Goal: Task Accomplishment & Management: Use online tool/utility

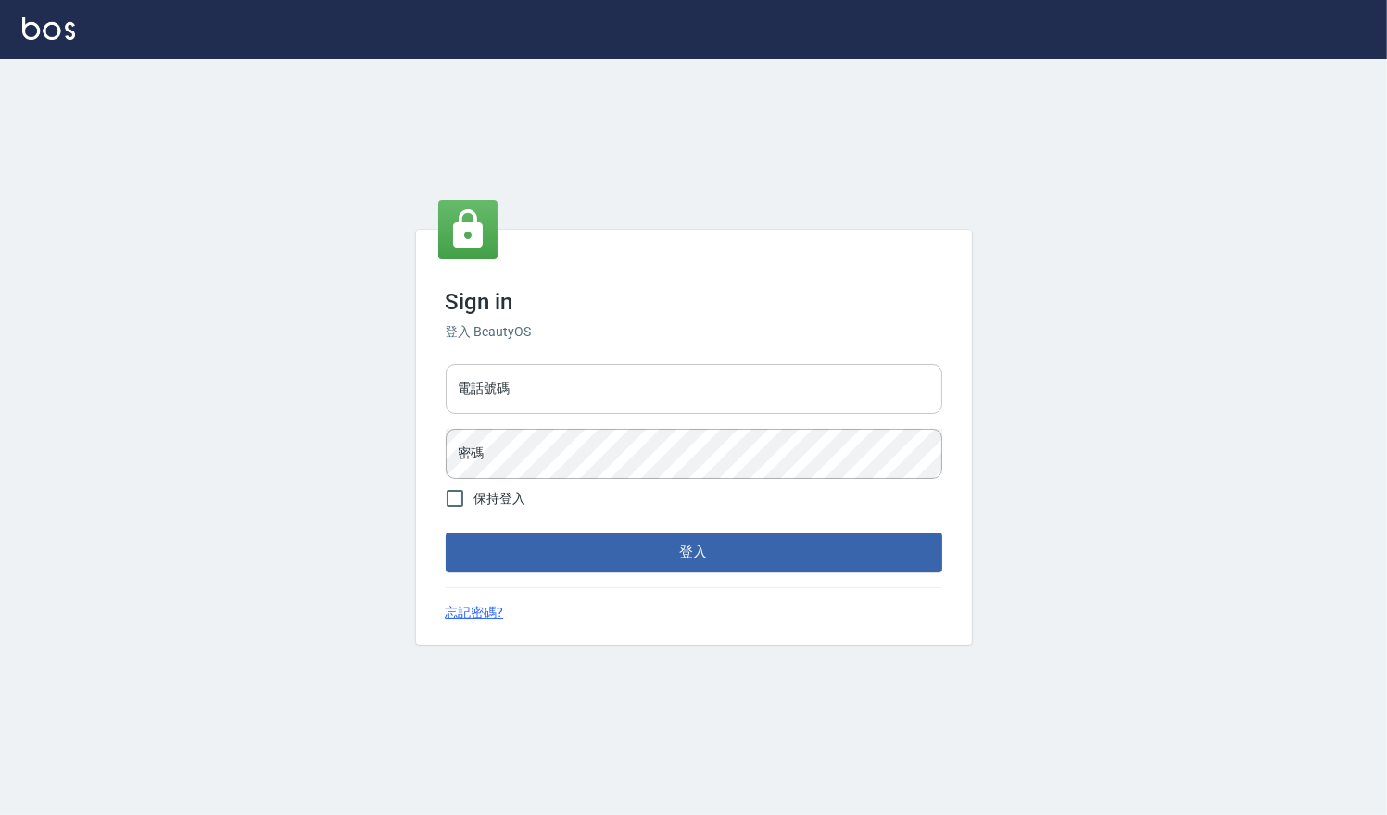
drag, startPoint x: 0, startPoint y: 0, endPoint x: 558, endPoint y: 403, distance: 687.9
click at [541, 371] on input "電話號碼" at bounding box center [694, 389] width 496 height 50
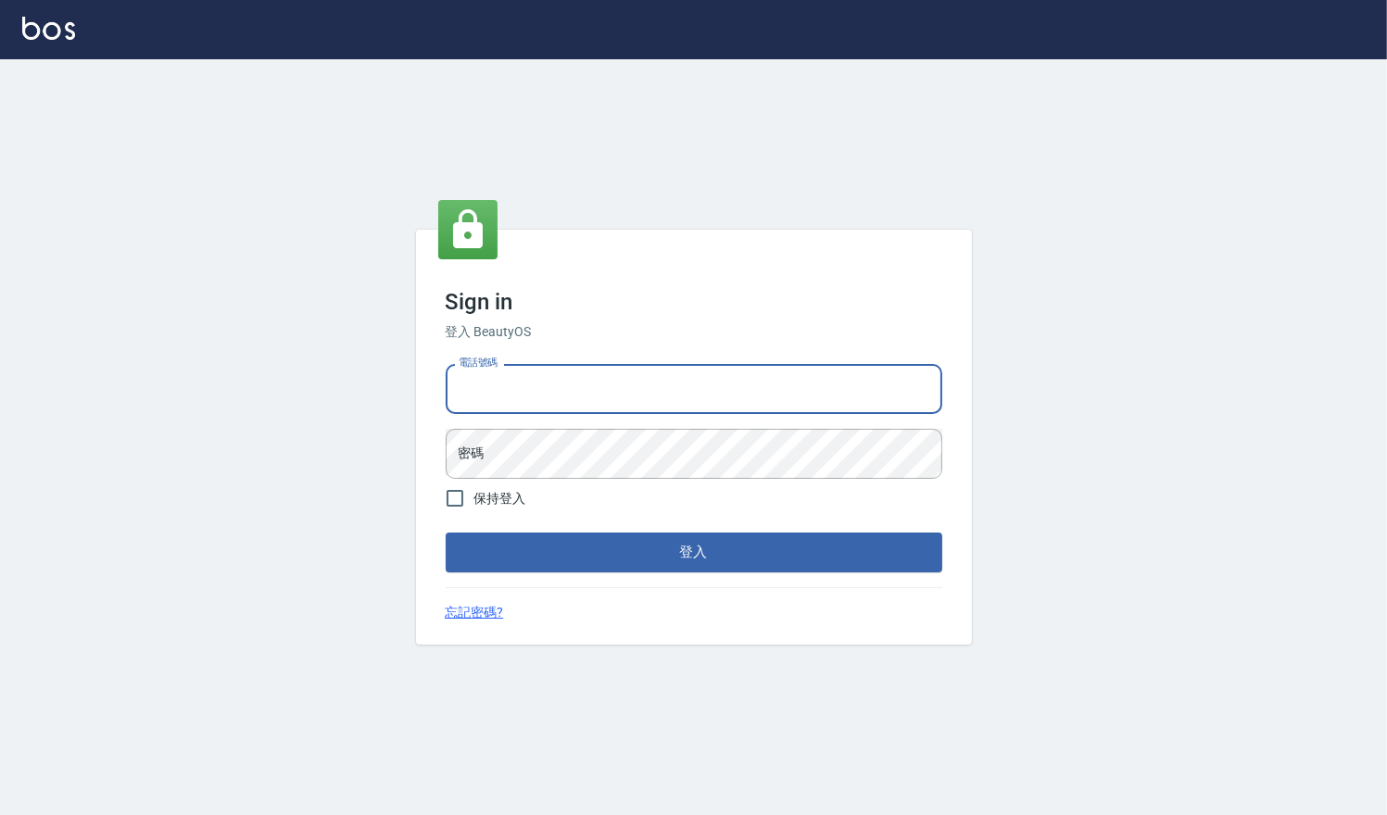
type input "0909258357"
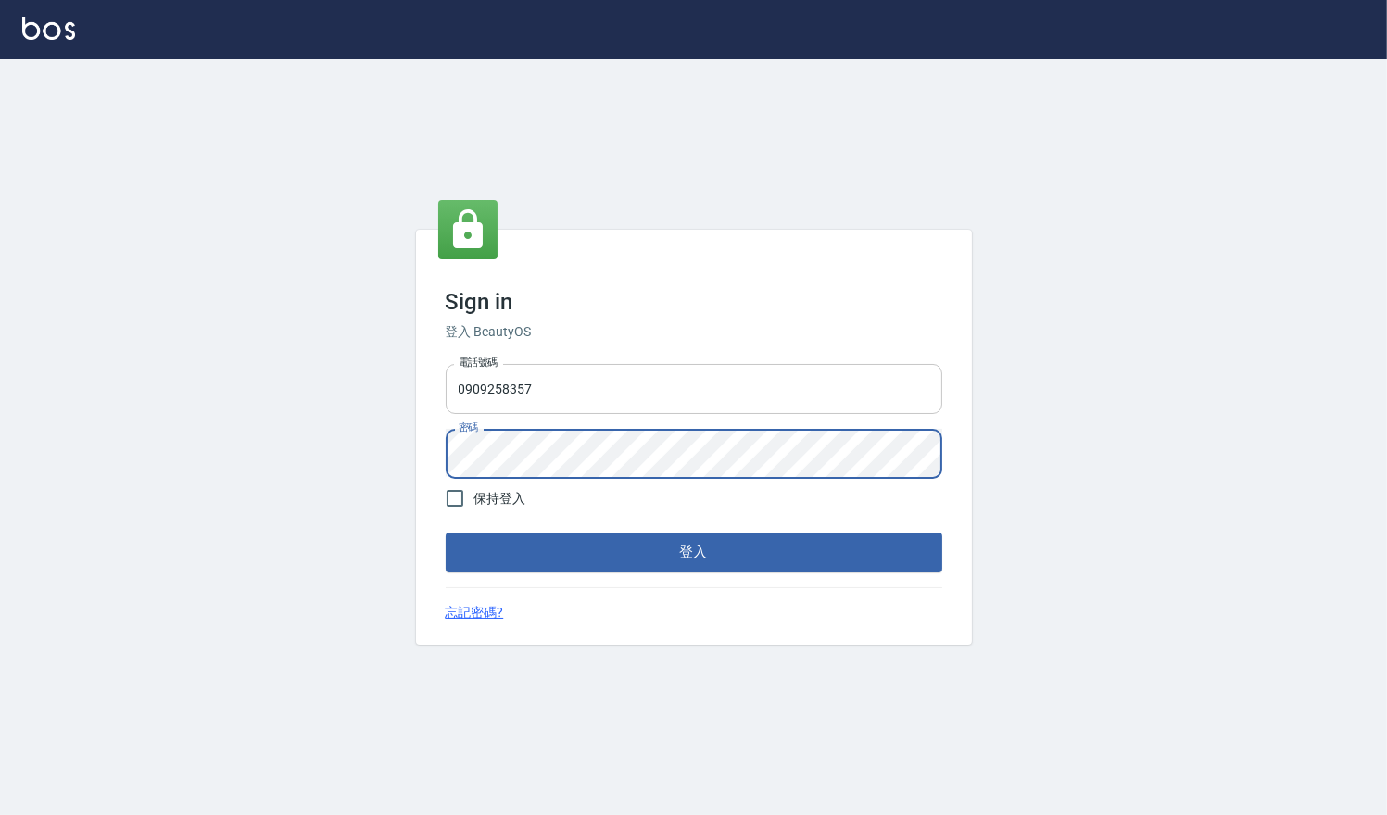
click at [446, 533] on button "登入" at bounding box center [694, 552] width 496 height 39
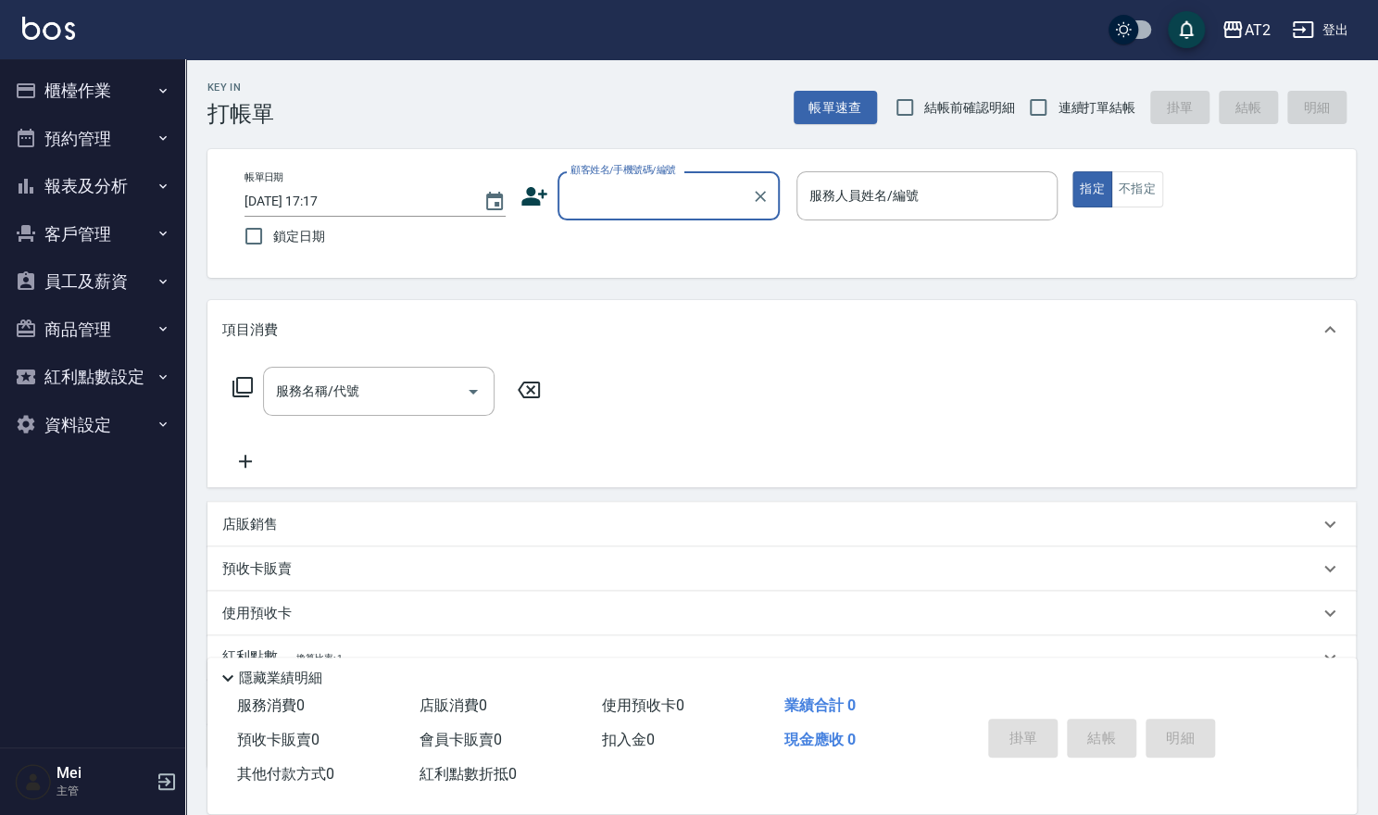
click at [924, 90] on label "結帳前確認明細" at bounding box center [951, 107] width 130 height 39
click at [924, 90] on input "結帳前確認明細" at bounding box center [905, 107] width 39 height 39
checkbox input "true"
click at [1074, 112] on span "連續打單結帳" at bounding box center [1097, 107] width 78 height 19
click at [1058, 112] on input "連續打單結帳" at bounding box center [1038, 107] width 39 height 39
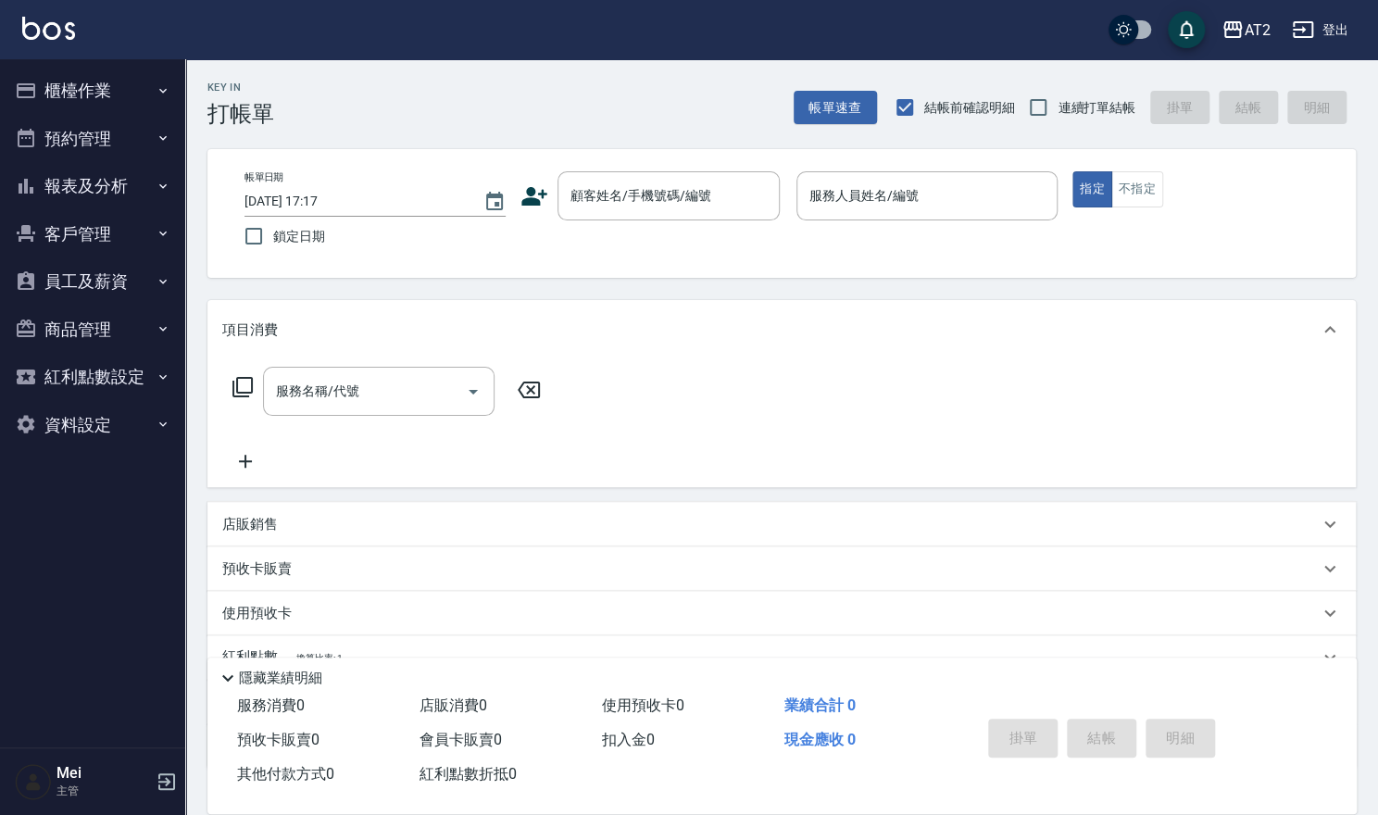
checkbox input "true"
click at [663, 199] on input "顧客姓名/手機號碼/編號" at bounding box center [655, 196] width 178 height 32
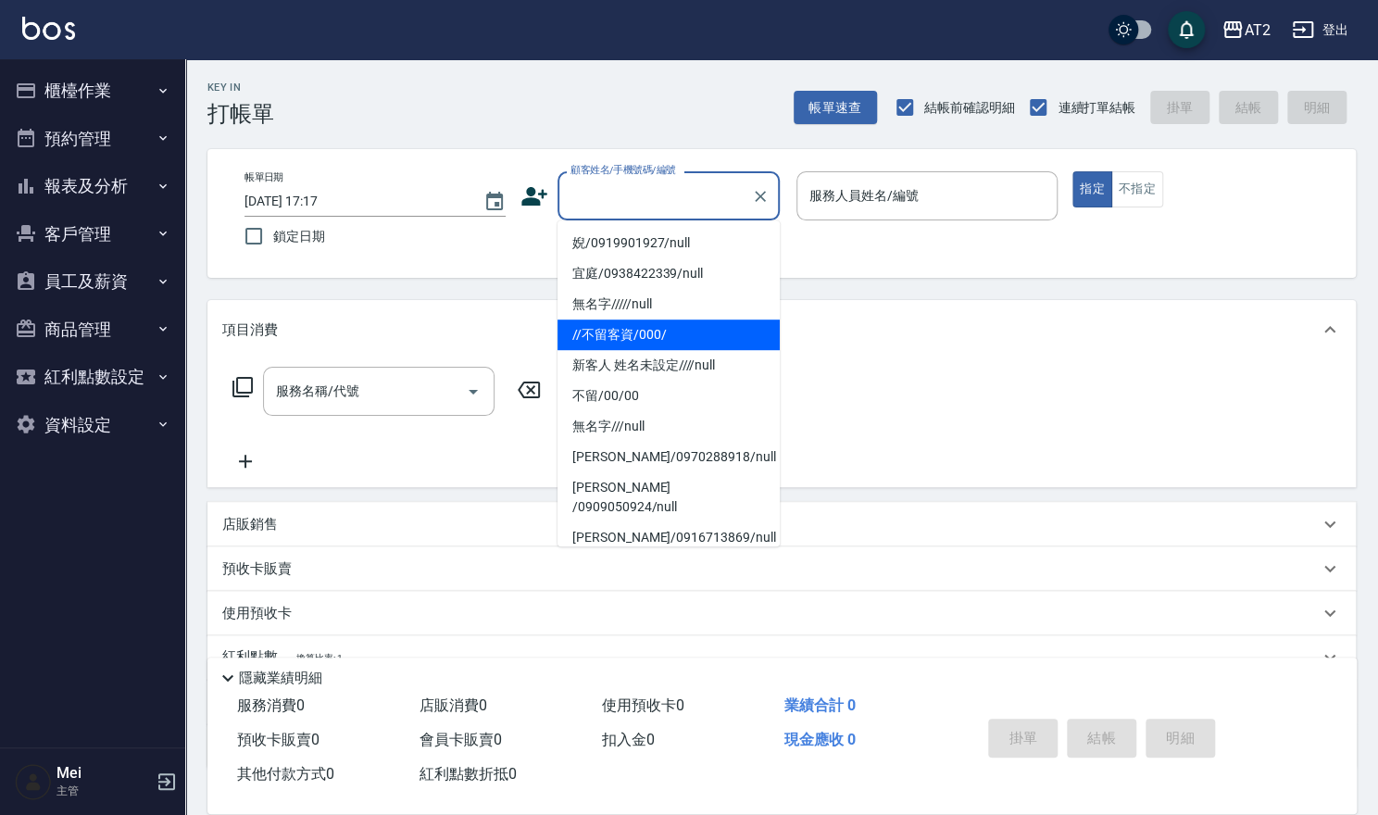
click at [649, 330] on li "//不留客資/000/" at bounding box center [669, 335] width 222 height 31
type input "//不留客資/000/"
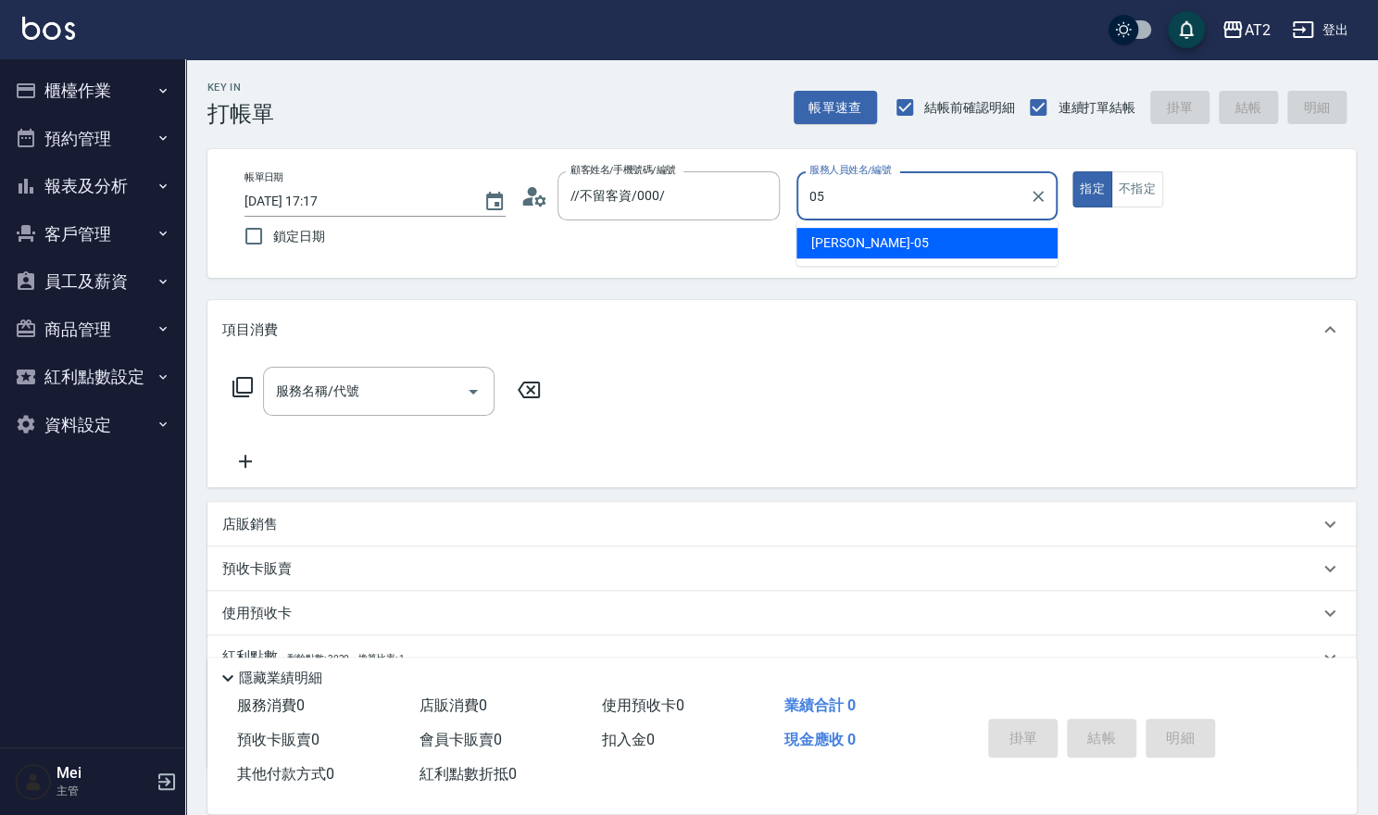
type input "[PERSON_NAME]-05"
type button "true"
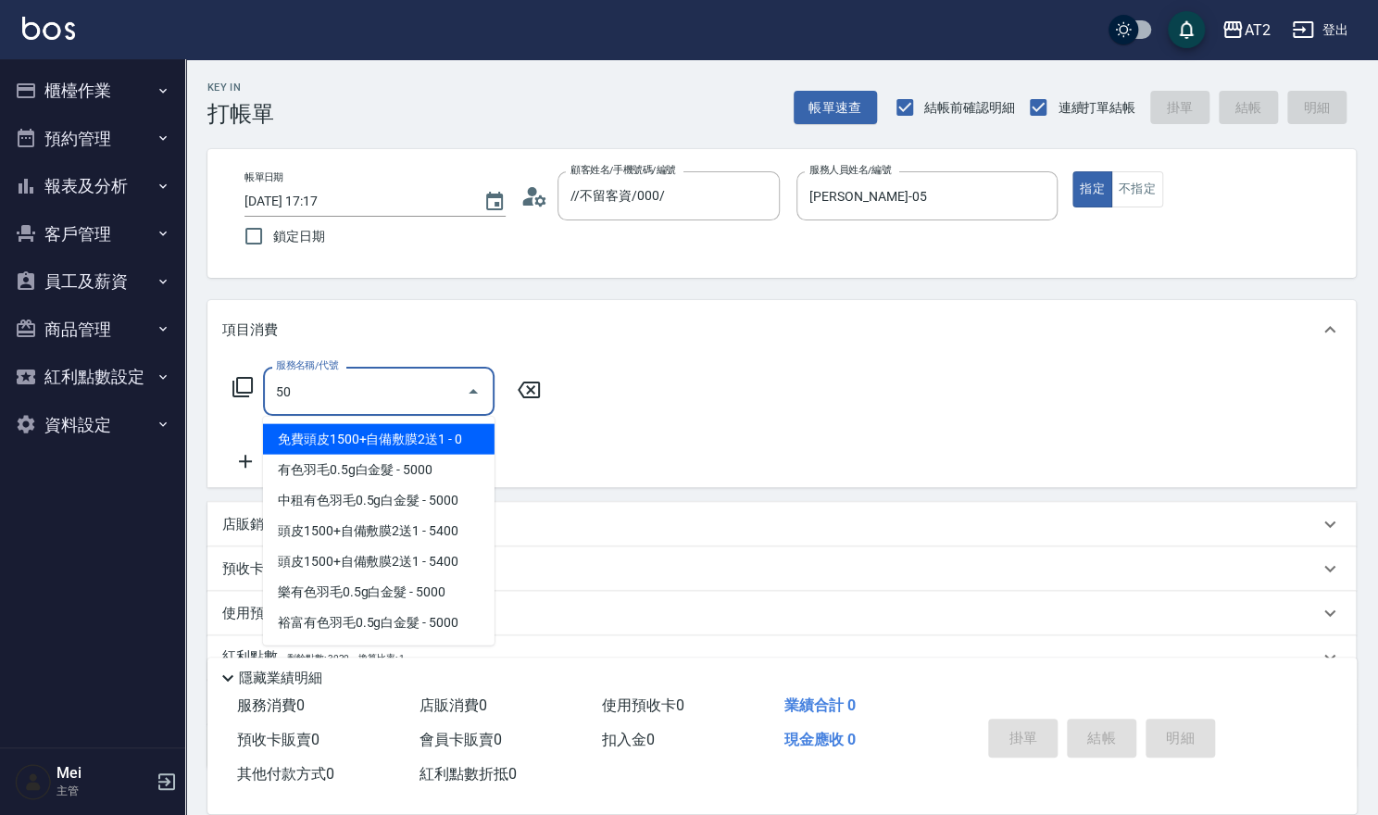
type input "501"
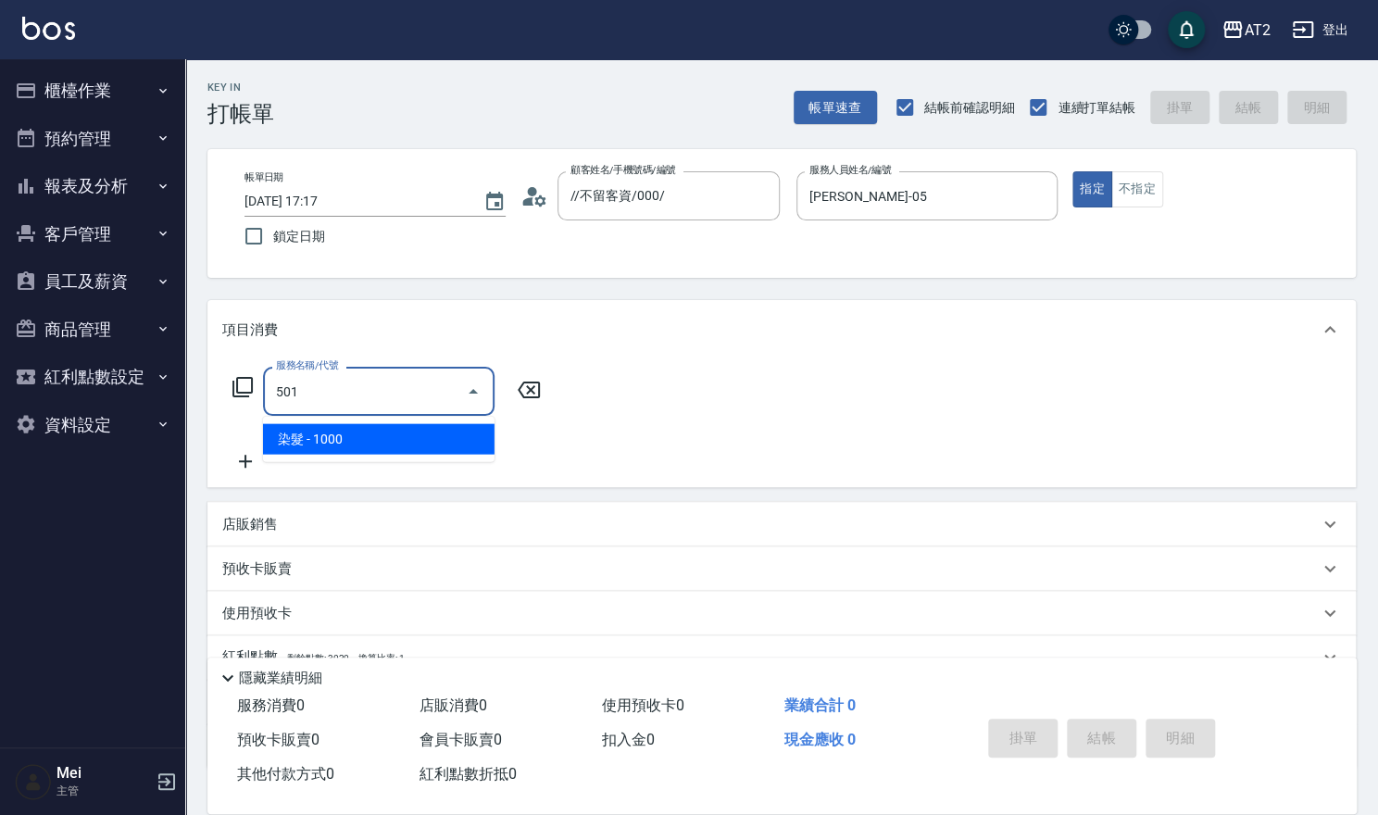
type input "100"
type input "染髮(501)"
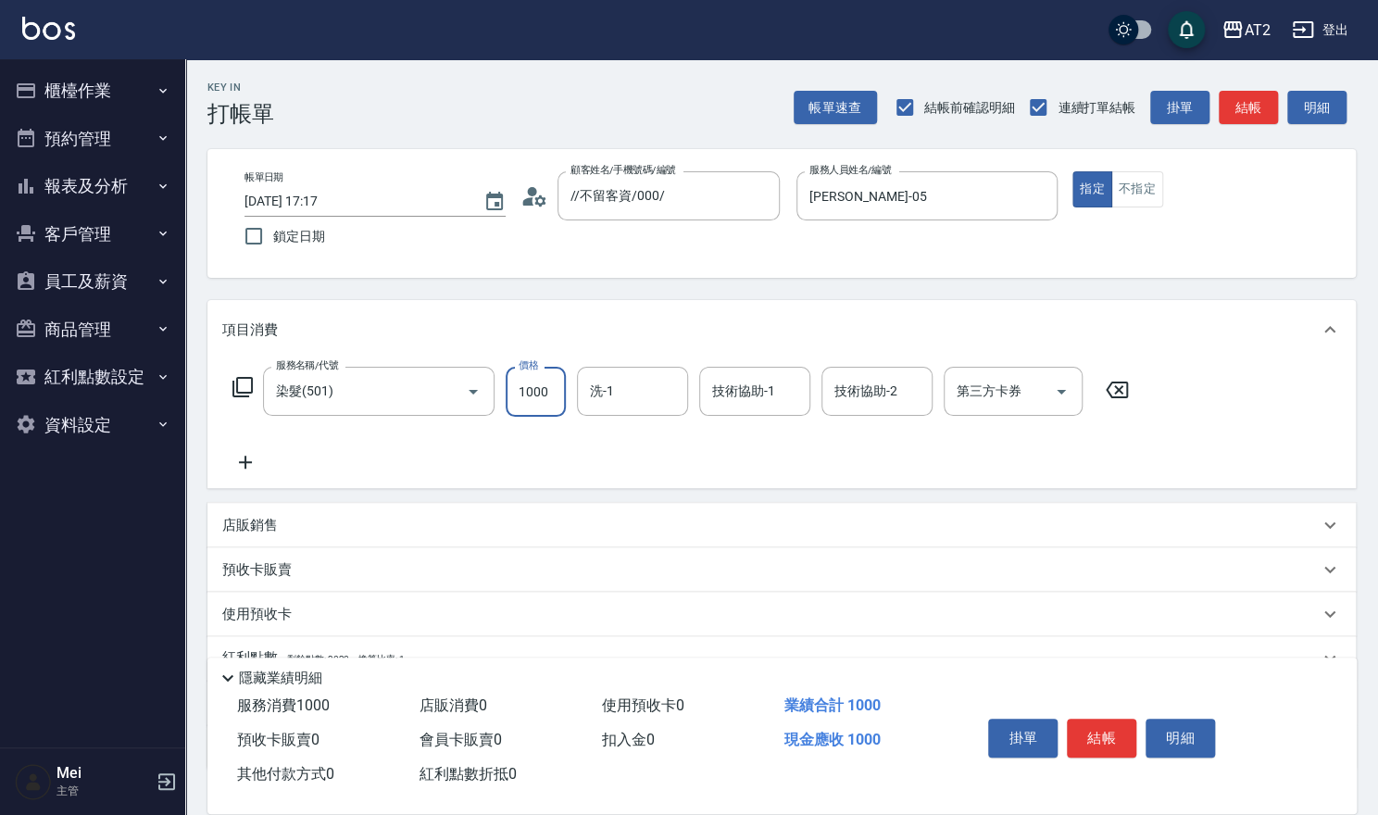
type input "0"
type input "19"
type input "10"
type input "198"
type input "190"
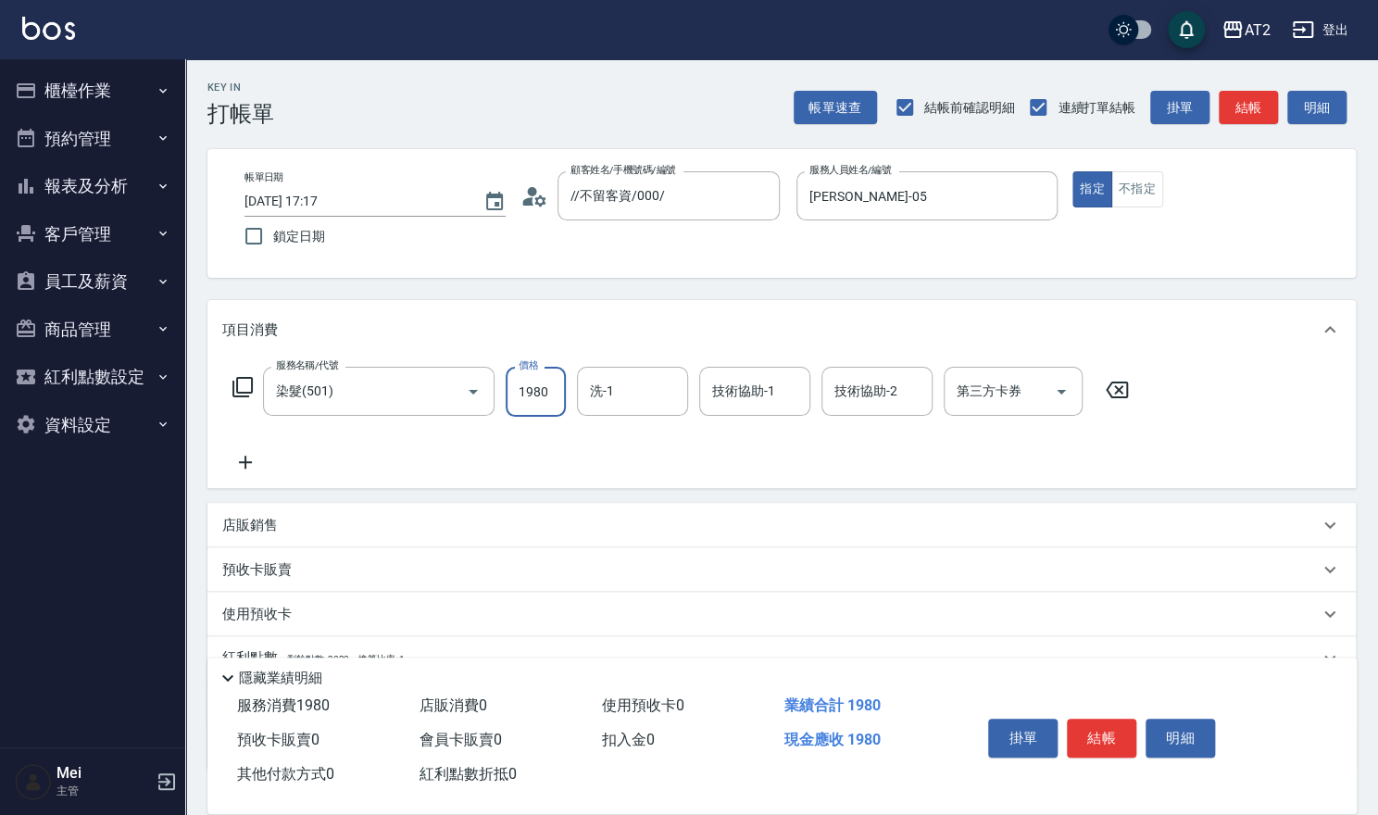
type input "1980"
type input "紫涵-32"
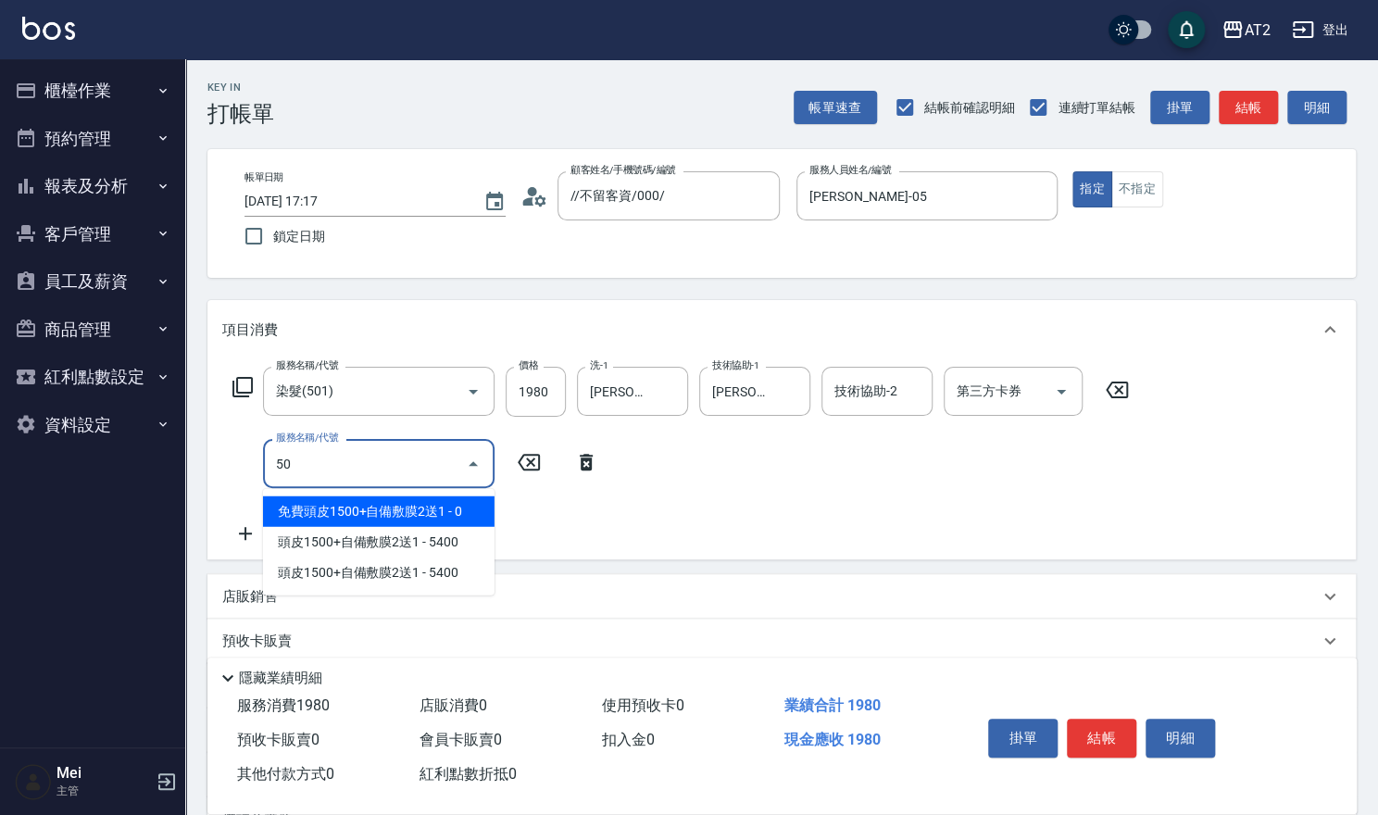
type input "502"
type input "240"
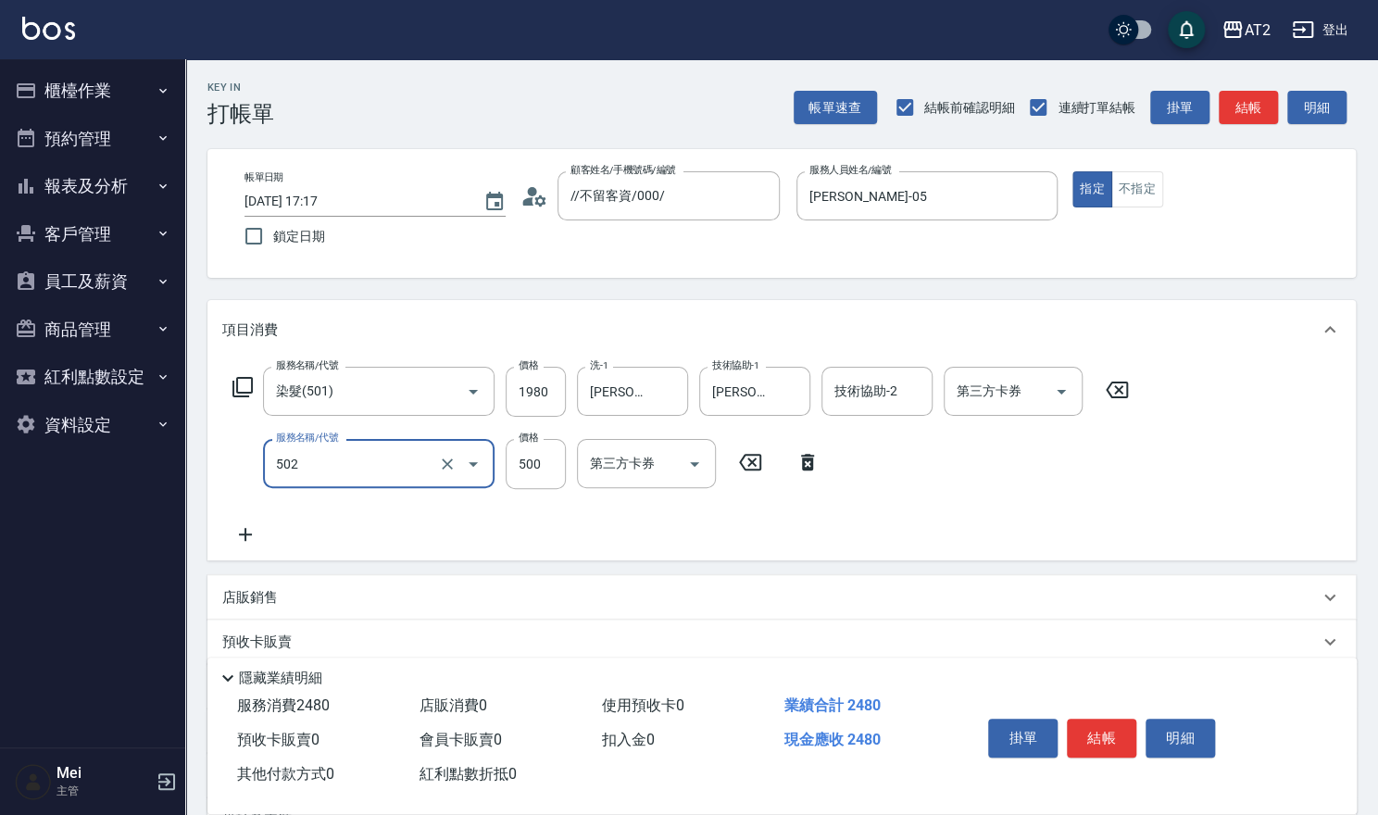
type input "漂髮(502)"
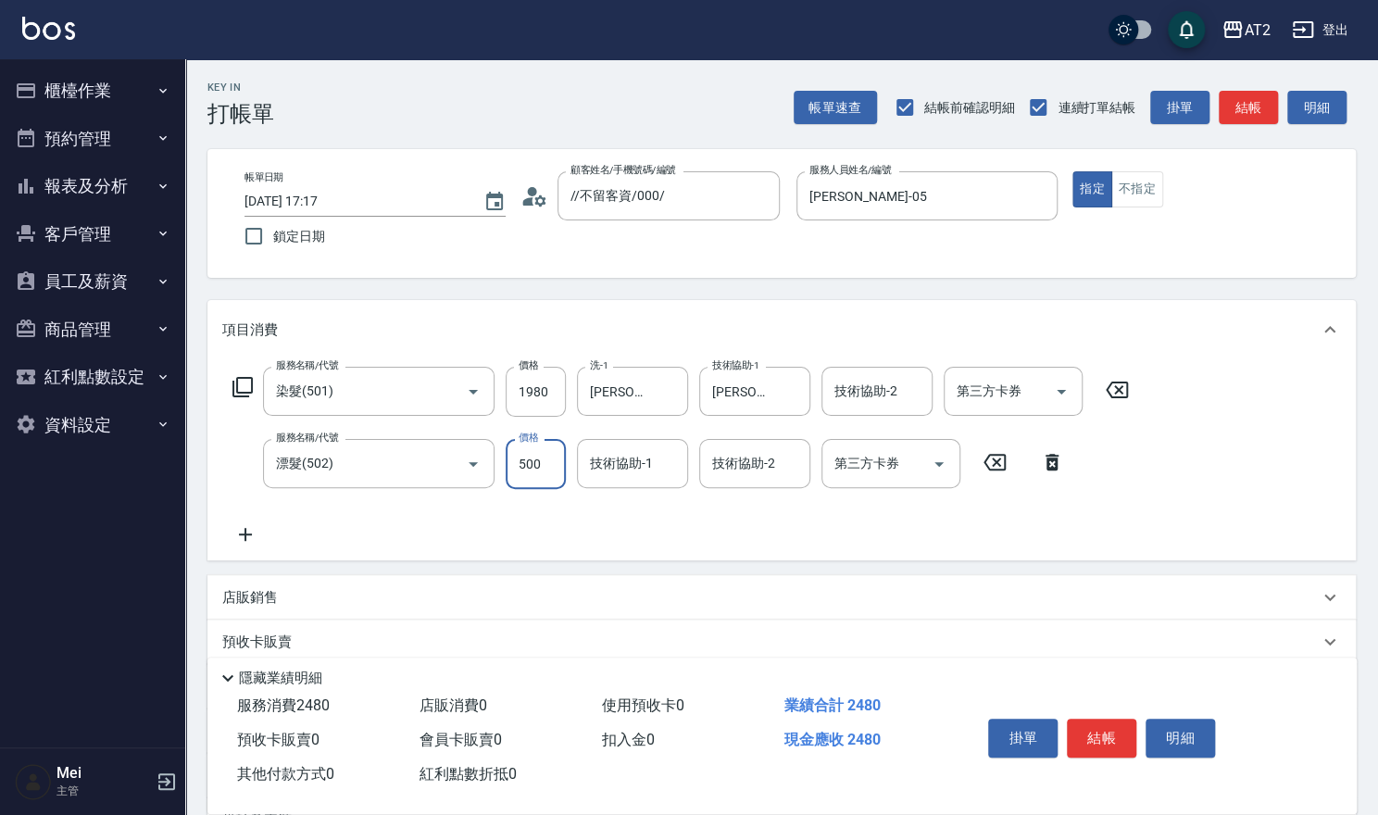
type input "190"
type input "0"
type input "紫涵-32"
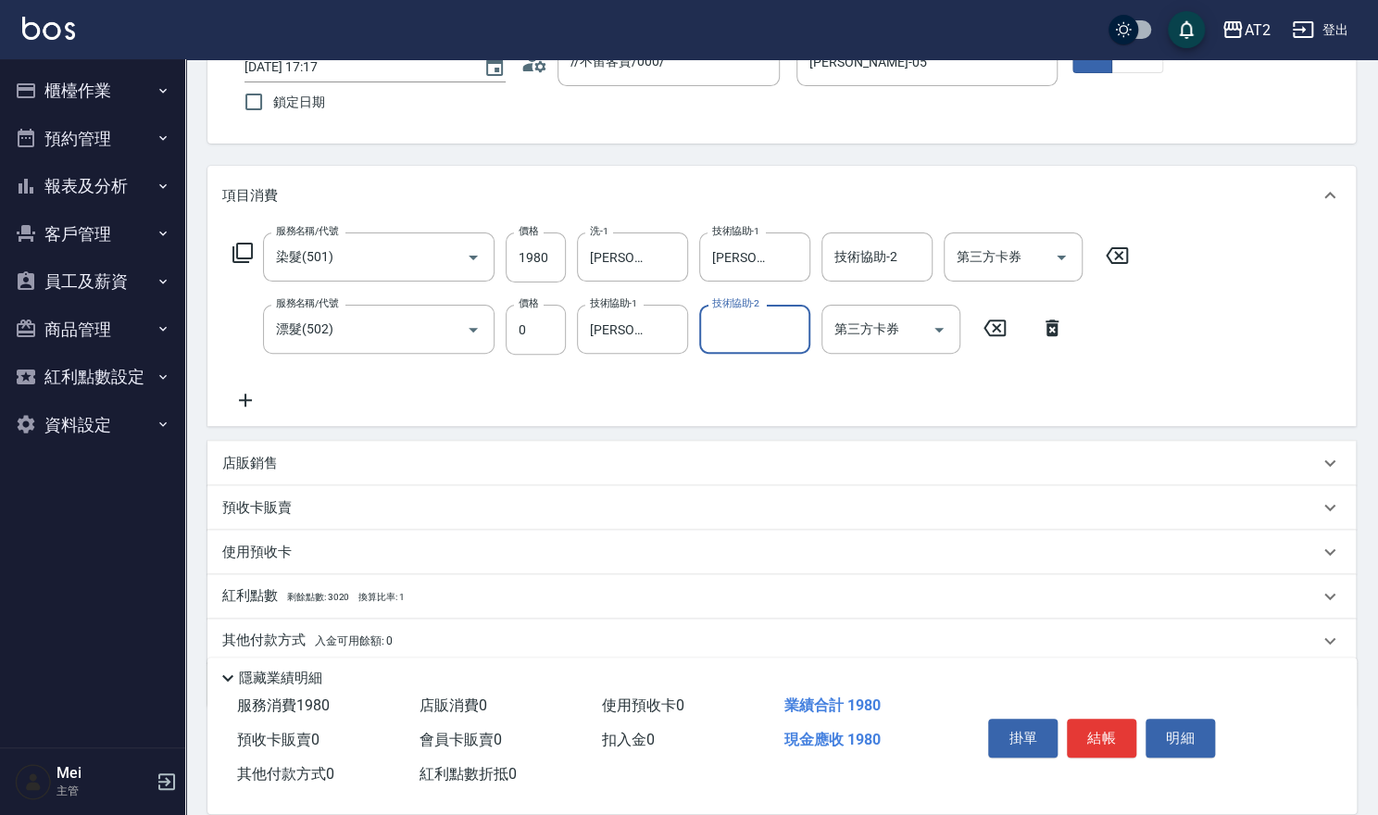
scroll to position [201, 0]
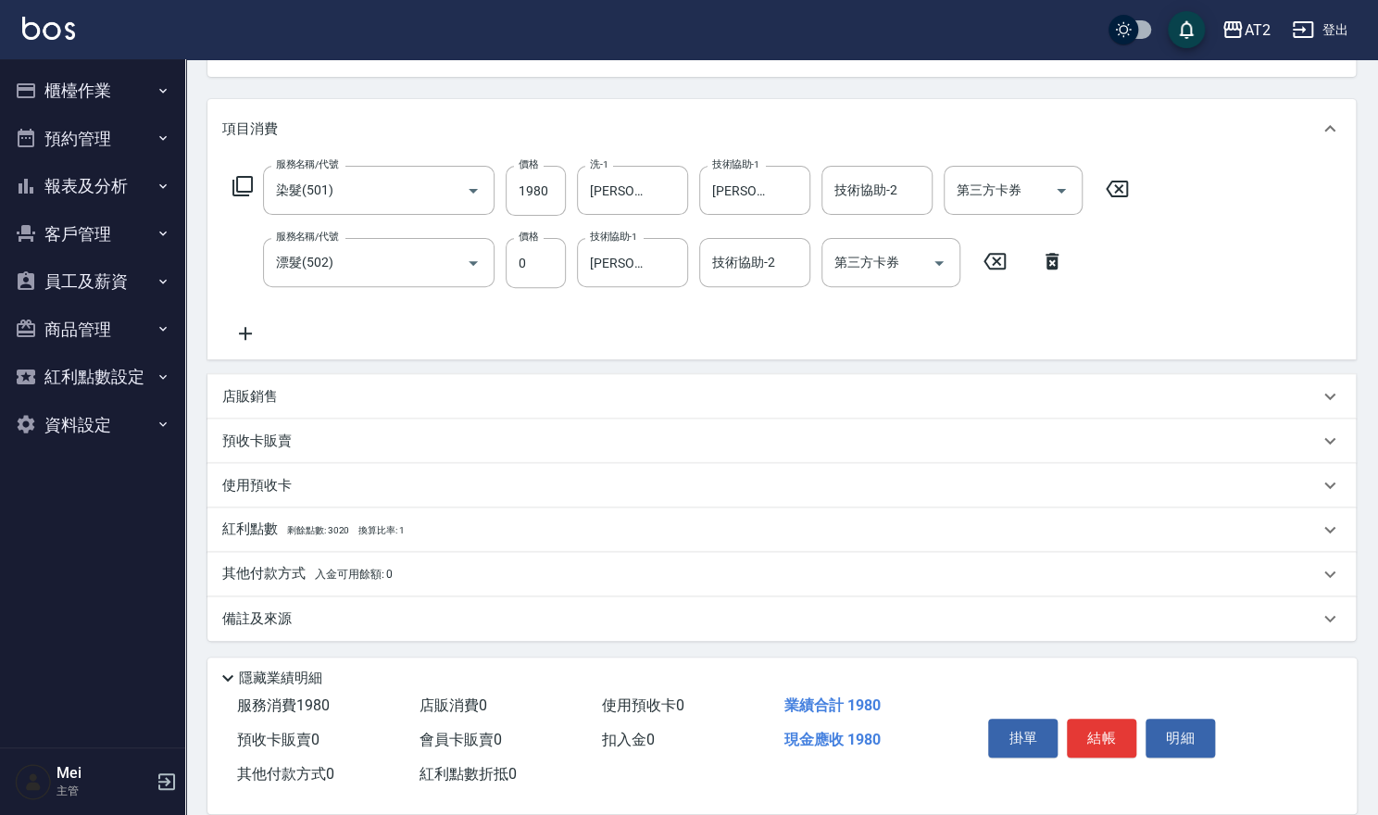
click at [374, 572] on span "入金可用餘額: 0" at bounding box center [354, 574] width 79 height 13
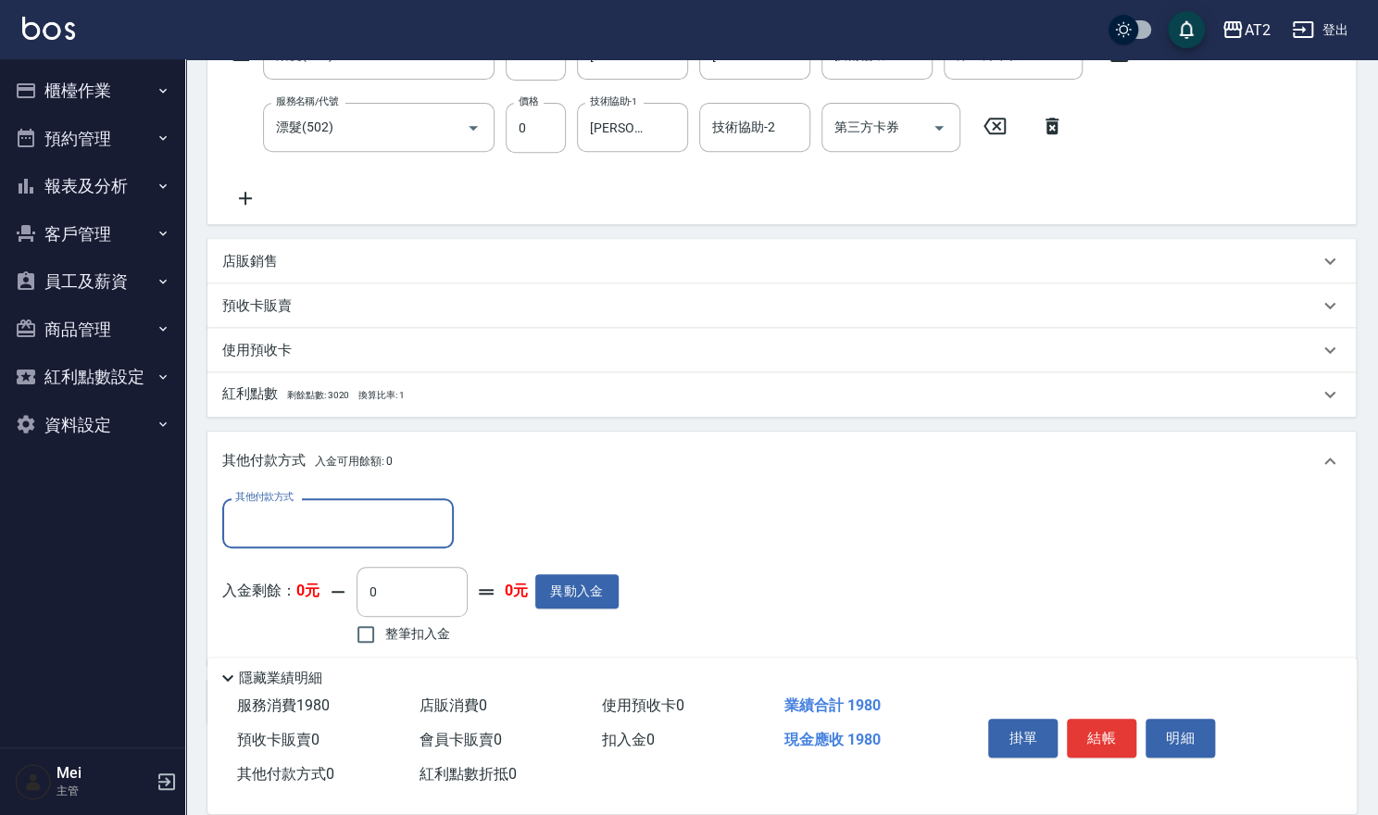
scroll to position [419, 0]
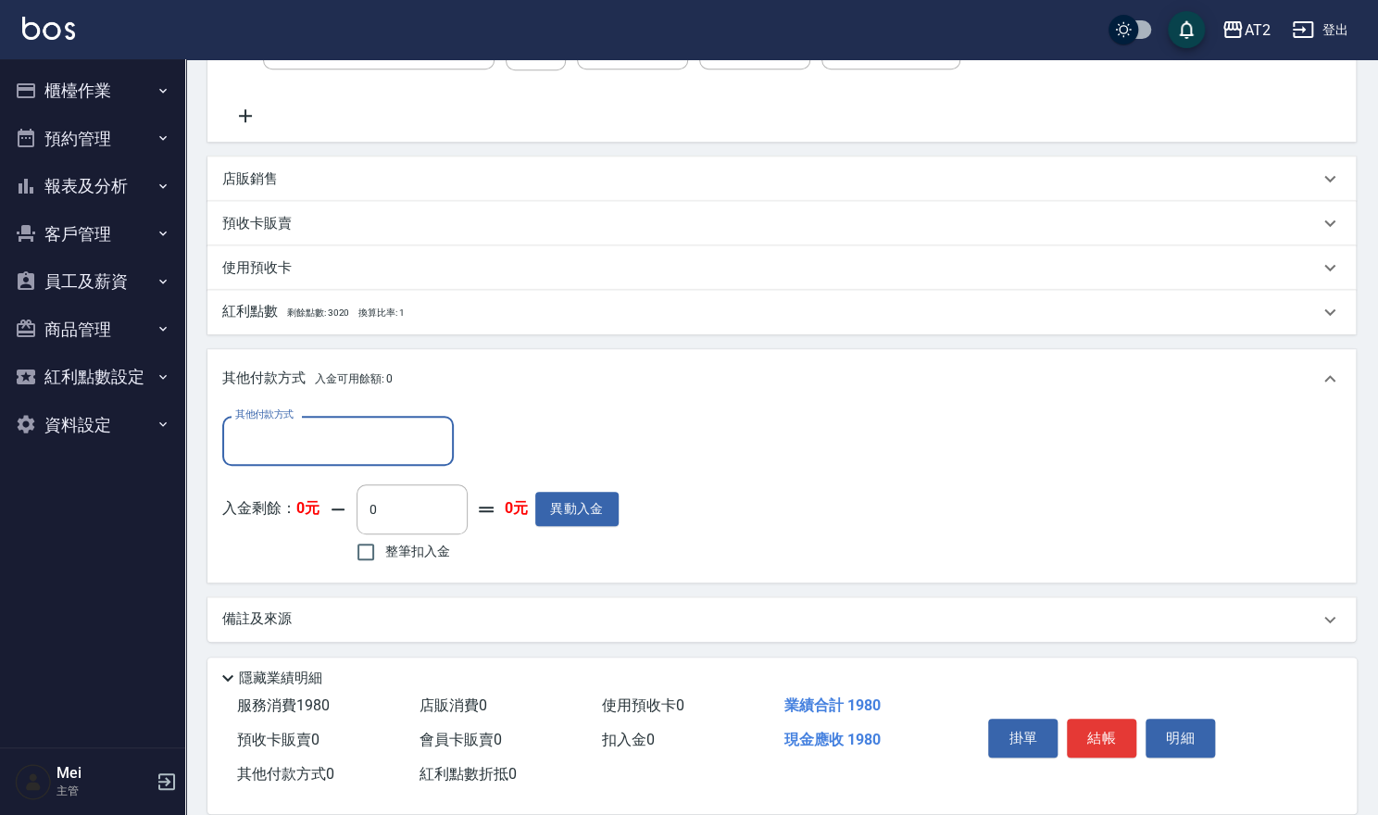
click at [387, 421] on div "其他付款方式" at bounding box center [338, 440] width 232 height 49
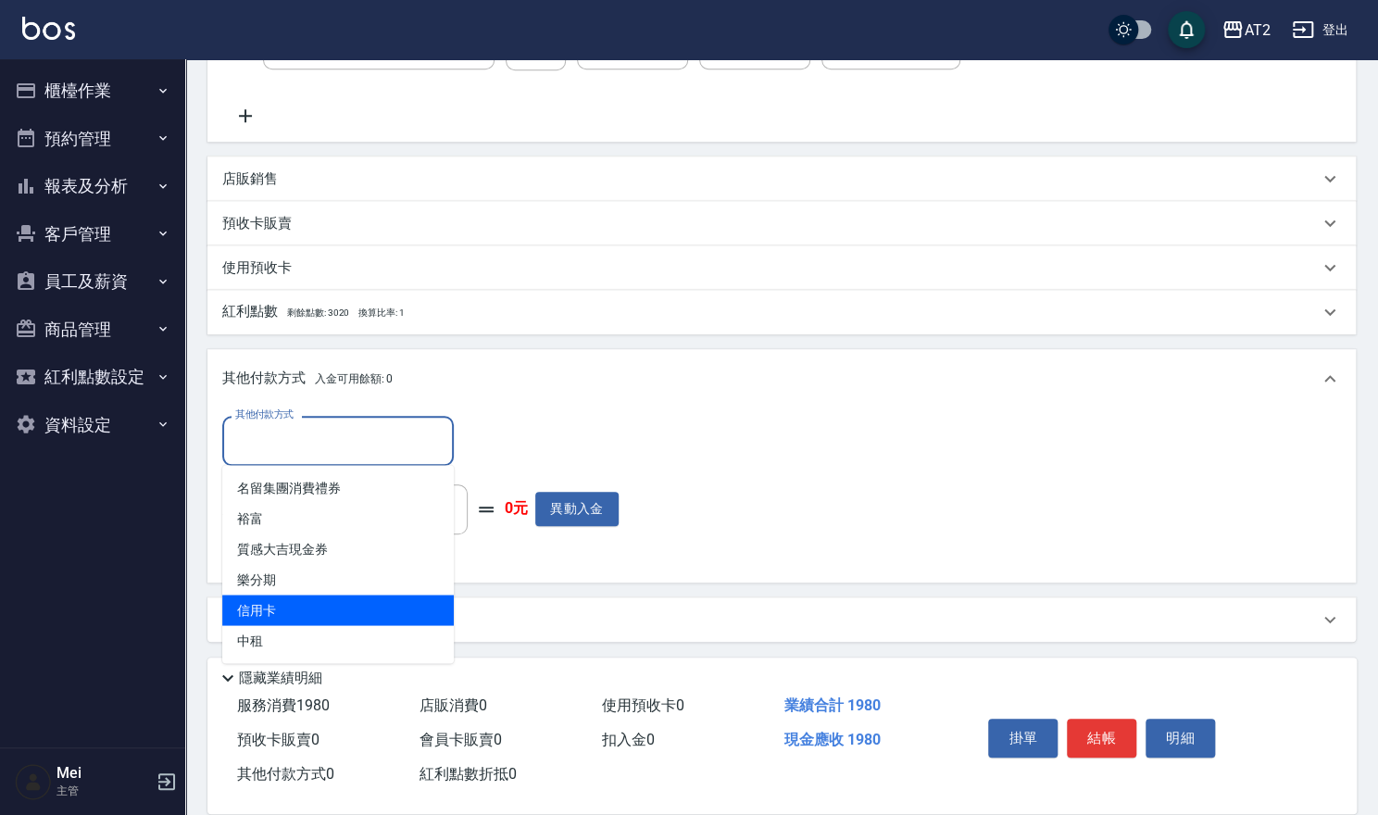
click at [363, 601] on span "信用卡" at bounding box center [338, 610] width 232 height 31
type input "信用卡"
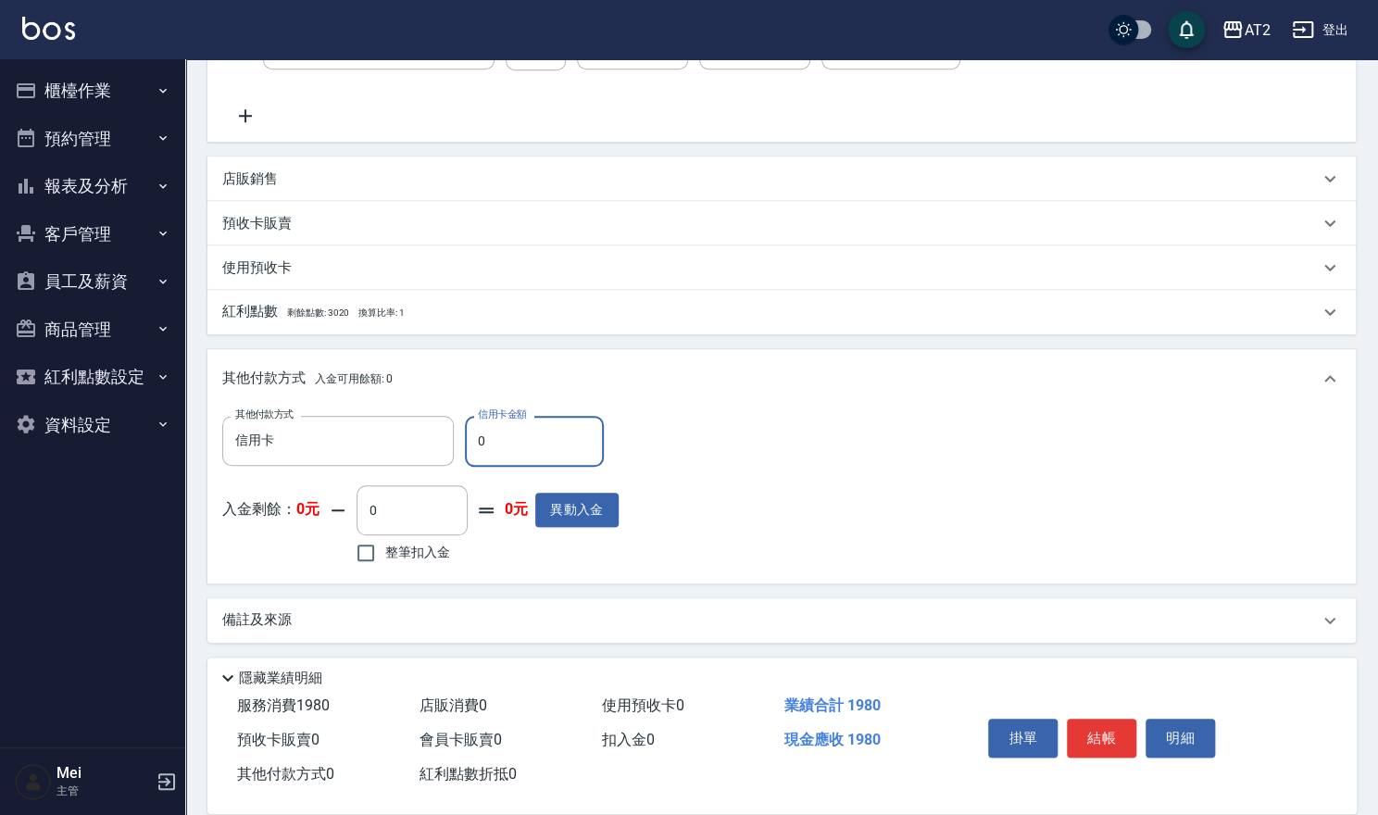
drag, startPoint x: 525, startPoint y: 455, endPoint x: 36, endPoint y: 430, distance: 489.7
click at [114, 436] on div "AT2 登出 櫃檯作業 打帳單 帳單列表 掛單列表 現金收支登錄 高階收支登錄 材料自購登錄 每日結帳 排班表 現場電腦打卡 預約管理 預約管理 單日預約紀錄…" at bounding box center [689, 199] width 1378 height 1236
type input "19"
type input "170"
type input "198"
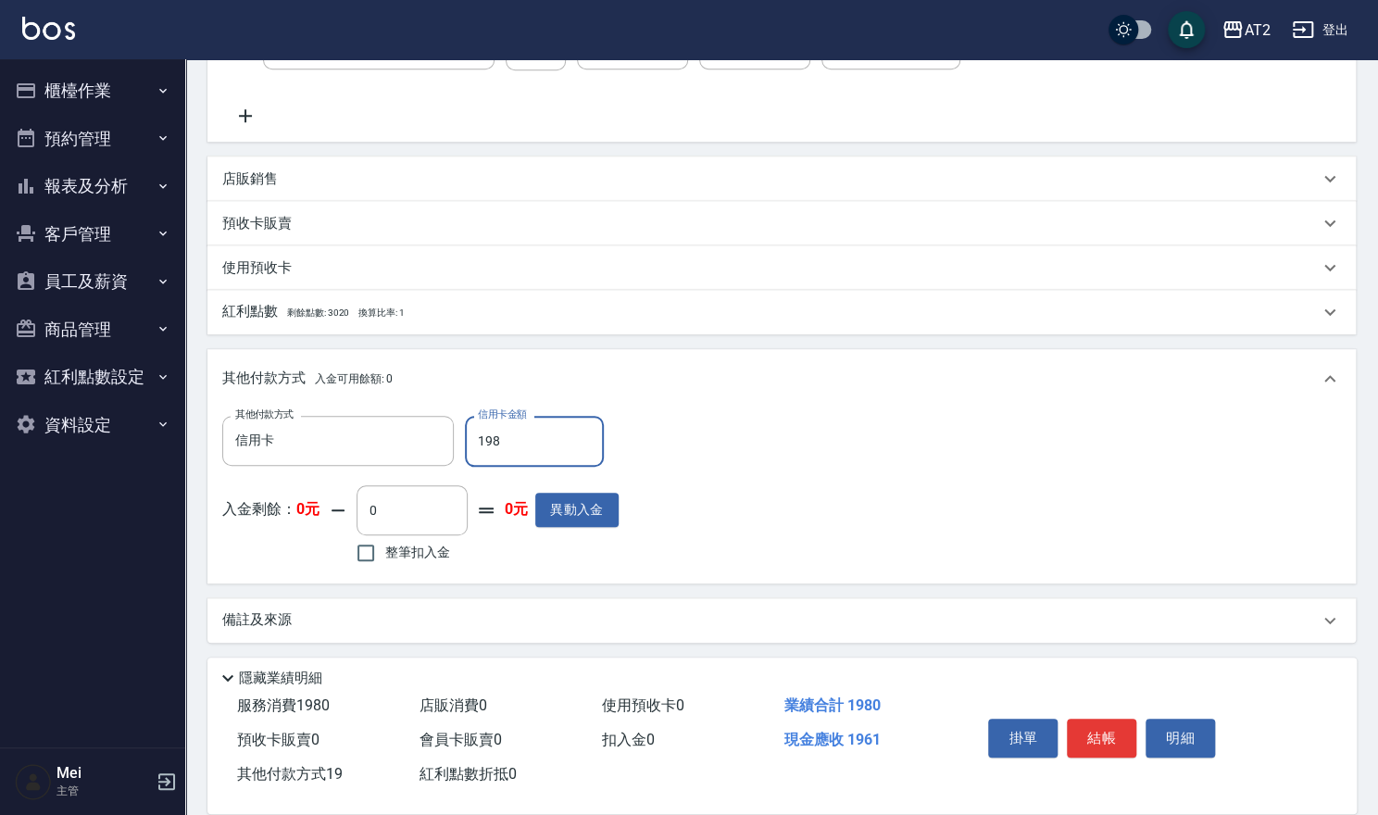
type input "0"
type input "1980"
type input "2025/08/23 17:18"
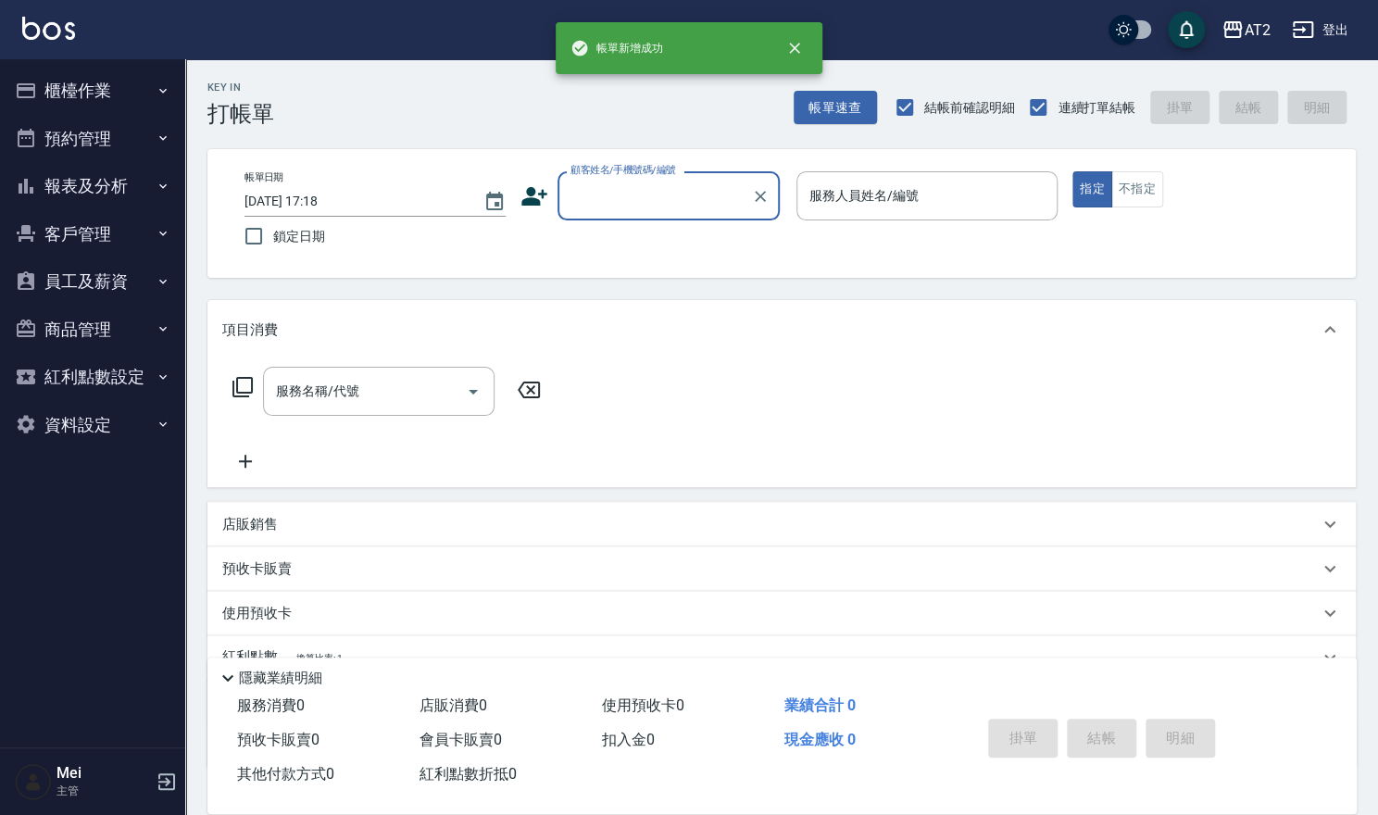
scroll to position [0, 0]
drag, startPoint x: 612, startPoint y: 198, endPoint x: 611, endPoint y: 216, distance: 17.6
click at [612, 202] on input "顧客姓名/手機號碼/編號" at bounding box center [655, 196] width 178 height 32
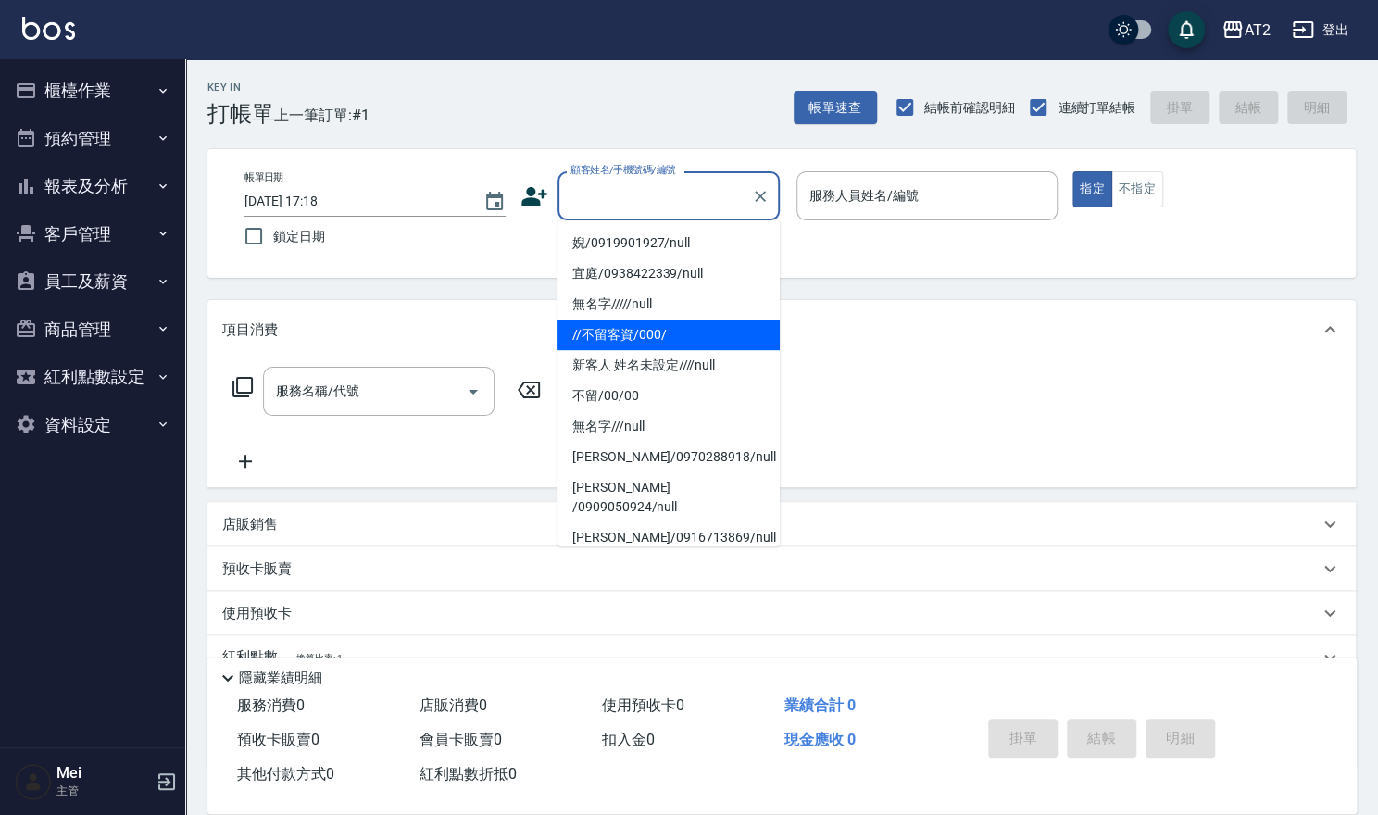
click at [628, 333] on li "//不留客資/000/" at bounding box center [669, 335] width 222 height 31
type input "//不留客資/000/"
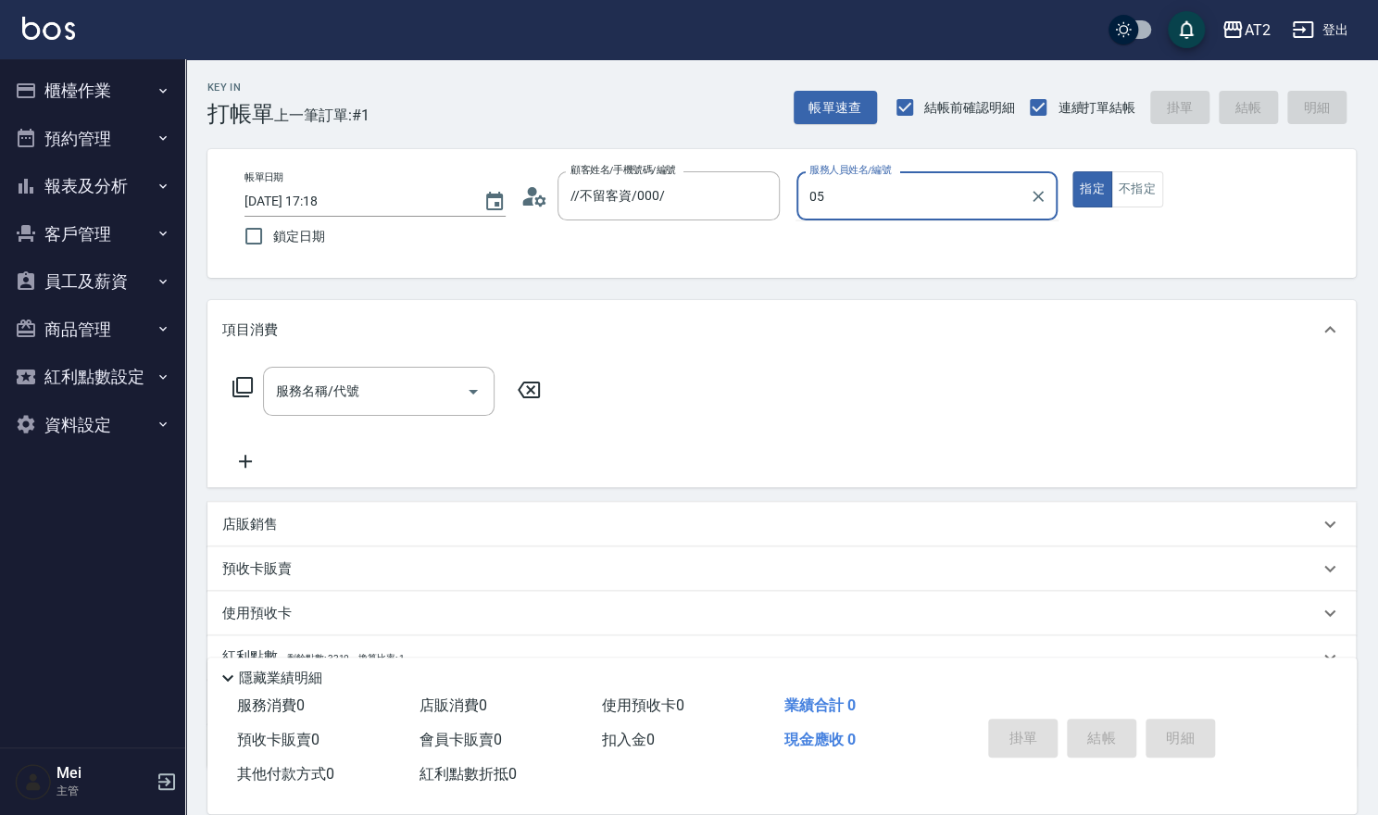
type input "Rebecca-05"
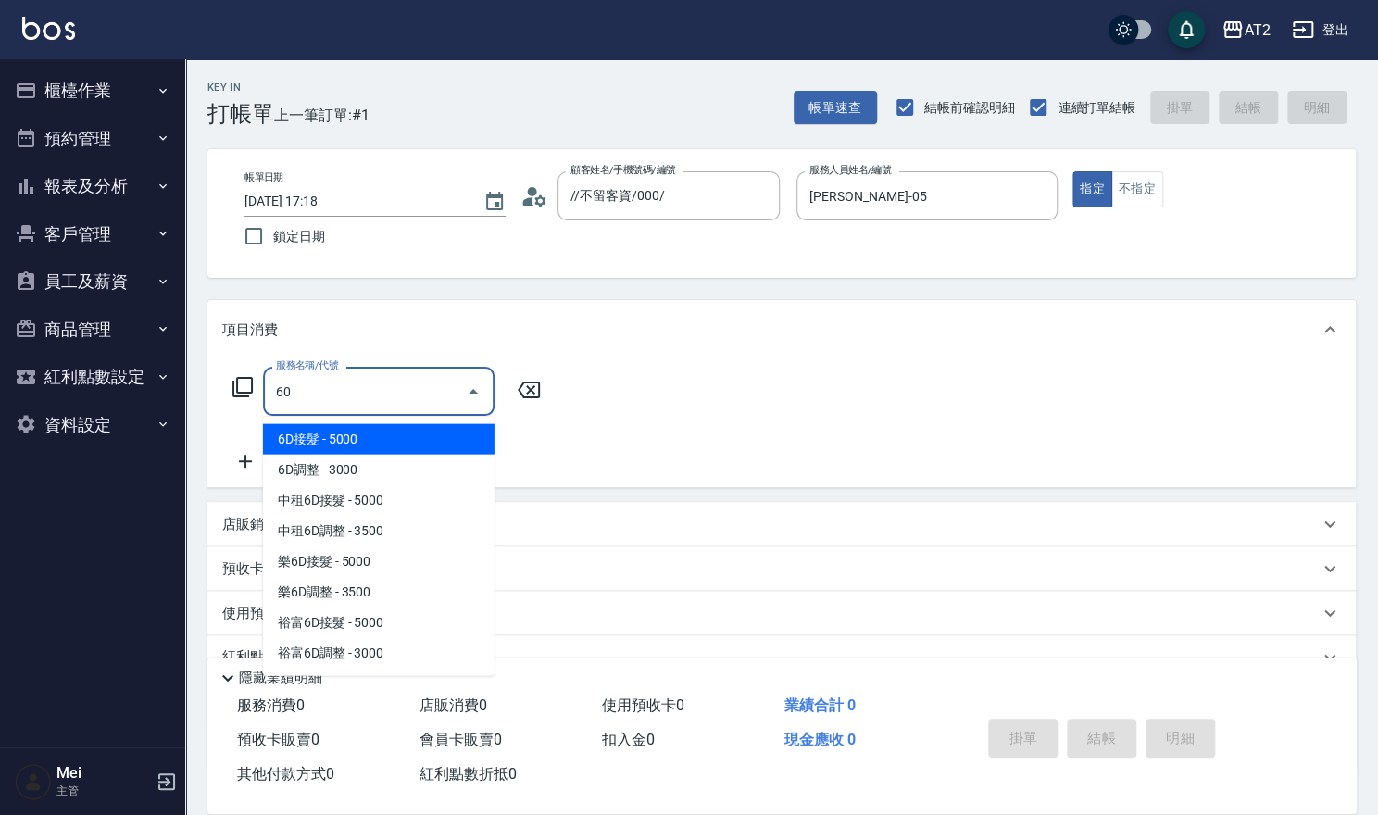
type input "601"
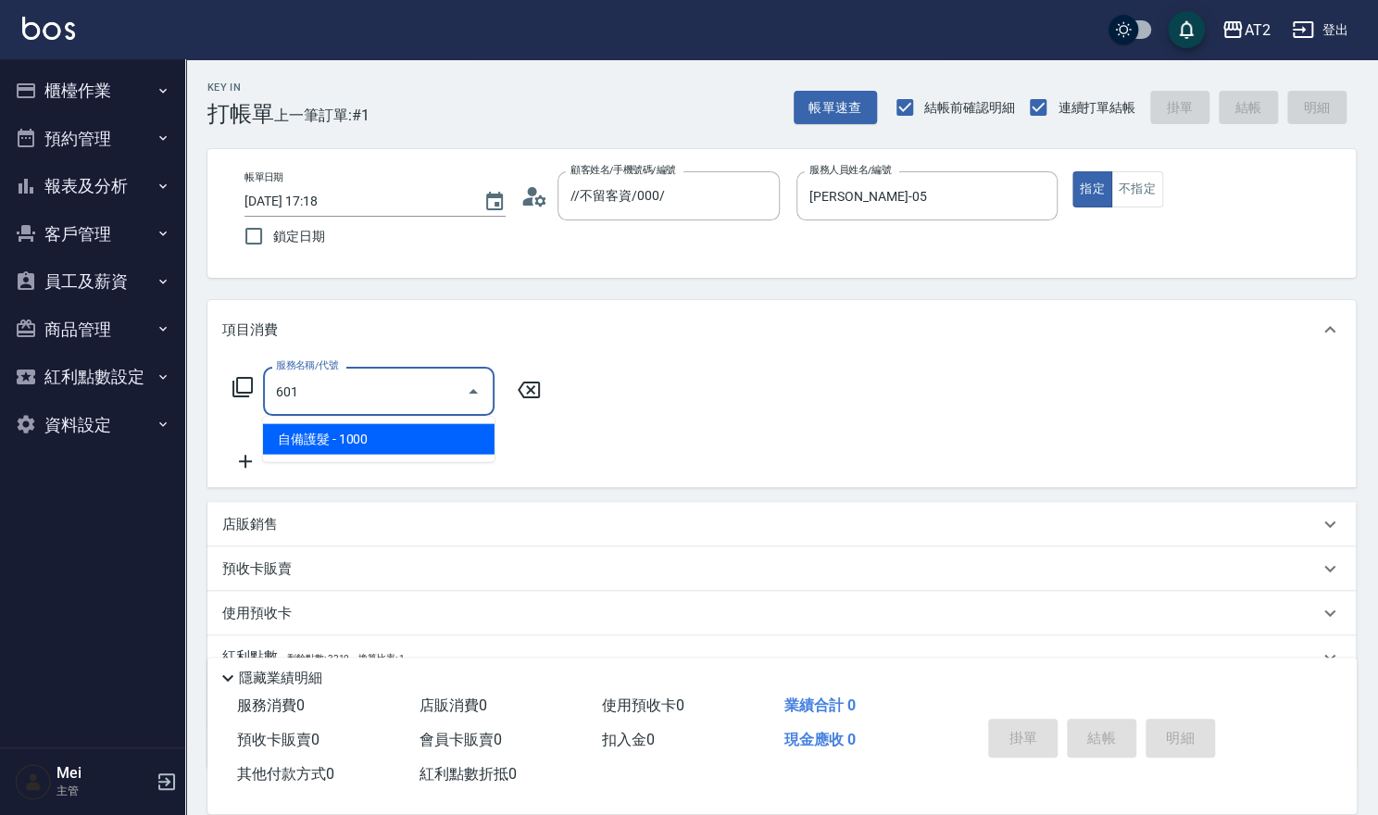
type input "100"
type input "自備護髮(601)"
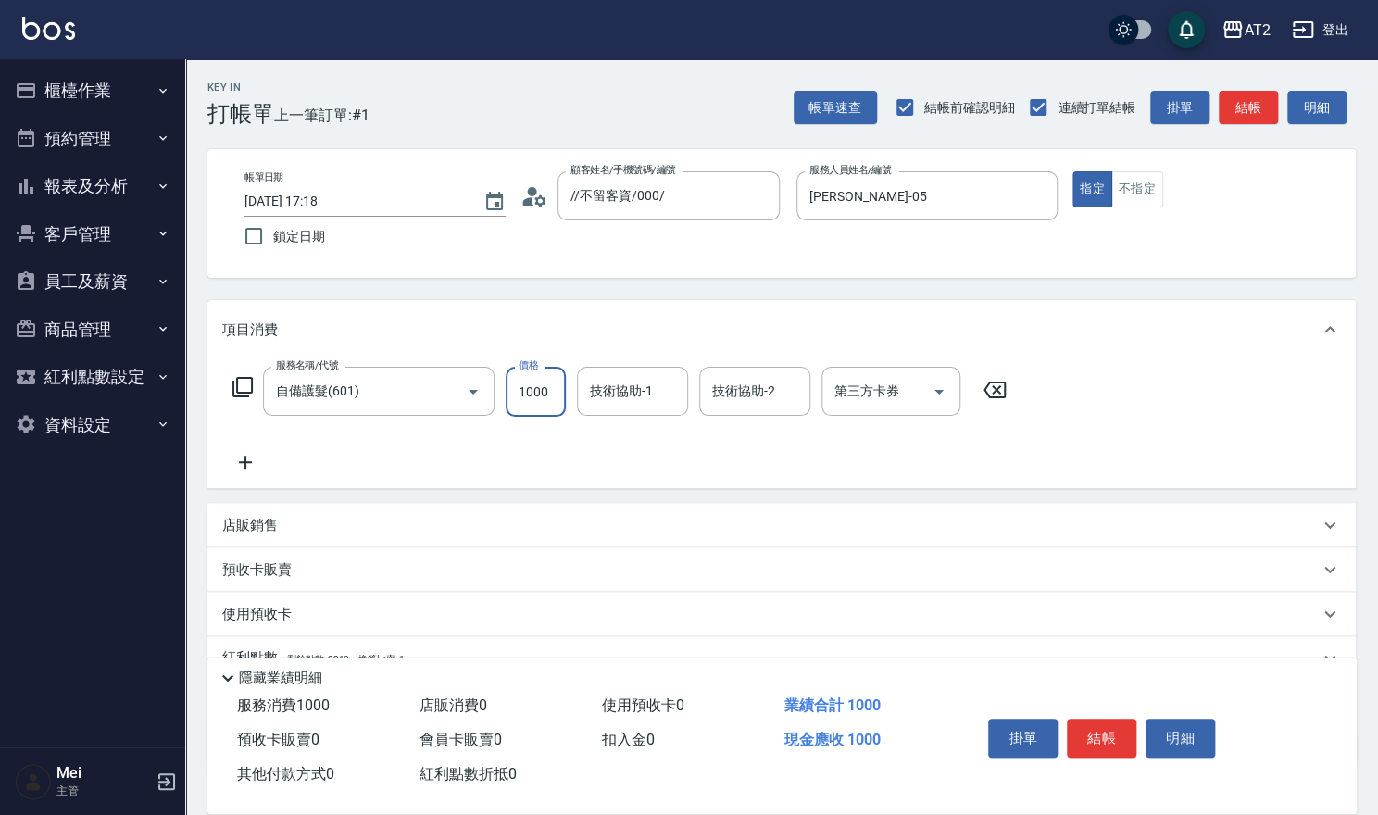
type input "0"
type input "15"
type input "10"
type input "150"
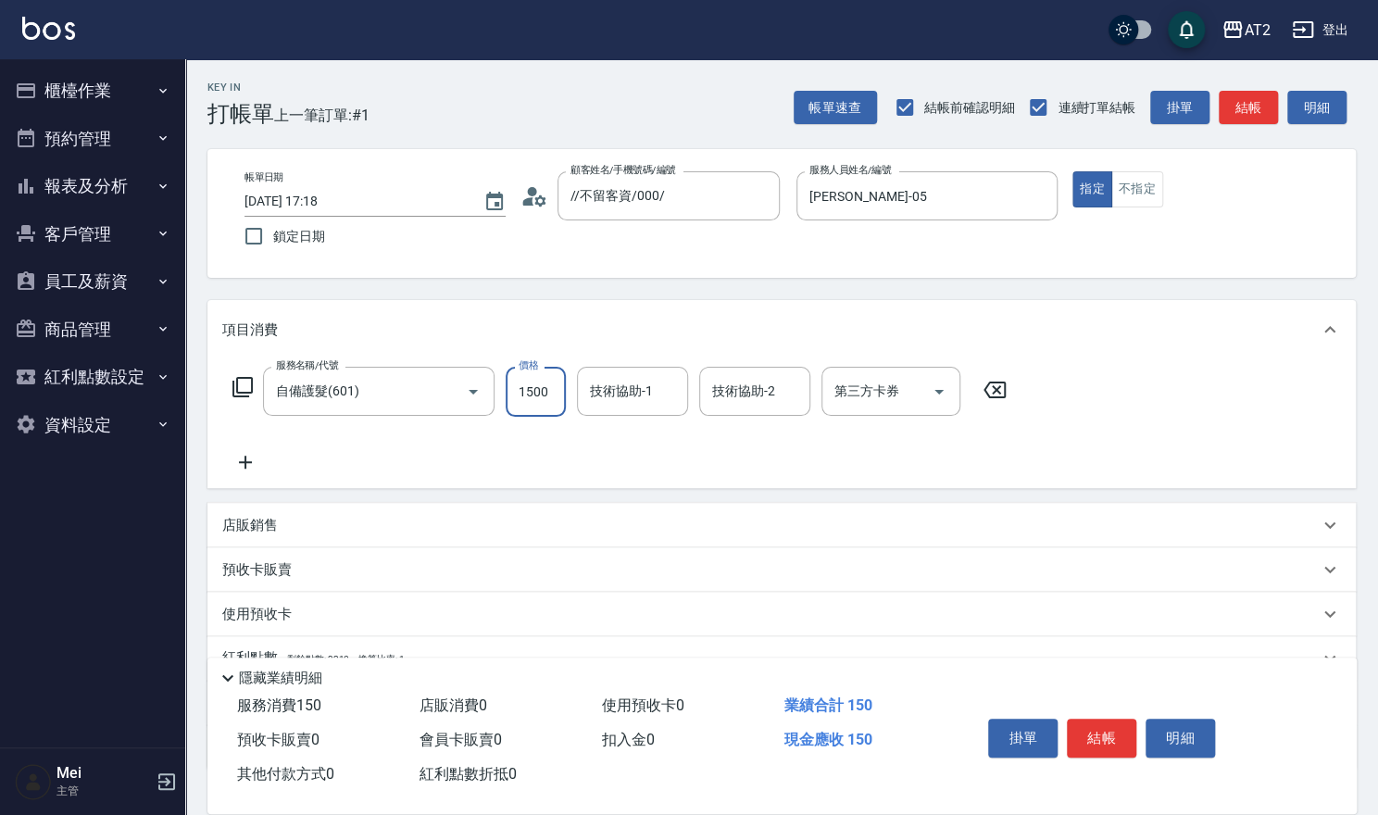
type input "1500"
type input "小馨-43"
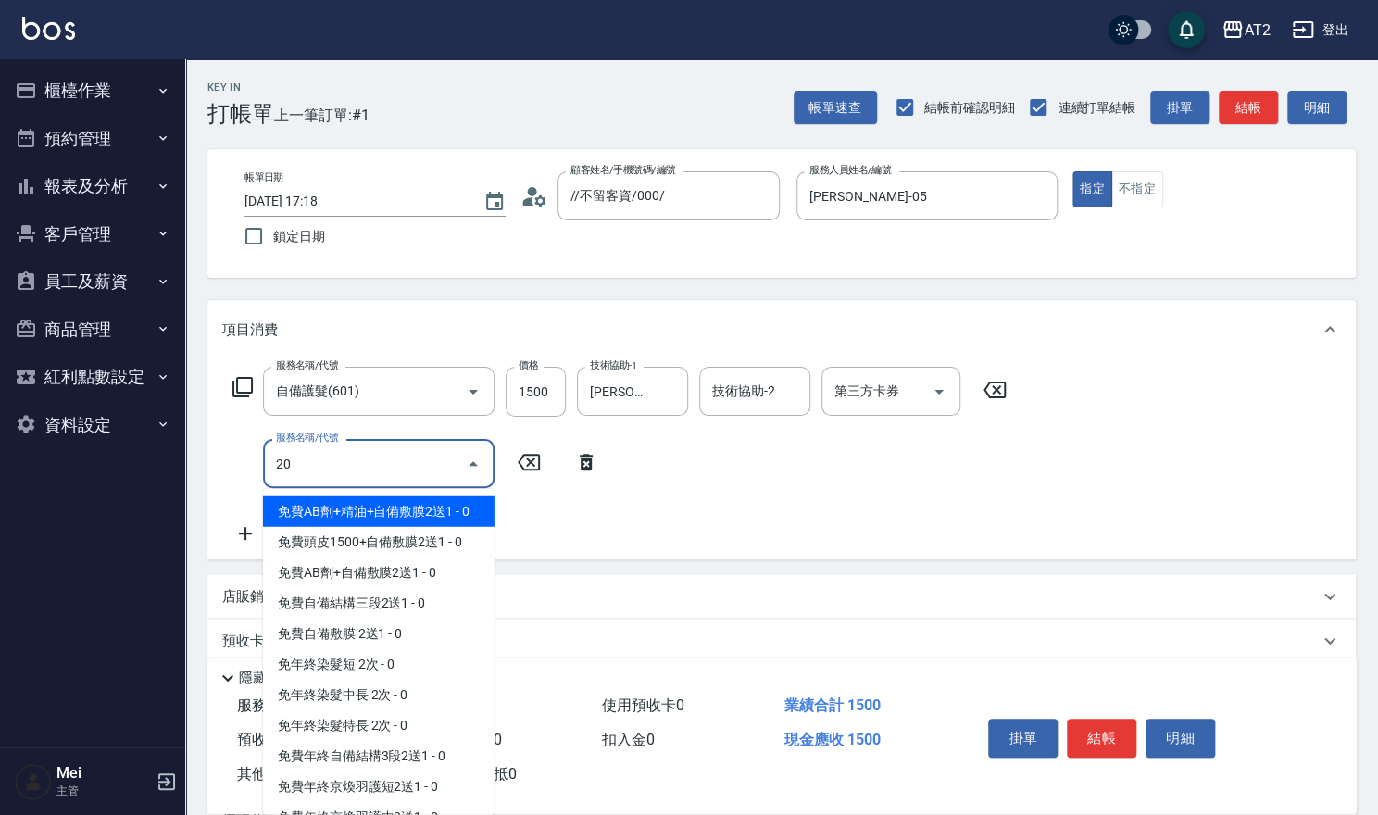
type input "201"
type input "170"
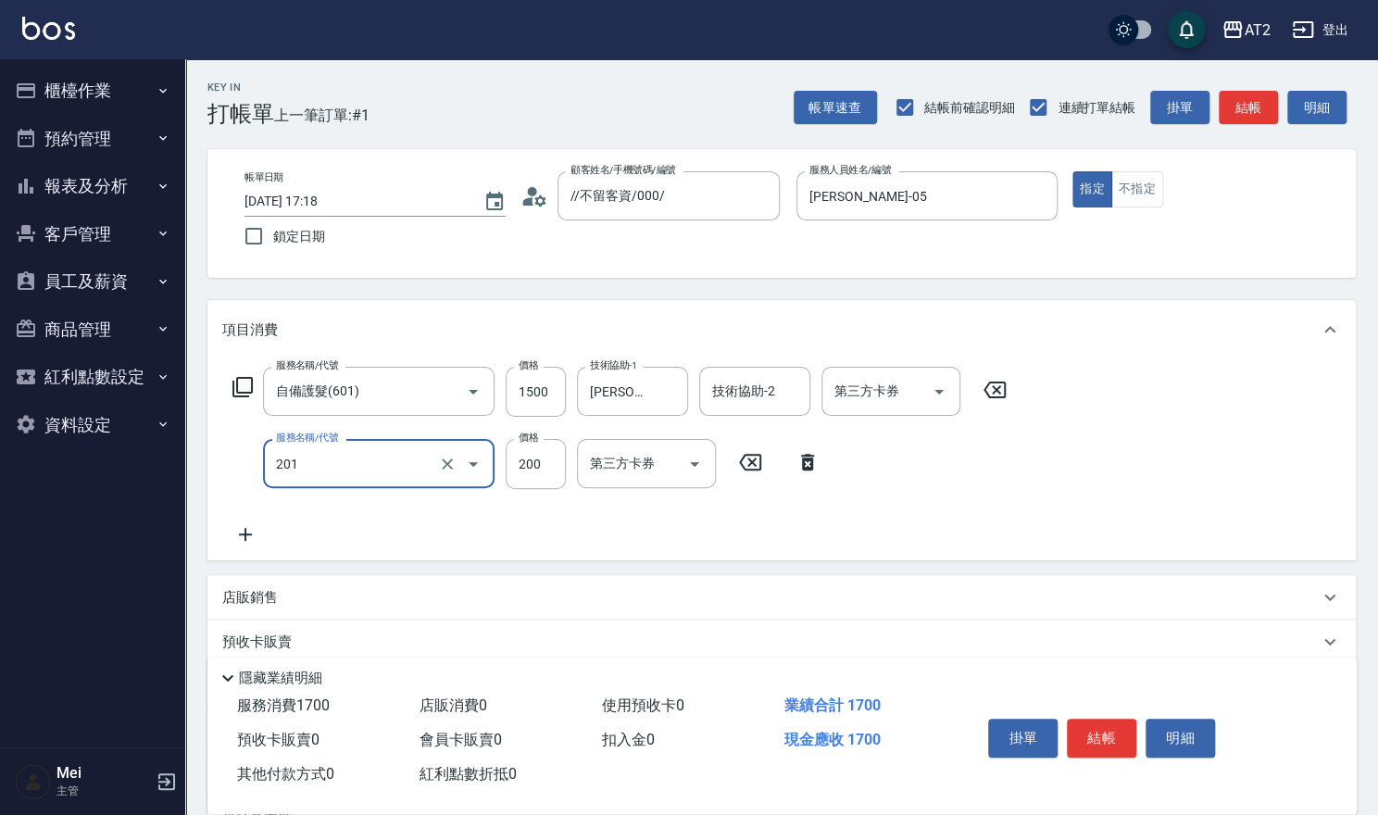
type input "洗髮(201)"
type input "150"
type input "30"
type input "180"
type input "300"
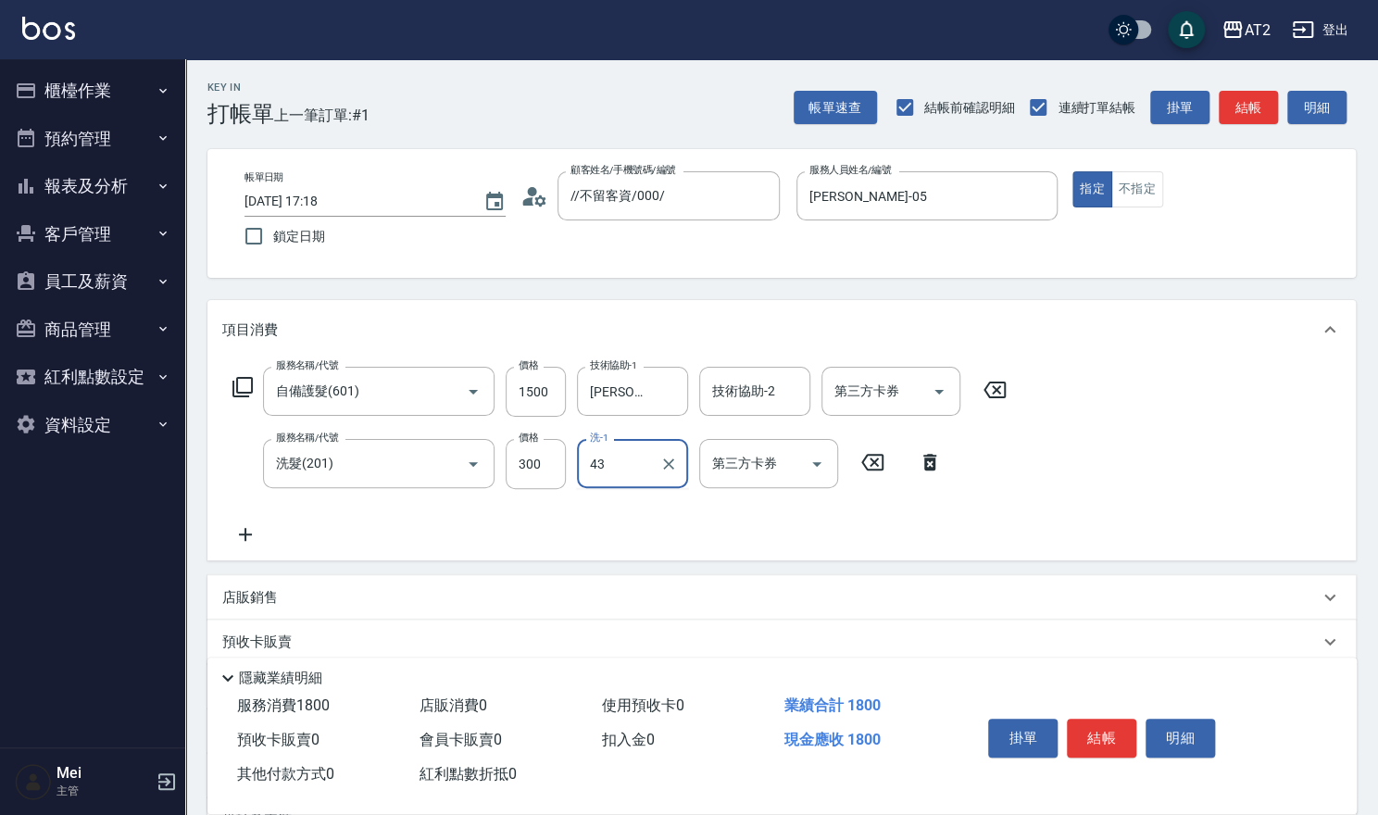
type input "小馨-43"
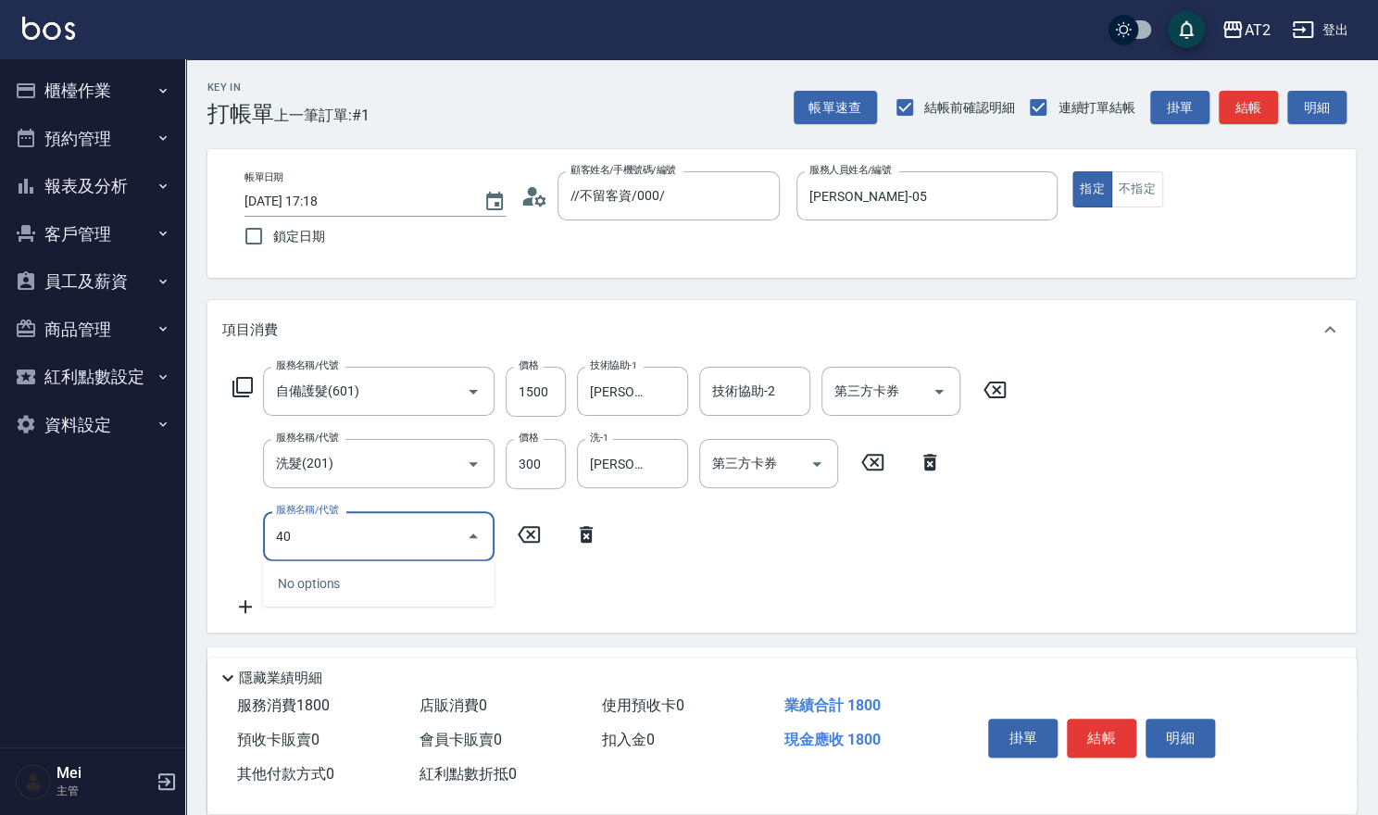
type input "401"
type input "200"
type input "剪髮(401)"
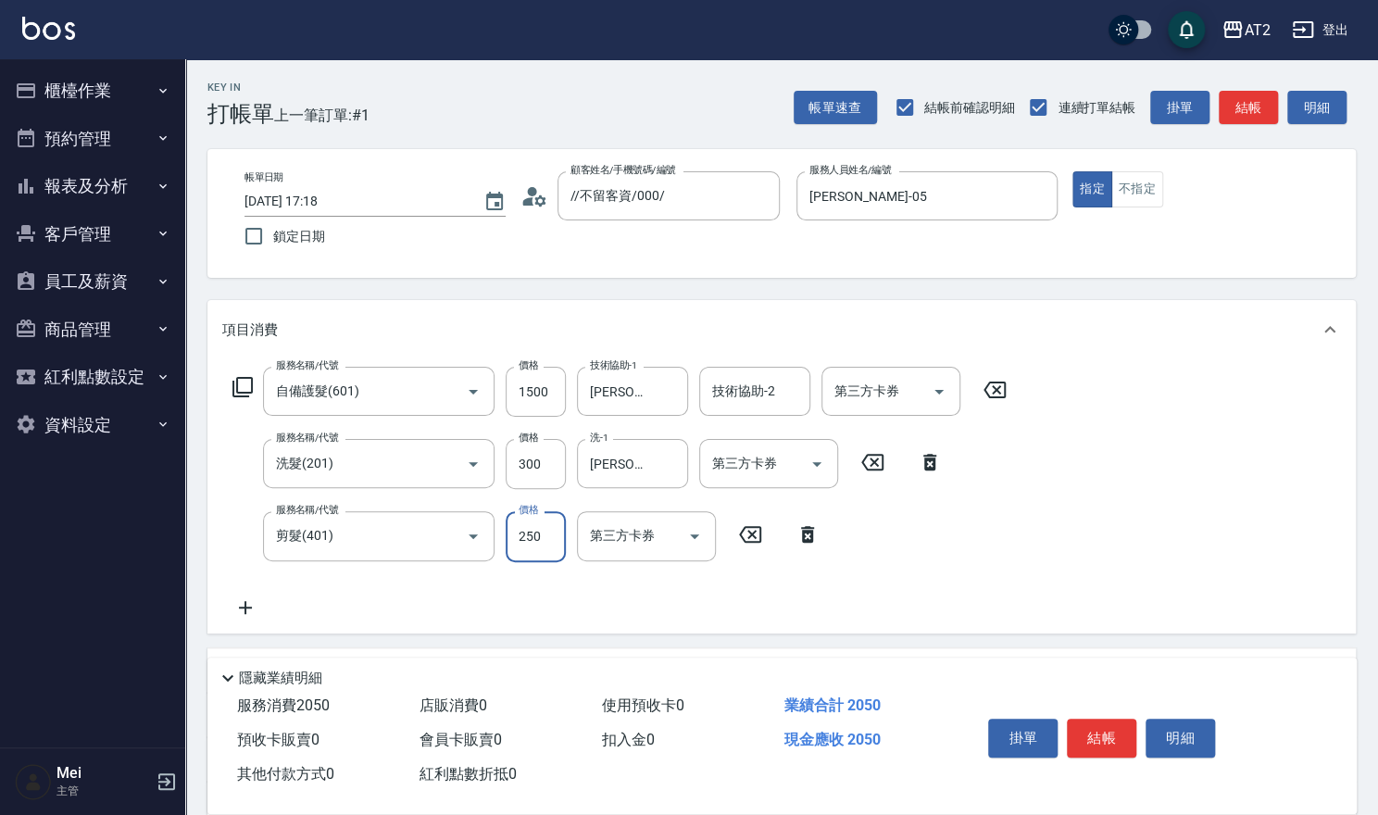
type input "180"
type input "400"
type input "220"
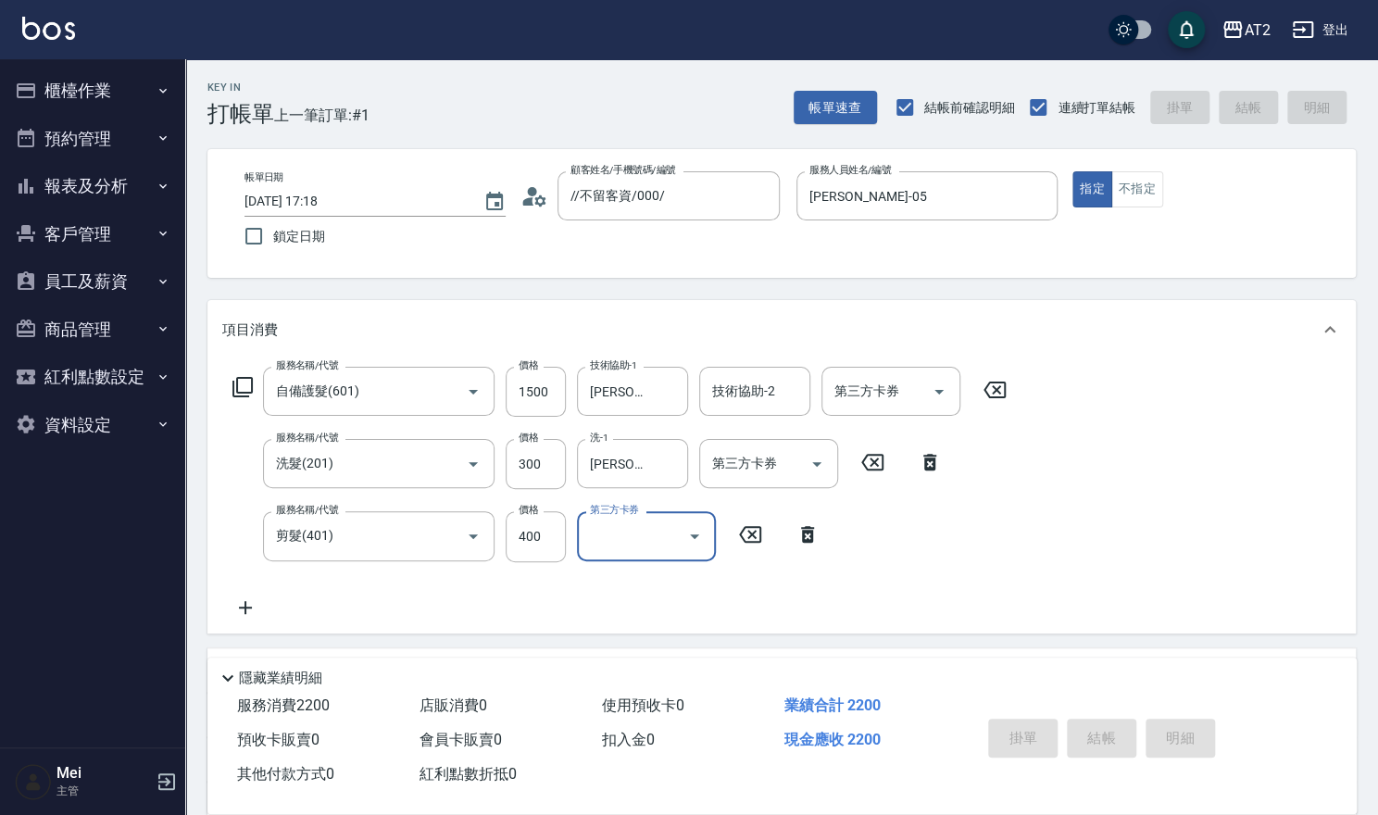
type input "0"
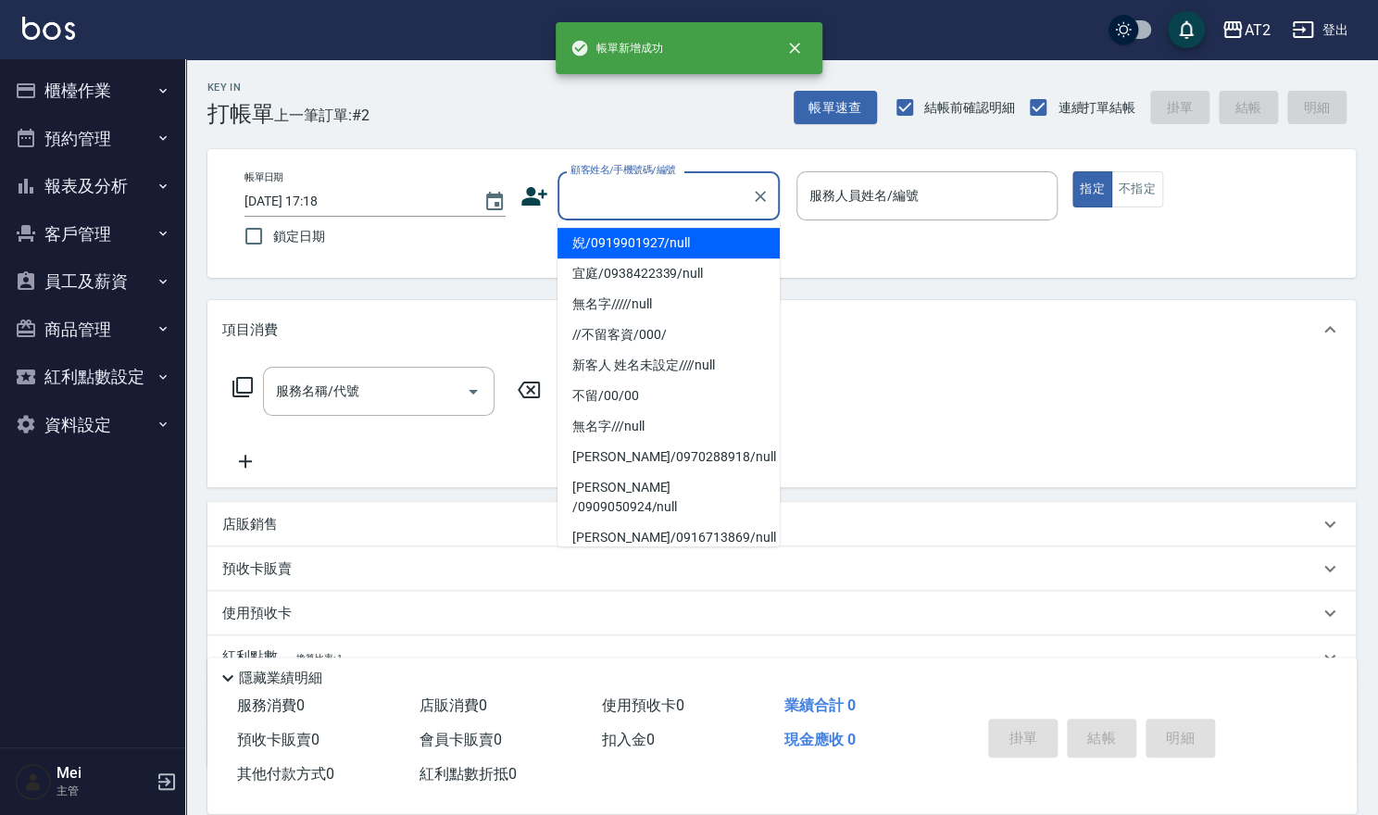
click at [637, 206] on input "顧客姓名/手機號碼/編號" at bounding box center [655, 196] width 178 height 32
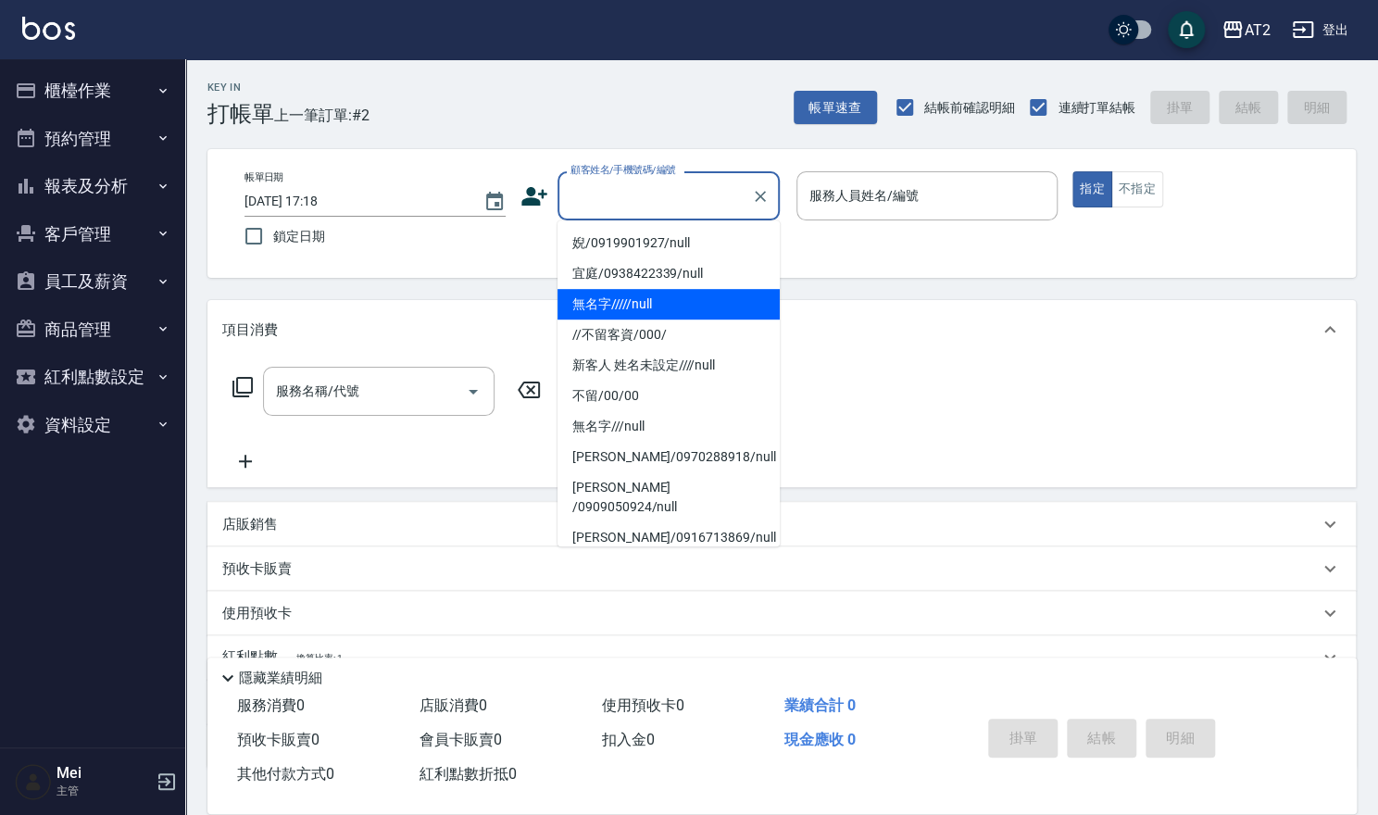
click at [617, 316] on li "無名字/////null" at bounding box center [669, 304] width 222 height 31
type input "無名字/////null"
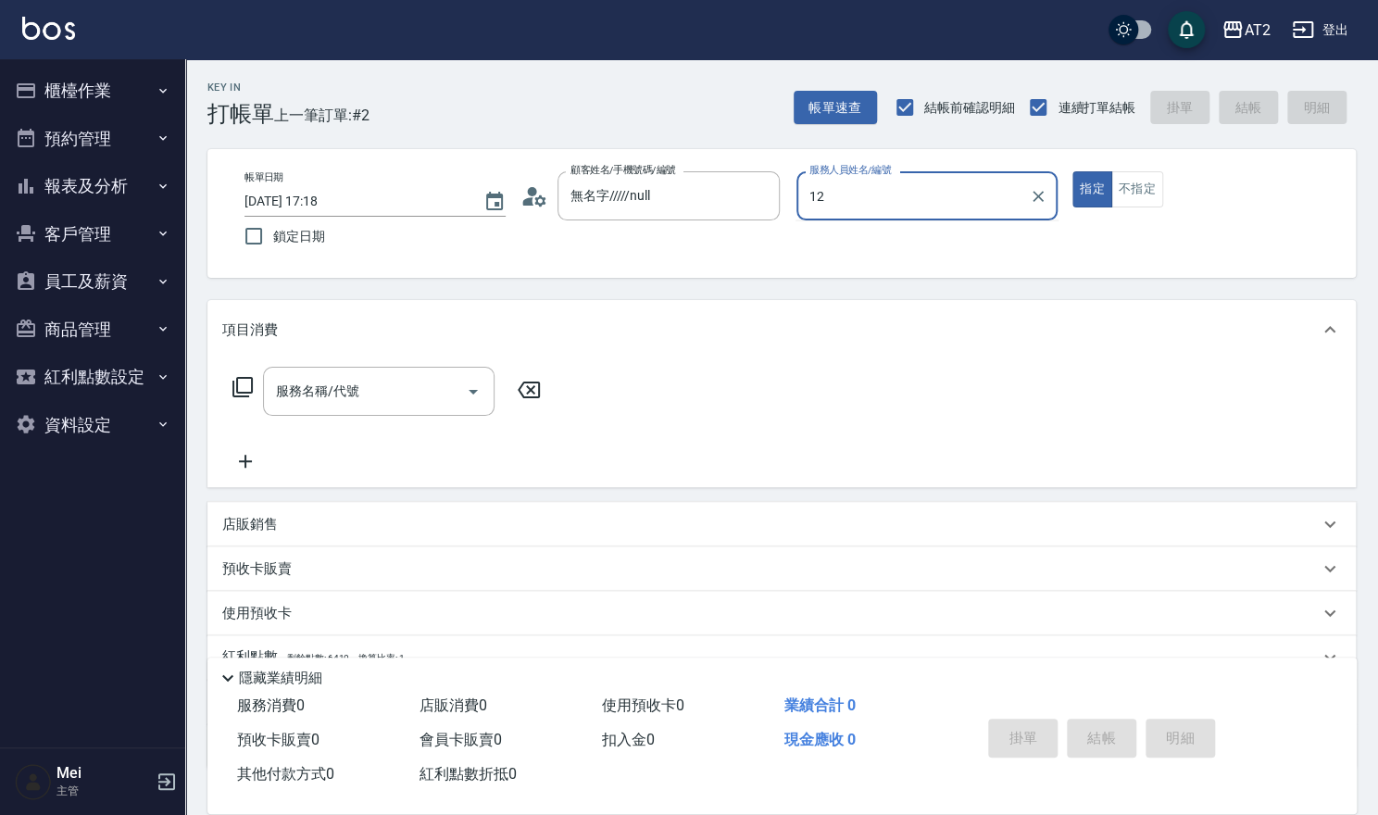
type input "Mandy-12"
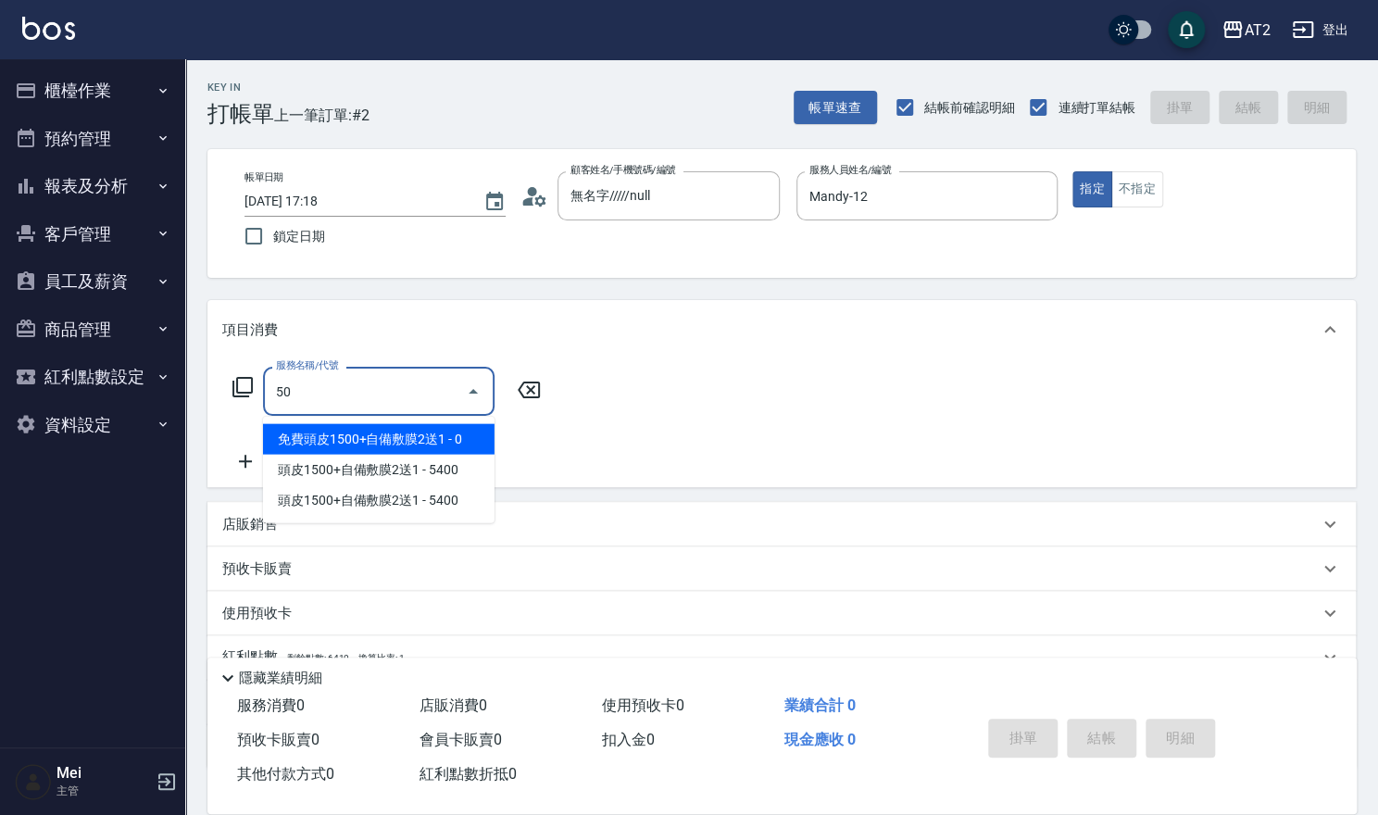
type input "501"
type input "100"
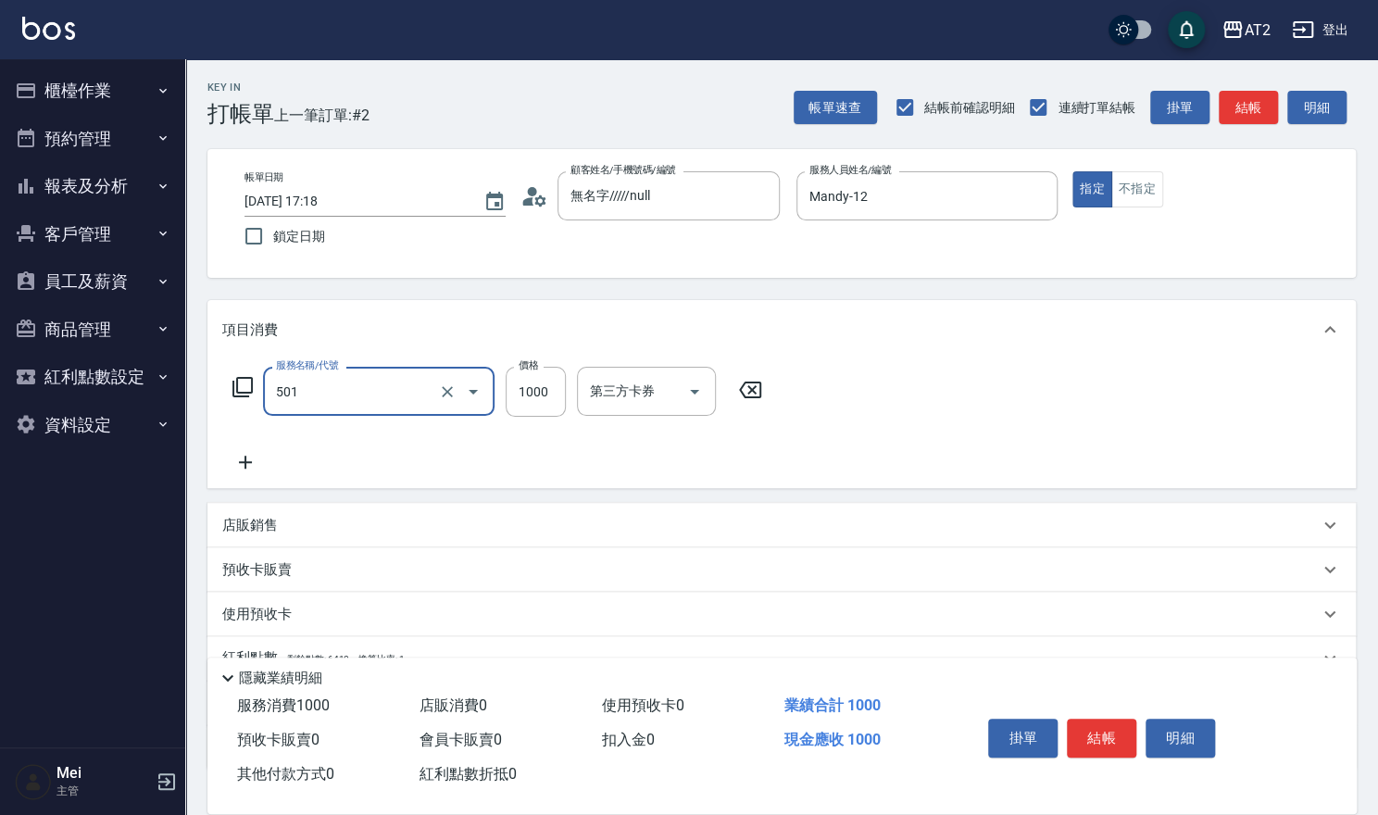
type input "染髮(501)"
type input "0"
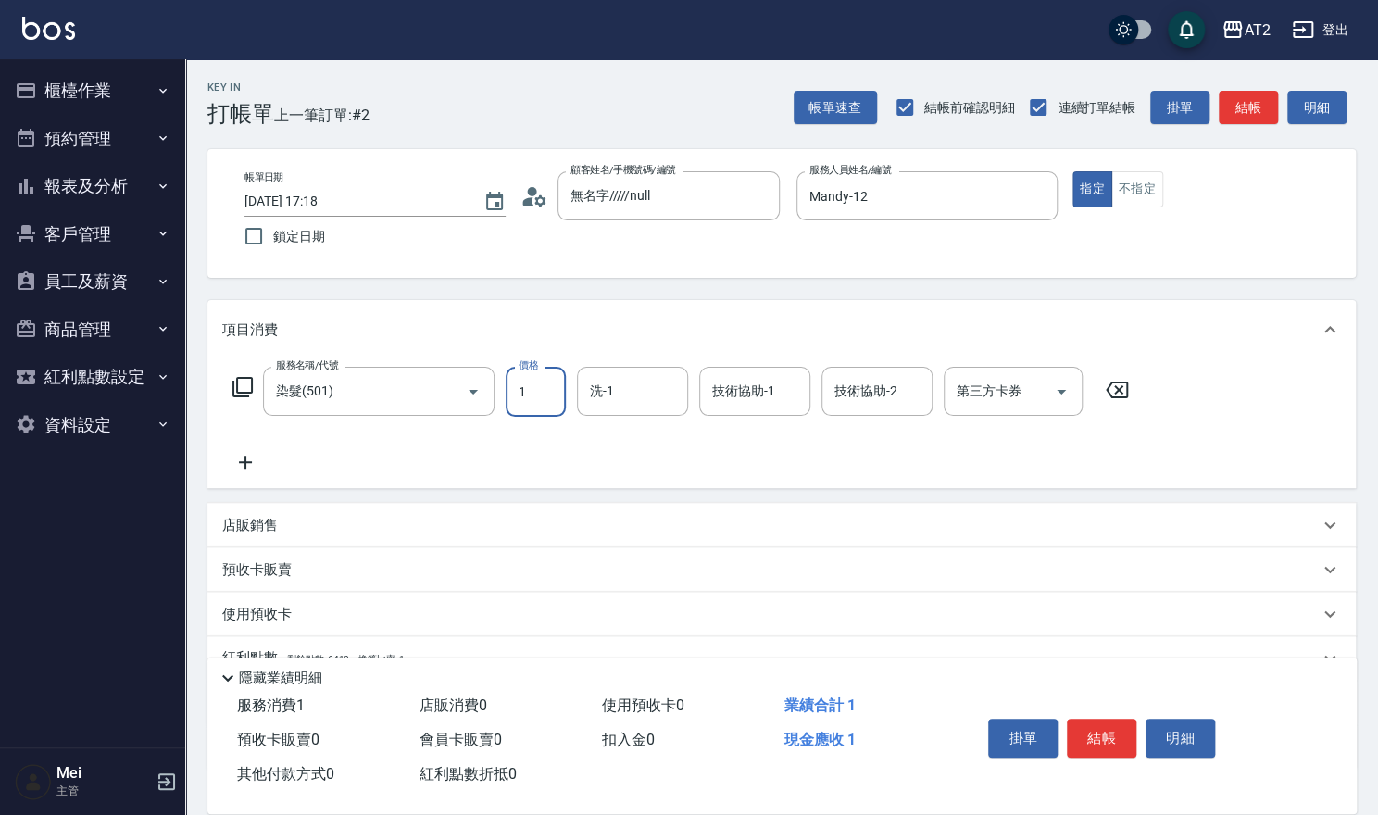
type input "15"
type input "10"
type input "150"
type input "1500"
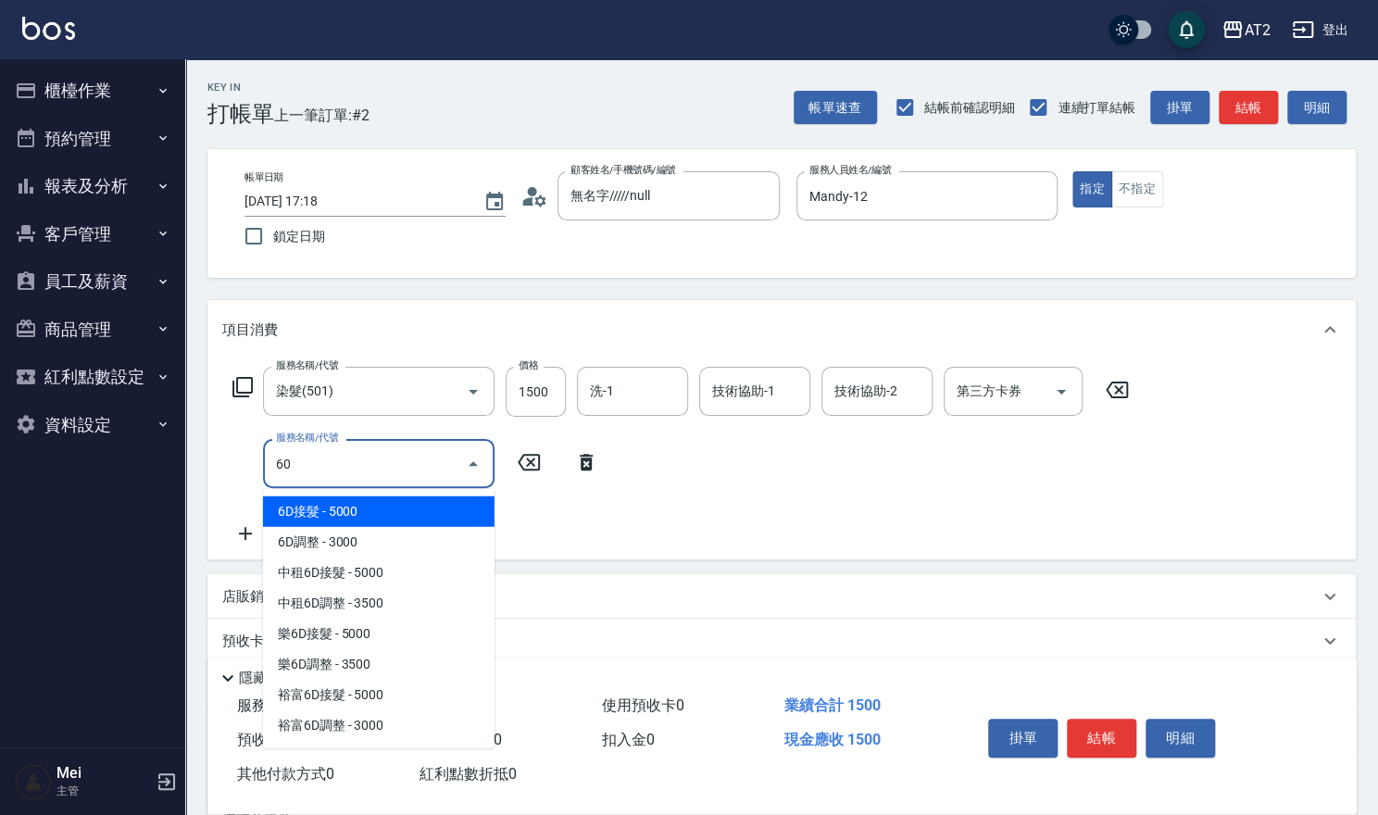
type input "601"
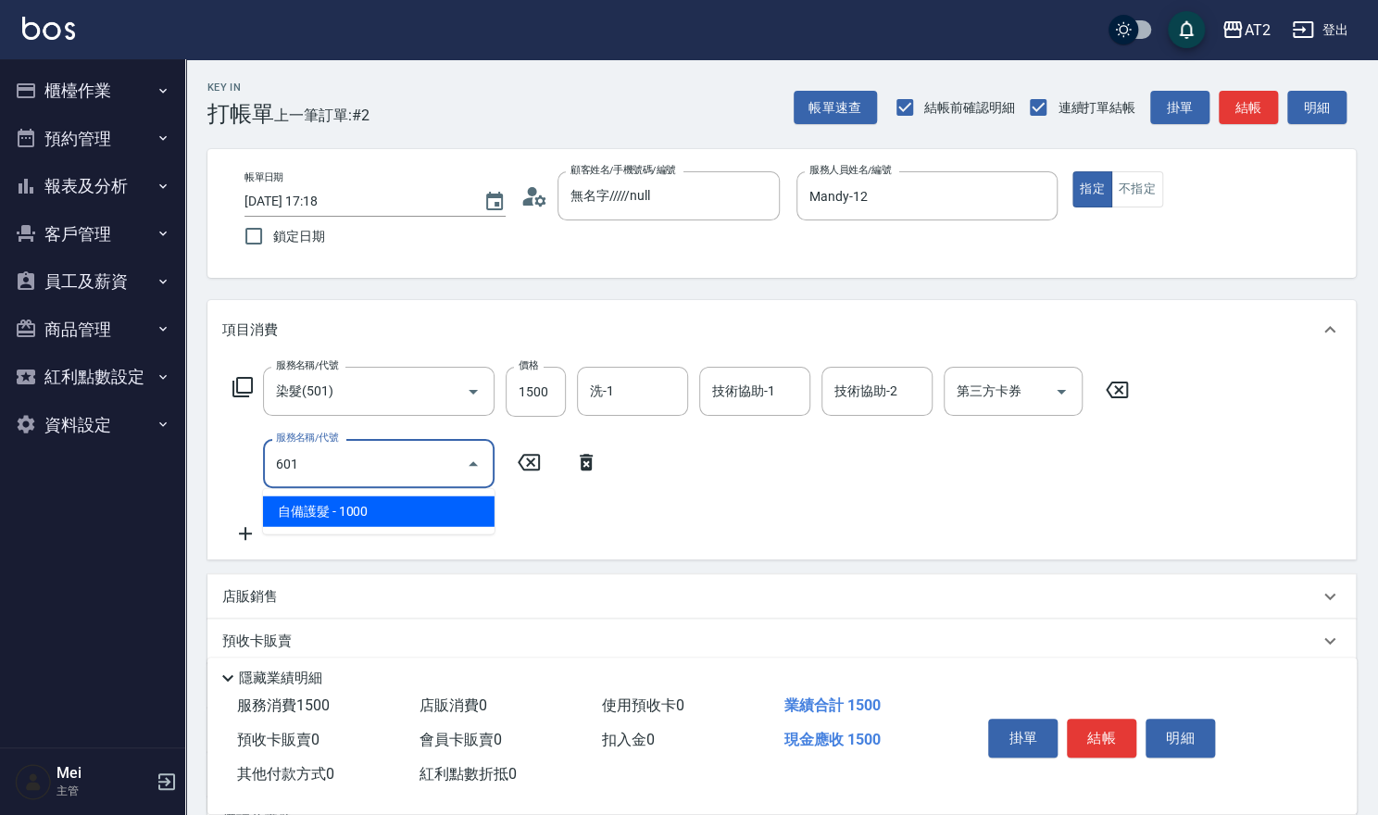
type input "250"
type input "自備護髮(601)"
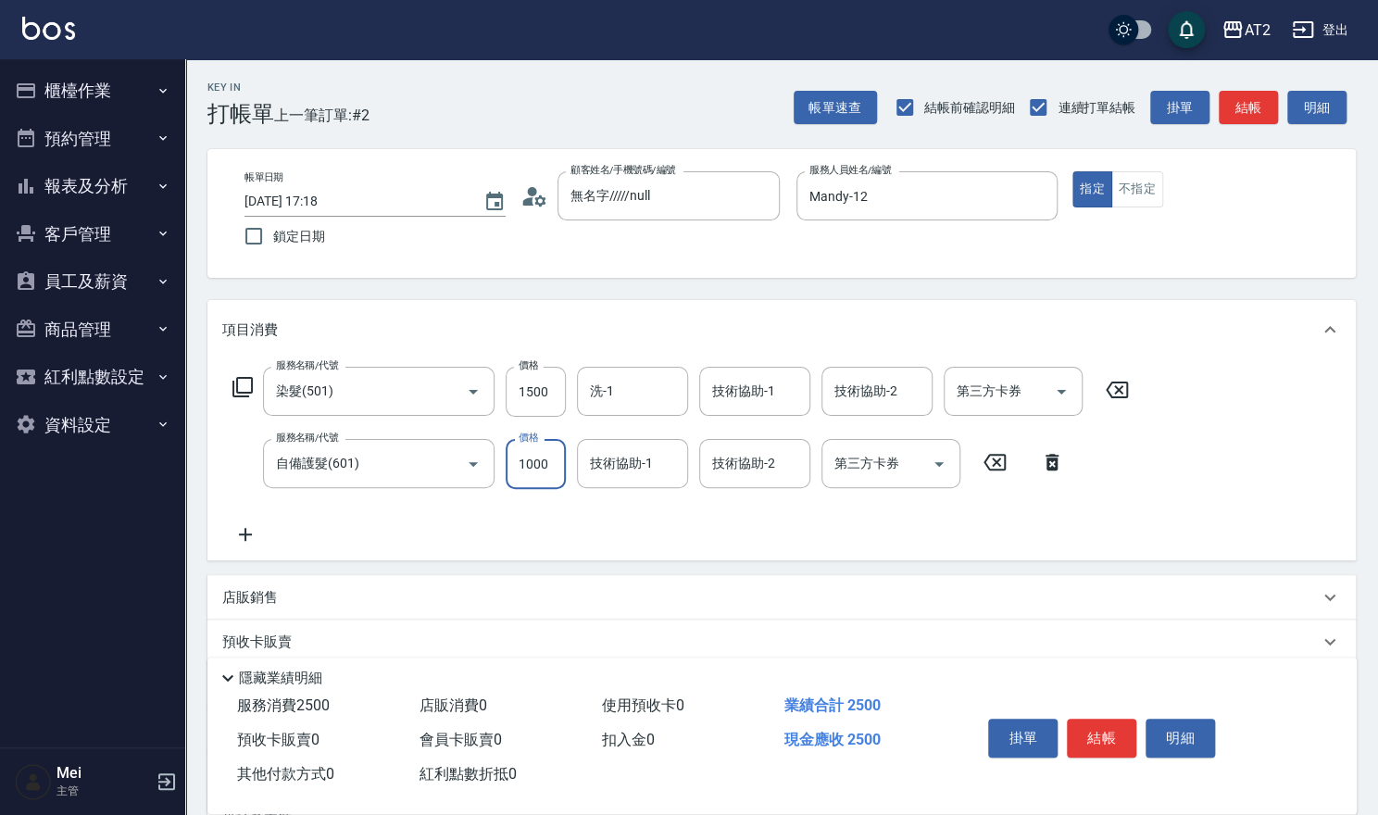
type input "150"
type input "20"
type input "170"
type input "2000"
type input "350"
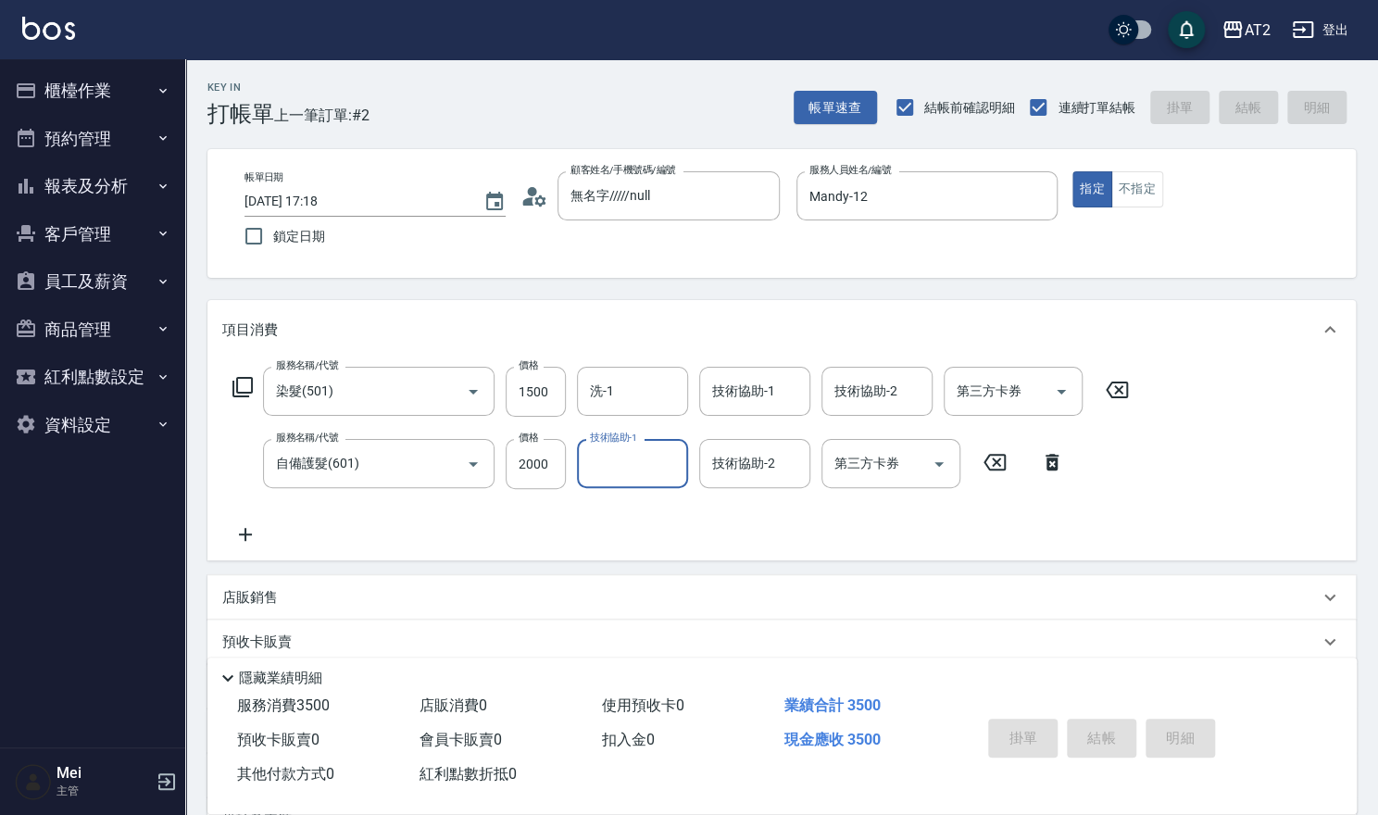
type input "0"
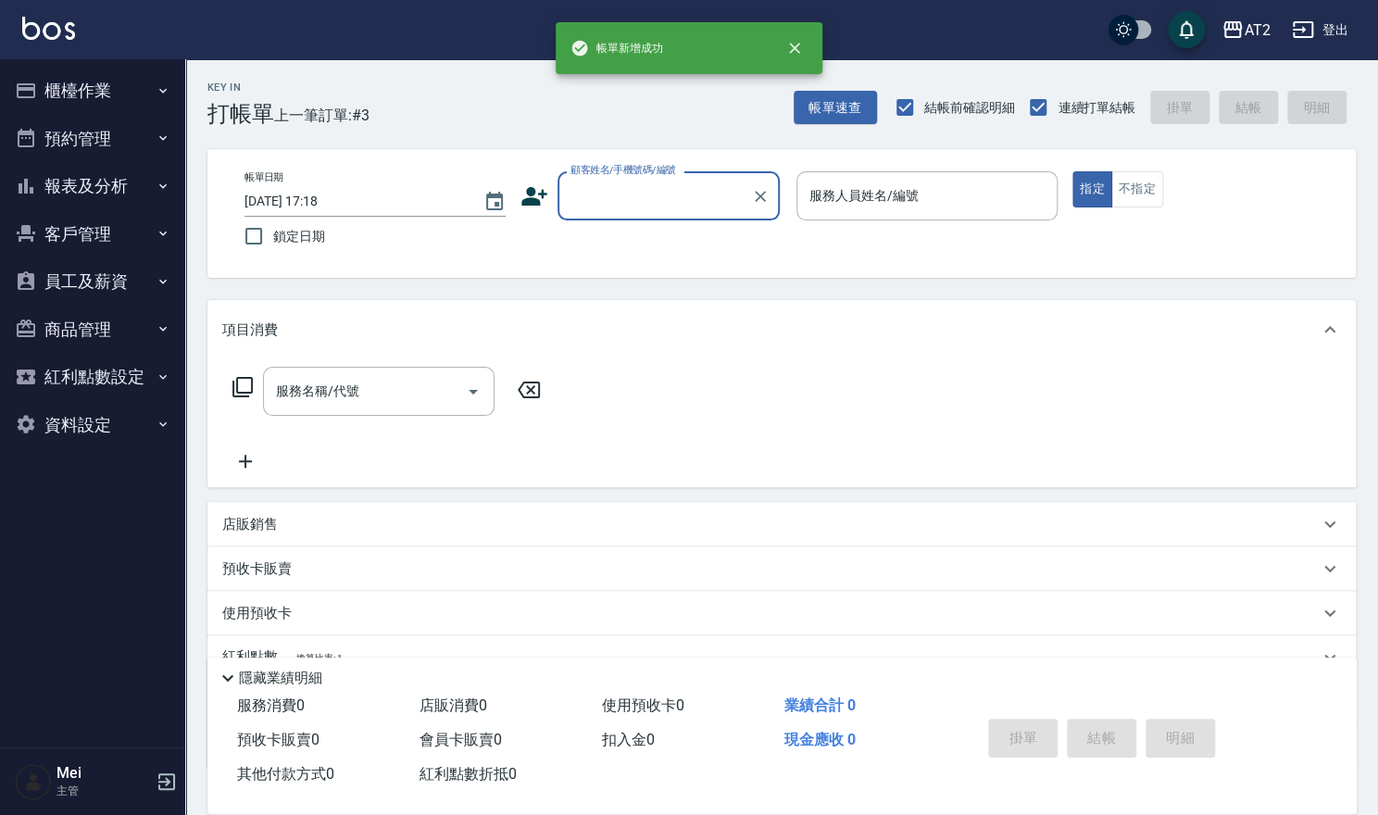
click at [626, 197] on input "顧客姓名/手機號碼/編號" at bounding box center [655, 196] width 178 height 32
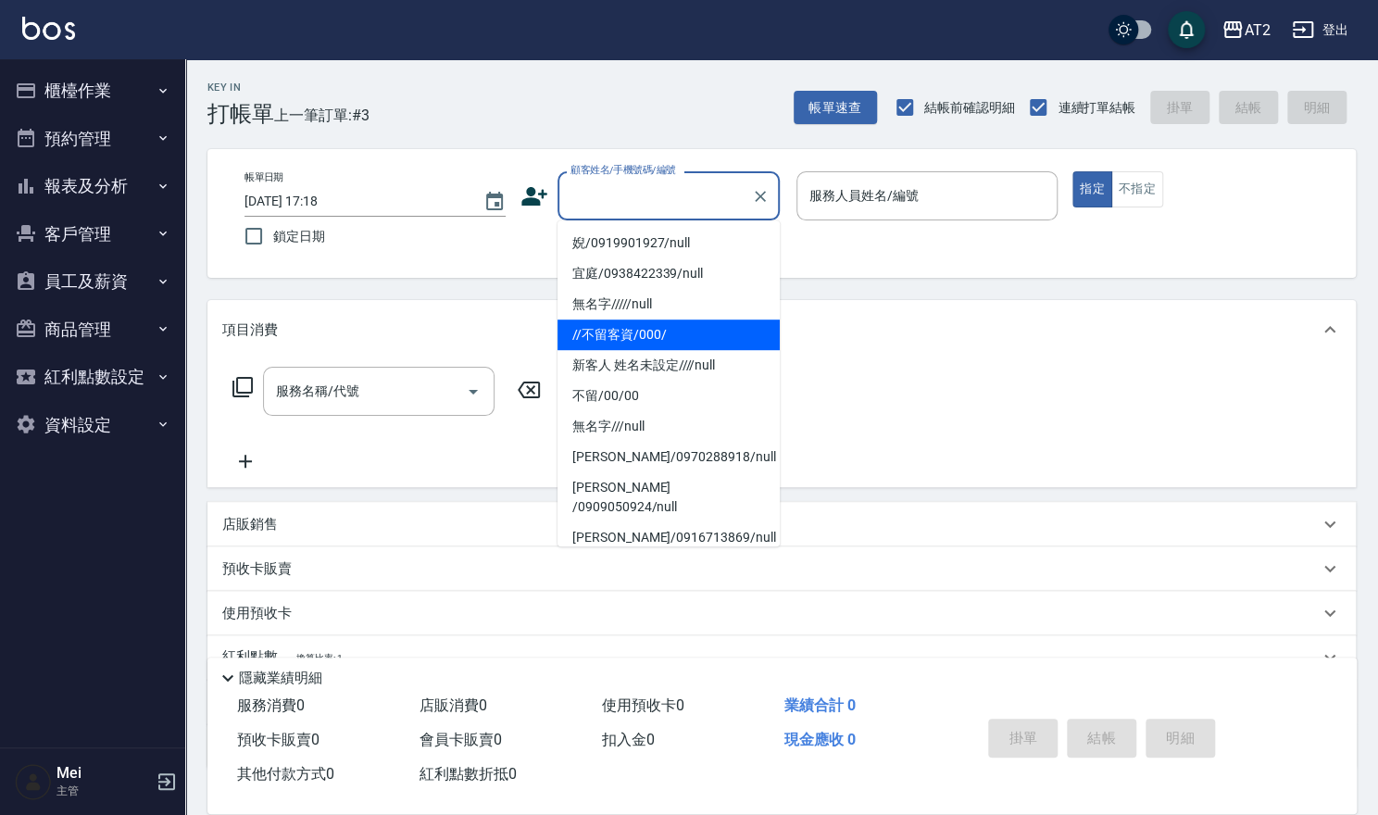
click at [629, 334] on li "//不留客資/000/" at bounding box center [669, 335] width 222 height 31
type input "//不留客資/000/"
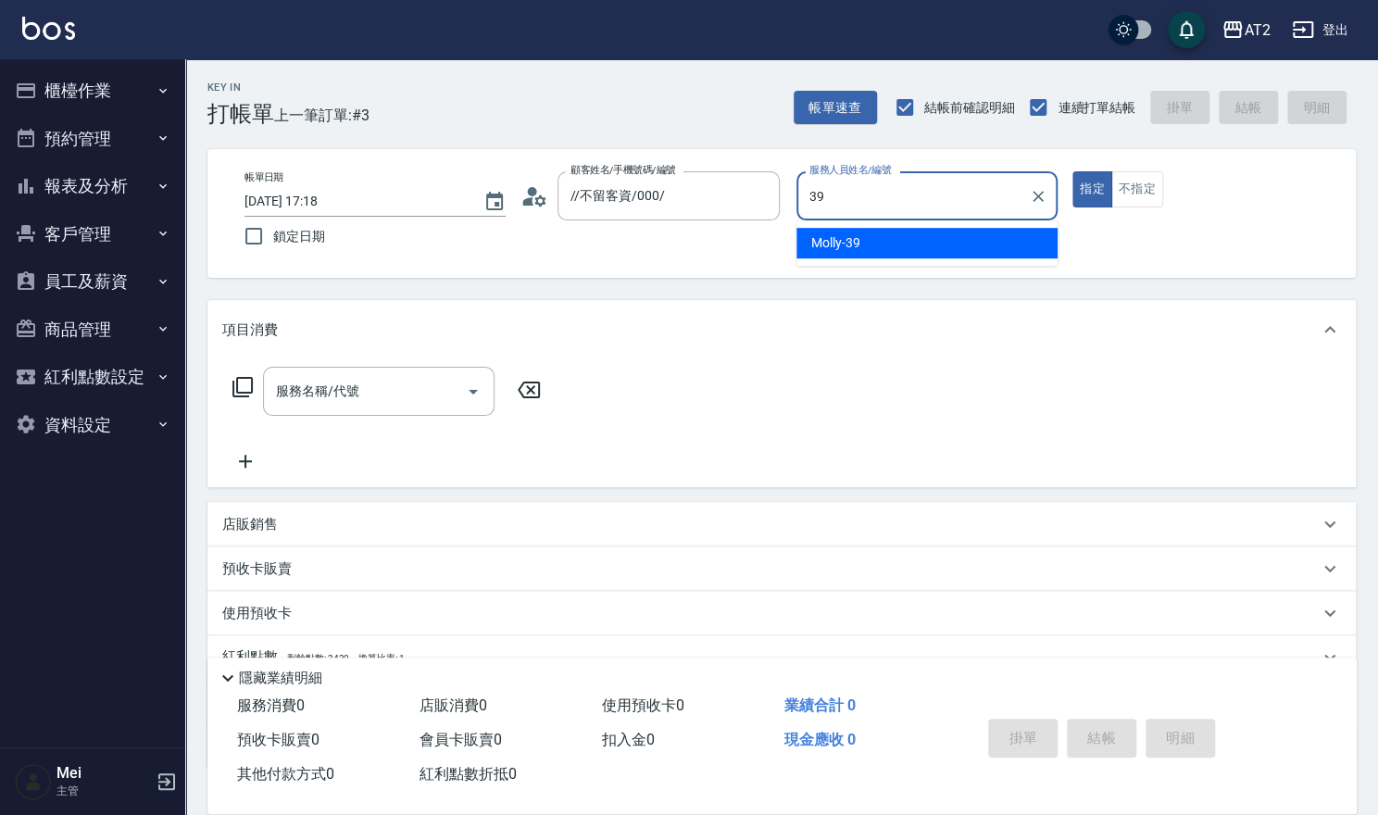
type input "Molly-39"
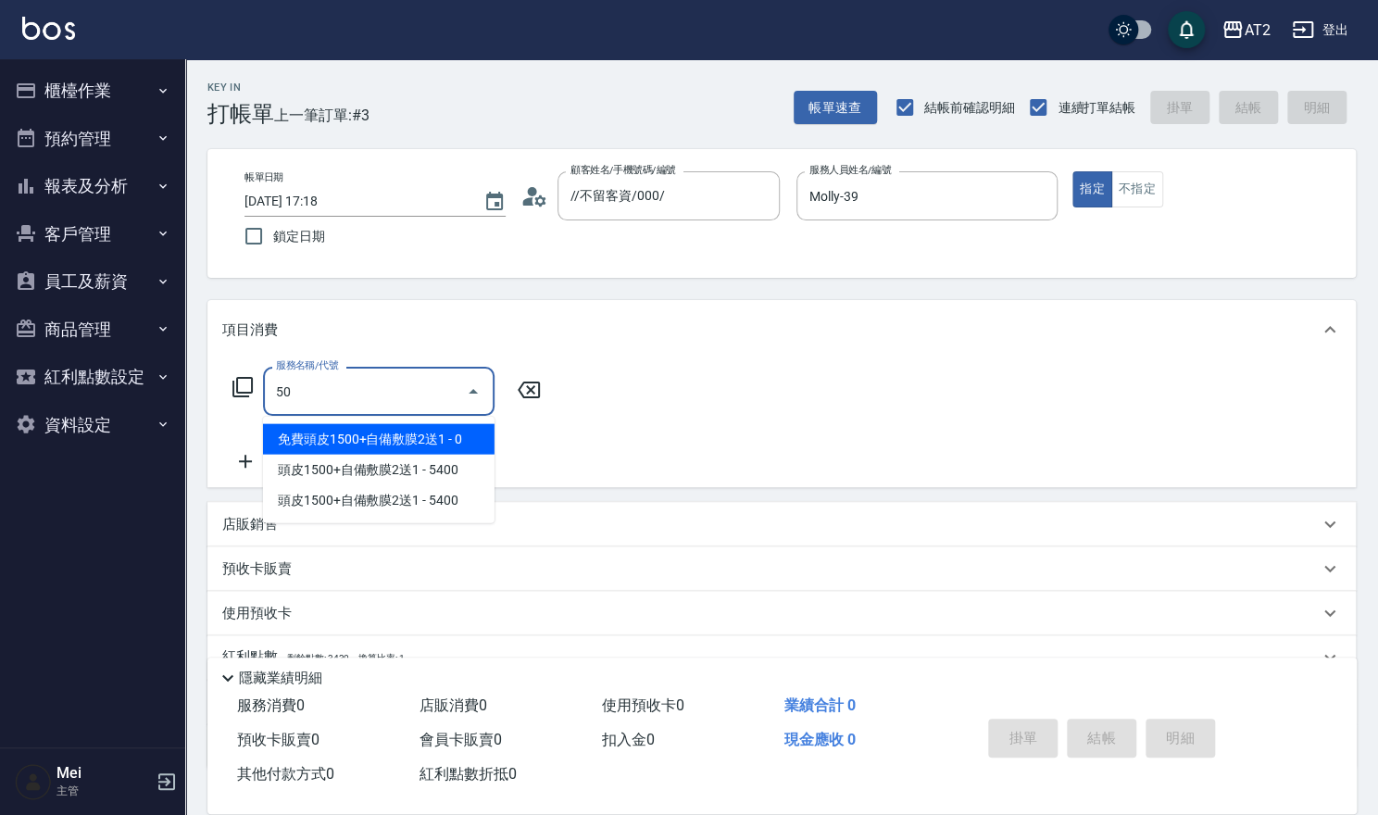
type input "501"
type input "100"
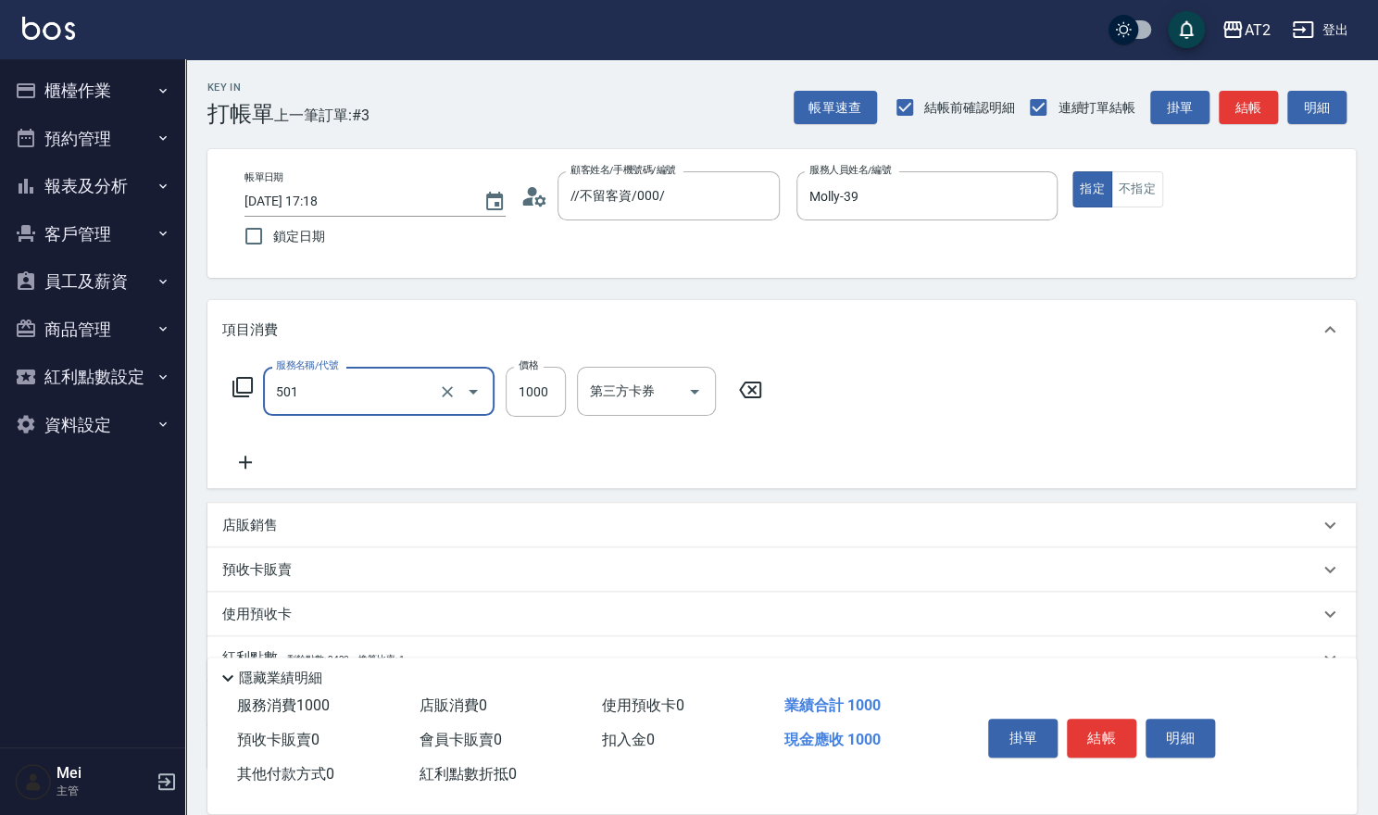
type input "染髮(501)"
type input "0"
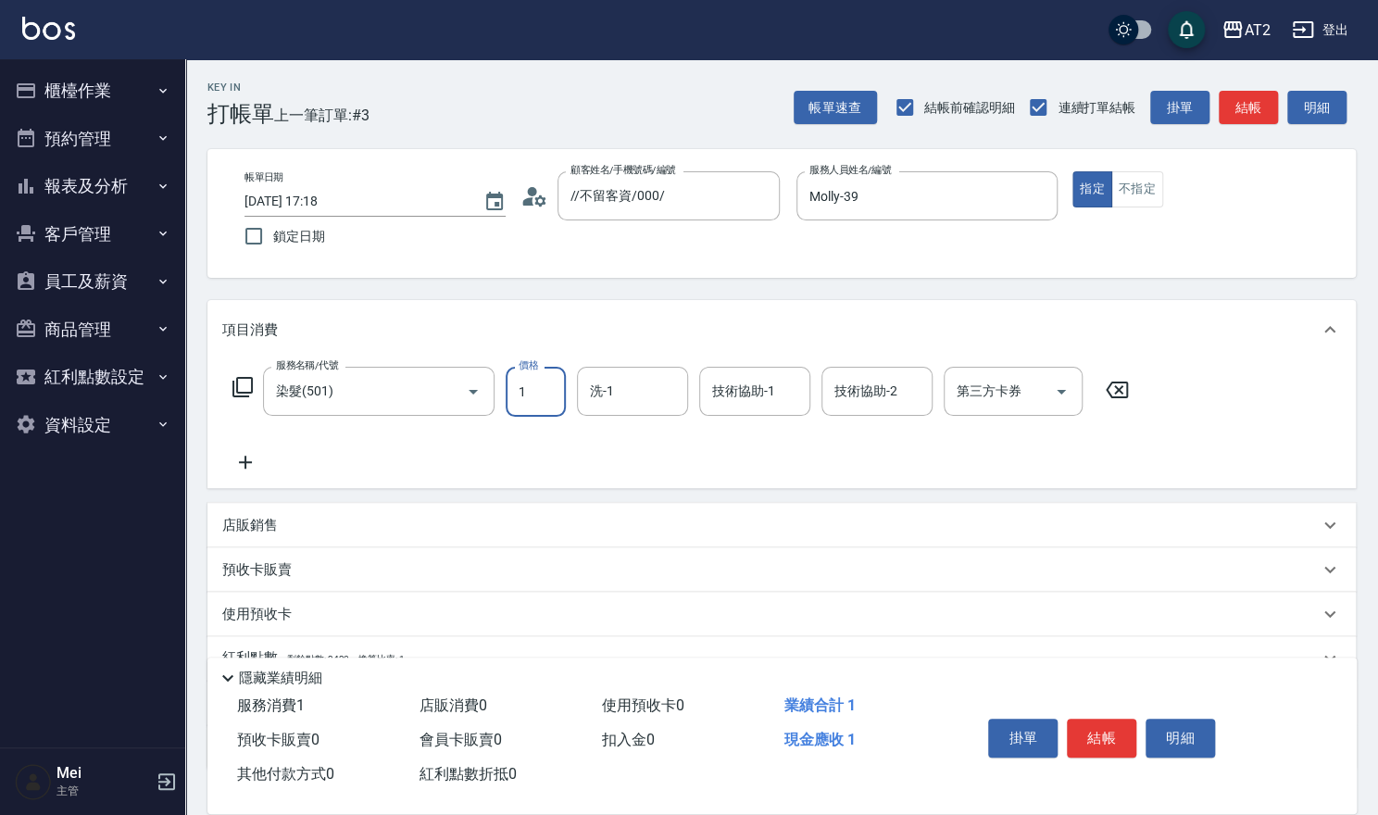
type input "15"
type input "10"
type input "158"
type input "150"
type input "1580"
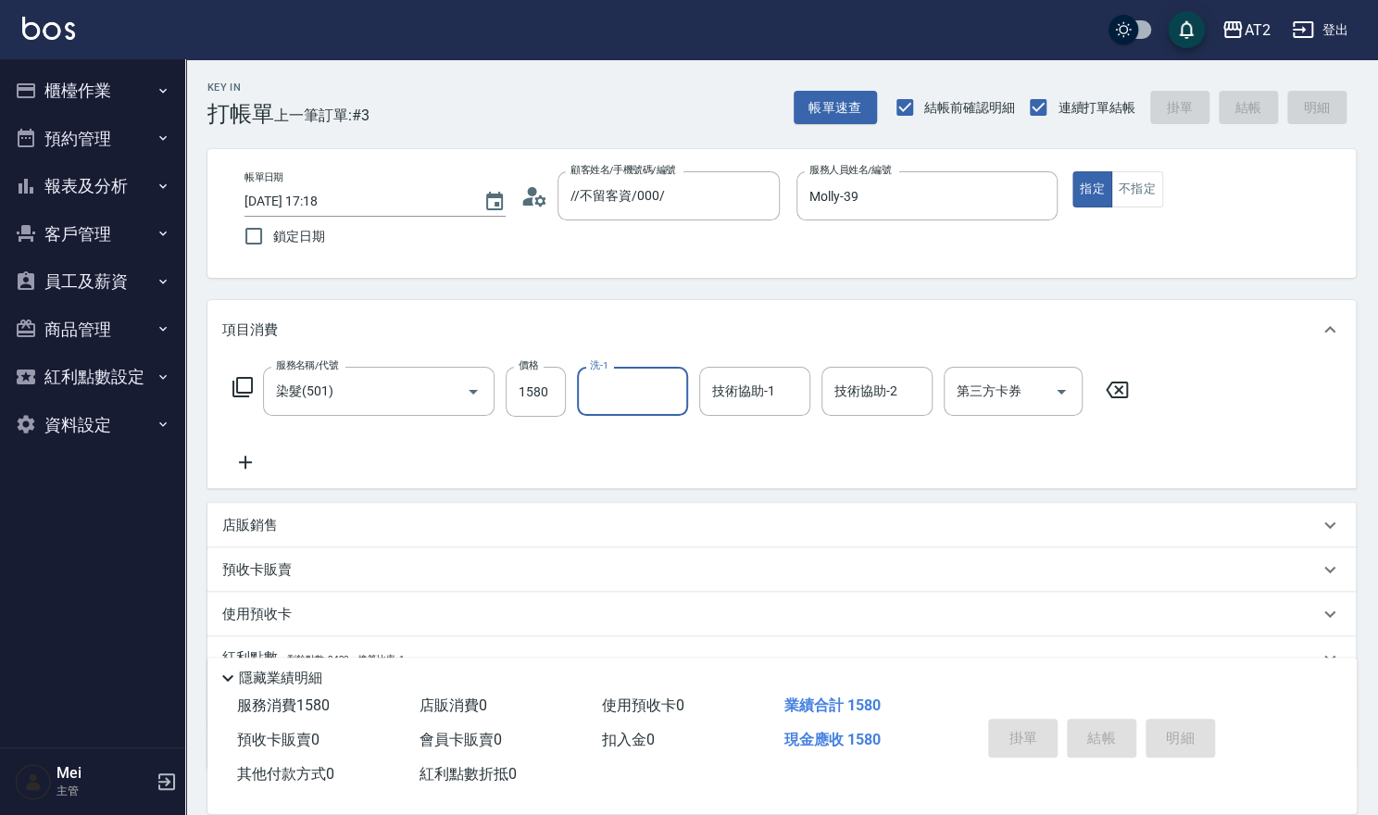
type input "0"
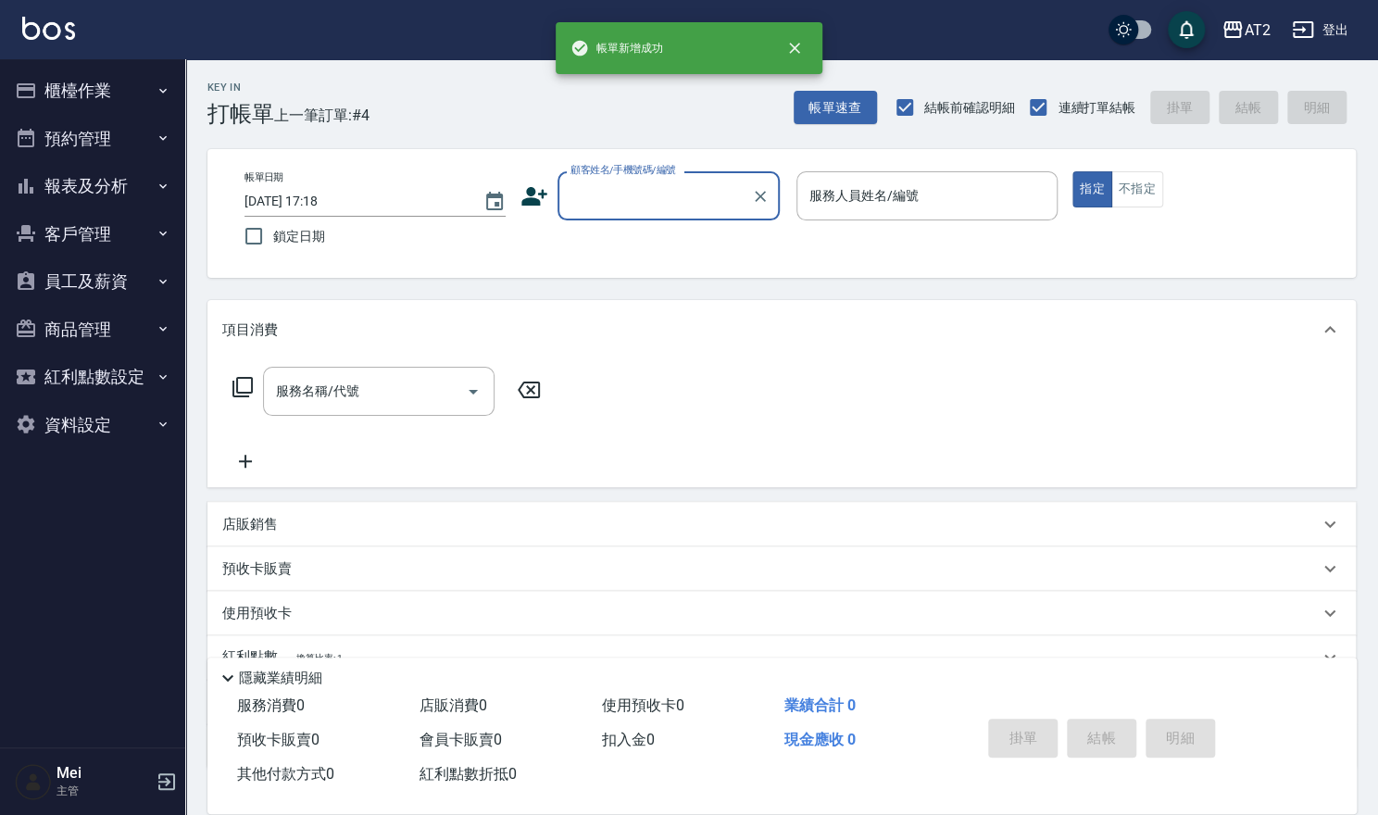
drag, startPoint x: 652, startPoint y: 191, endPoint x: 670, endPoint y: 216, distance: 30.6
click at [653, 192] on input "顧客姓名/手機號碼/編號" at bounding box center [655, 196] width 178 height 32
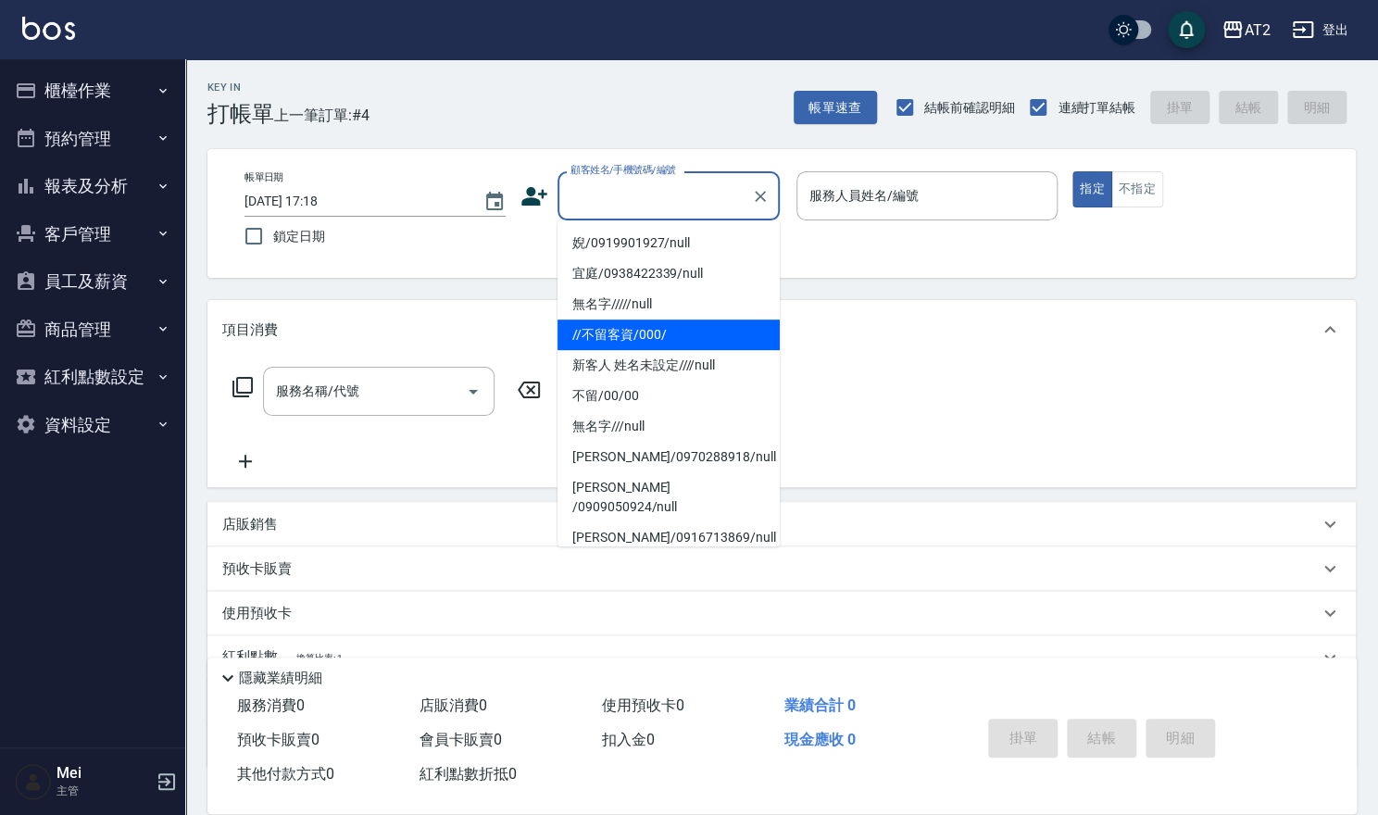
click at [656, 308] on li "無名字/////null" at bounding box center [669, 304] width 222 height 31
type input "無名字/////null"
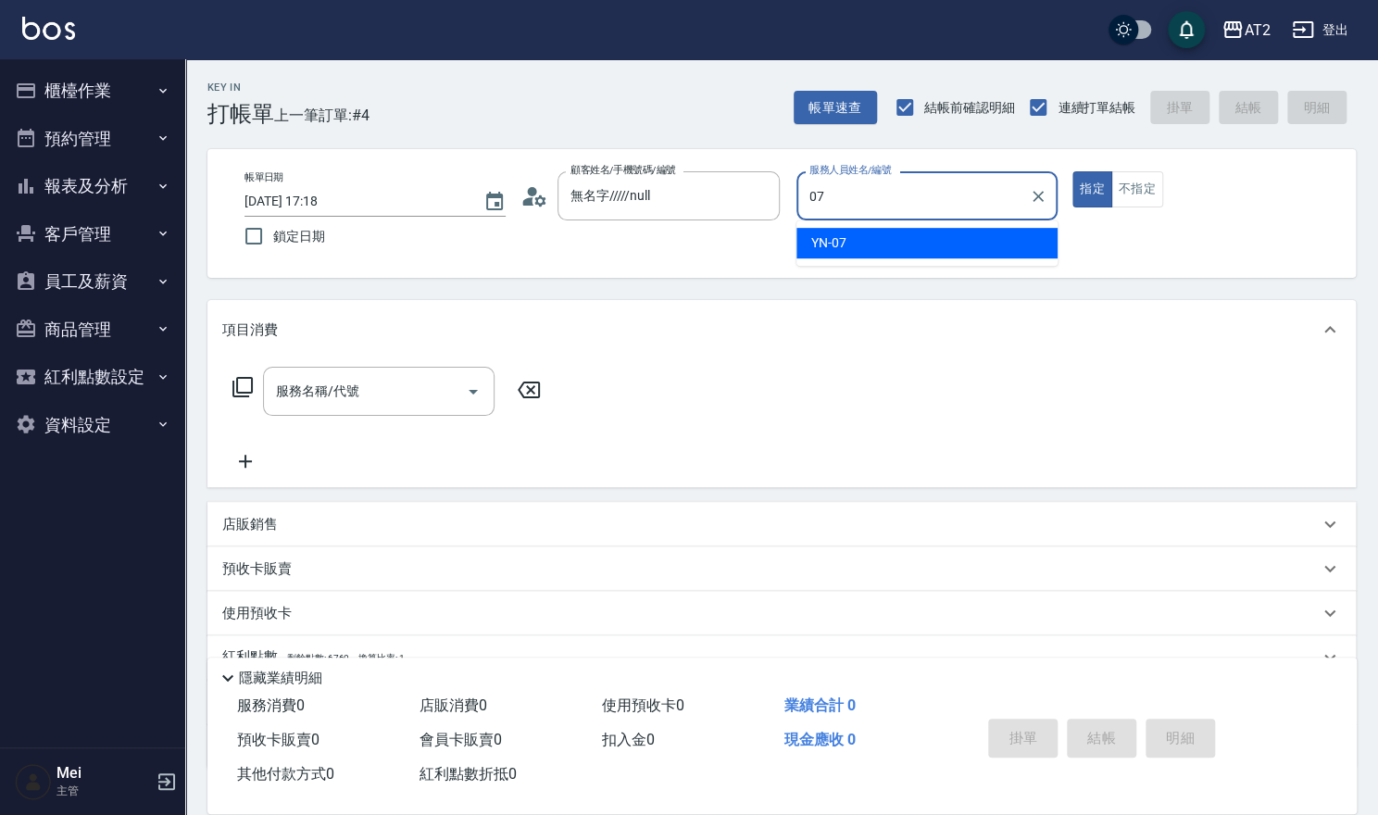
type input "YN-07"
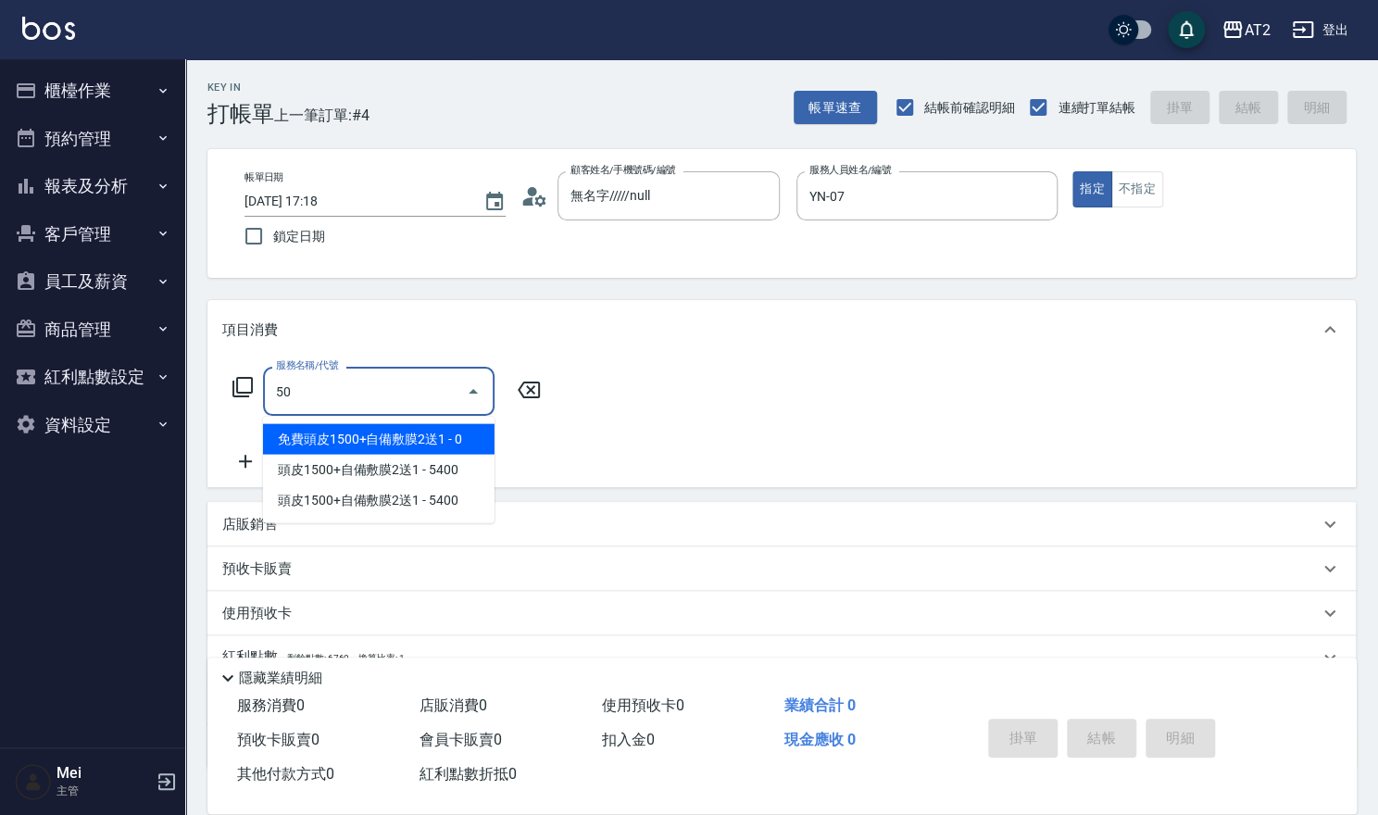
type input "501"
type input "100"
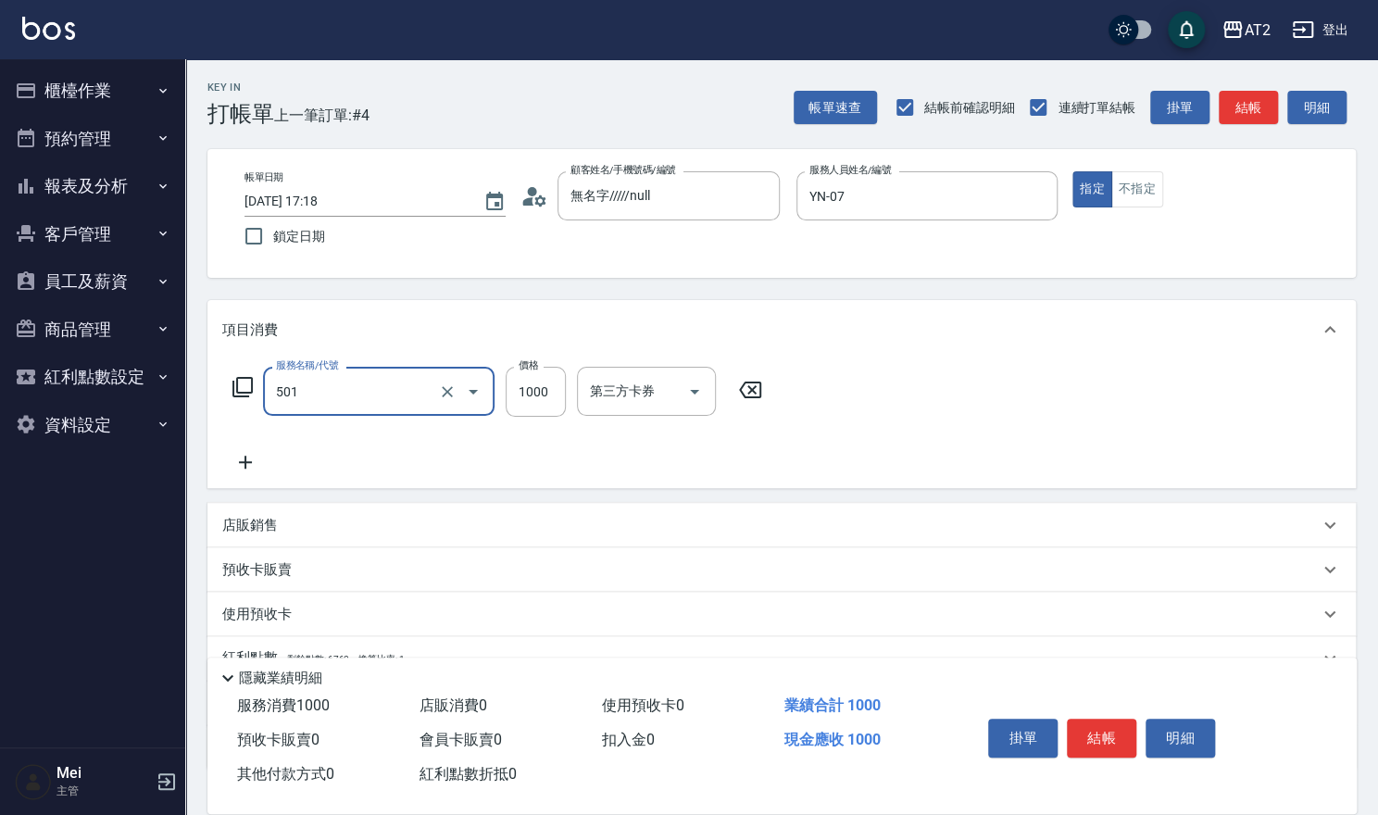
type input "染髮(501)"
type input "0"
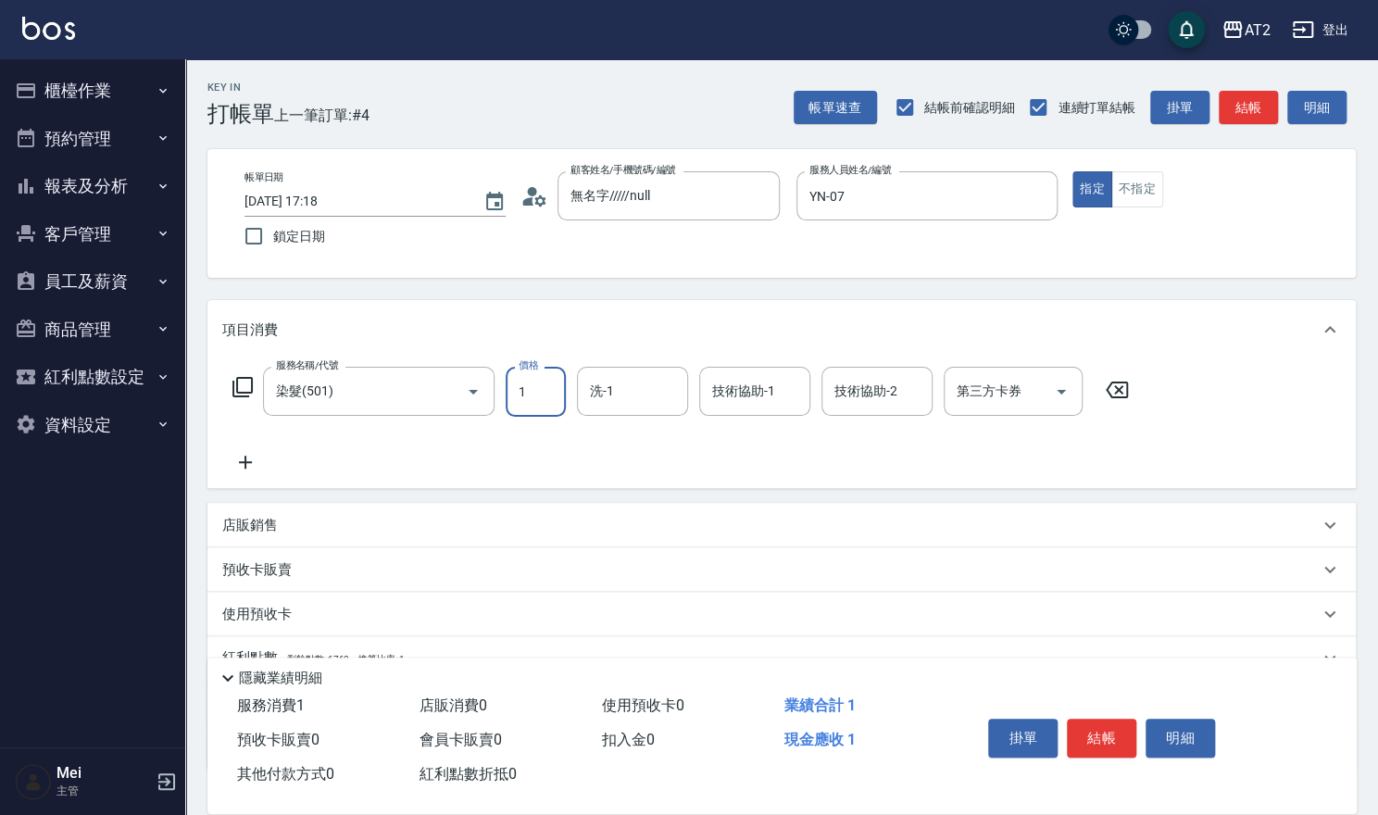
type input "19"
type input "10"
type input "198"
type input "190"
type input "1980"
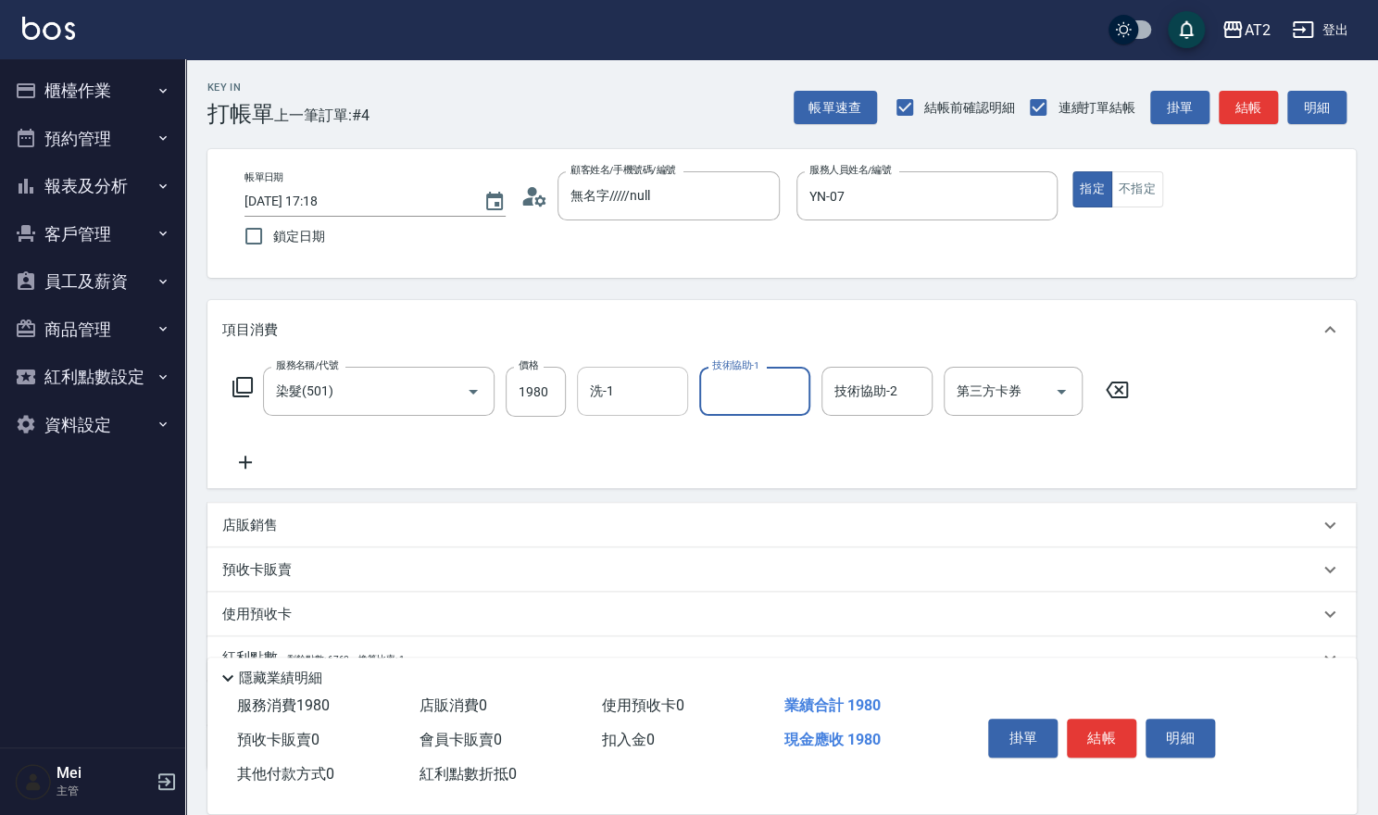
click at [621, 382] on input "洗-1" at bounding box center [632, 391] width 94 height 32
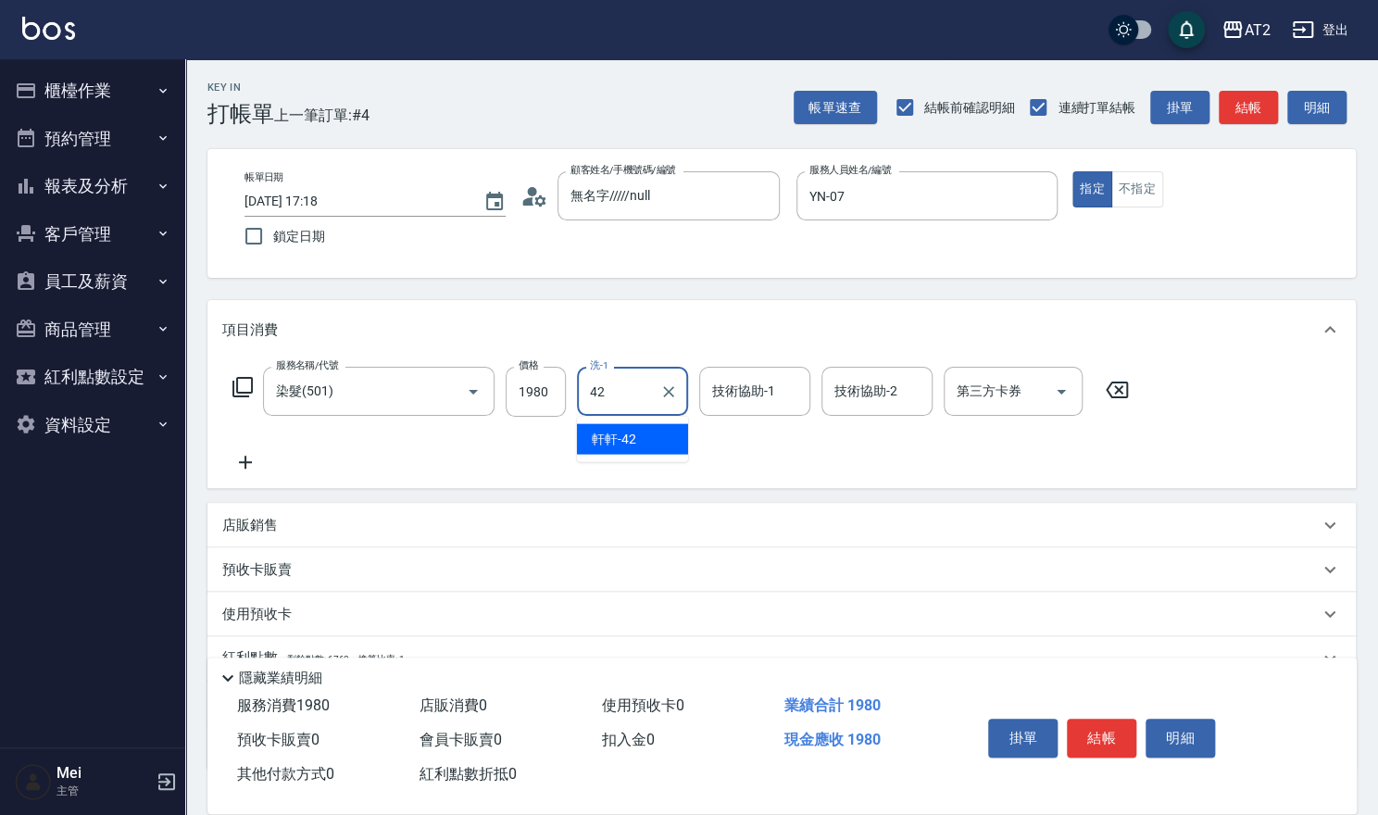
type input "軒軒-42"
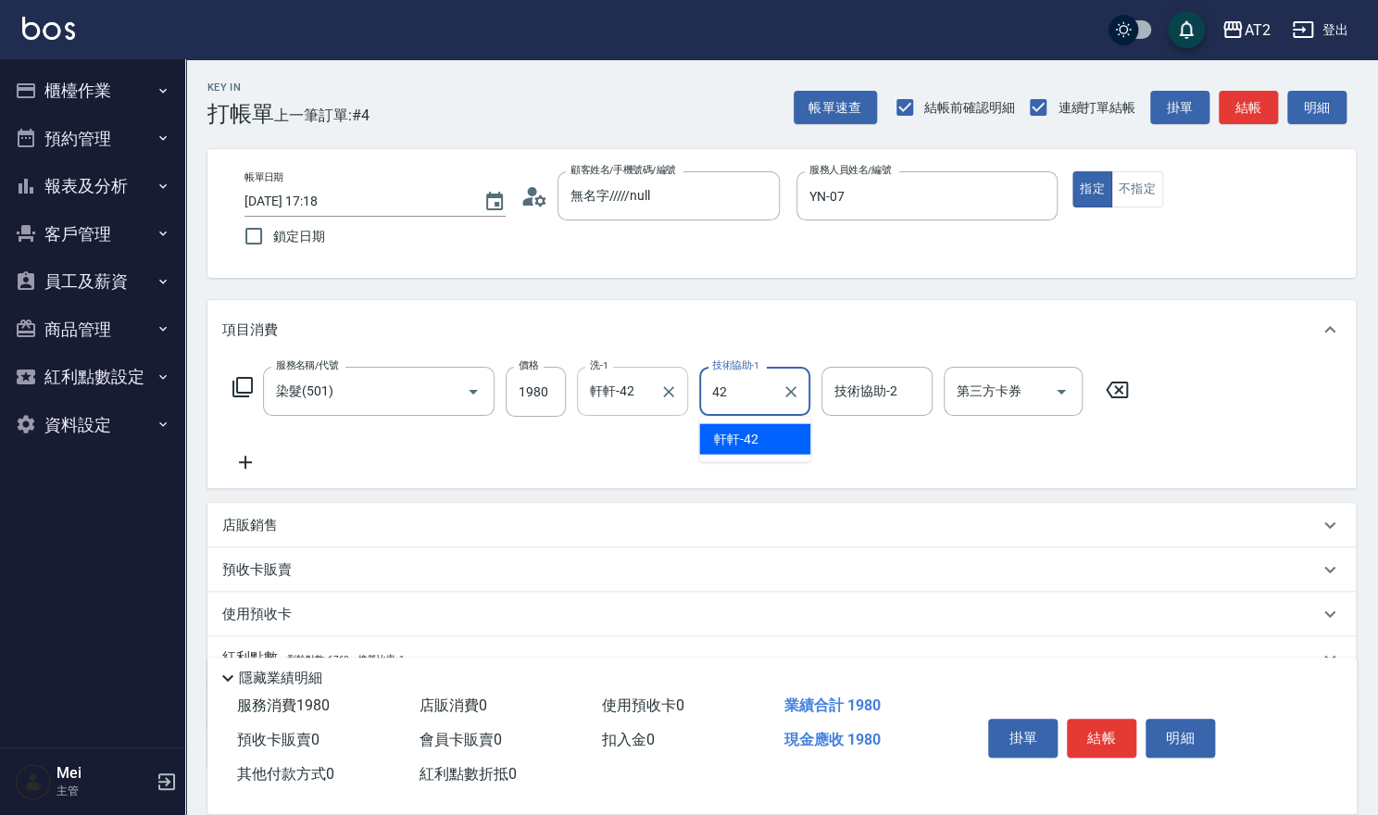
type input "軒軒-42"
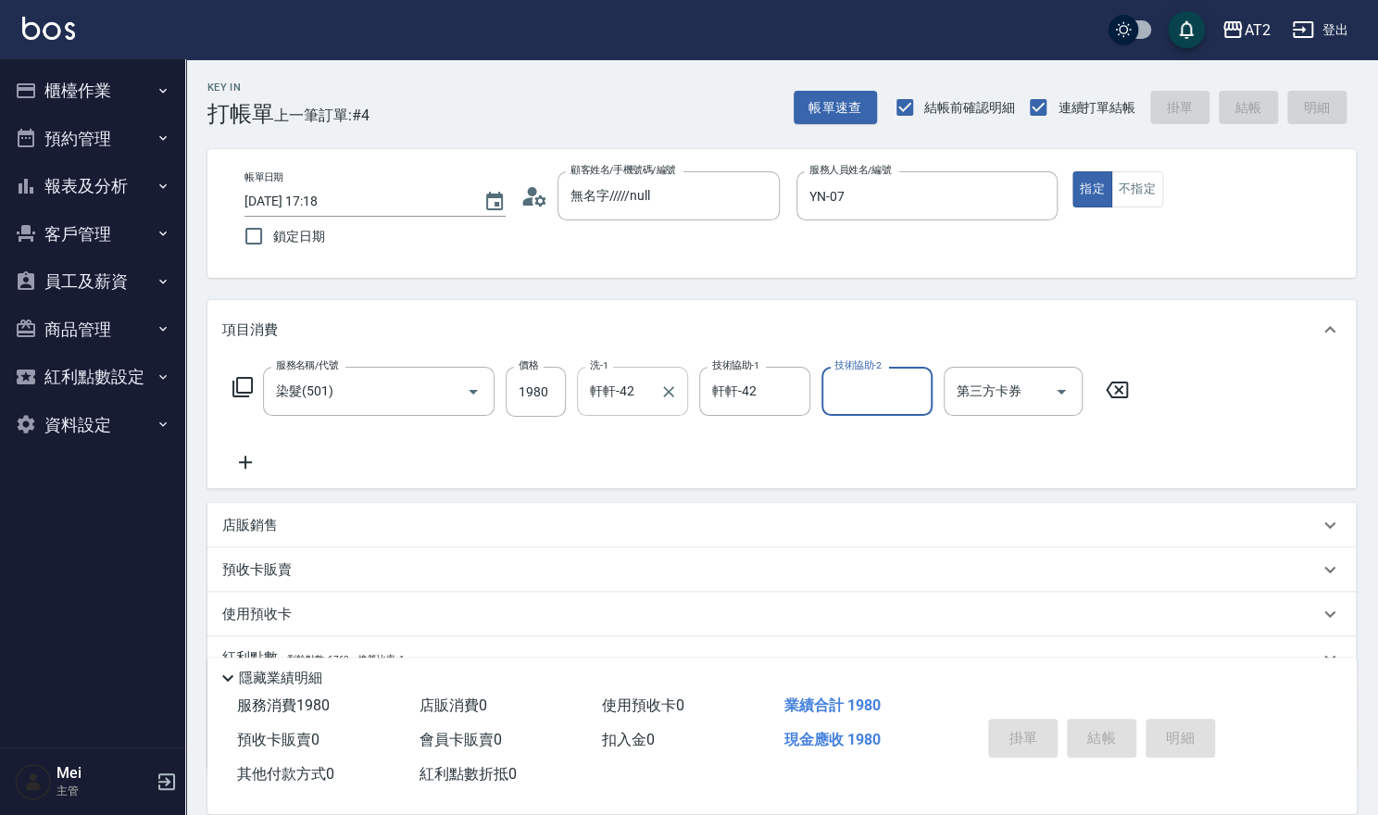
type input "0"
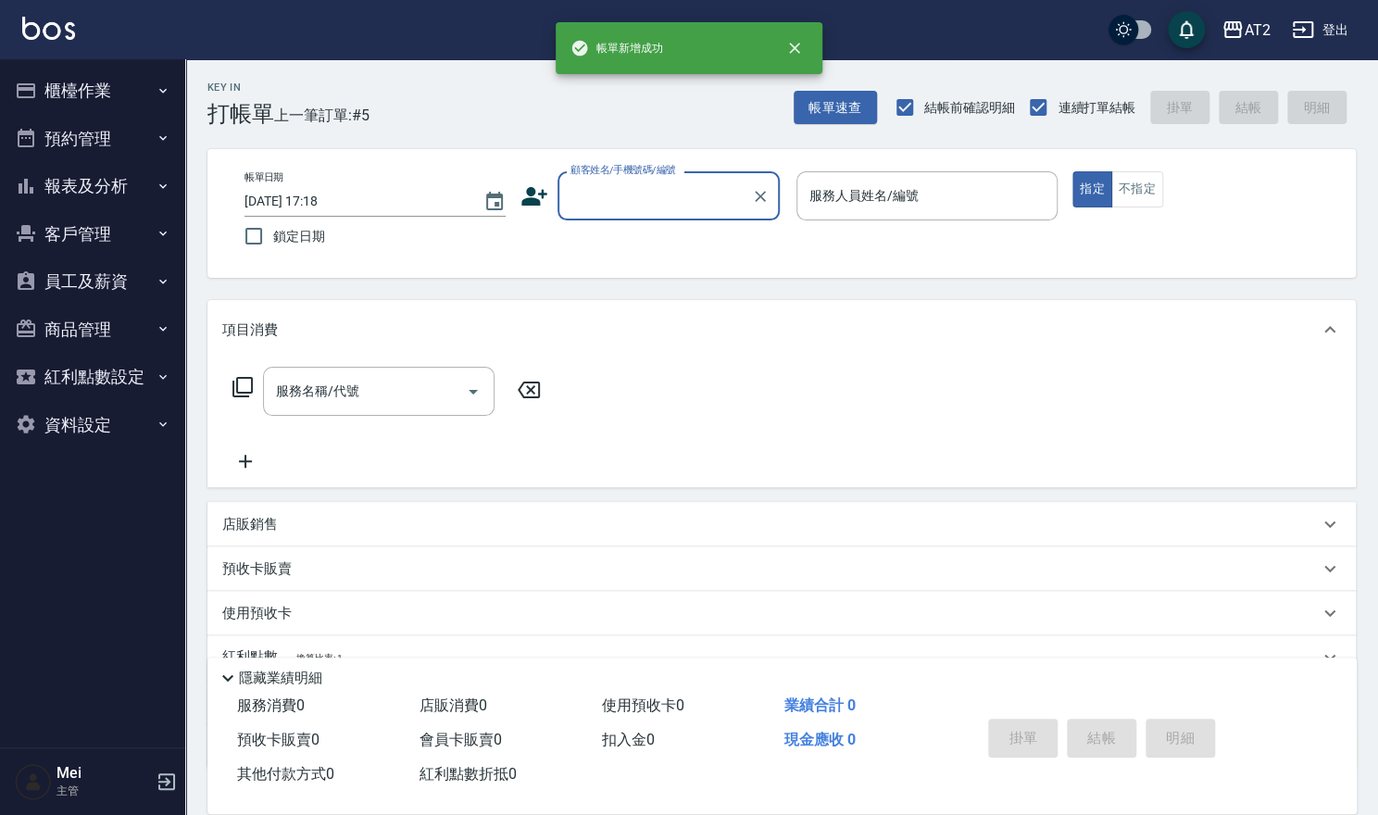
click at [644, 190] on input "顧客姓名/手機號碼/編號" at bounding box center [655, 196] width 178 height 32
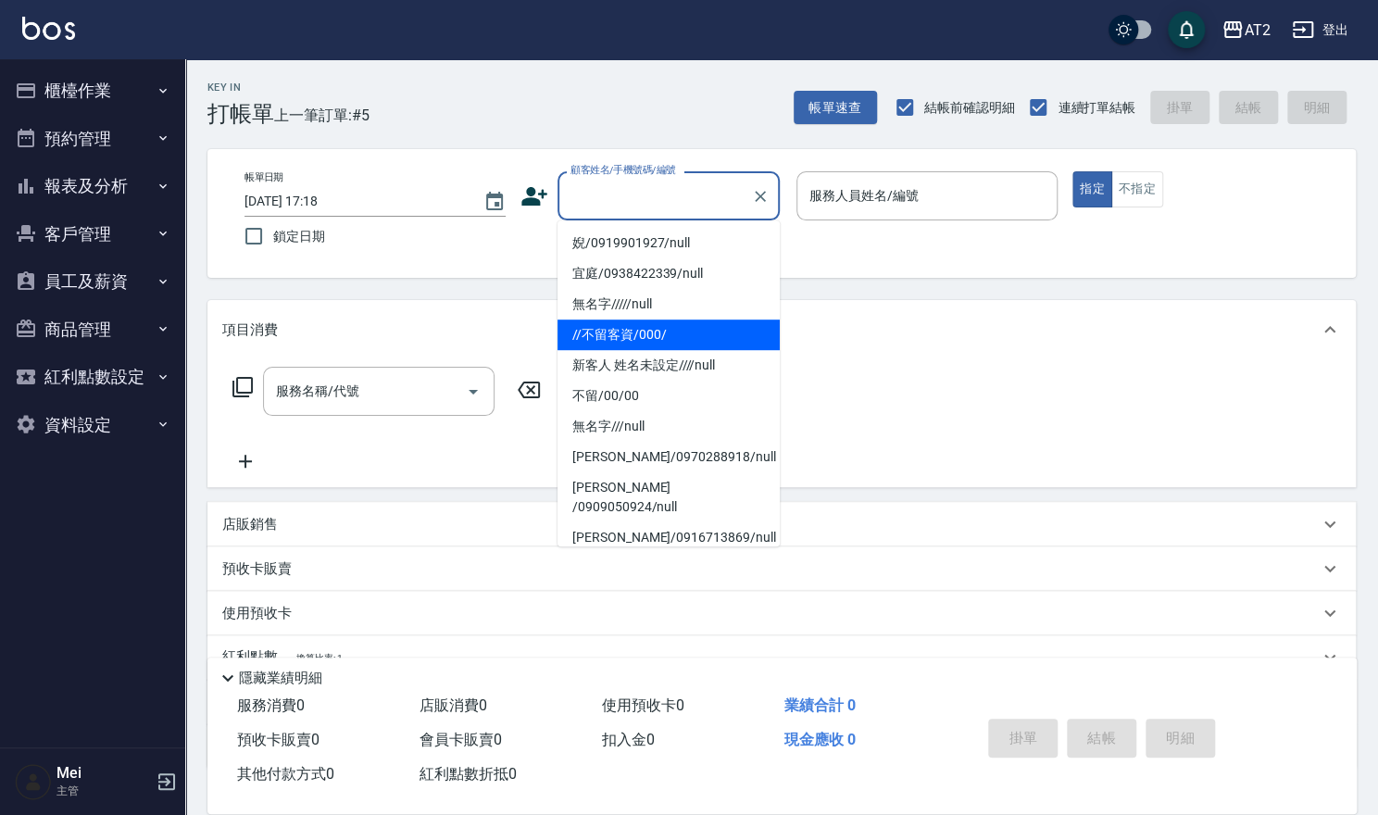
scroll to position [103, 0]
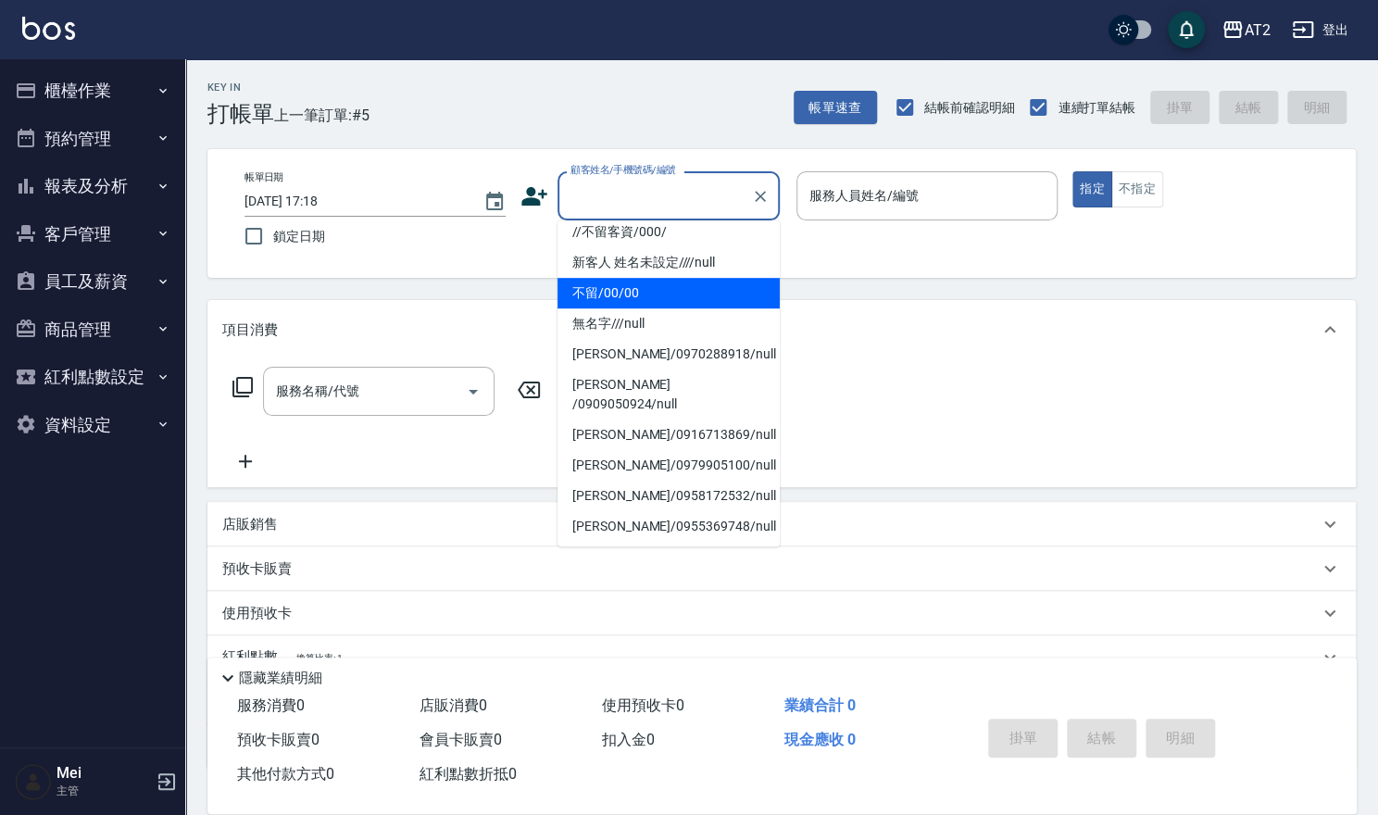
click at [640, 291] on li "不留/00/00" at bounding box center [669, 293] width 222 height 31
type input "不留/00/00"
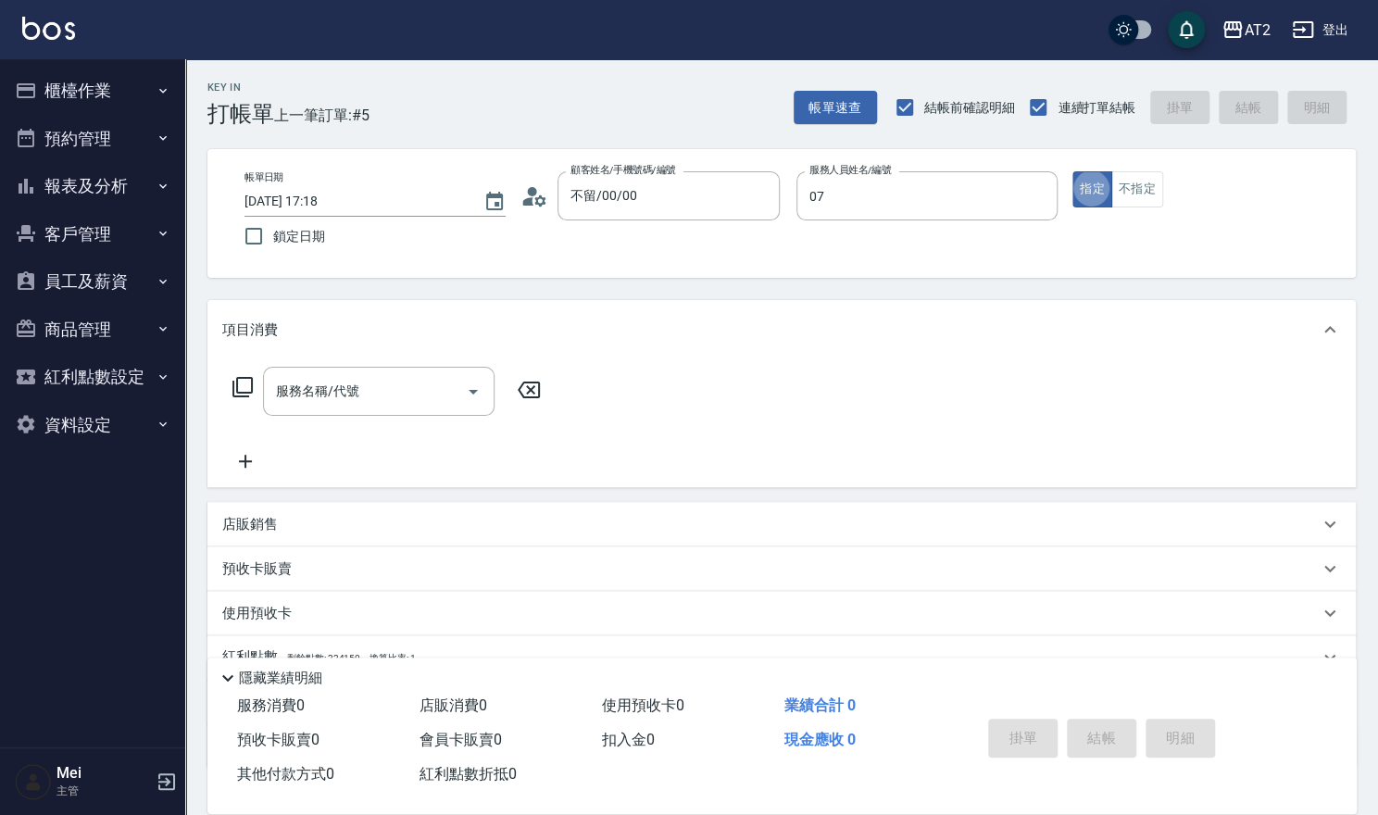
type input "YN-07"
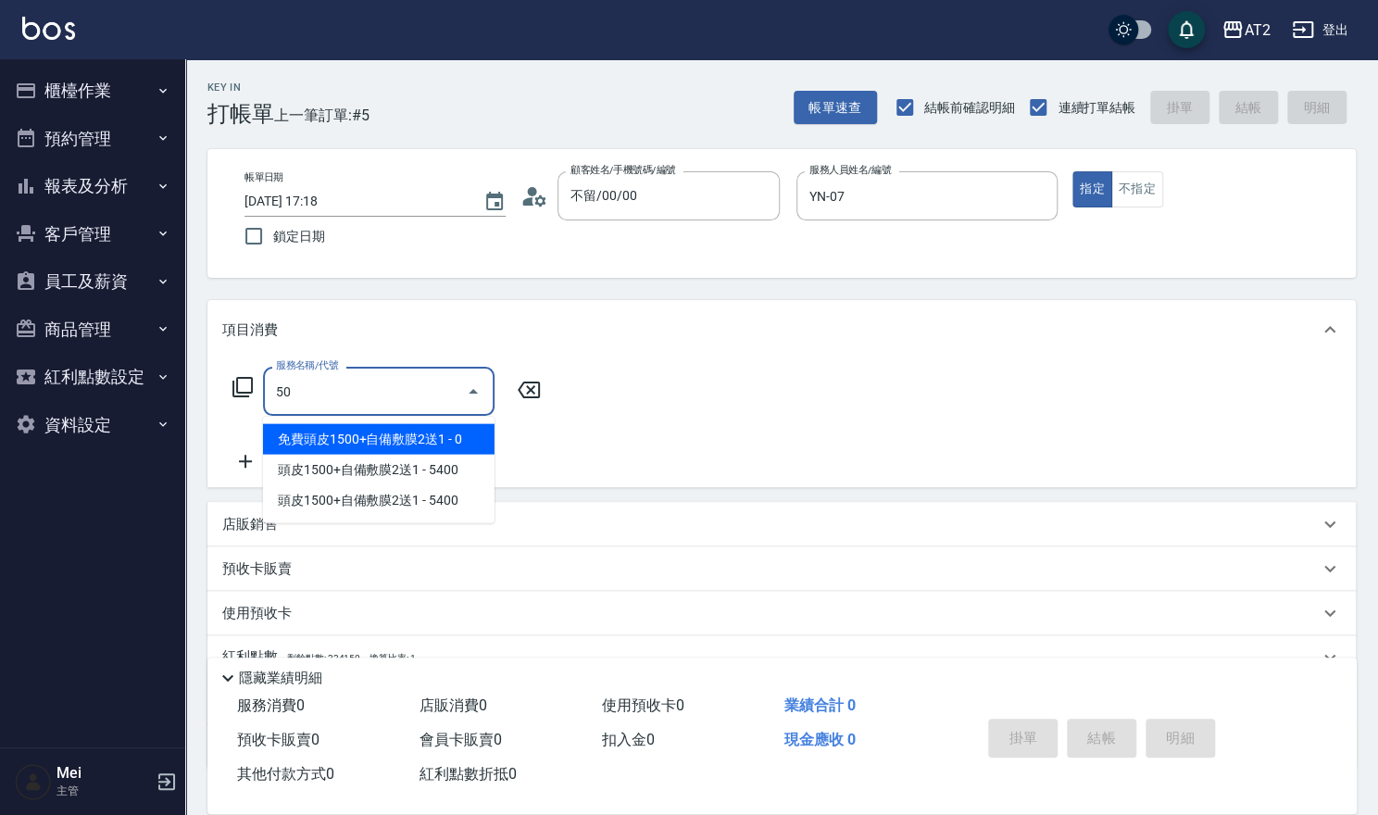
type input "501"
type input "100"
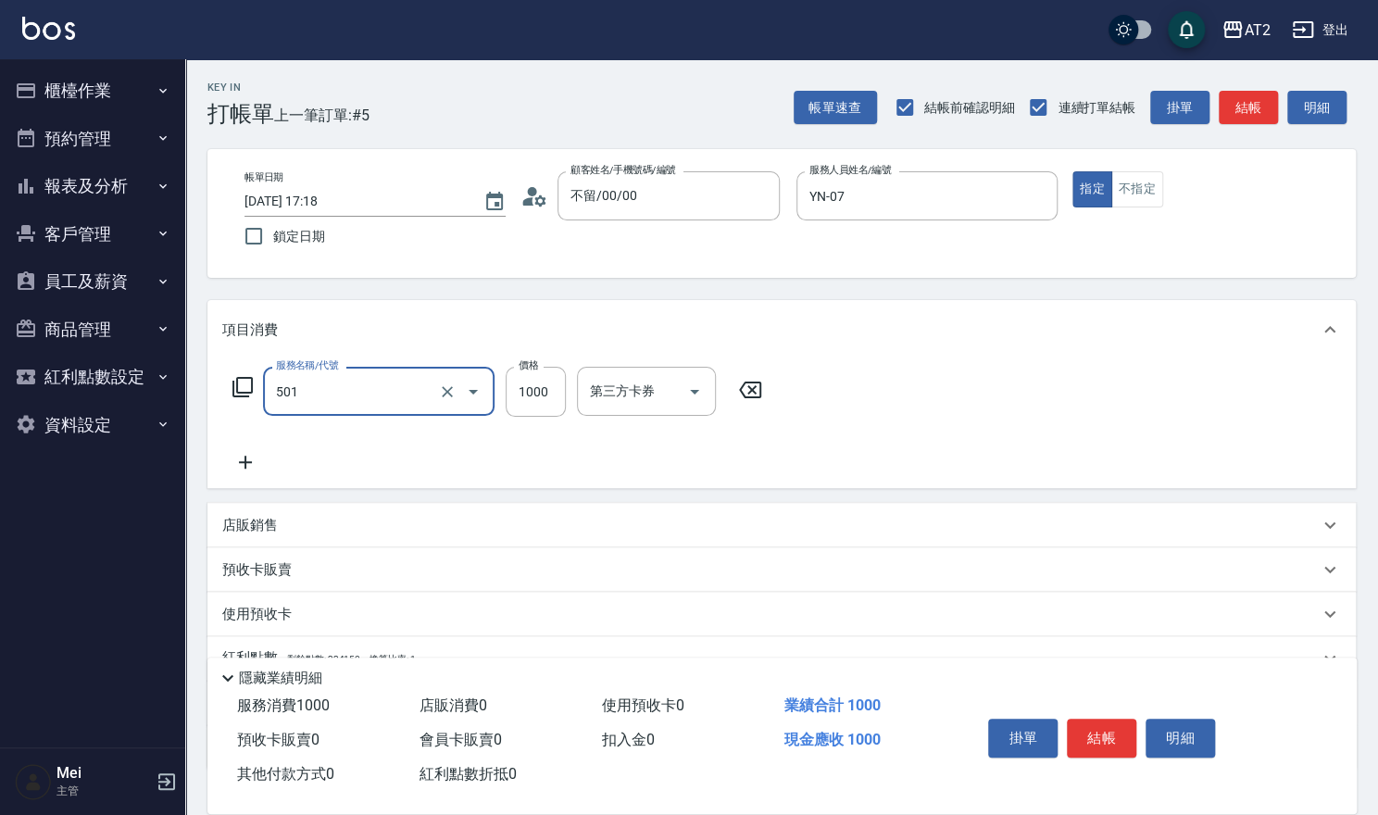
type input "染髮(501)"
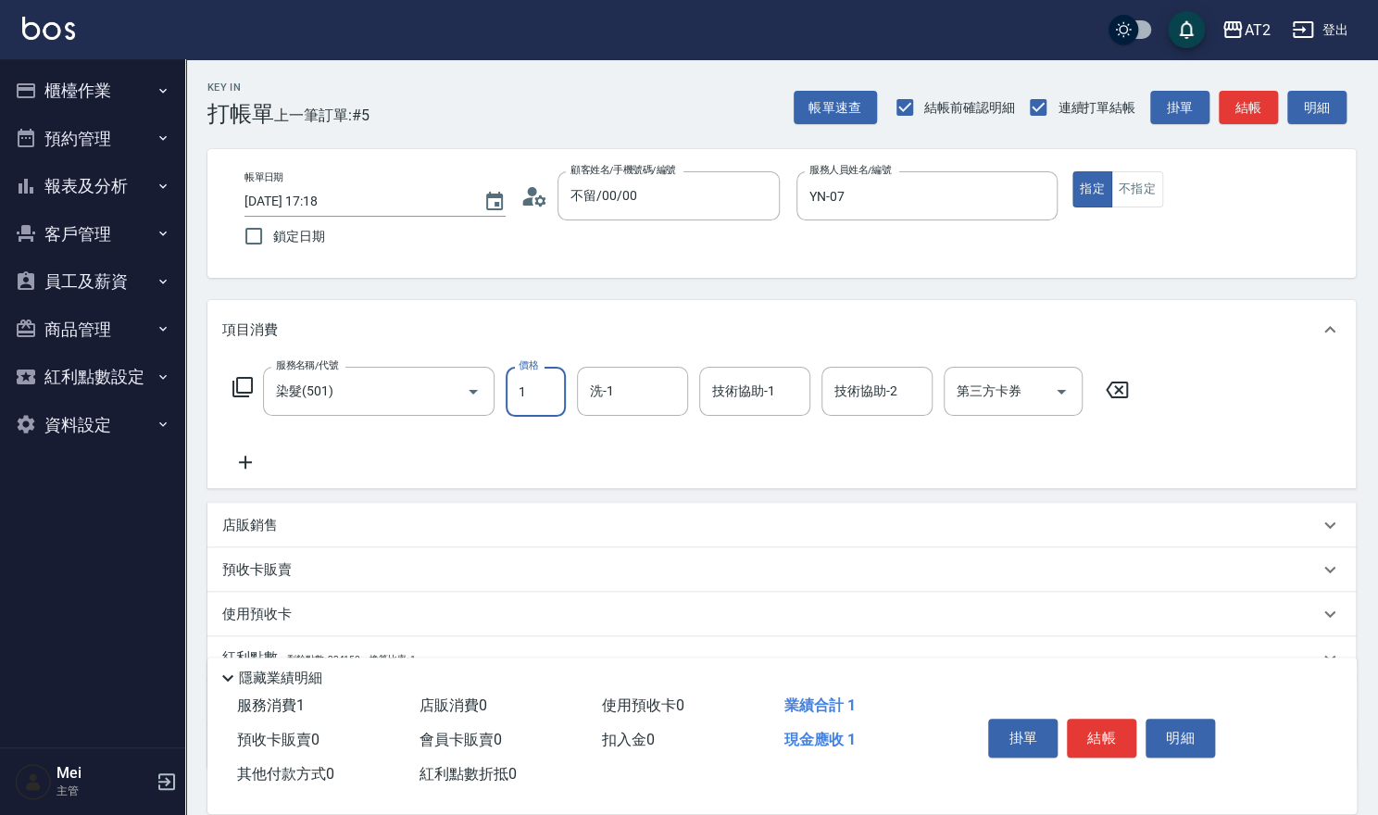
type input "0"
type input "19"
type input "10"
type input "198"
type input "190"
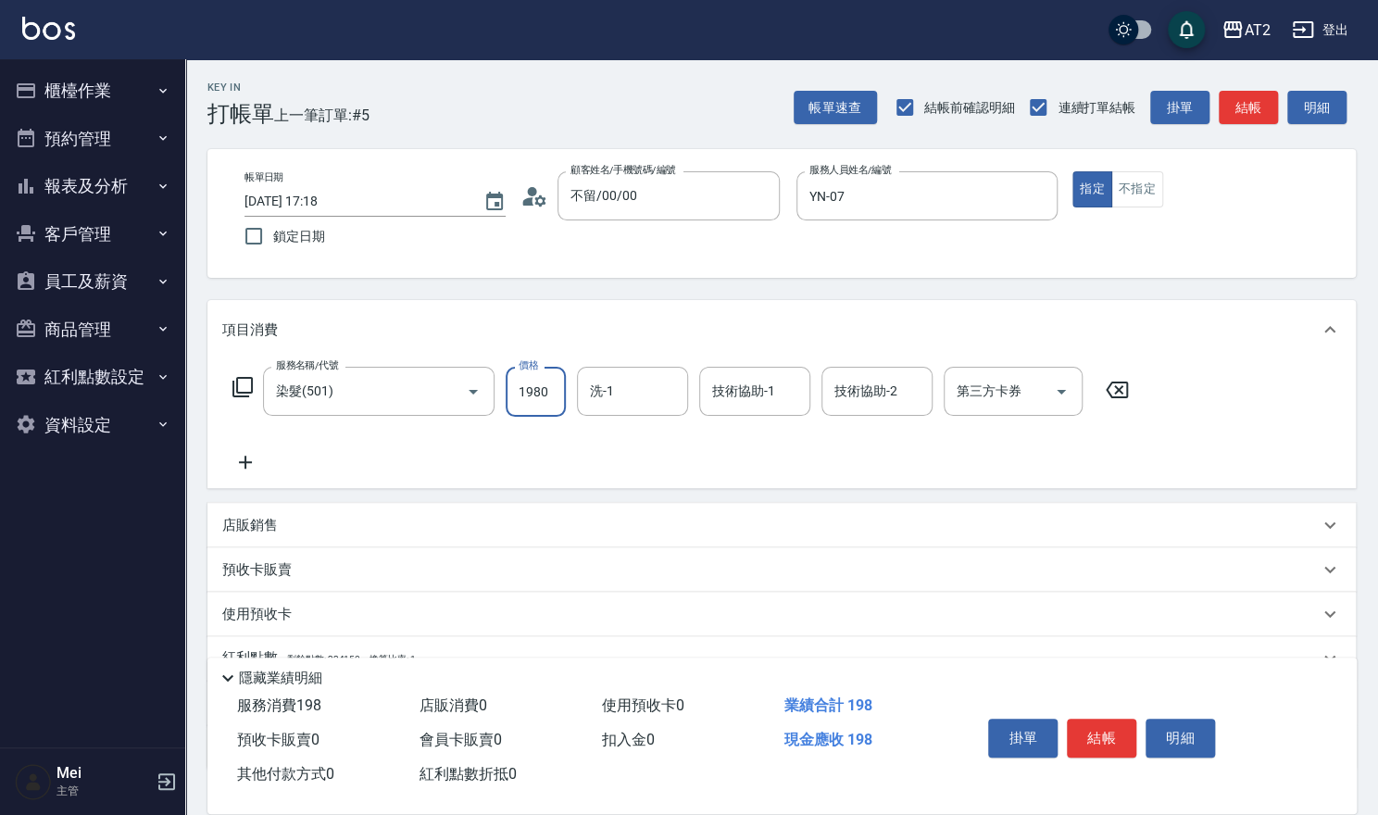
type input "1980"
type input "軒軒-42"
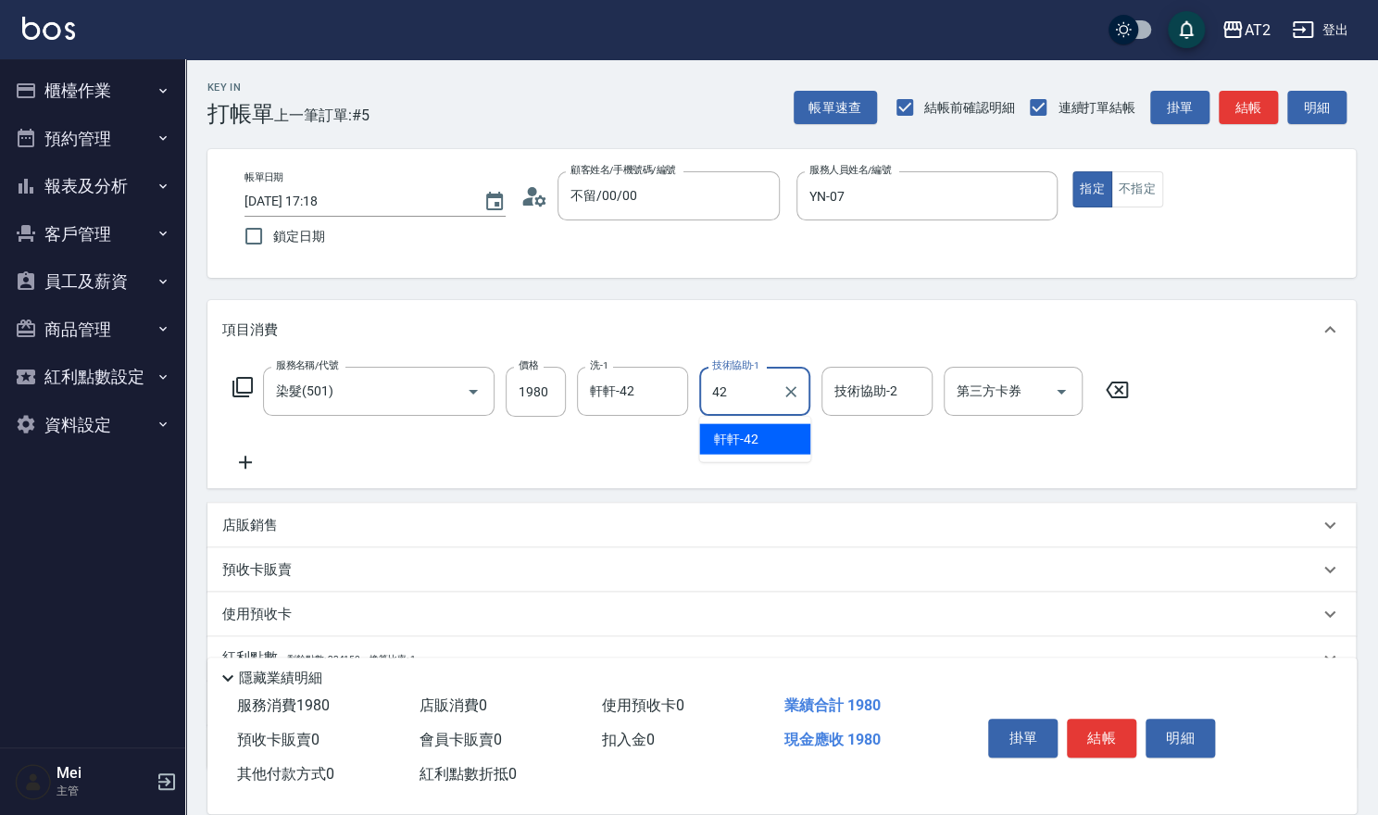
type input "軒軒-42"
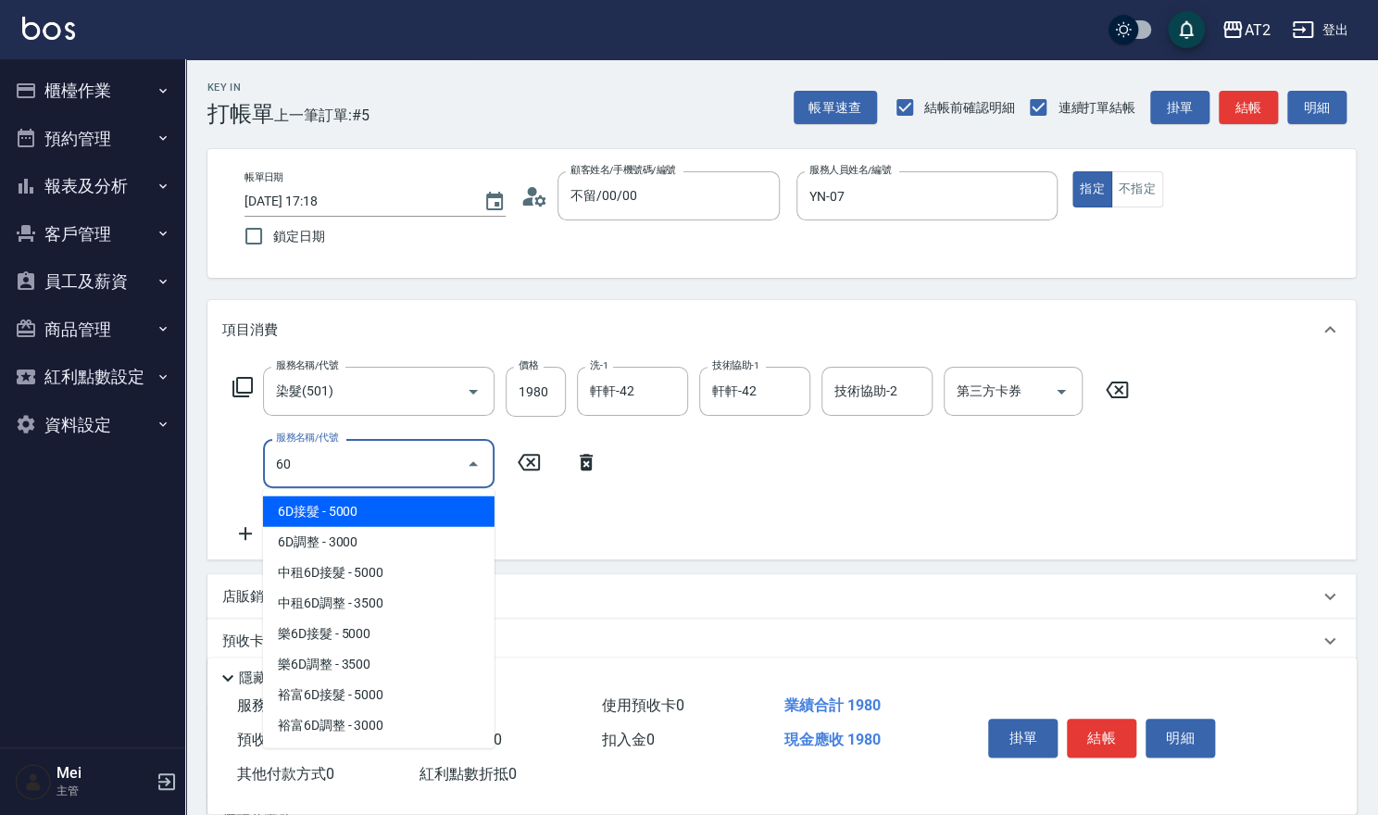
type input "601"
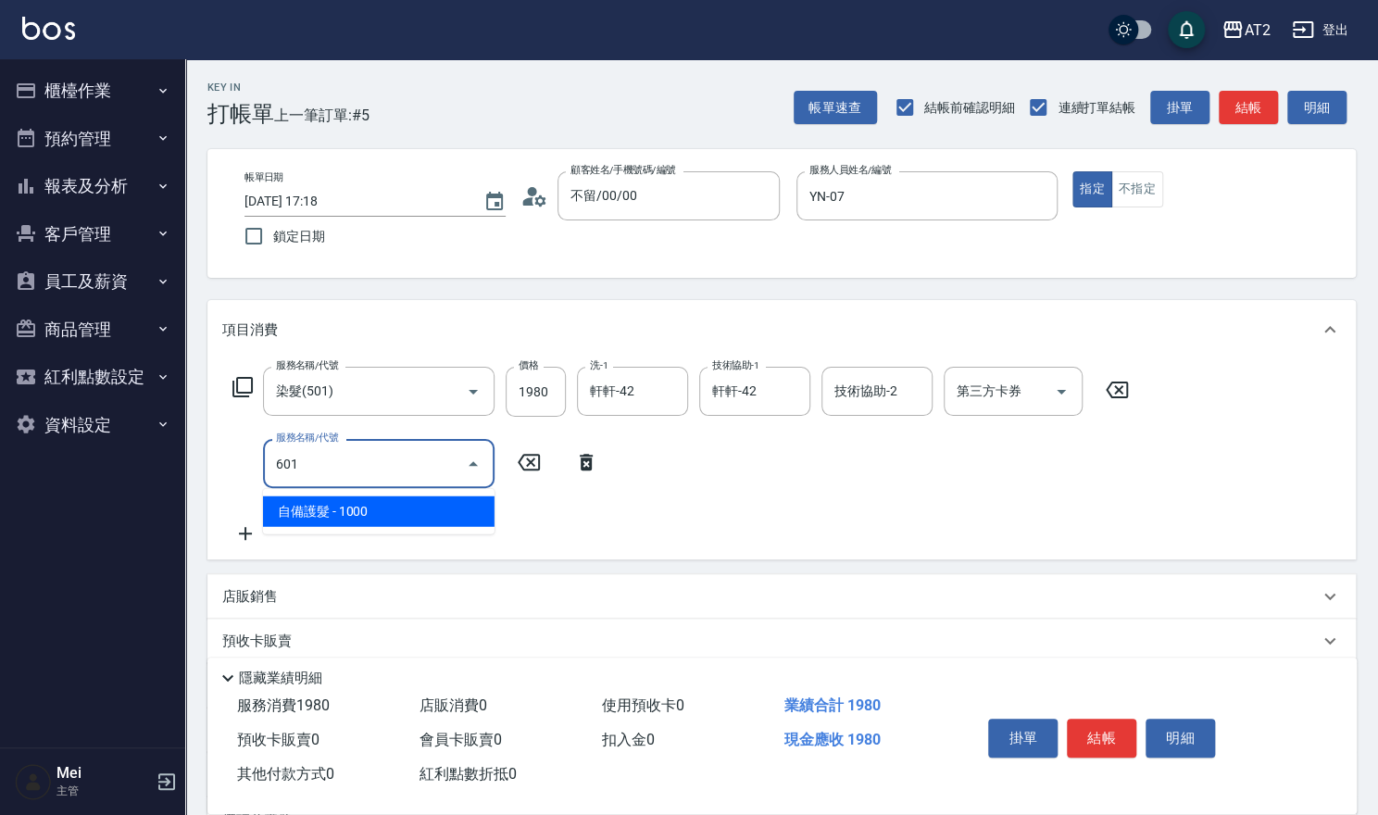
type input "290"
type input "自備護髮(601)"
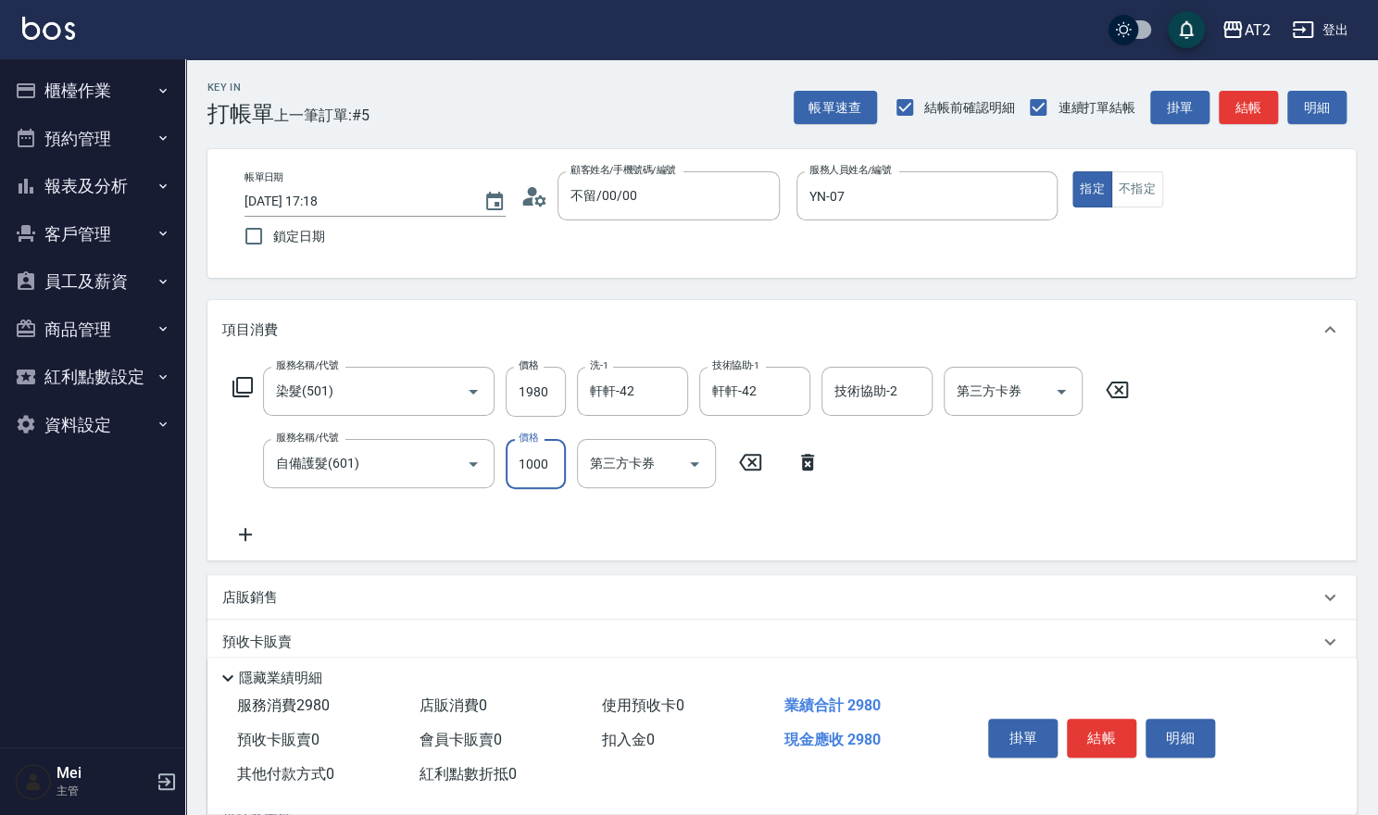
type input "190"
type input "150"
type input "210"
type input "1500"
type input "340"
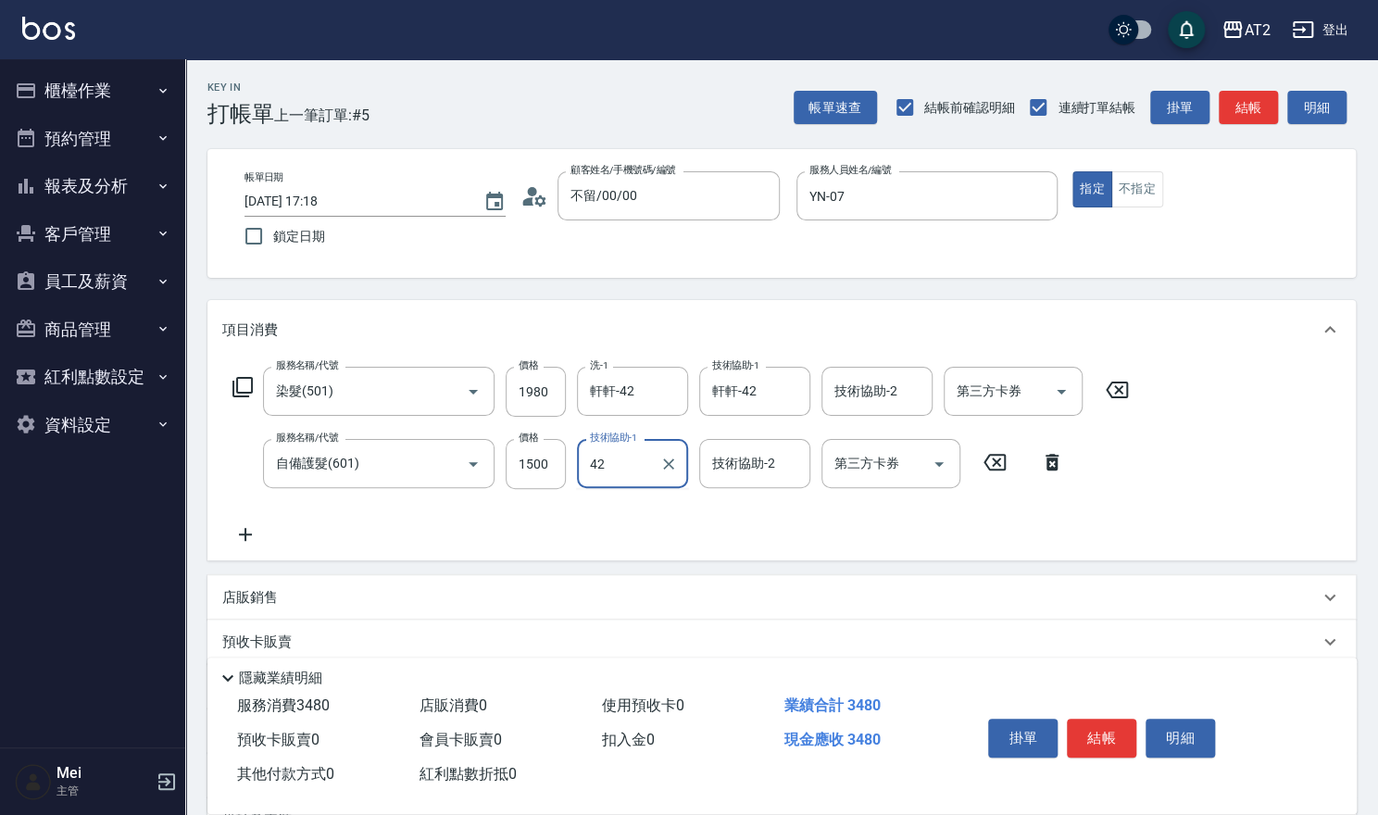
type input "軒軒-42"
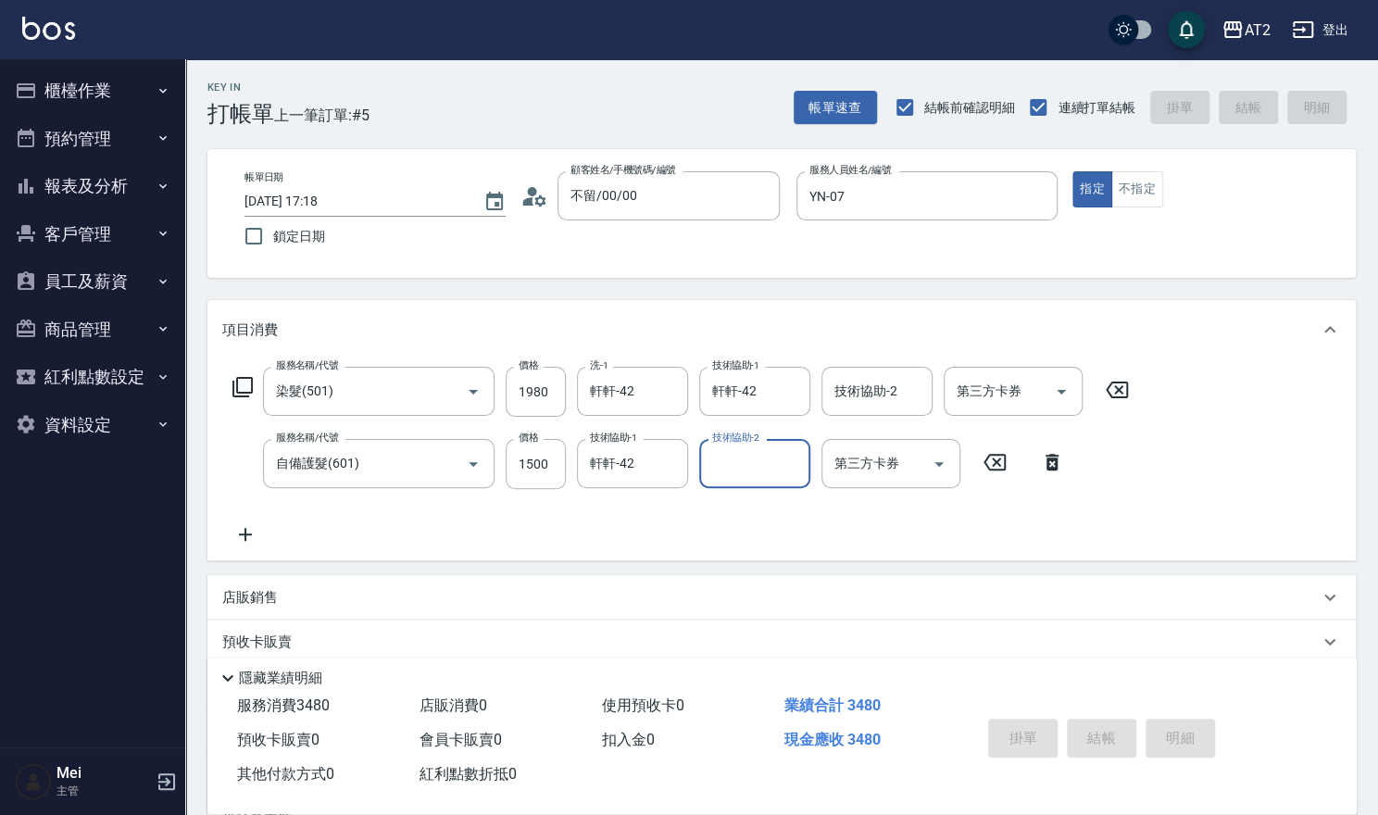
type input "2025/08/23 17:19"
type input "0"
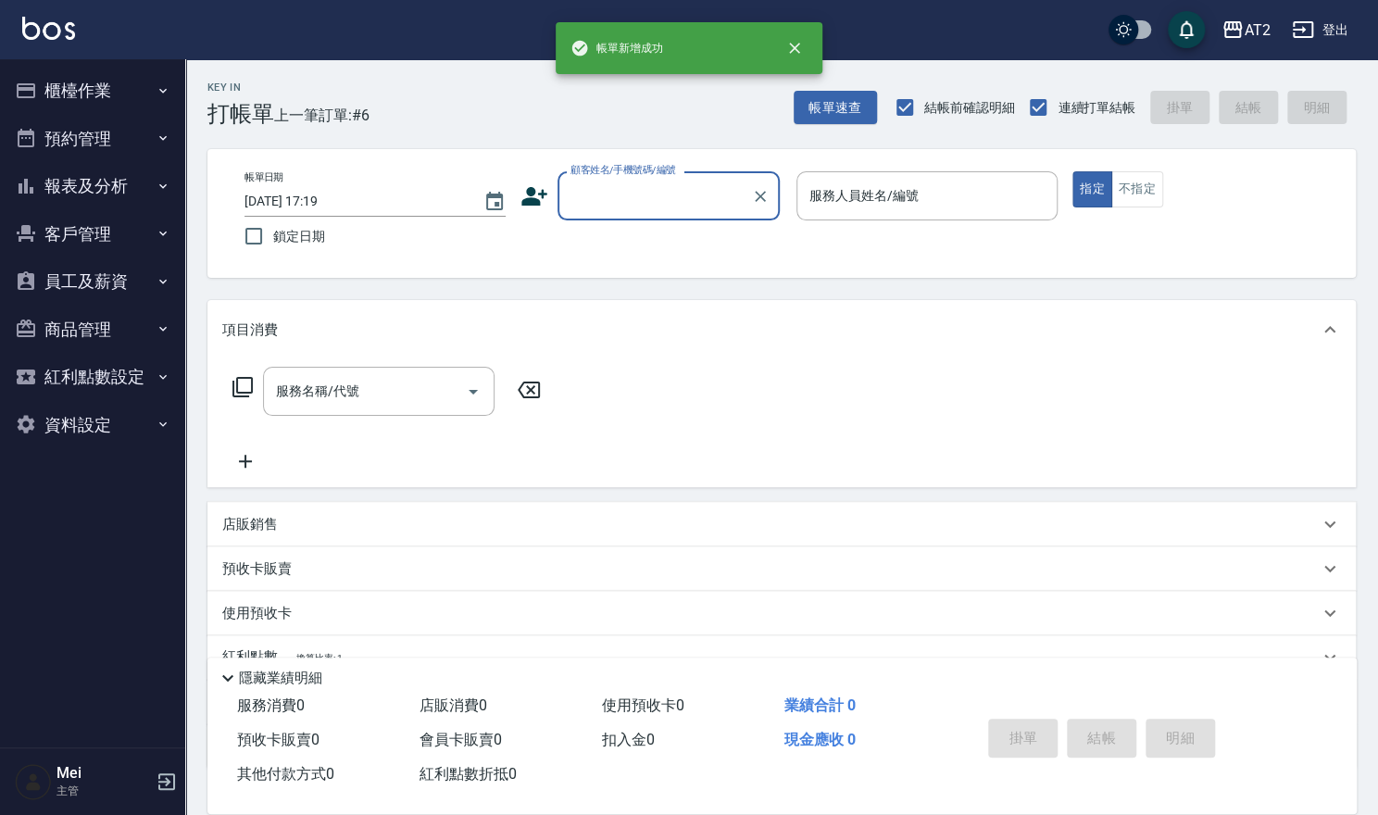
click at [664, 206] on input "顧客姓名/手機號碼/編號" at bounding box center [655, 196] width 178 height 32
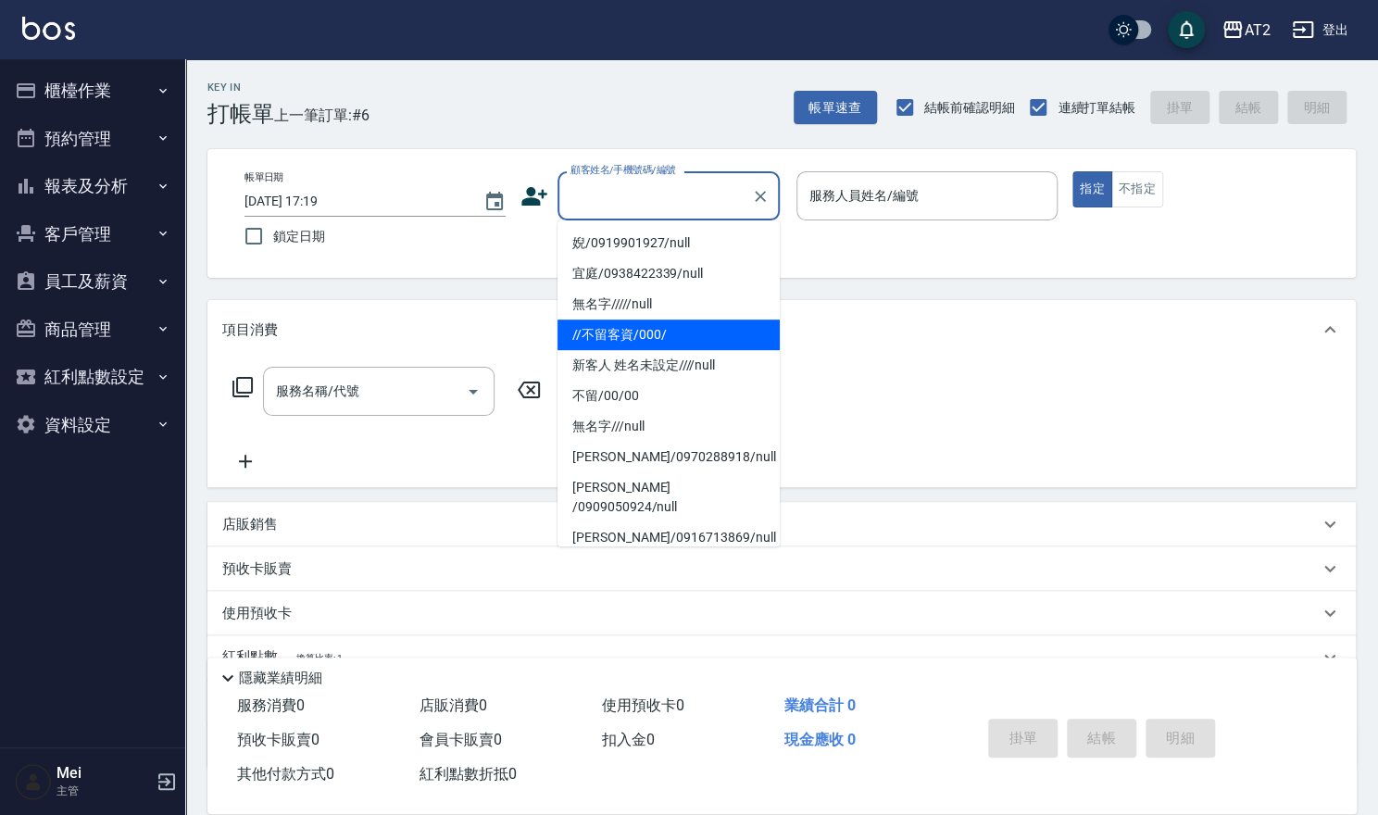
click at [597, 343] on li "//不留客資/000/" at bounding box center [669, 335] width 222 height 31
type input "//不留客資/000/"
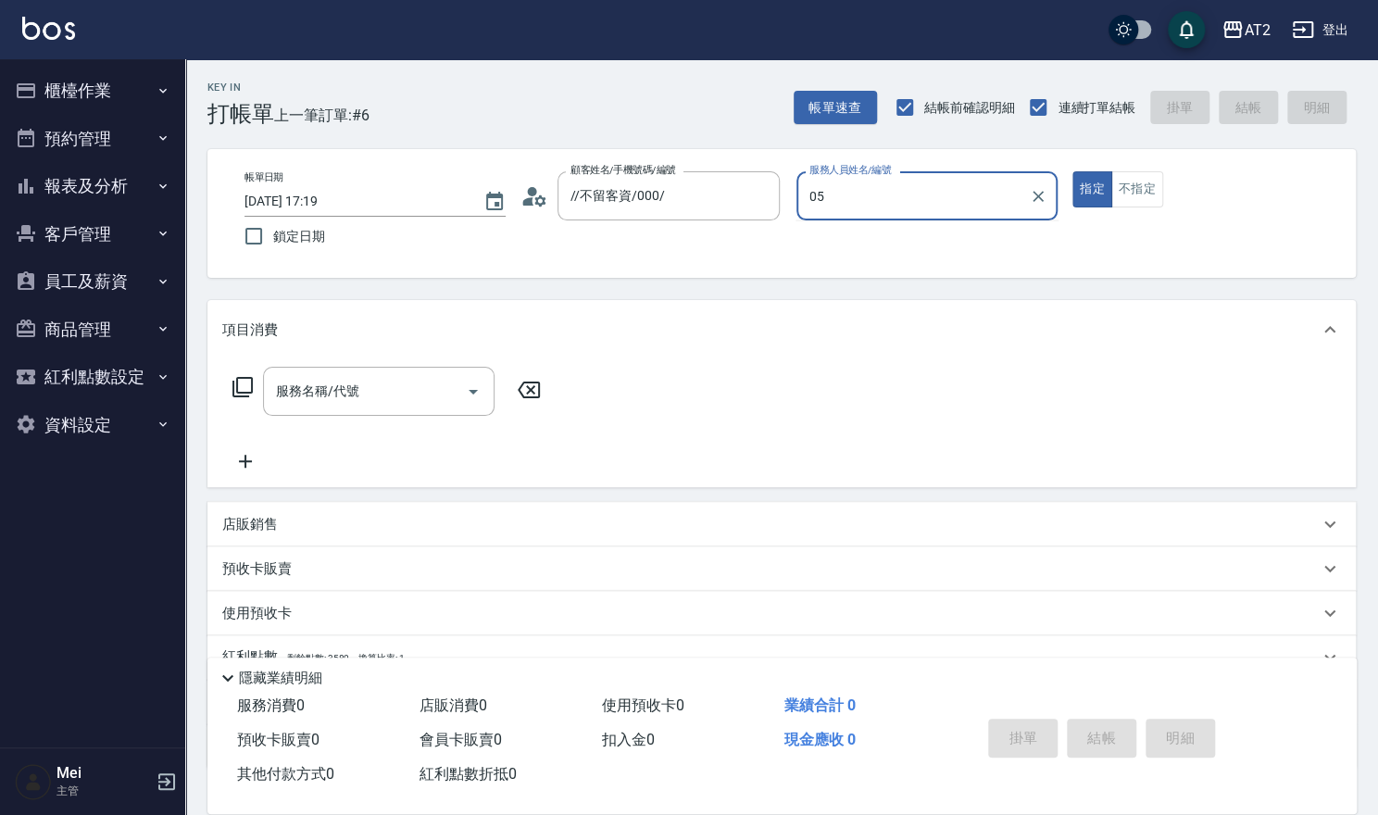
type input "Rebecca-05"
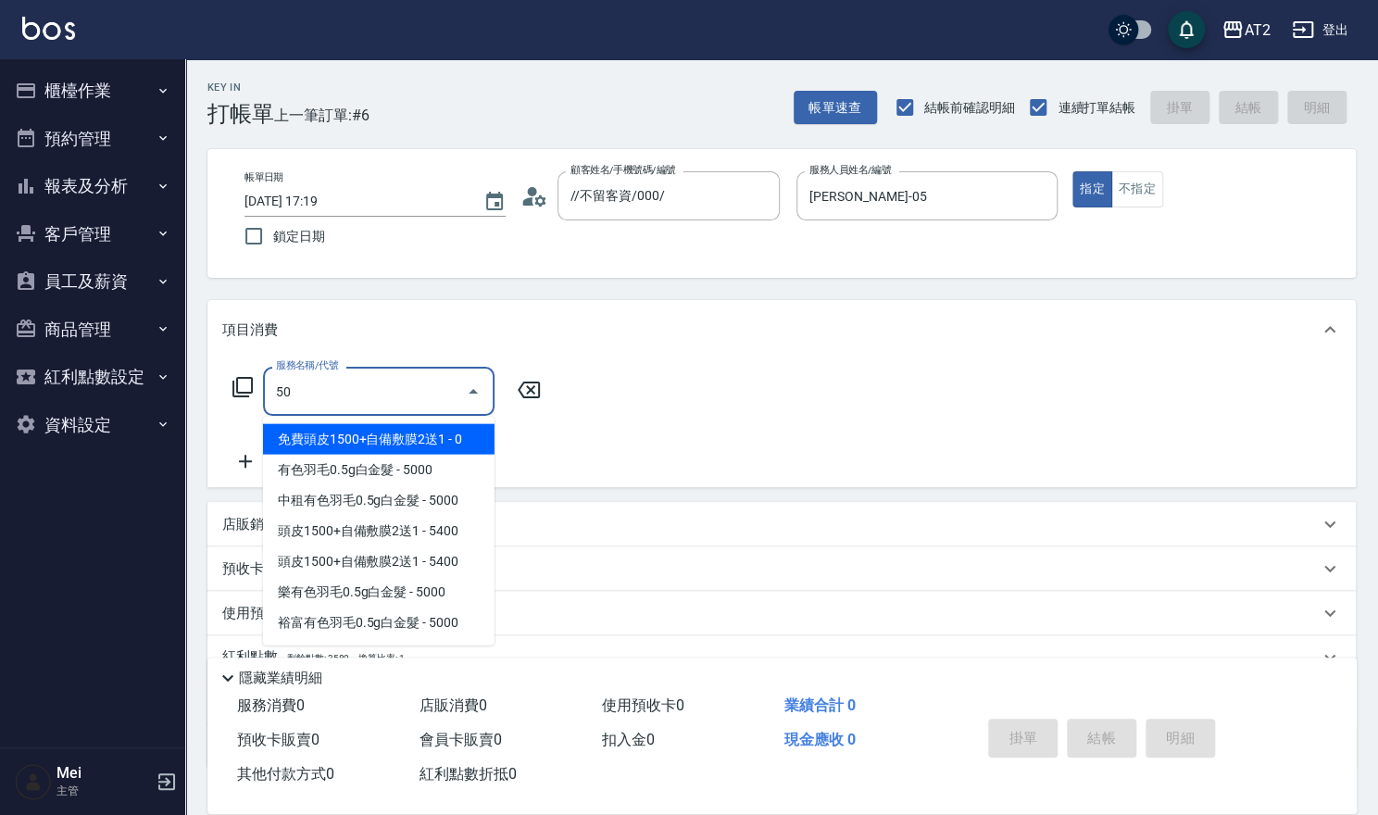
type input "501"
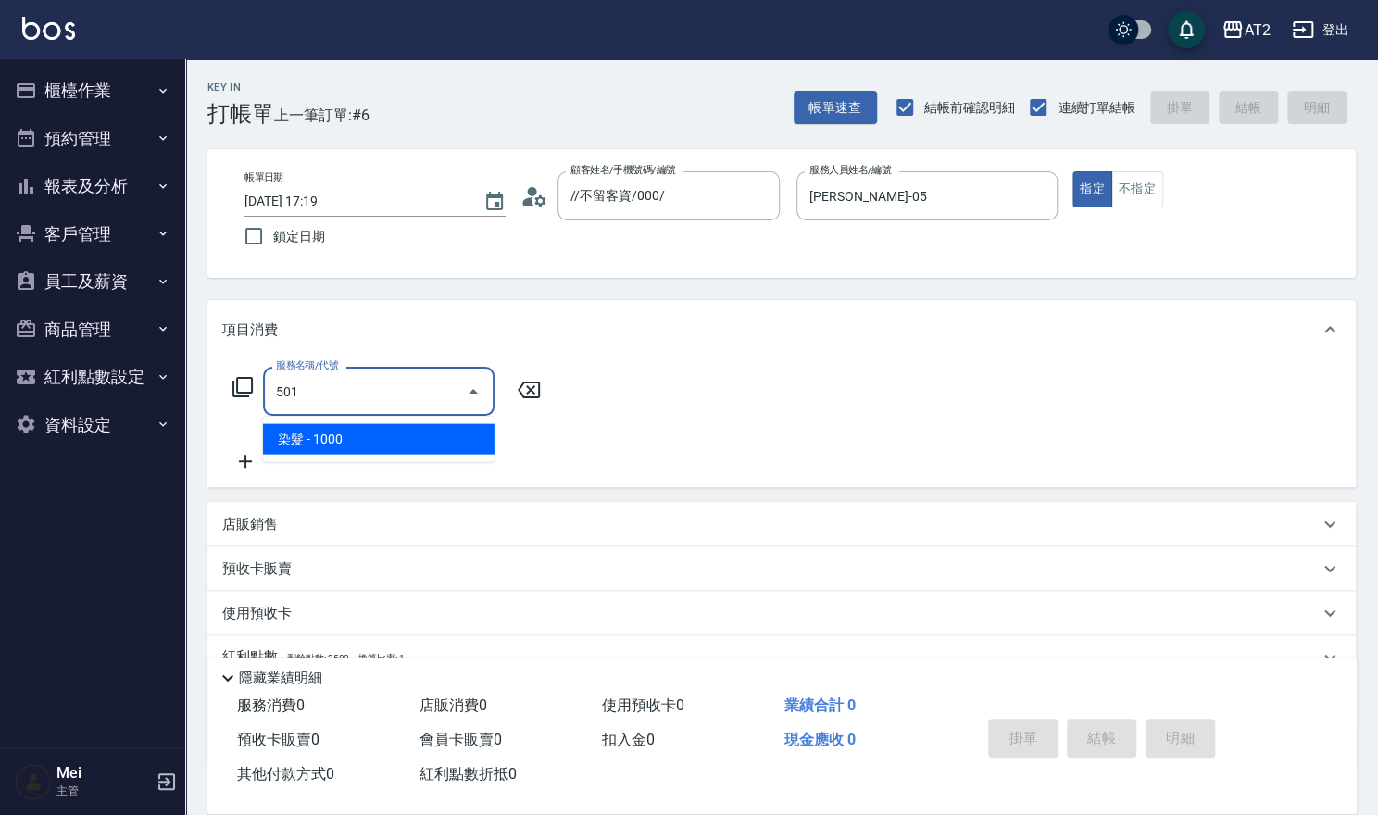
type input "100"
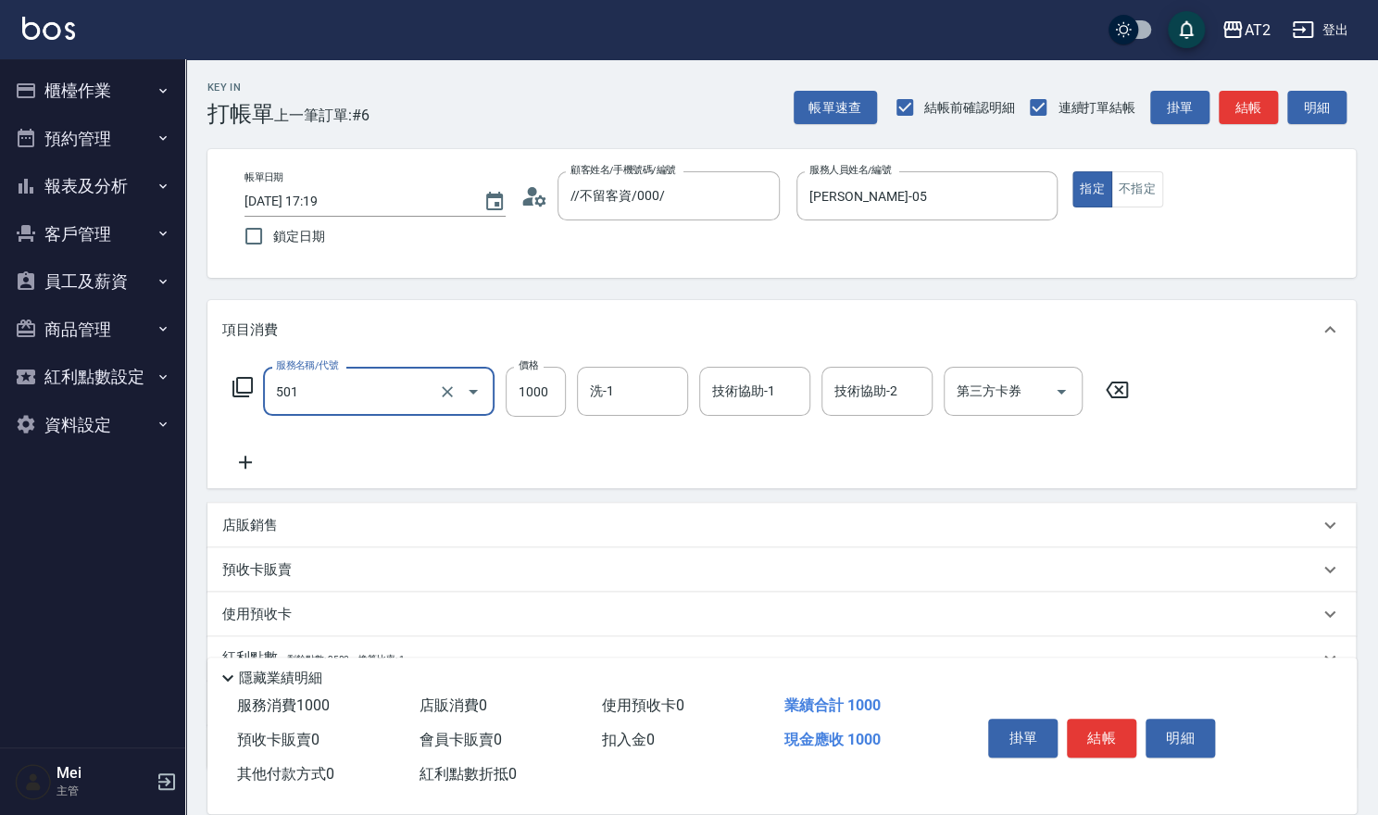
type input "染髮(501)"
type input "0"
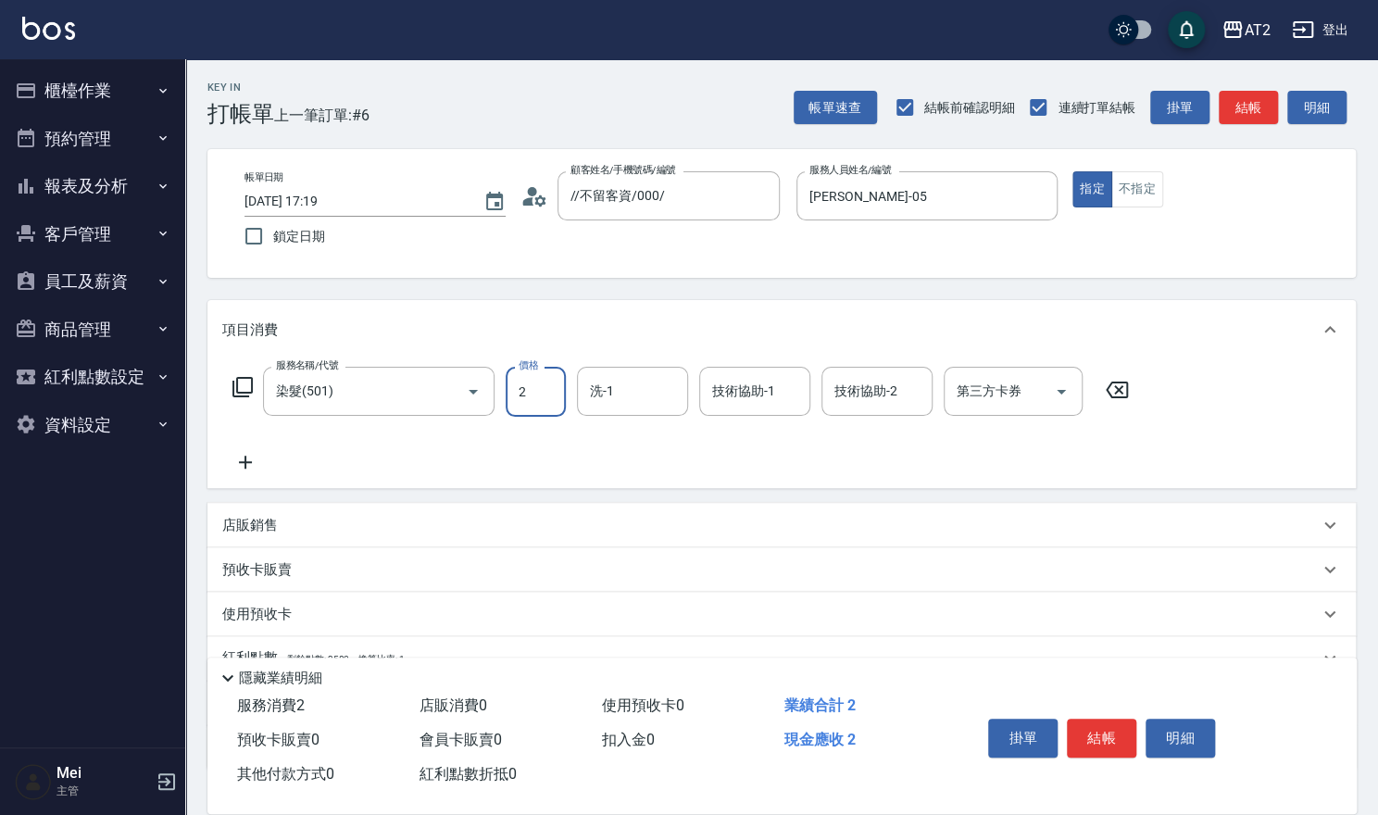
type input "25"
type input "20"
type input "258"
type input "250"
type input "2580"
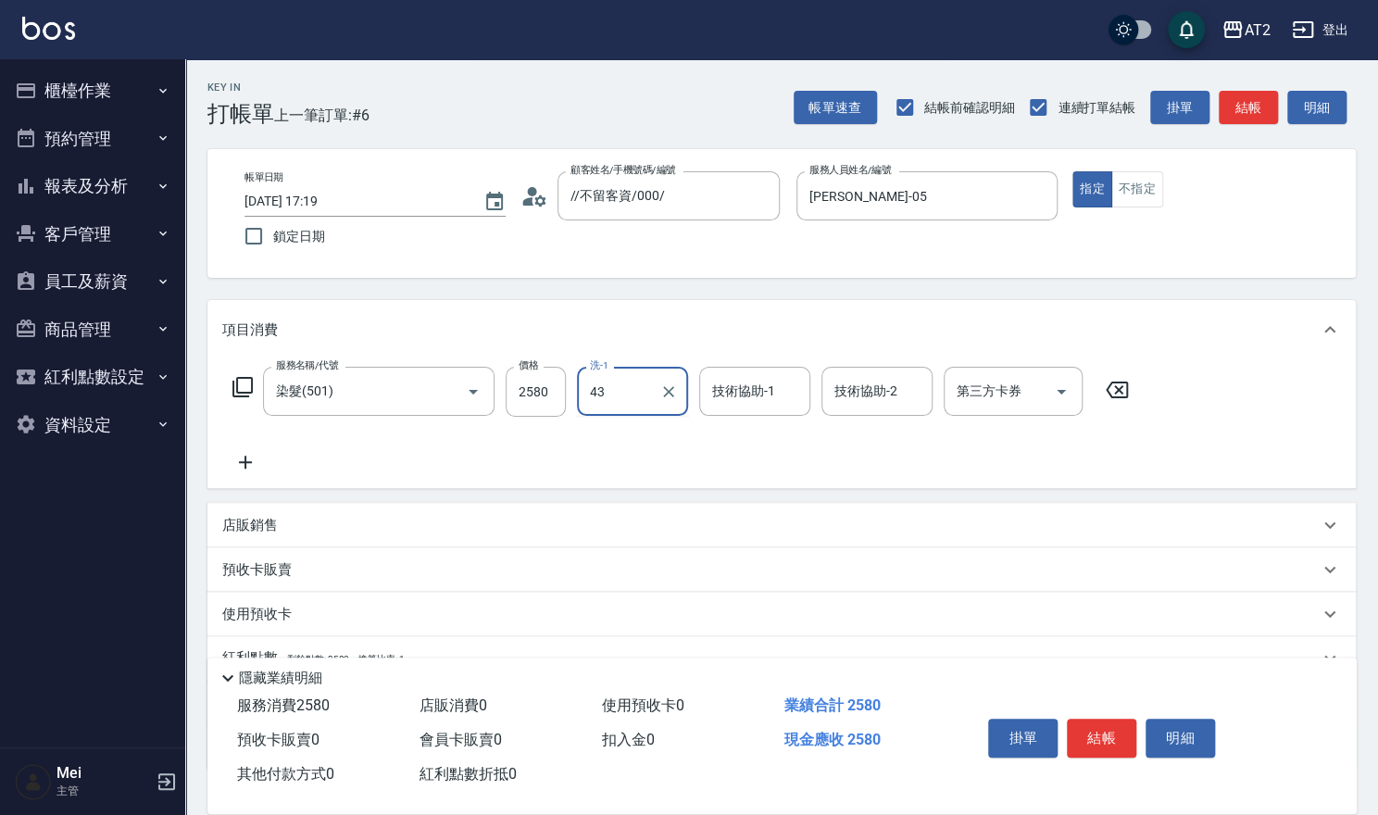
type input "小馨-43"
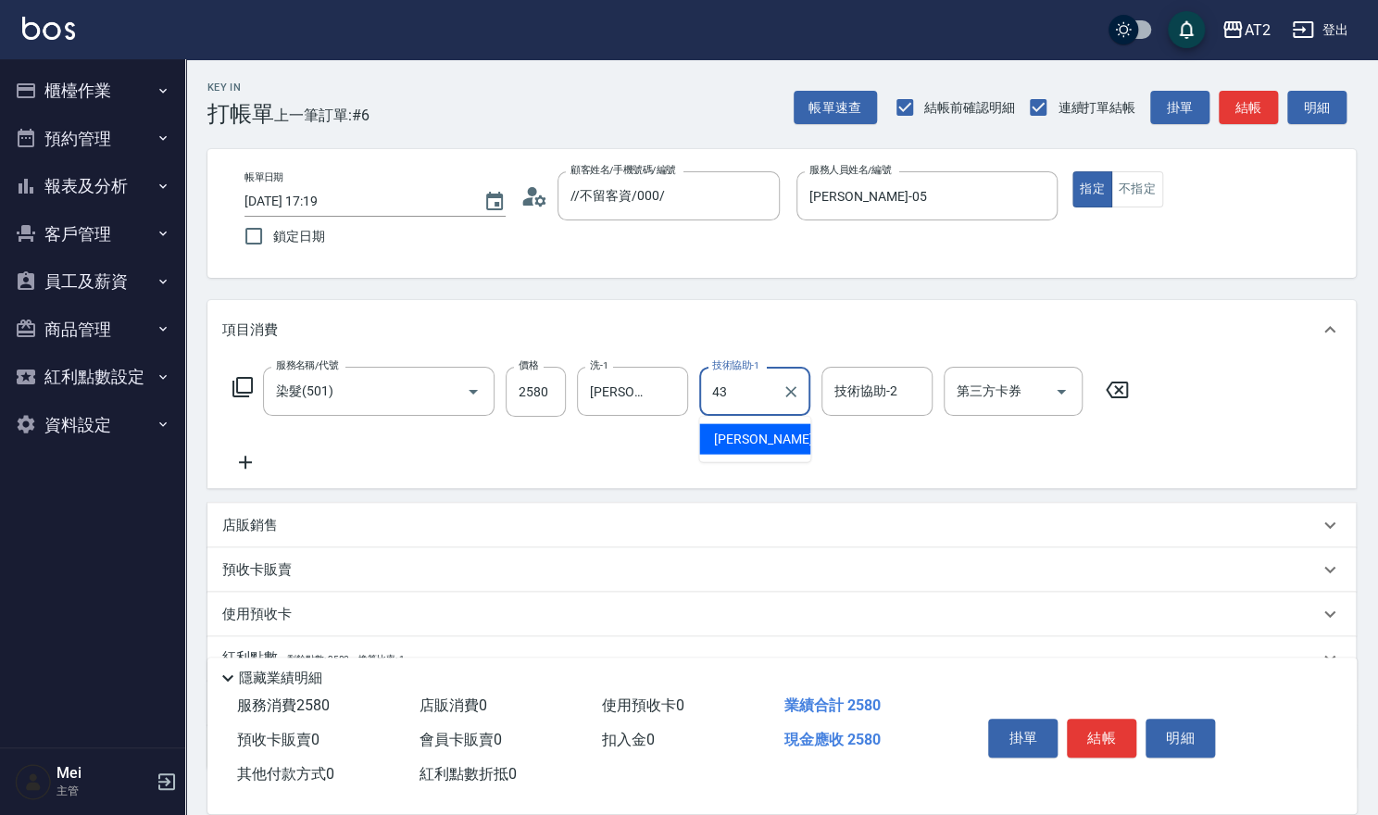
type input "小馨-43"
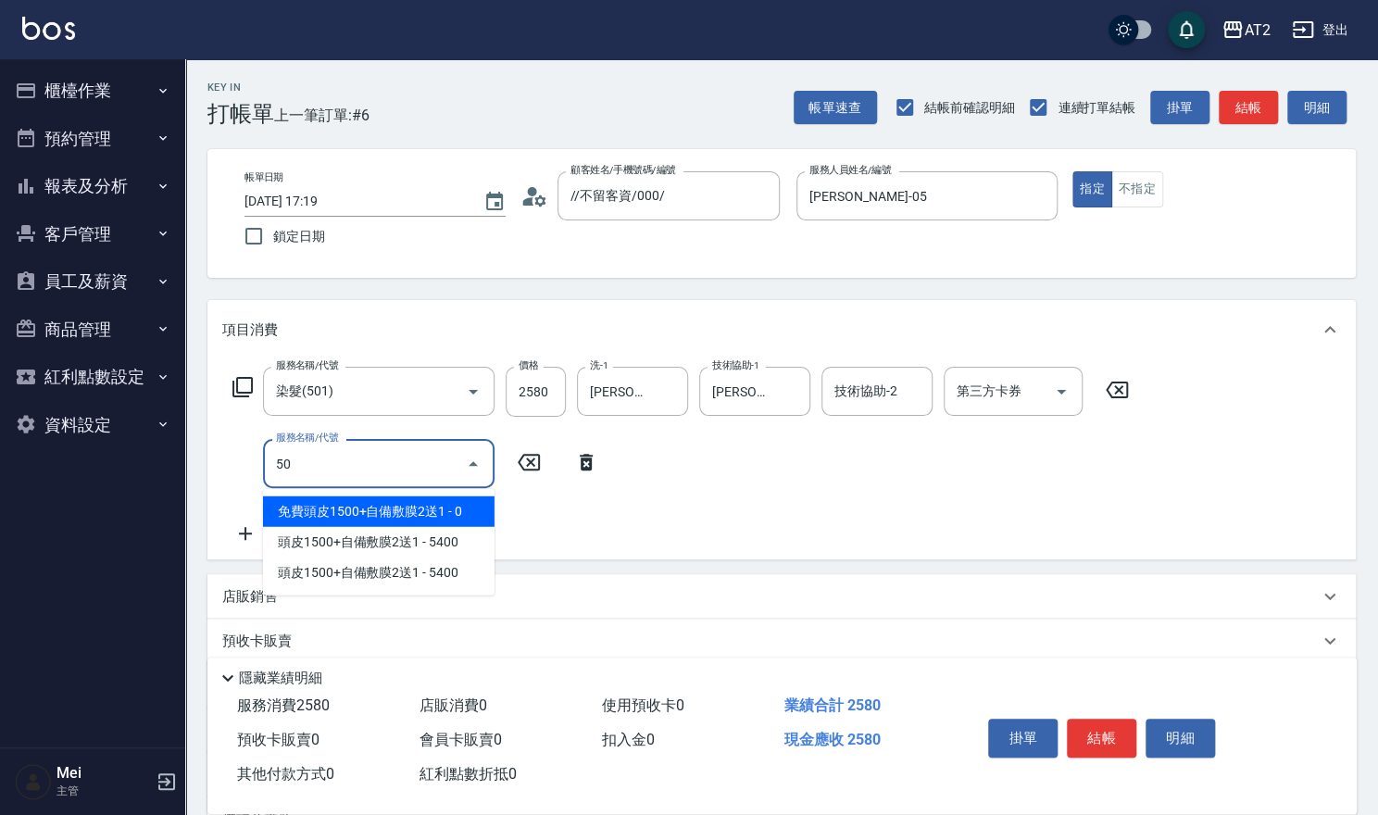
type input "502"
type input "300"
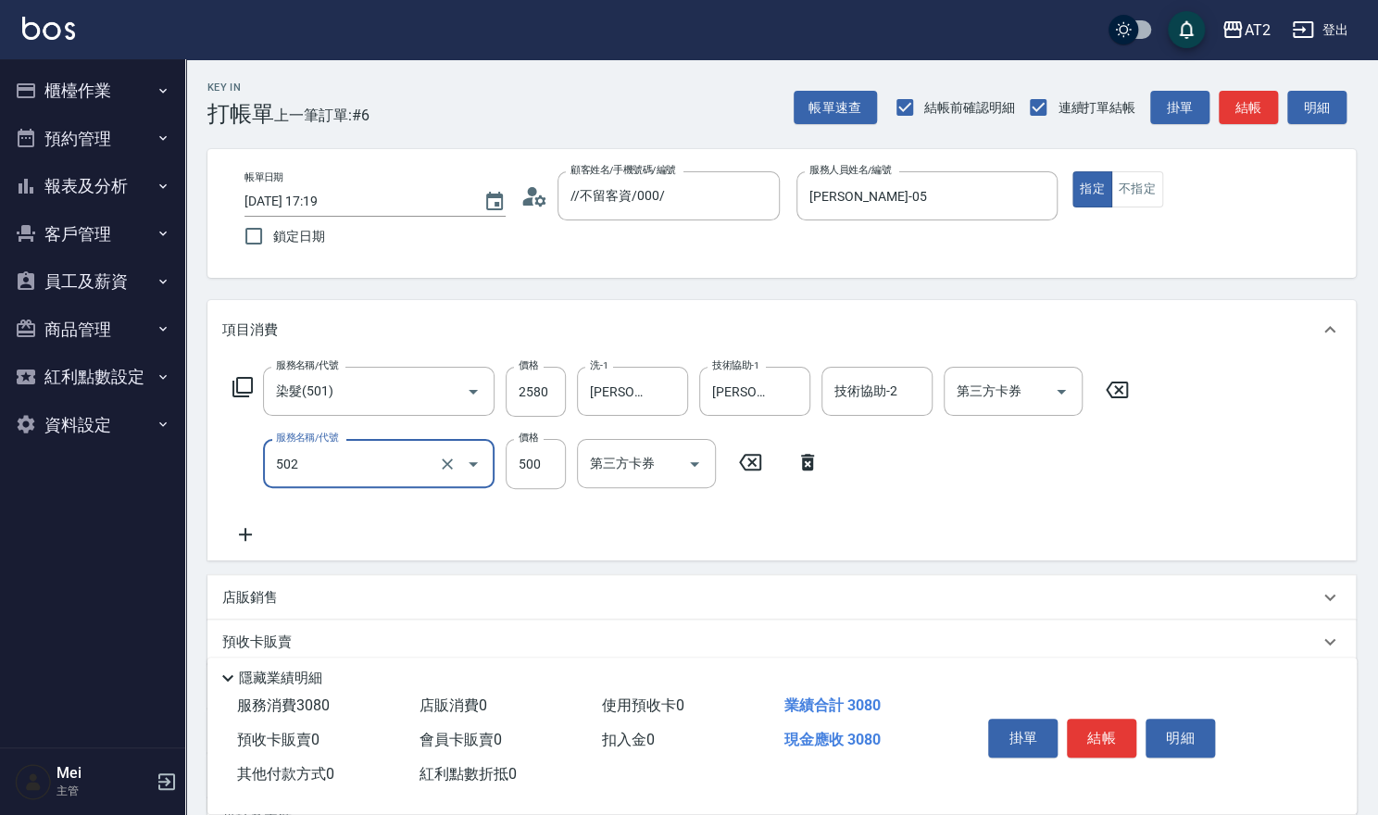
type input "漂髮(502)"
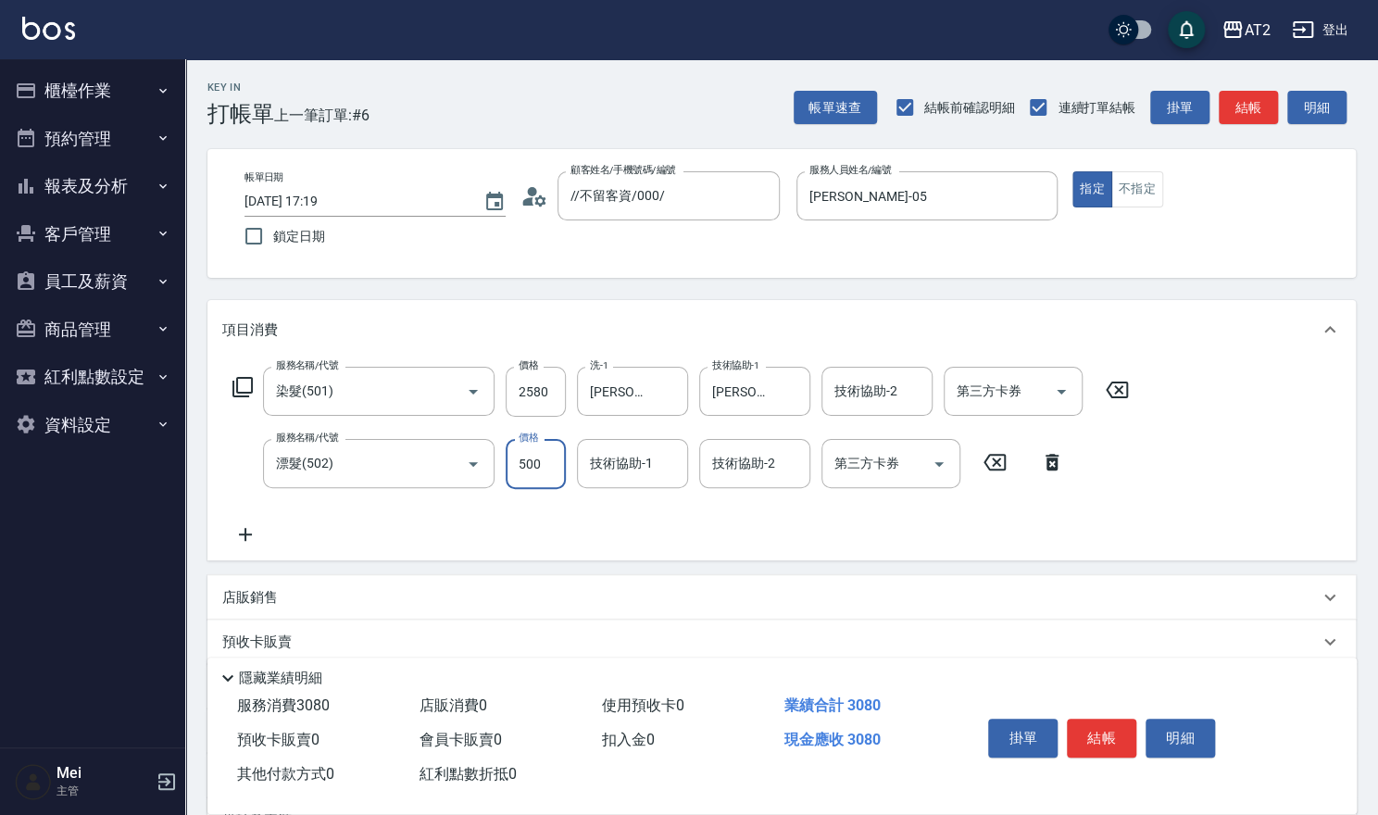
type input "250"
type input "0"
type input "小馨-43"
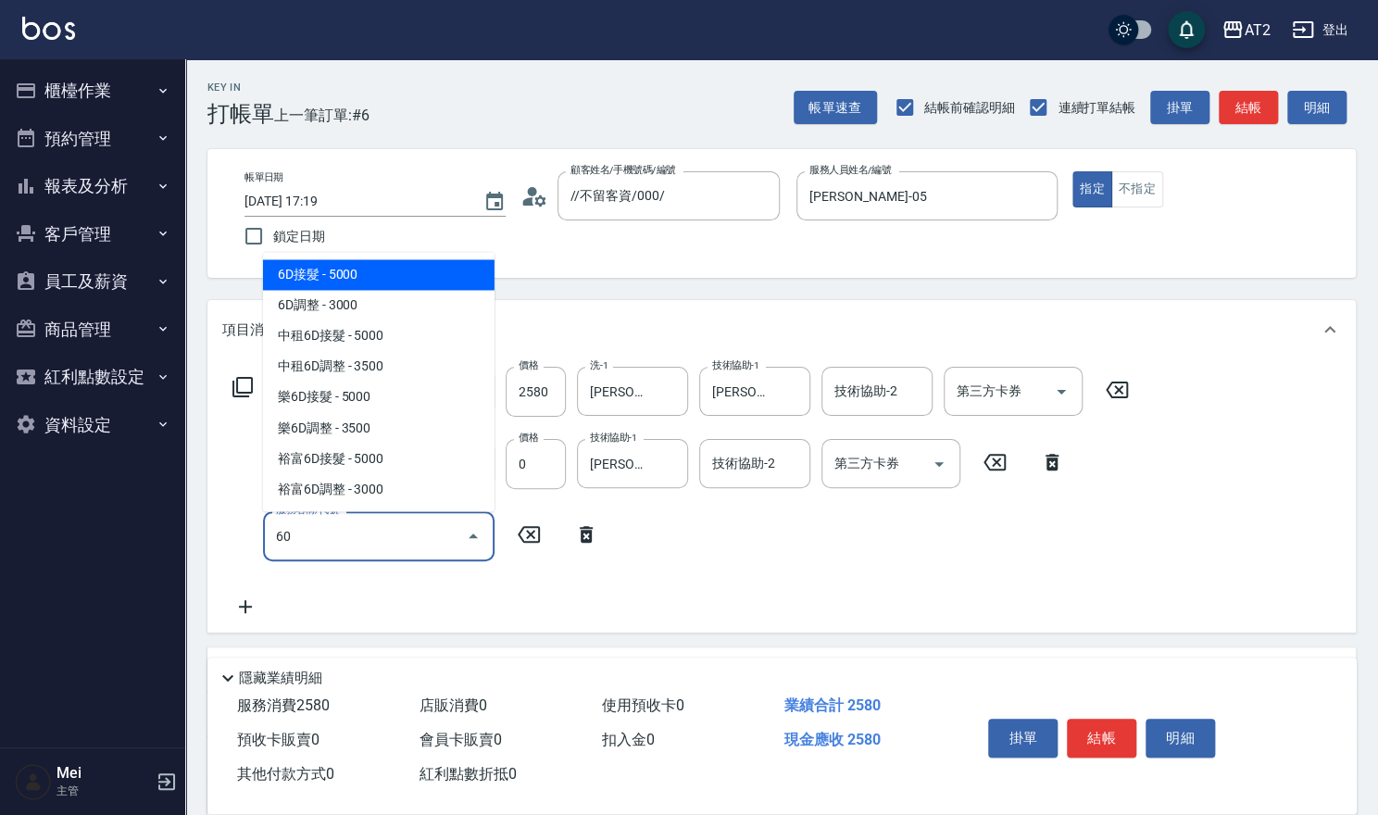
type input "601"
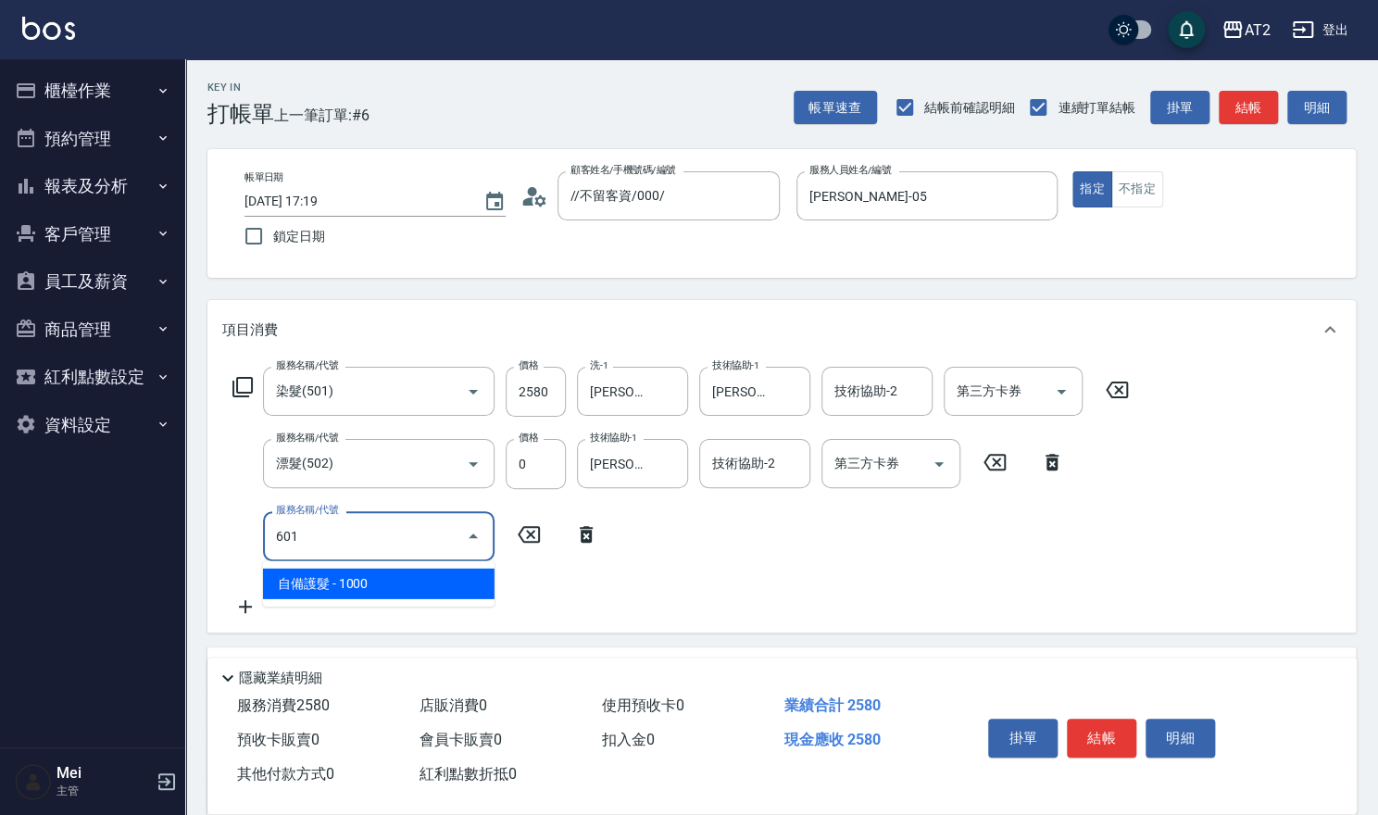
type input "350"
type input "自備護髮(601)"
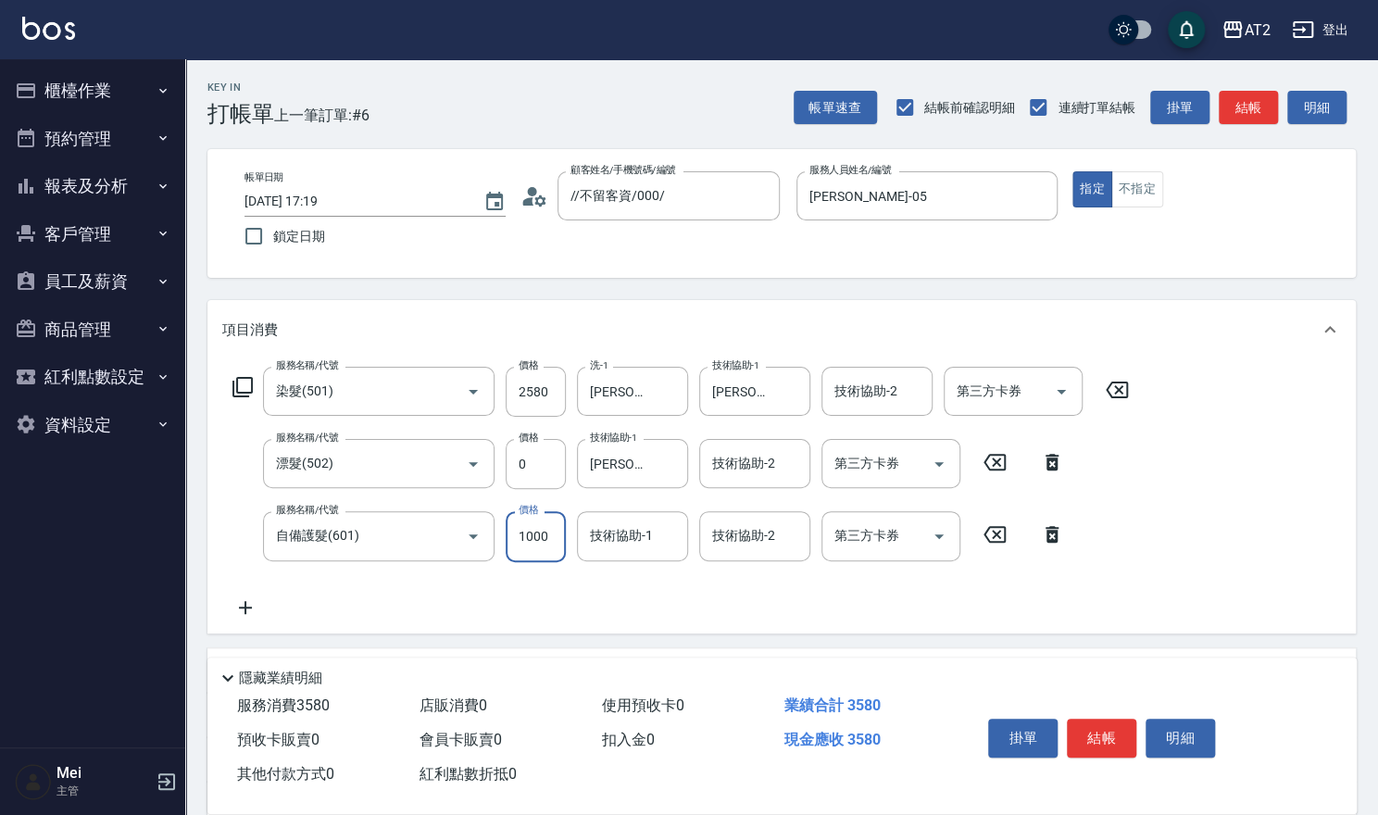
type input "2"
type input "260"
type input "200"
type input "450"
type input "2000"
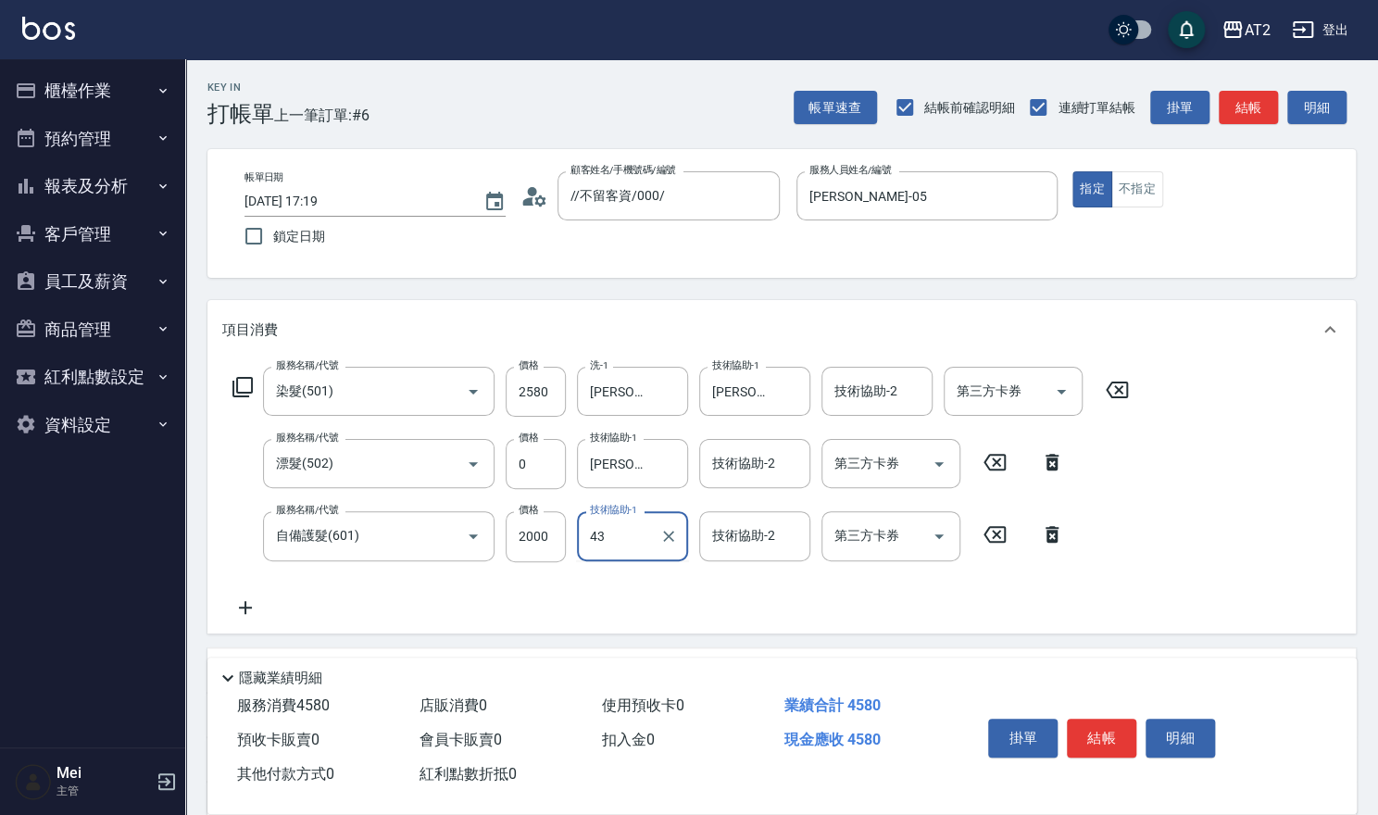
type input "小馨-43"
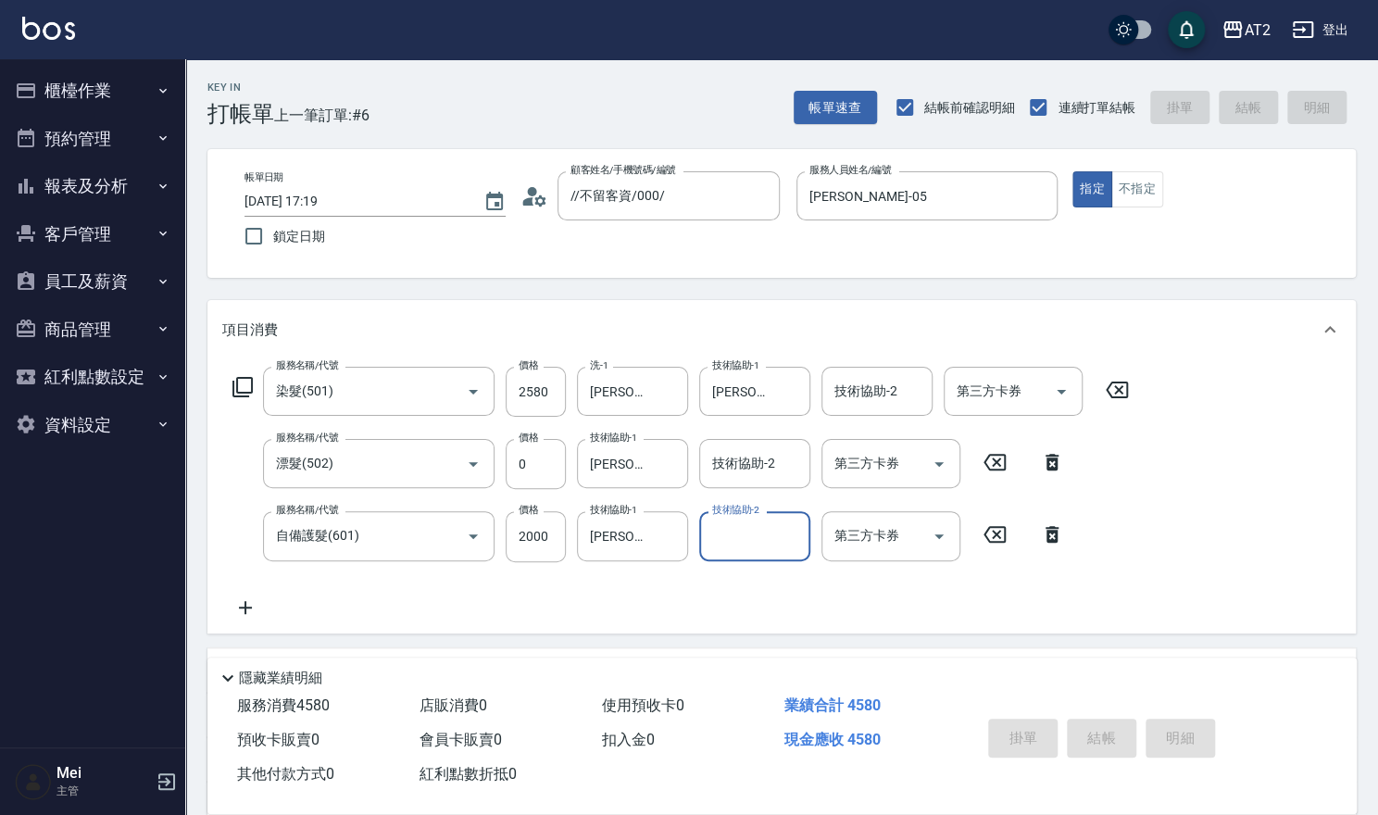
type input "0"
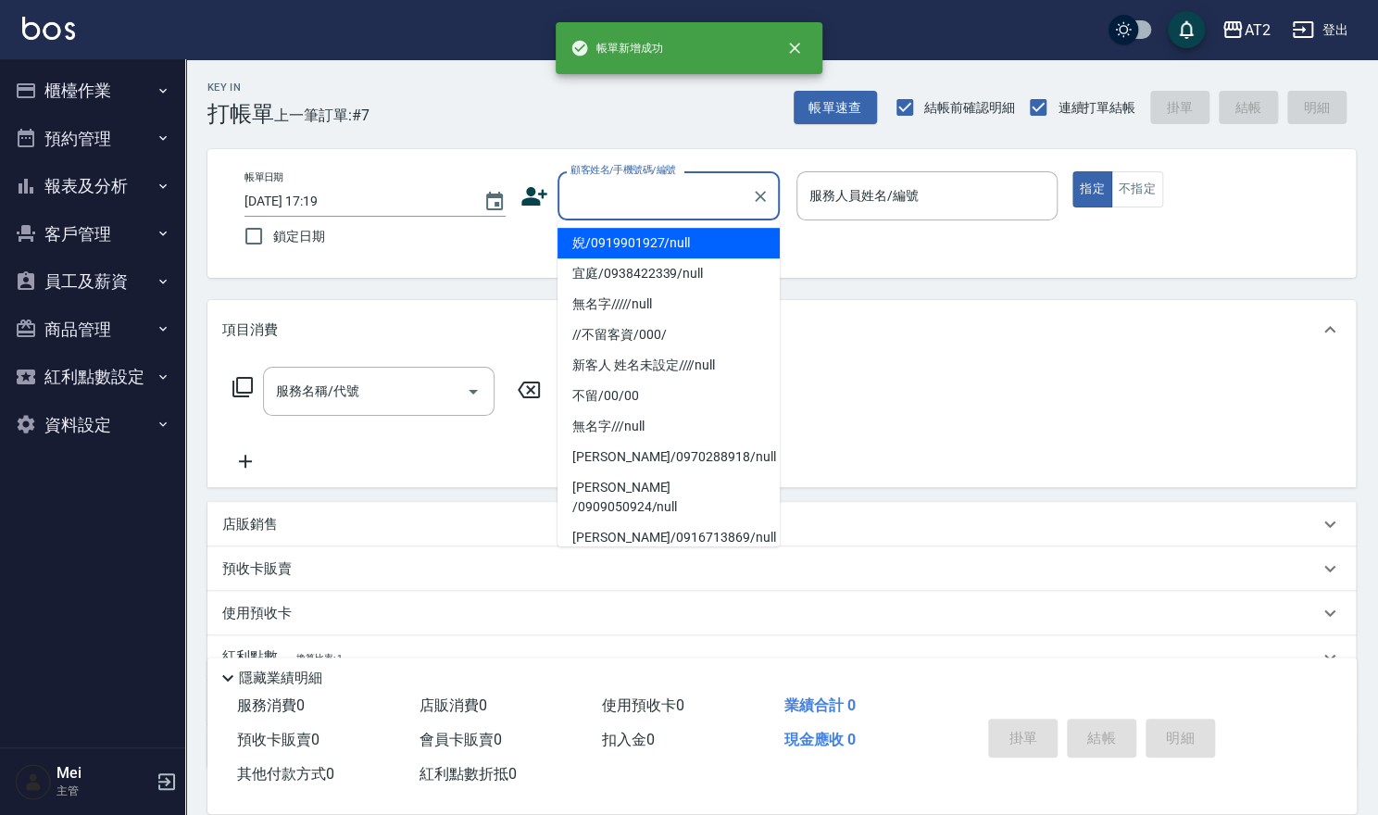
click at [628, 206] on input "顧客姓名/手機號碼/編號" at bounding box center [655, 196] width 178 height 32
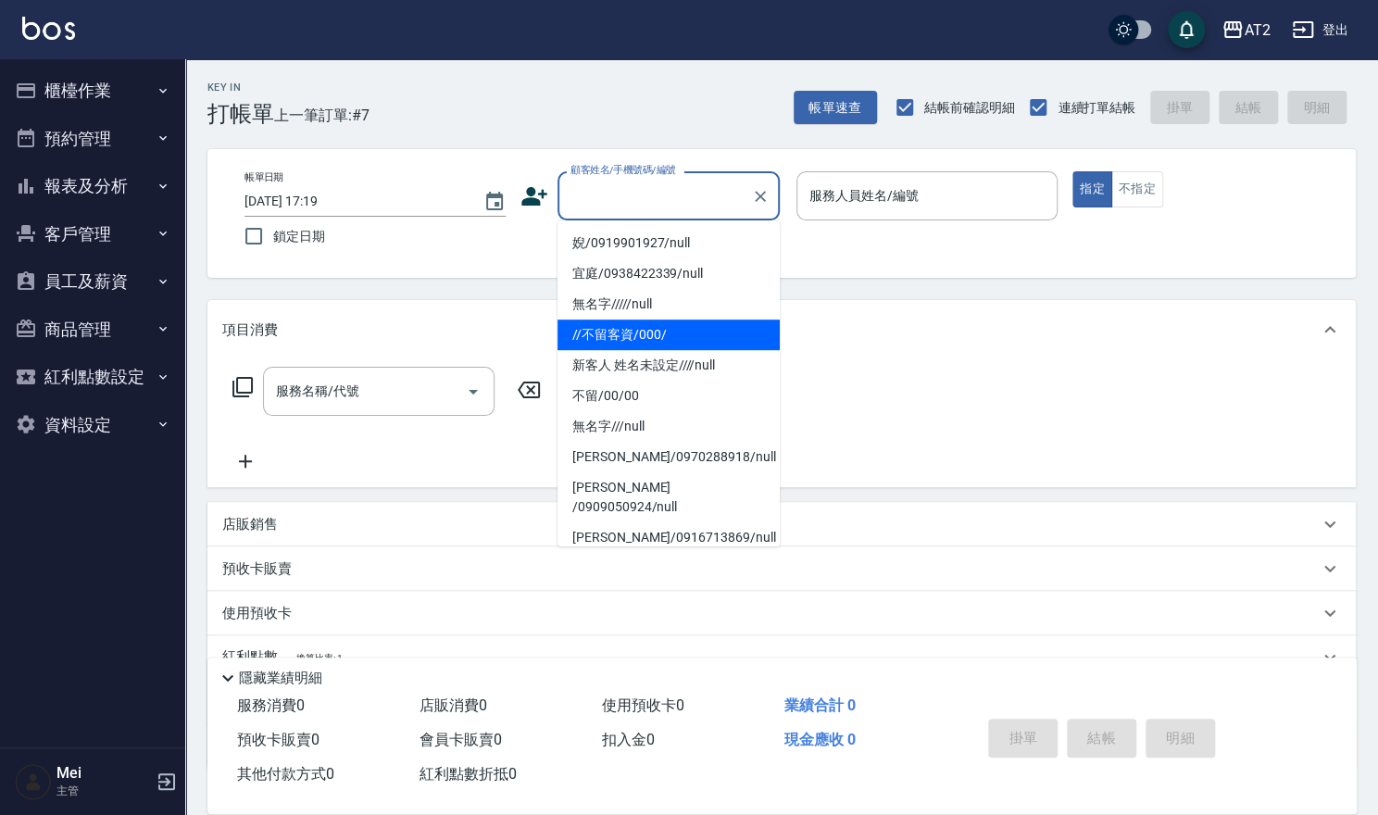
click at [611, 338] on li "//不留客資/000/" at bounding box center [669, 335] width 222 height 31
type input "//不留客資/000/"
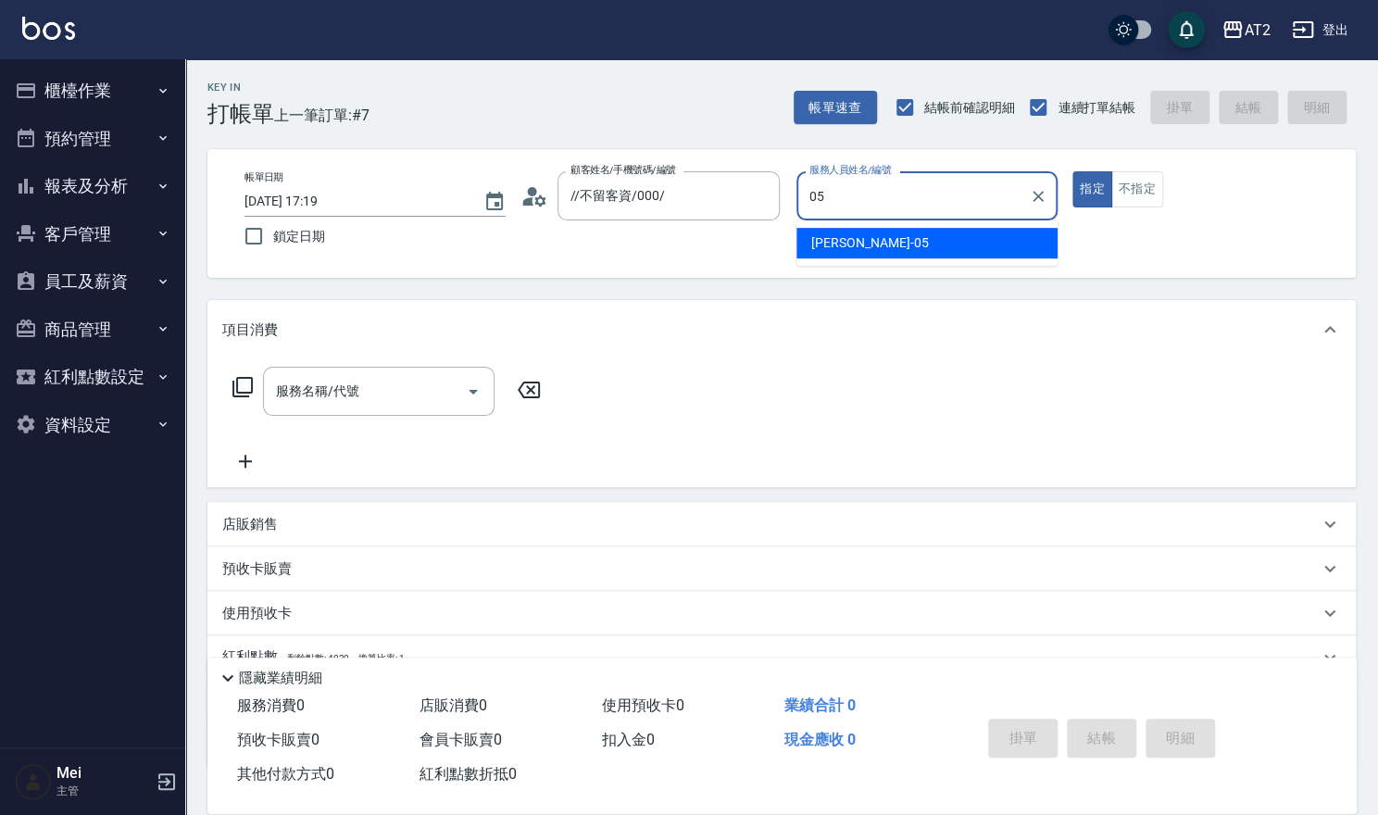
type input "Rebecca-05"
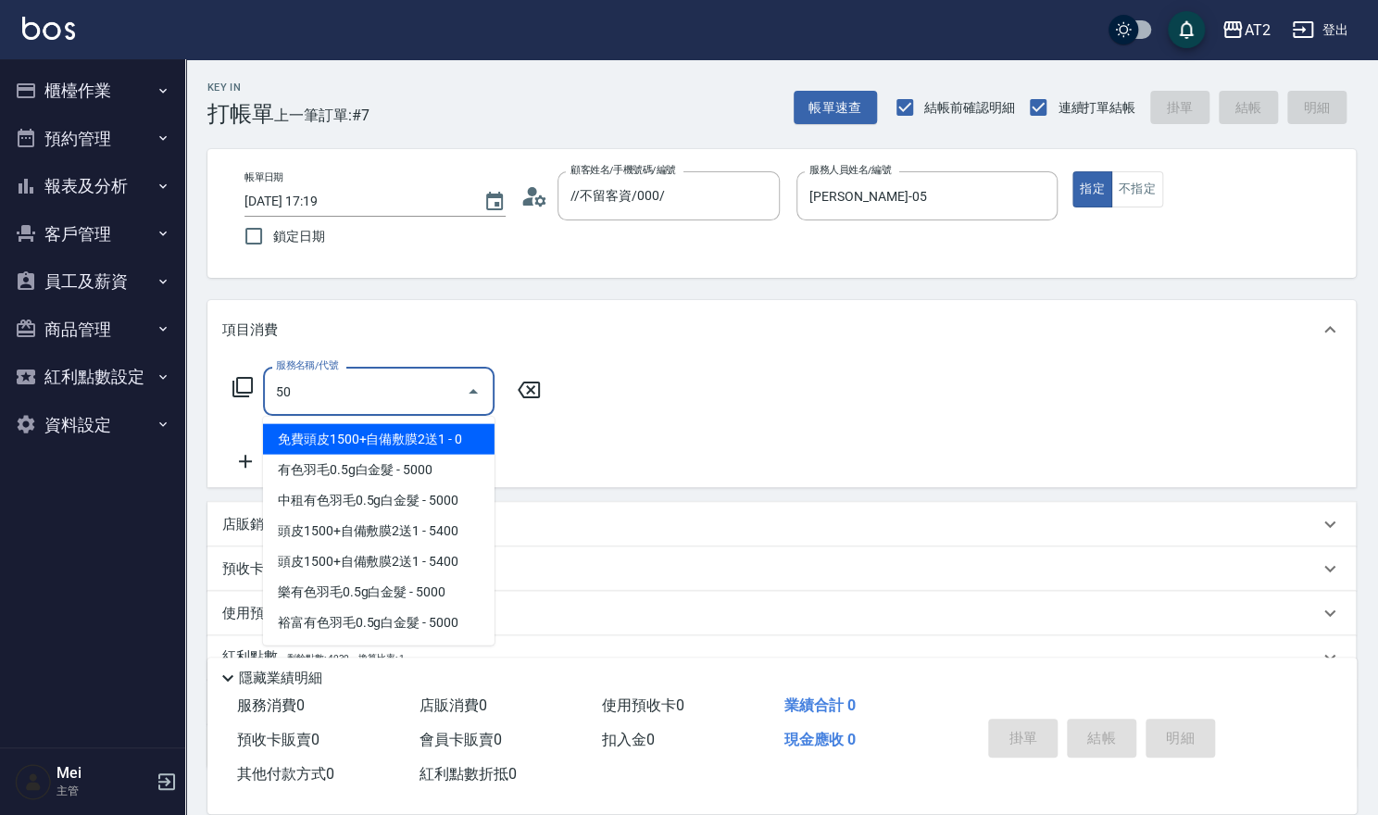
type input "501"
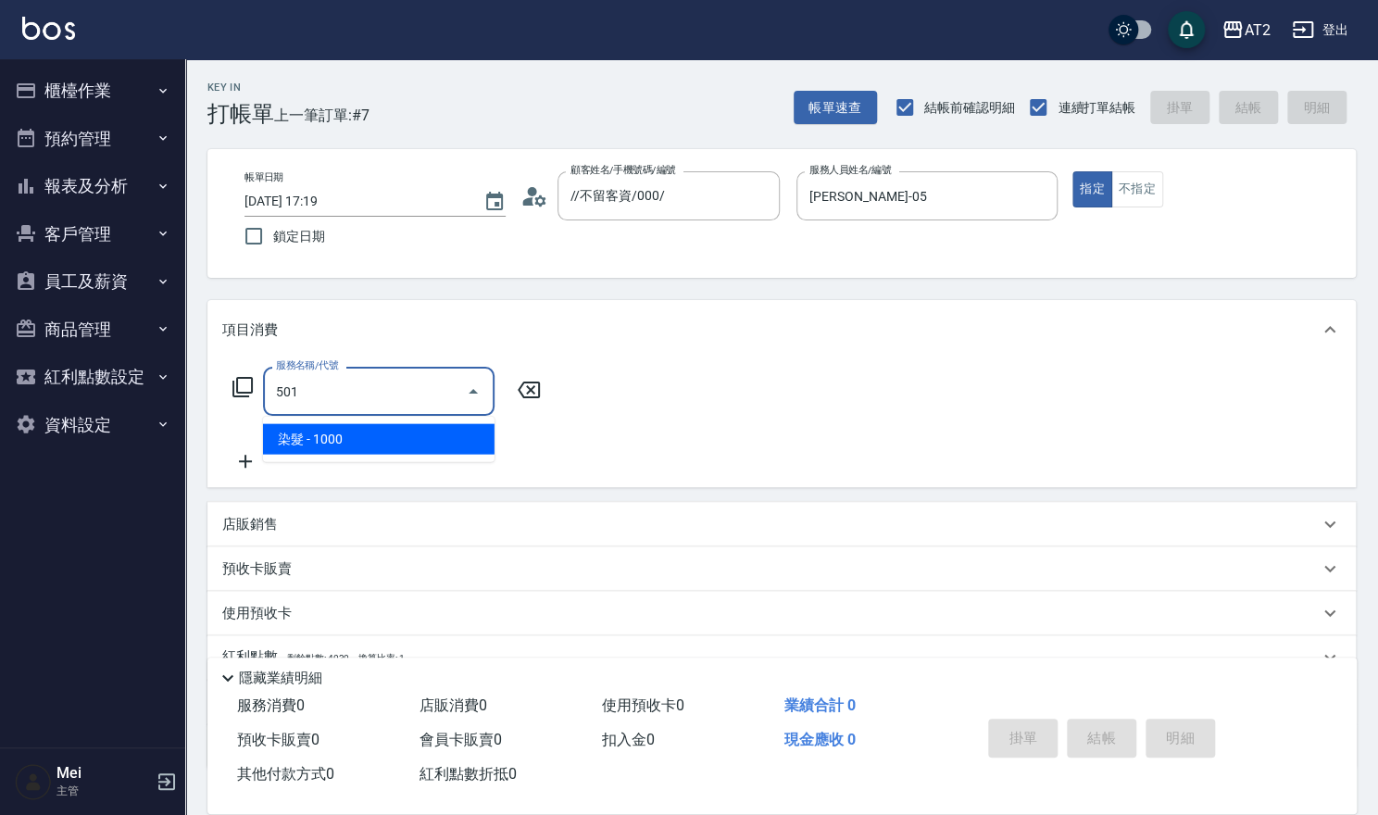
type input "100"
type input "染髮(501)"
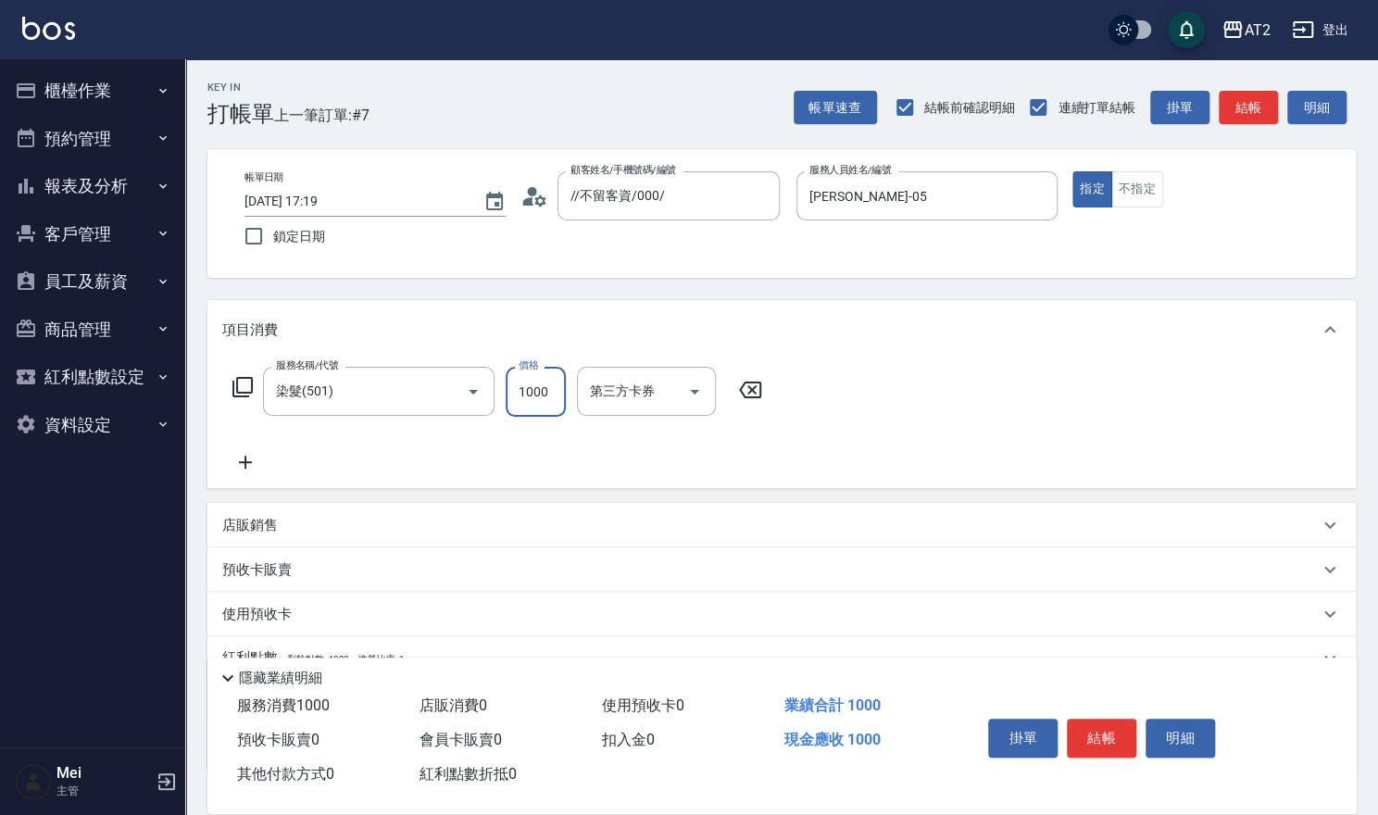
type input "0"
type input "19"
type input "10"
type input "198"
type input "190"
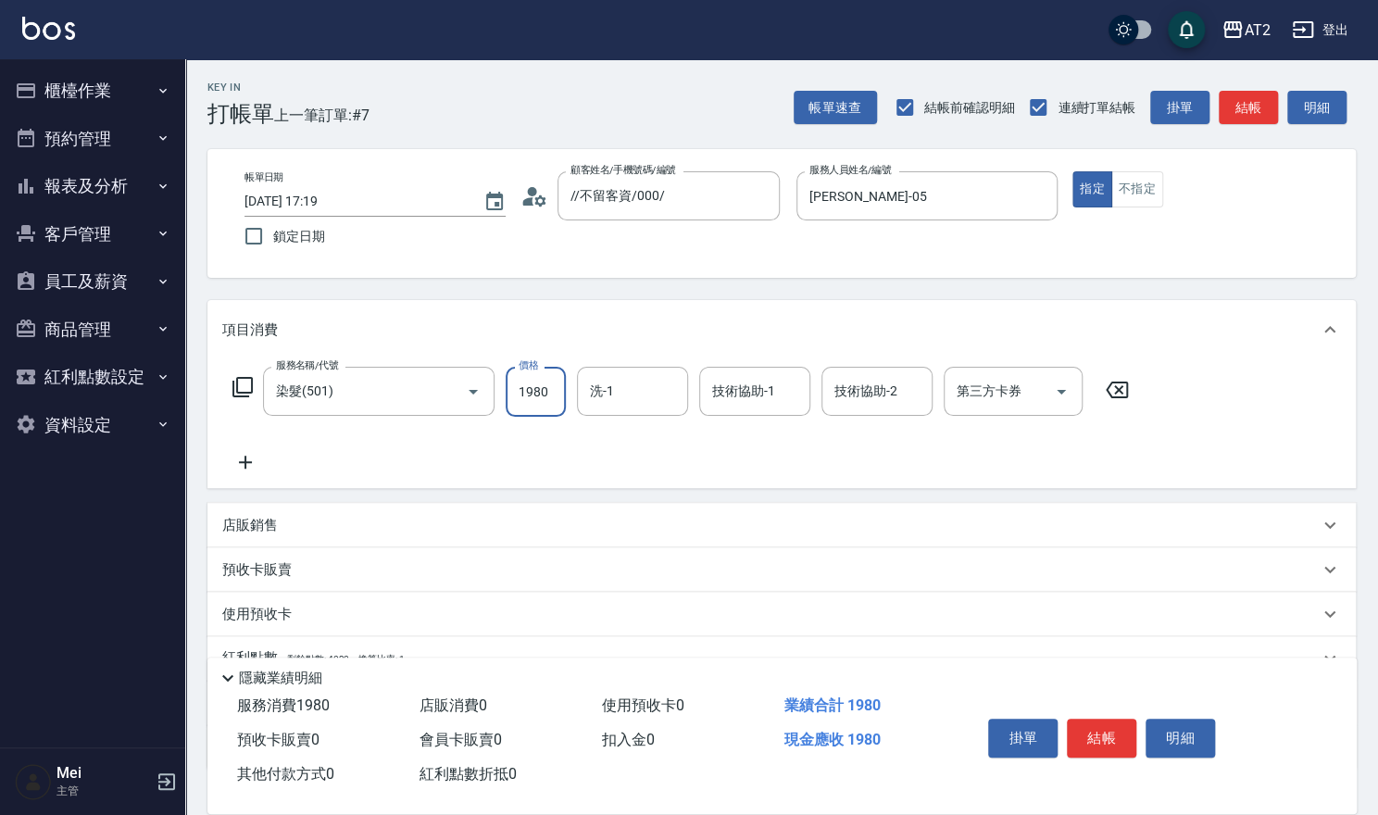
type input "1980"
type input "紫涵-32"
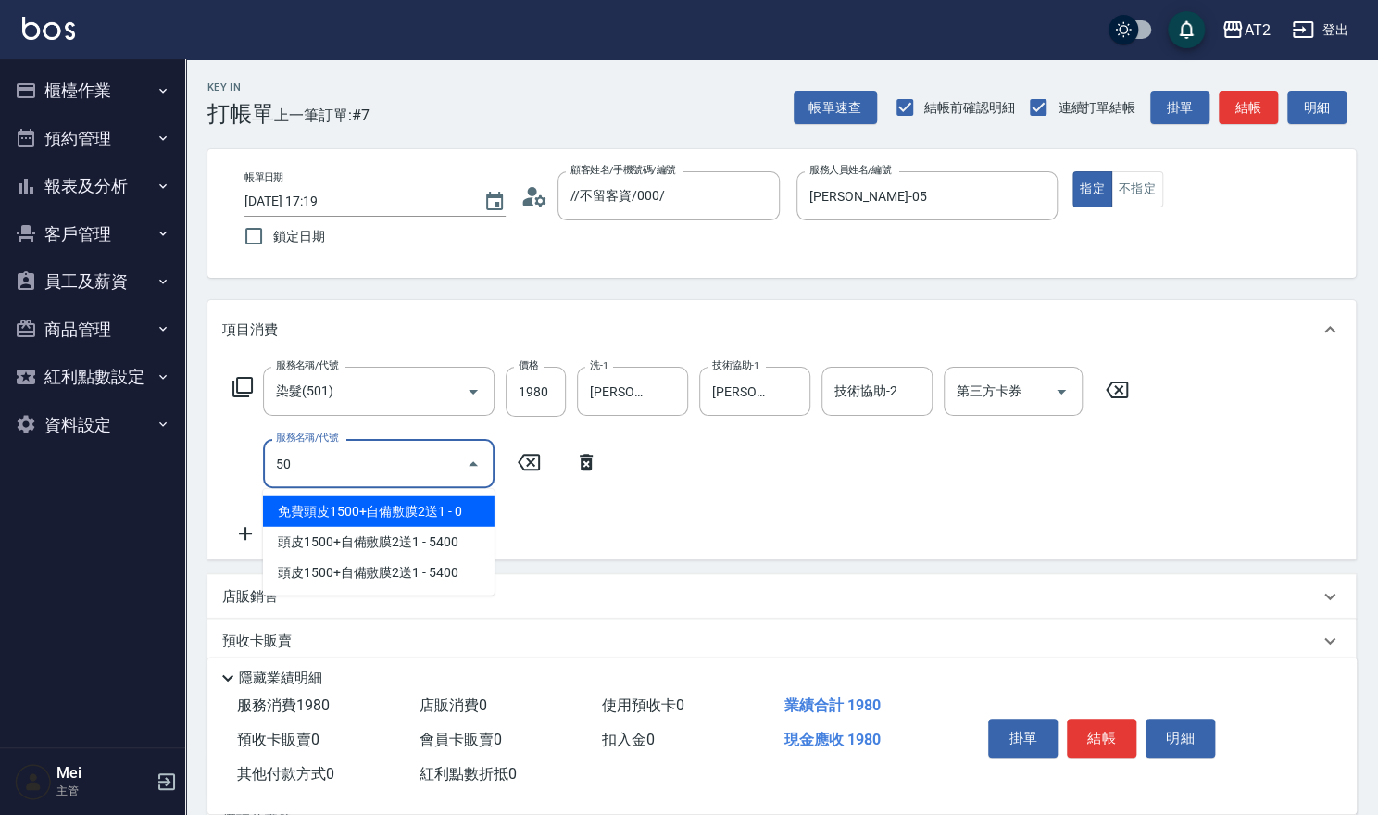
type input "502"
type input "240"
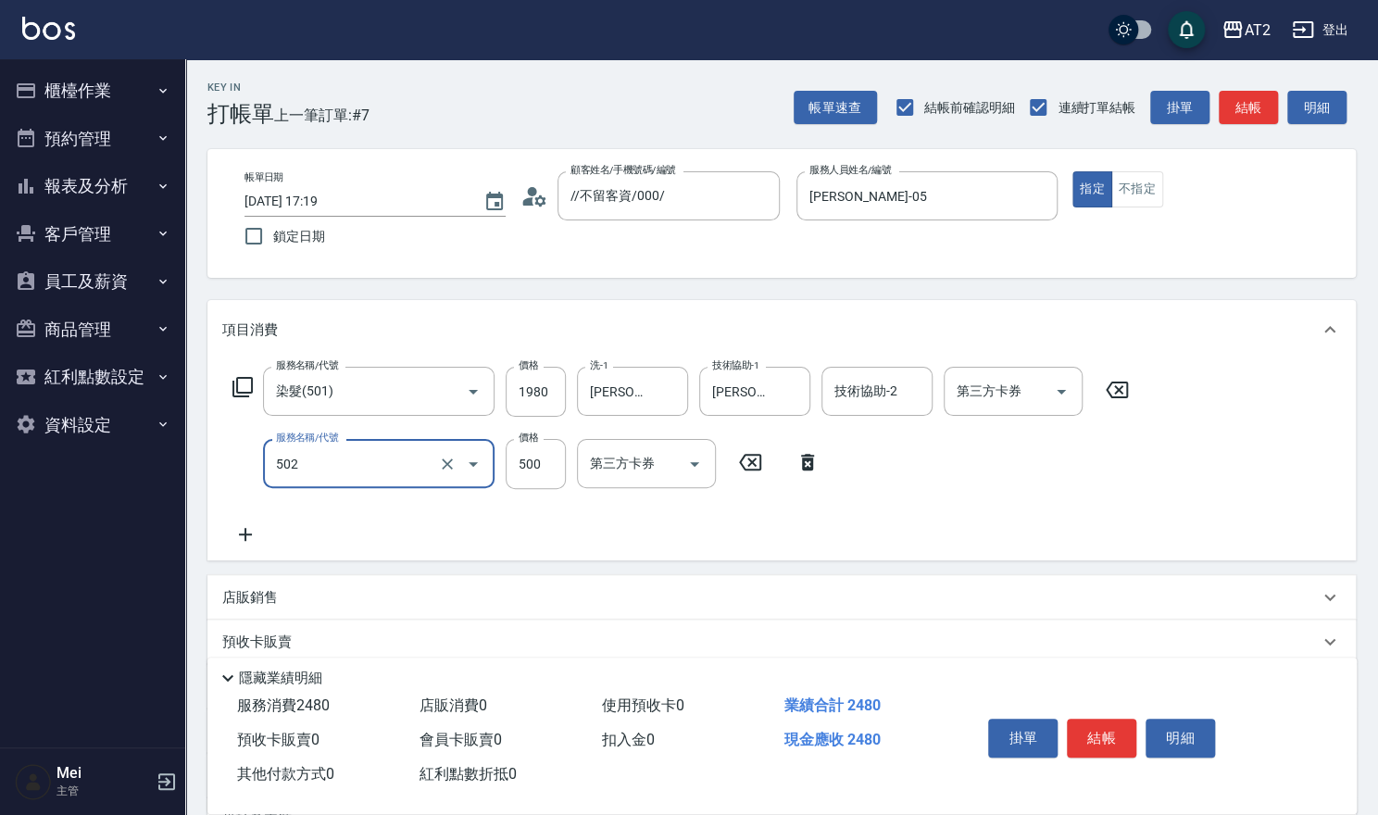
type input "漂髮(502)"
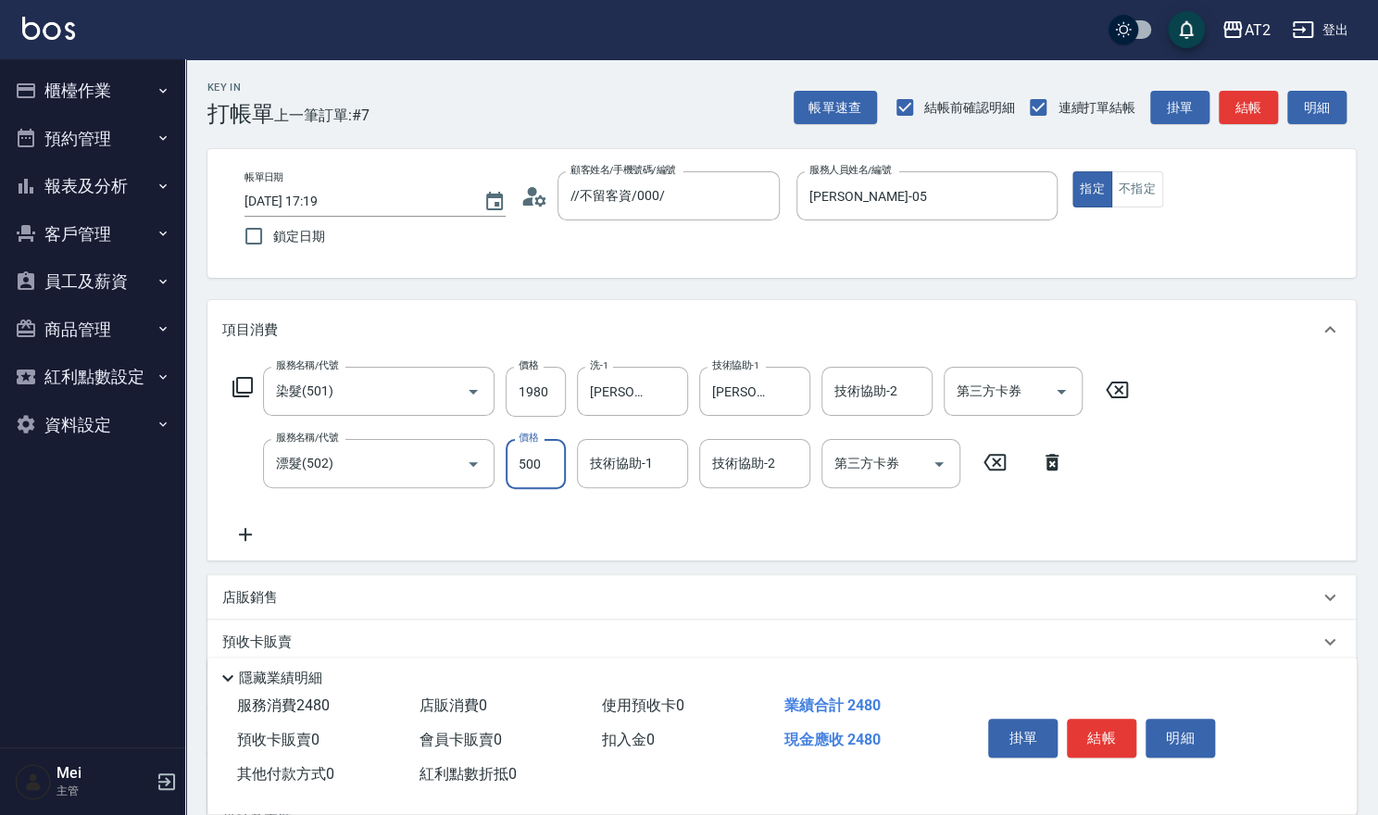
type input "190"
type input "0"
type input "小馨-43"
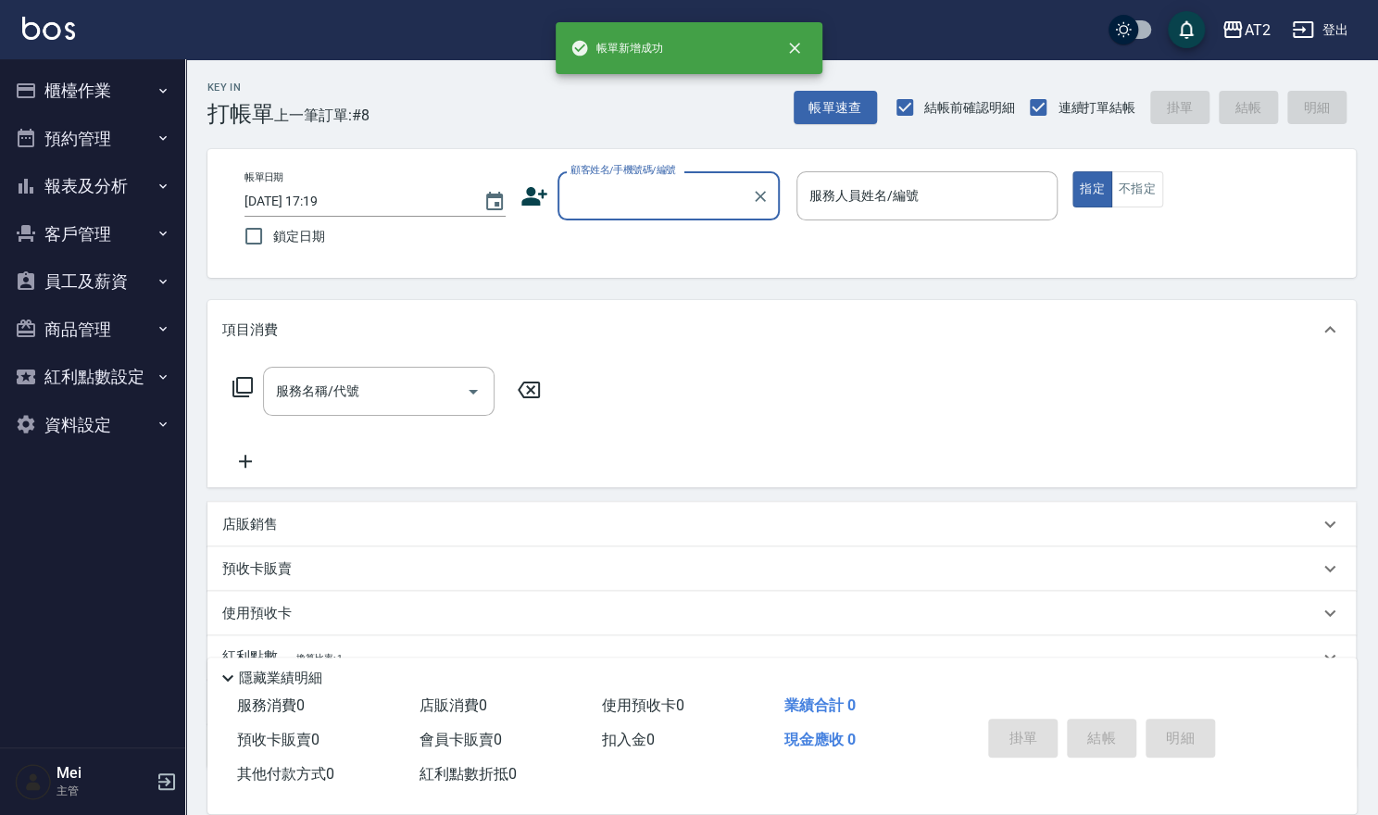
drag, startPoint x: 680, startPoint y: 203, endPoint x: 678, endPoint y: 212, distance: 9.4
click at [678, 203] on input "顧客姓名/手機號碼/編號" at bounding box center [655, 196] width 178 height 32
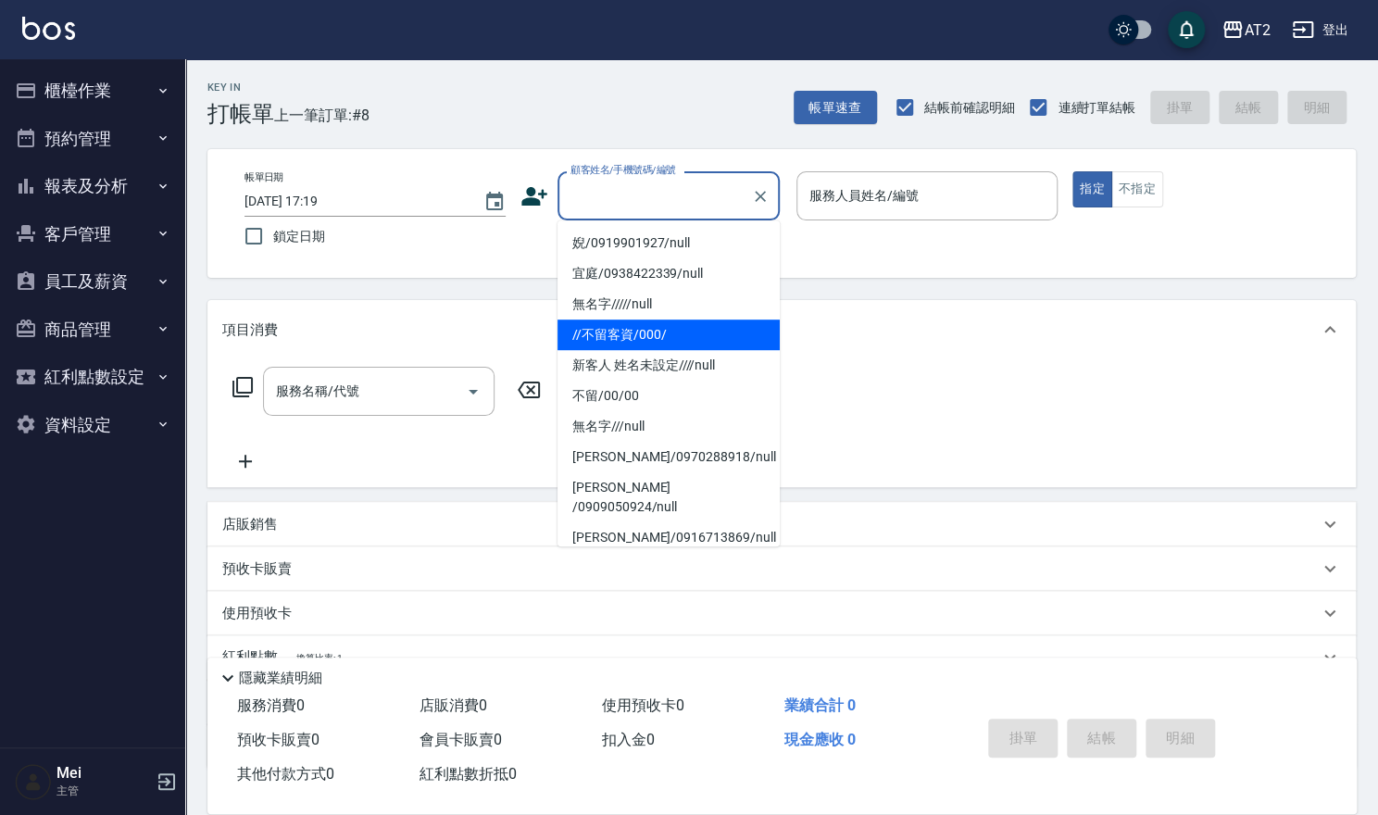
click at [667, 329] on li "//不留客資/000/" at bounding box center [669, 335] width 222 height 31
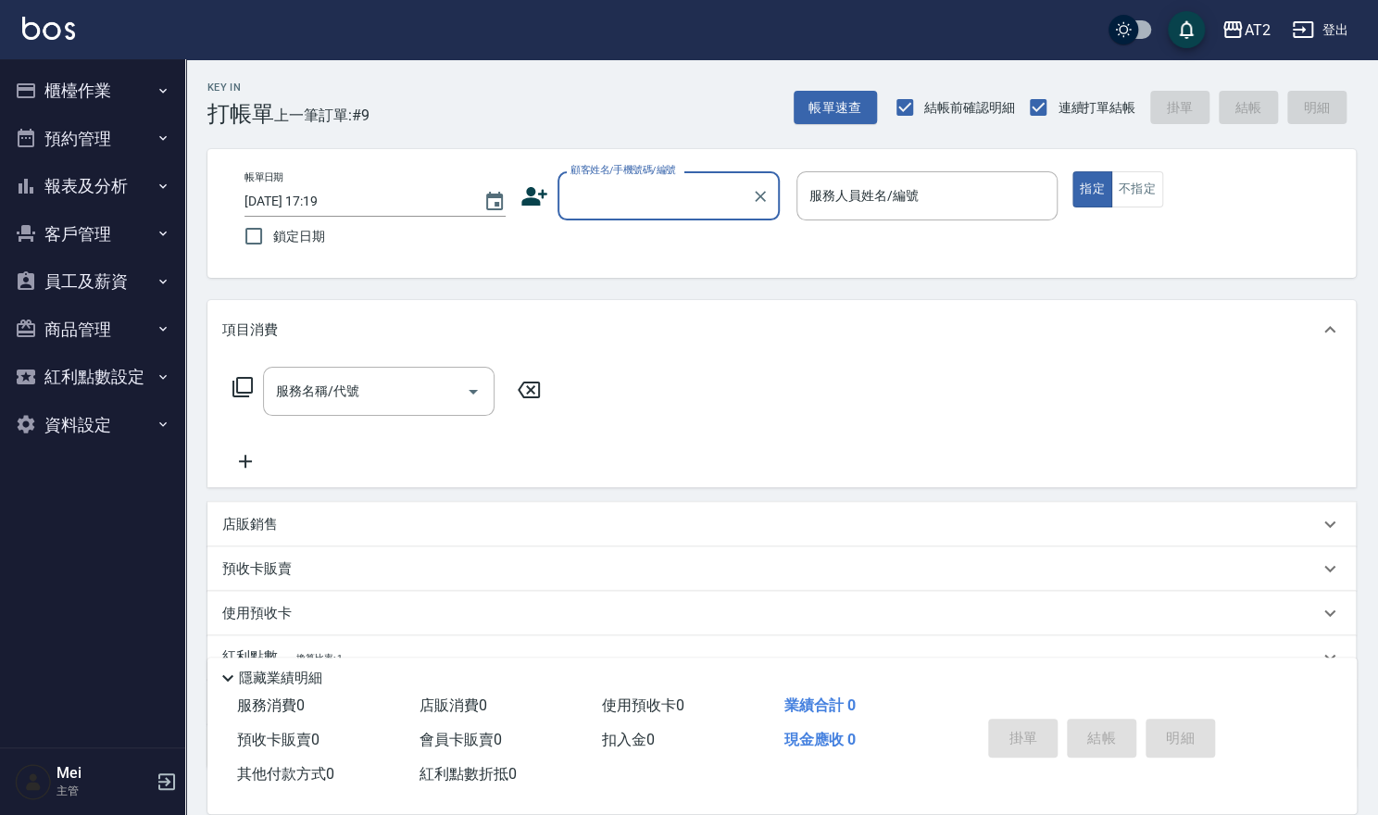
click at [650, 214] on div "顧客姓名/手機號碼/編號" at bounding box center [669, 195] width 222 height 49
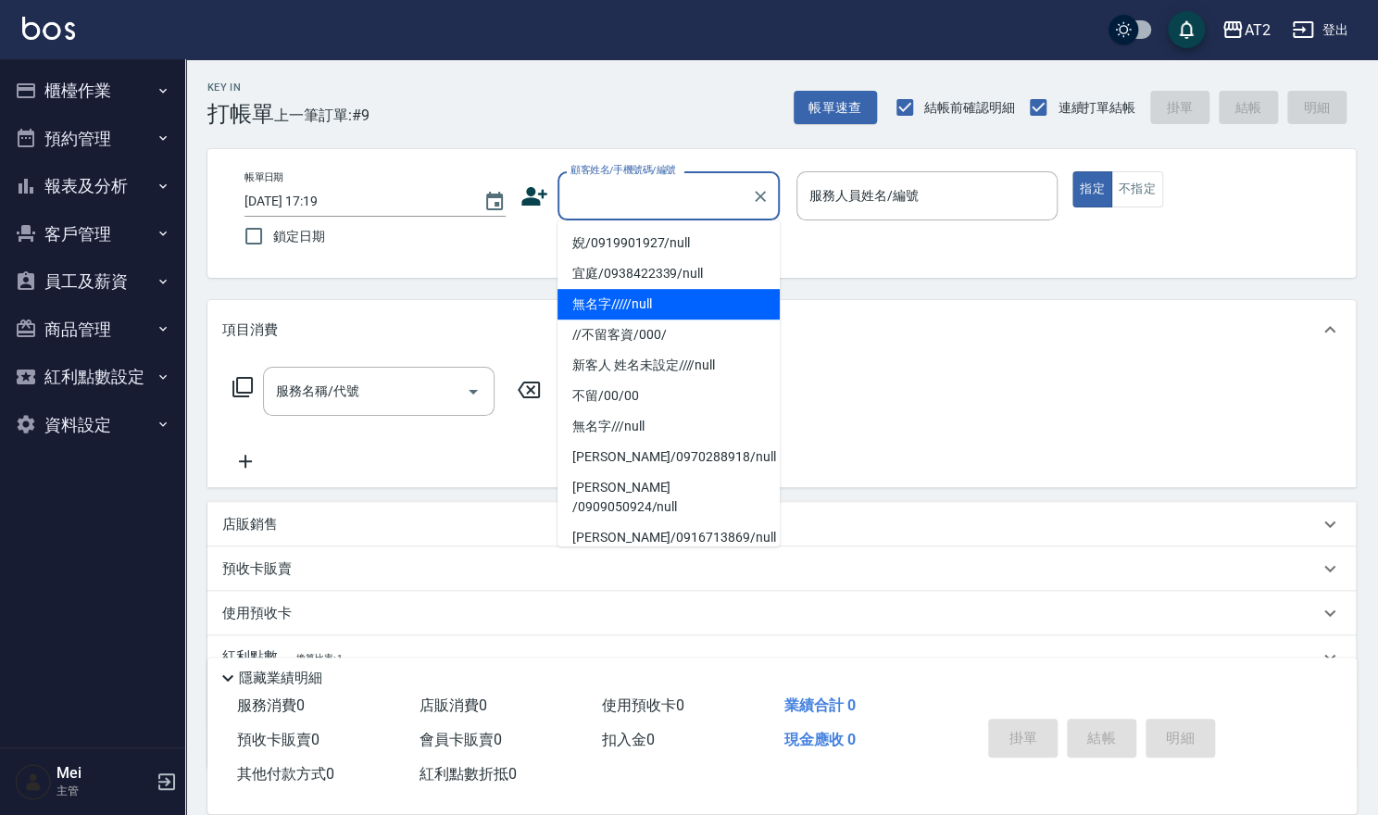
click at [632, 314] on li "無名字/////null" at bounding box center [669, 304] width 222 height 31
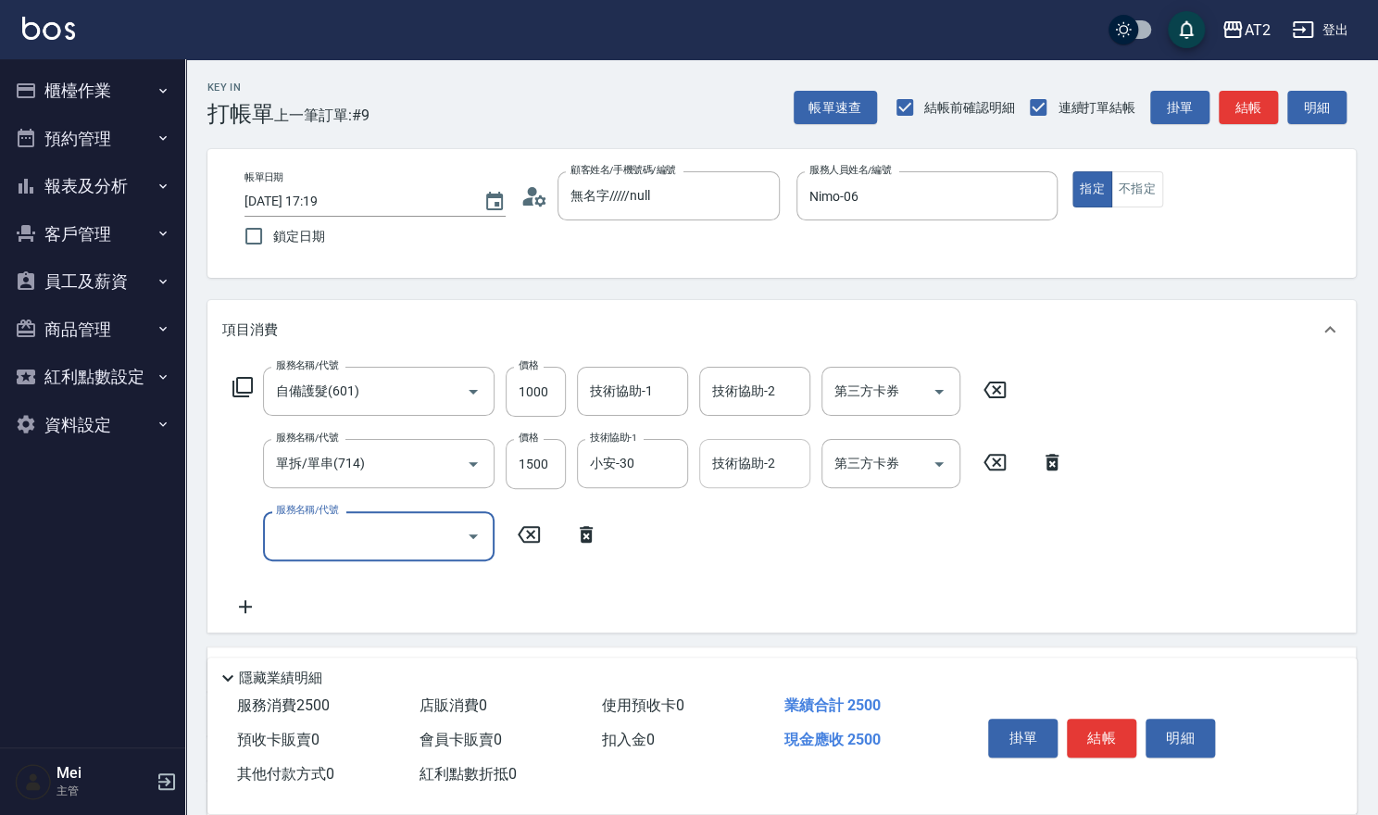
click at [786, 446] on div "技術協助-2" at bounding box center [754, 463] width 111 height 49
click at [132, 82] on button "櫃檯作業" at bounding box center [92, 91] width 170 height 48
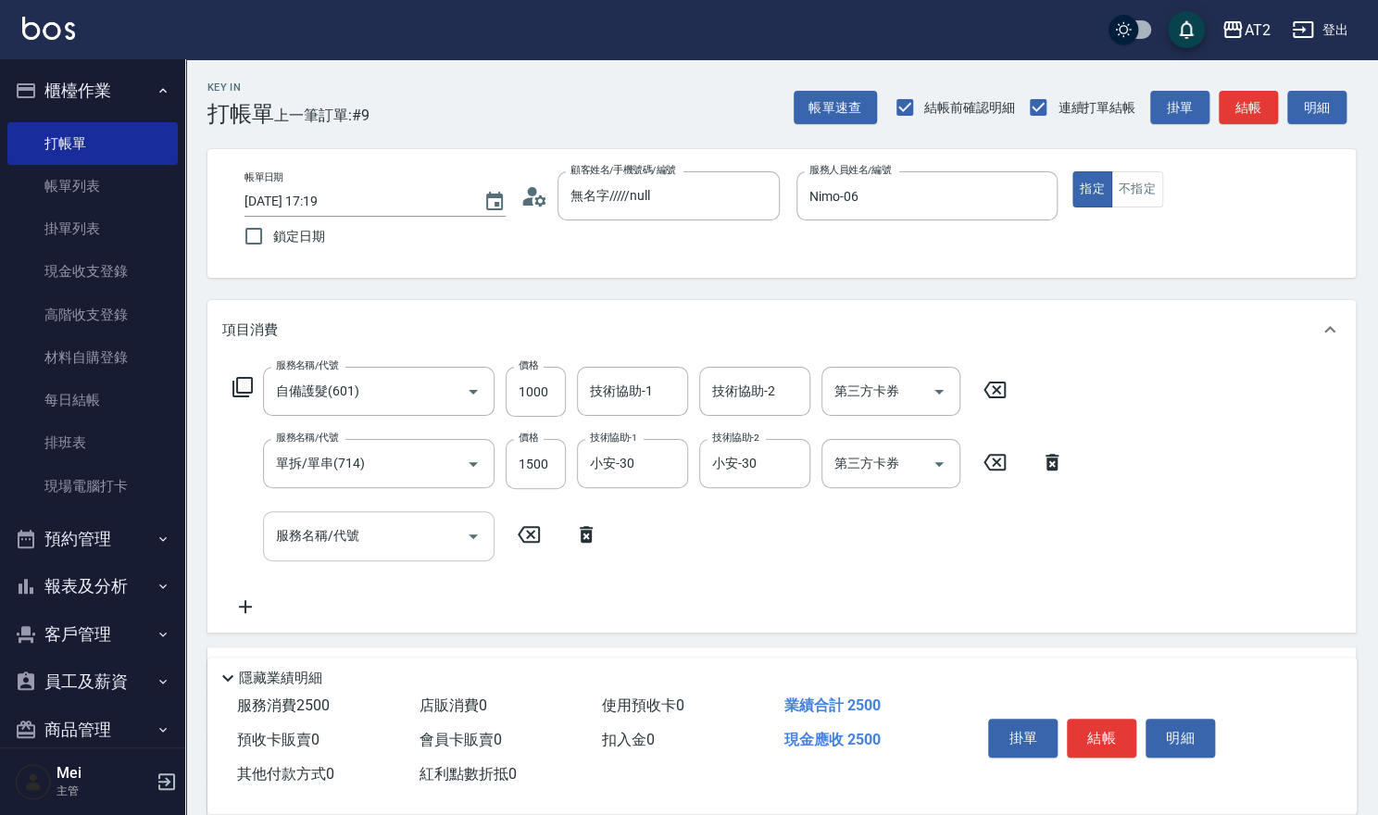
drag, startPoint x: 333, startPoint y: 565, endPoint x: 336, endPoint y: 545, distance: 20.6
click at [334, 559] on div "服務名稱/代號 自備護髮(601) 服務名稱/代號 價格 1000 價格 技術協助-1 技術協助-1 技術協助-2 技術協助-2 第三方卡券 第三方卡券 服務…" at bounding box center [648, 492] width 853 height 250
click at [336, 545] on input "服務名稱/代號" at bounding box center [364, 536] width 187 height 32
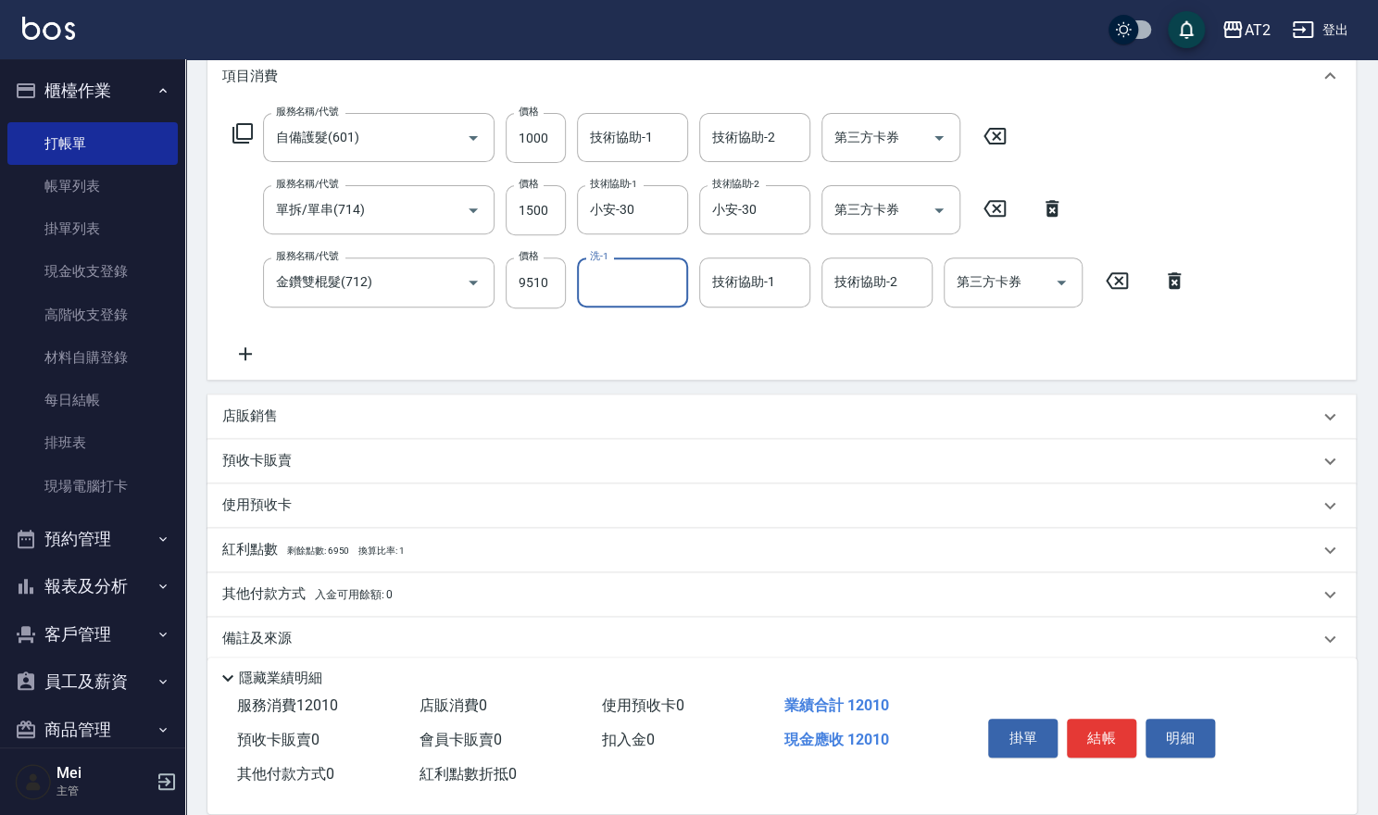
scroll to position [273, 0]
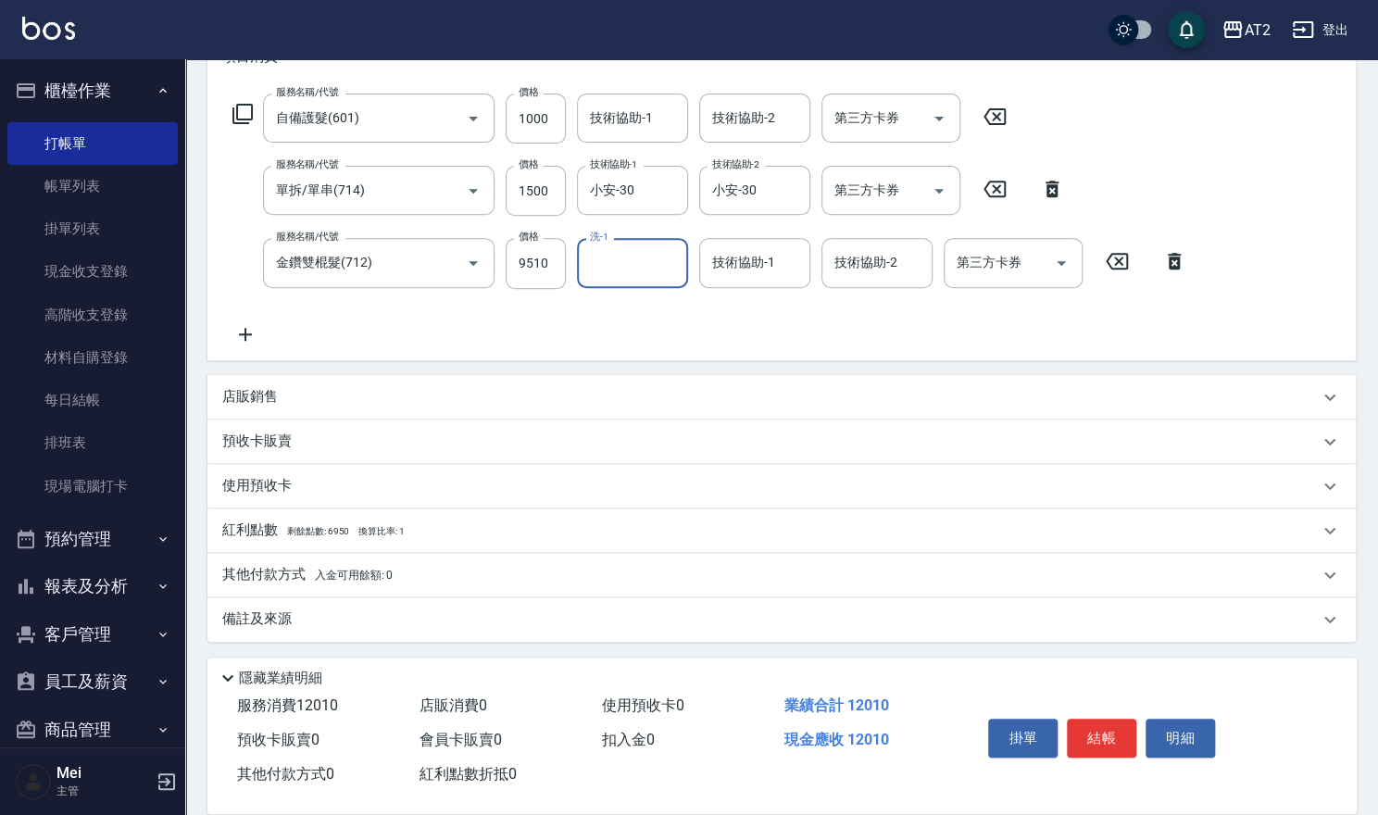
click at [329, 569] on span "入金可用餘額: 0" at bounding box center [354, 575] width 79 height 13
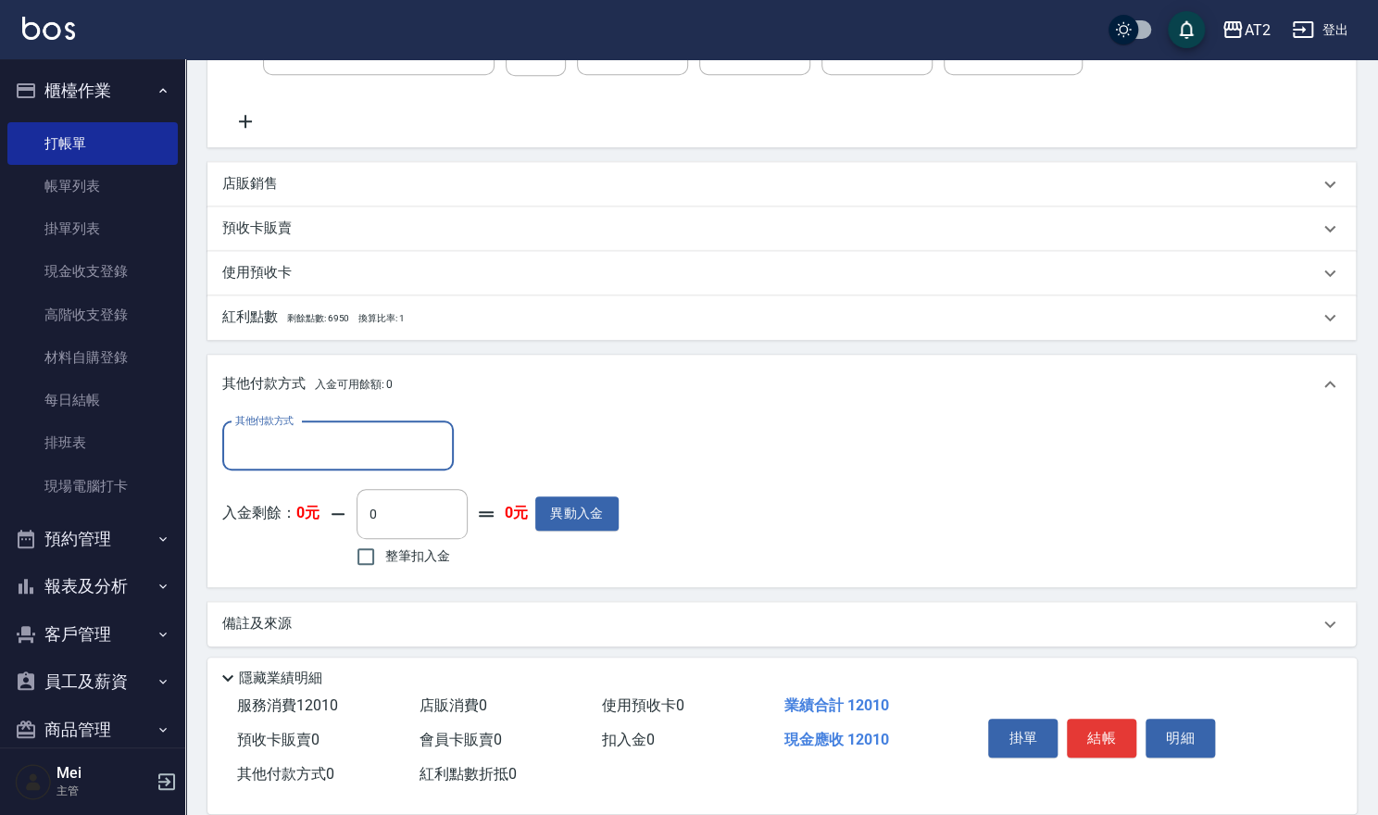
scroll to position [491, 0]
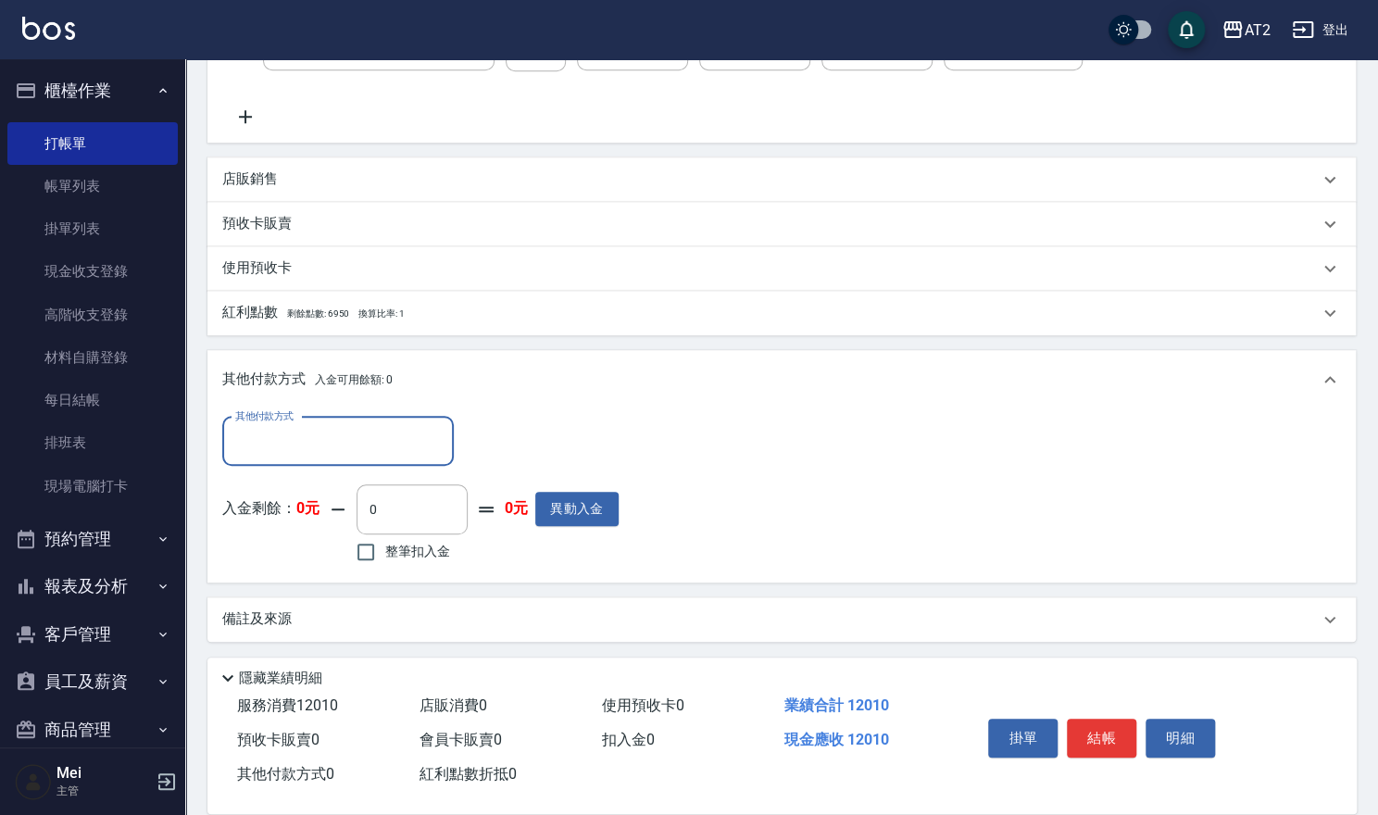
click at [389, 465] on div "其他付款方式 其他付款方式 入金剩餘： 0元 0 ​ 整筆扣入金 0元 異動入金" at bounding box center [420, 492] width 396 height 151
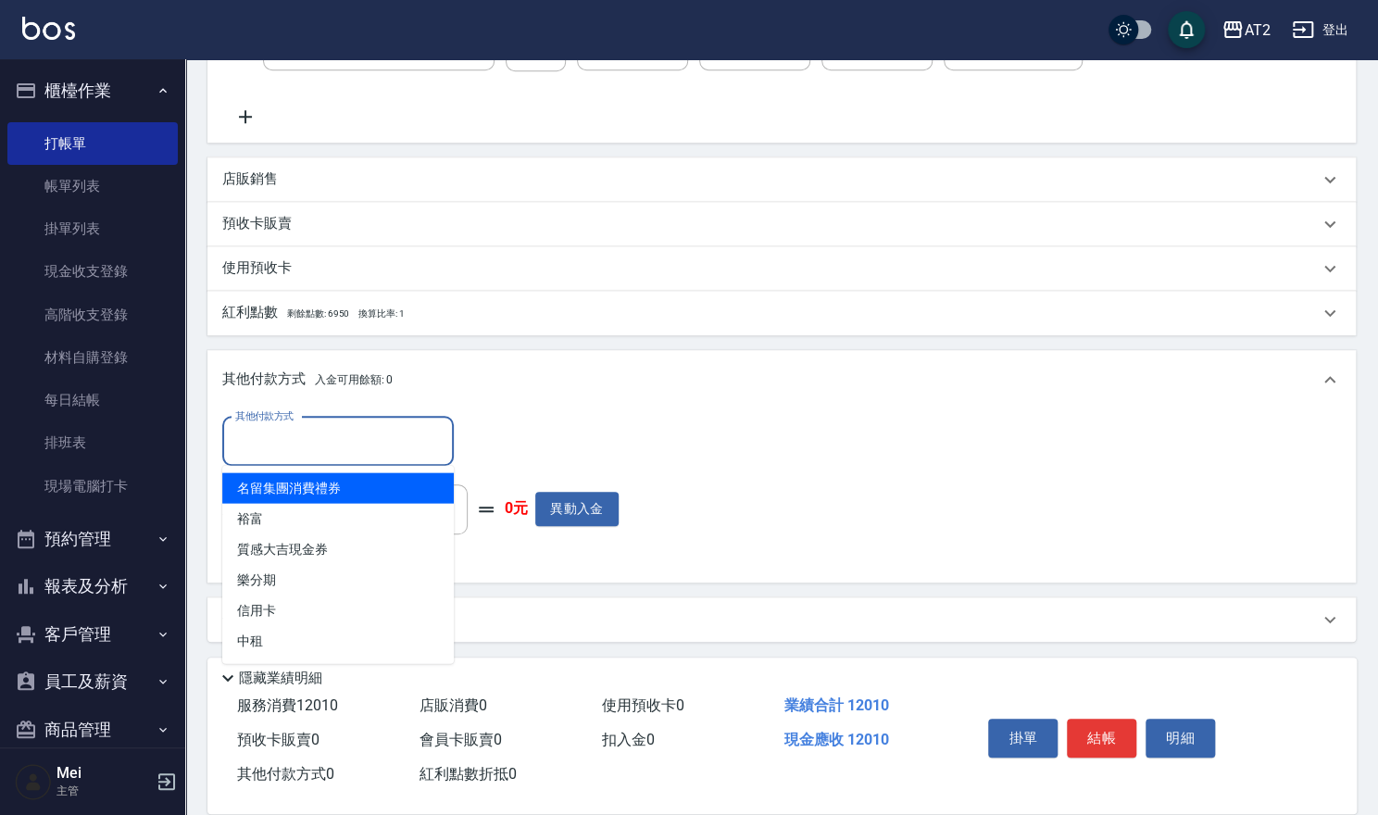
click at [393, 431] on input "其他付款方式" at bounding box center [338, 441] width 215 height 32
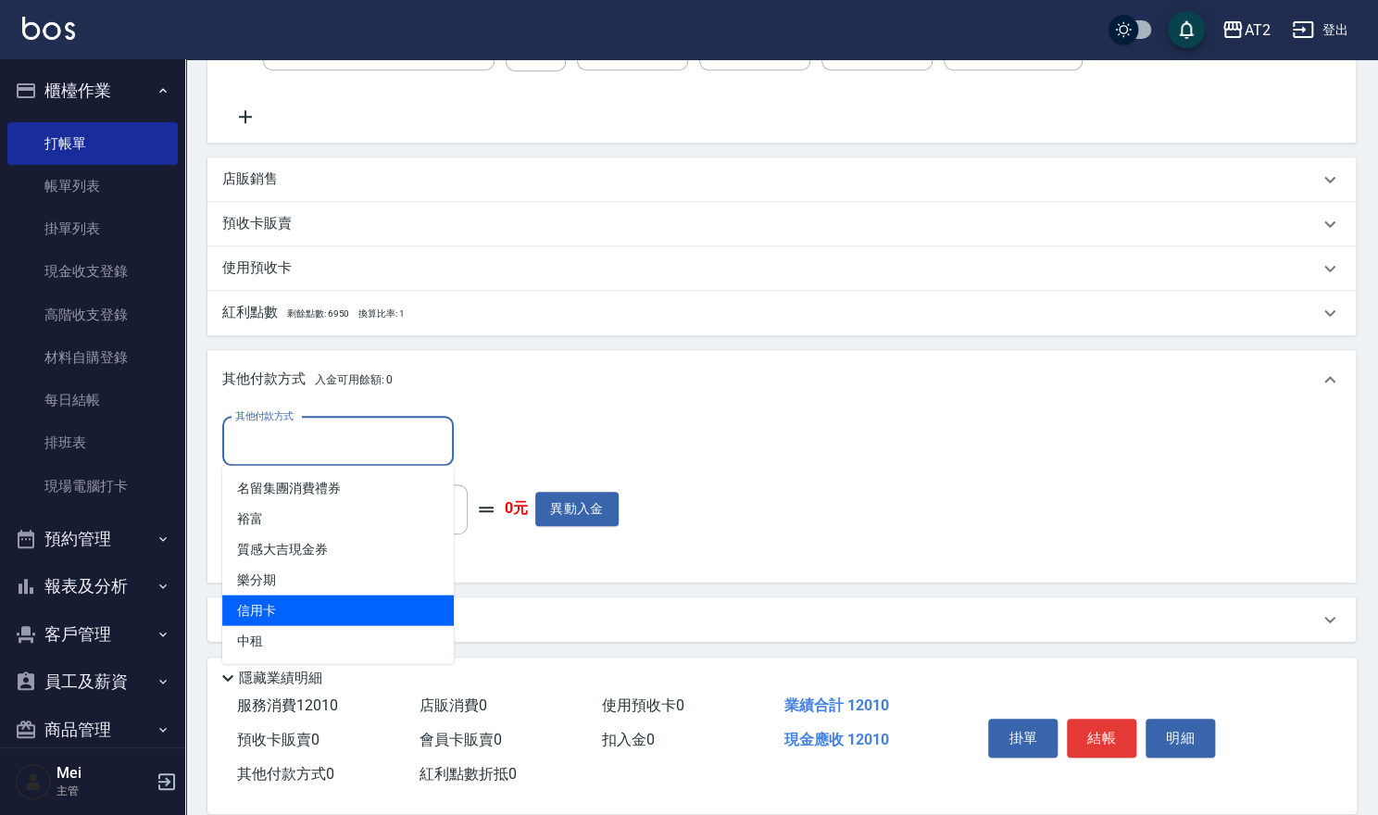
click at [345, 622] on span "信用卡" at bounding box center [338, 610] width 232 height 31
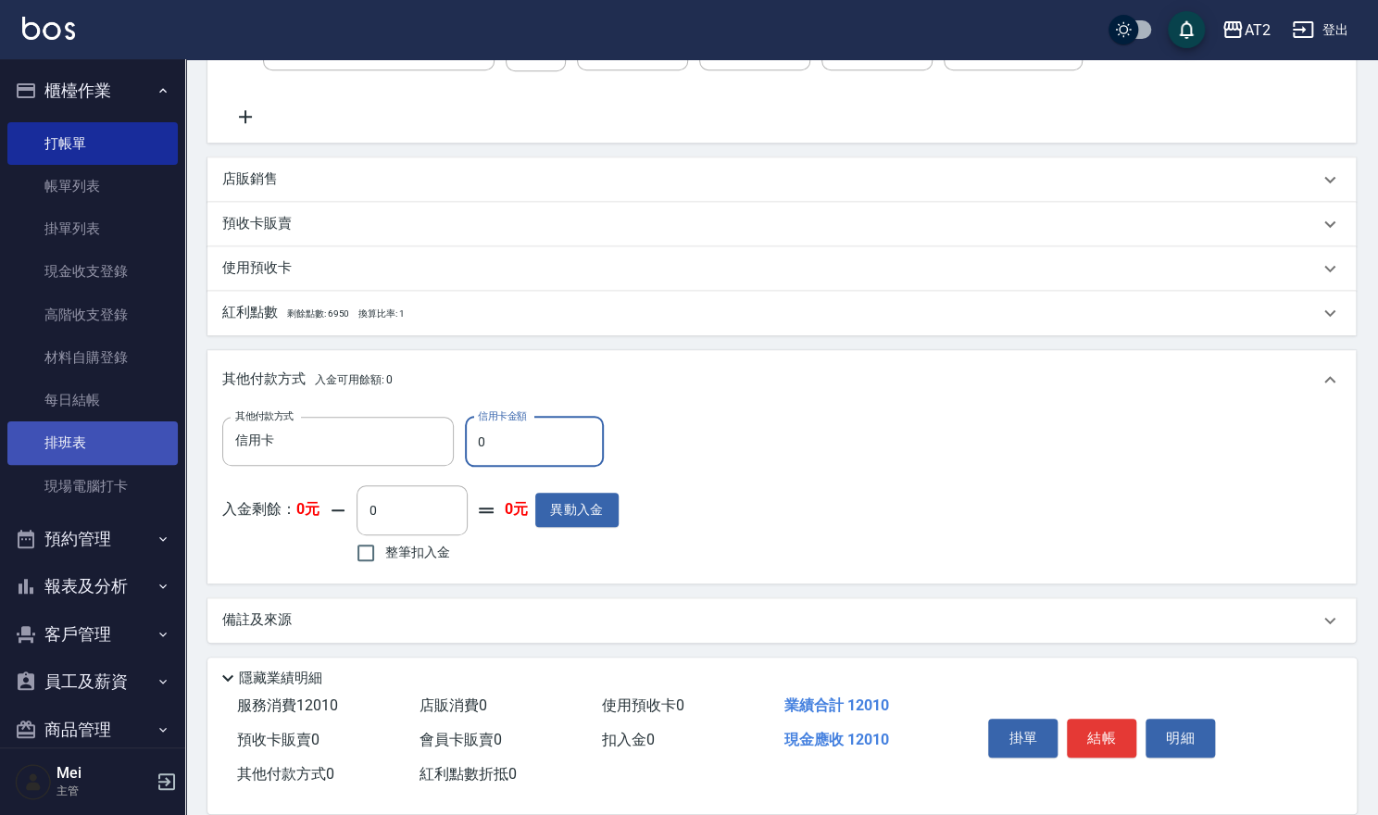
drag, startPoint x: 426, startPoint y: 450, endPoint x: 57, endPoint y: 454, distance: 368.7
click at [149, 450] on div "AT2 登出 櫃檯作業 打帳單 帳單列表 掛單列表 現金收支登錄 高階收支登錄 材料自購登錄 每日結帳 排班表 現場電腦打卡 預約管理 預約管理 單日預約紀錄…" at bounding box center [689, 163] width 1378 height 1308
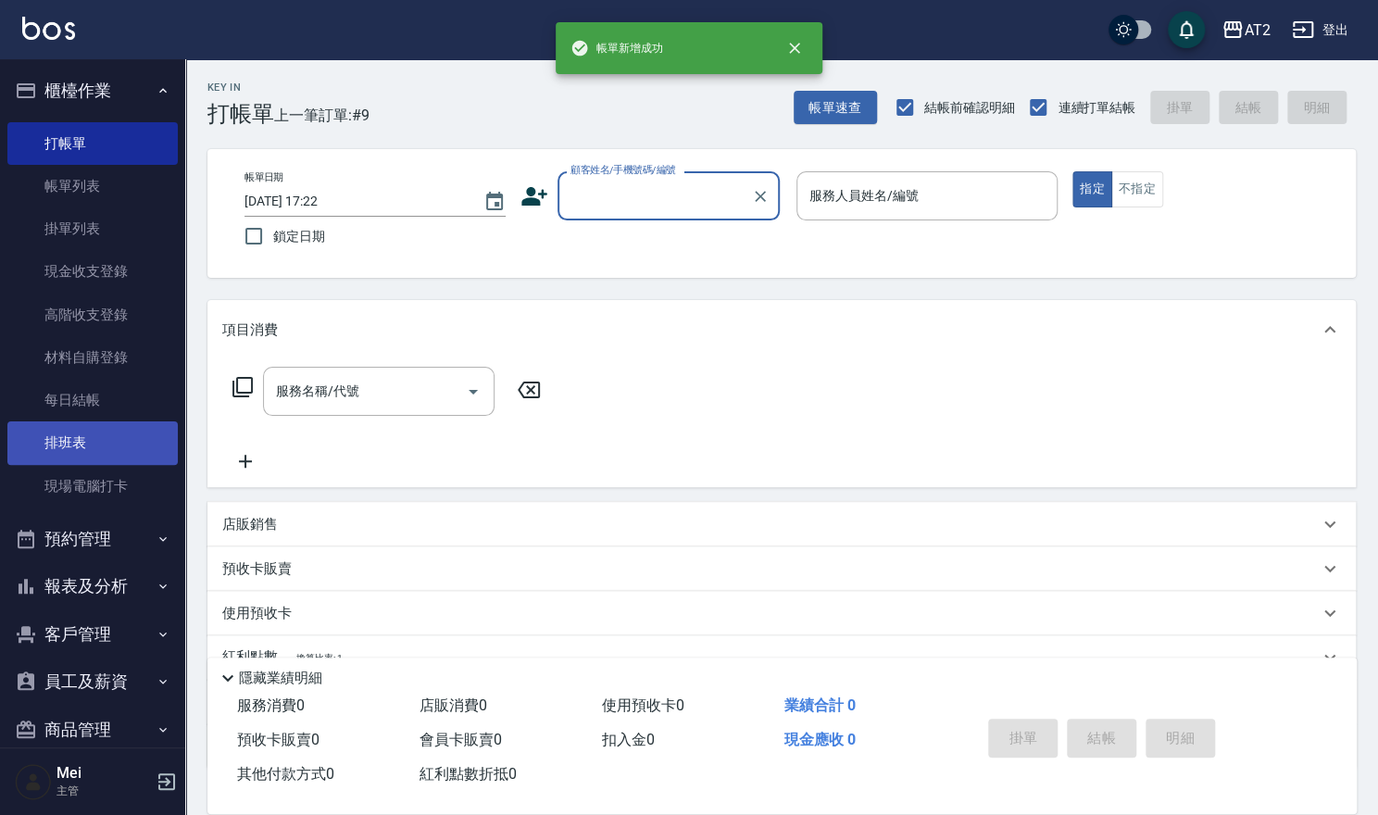
scroll to position [0, 0]
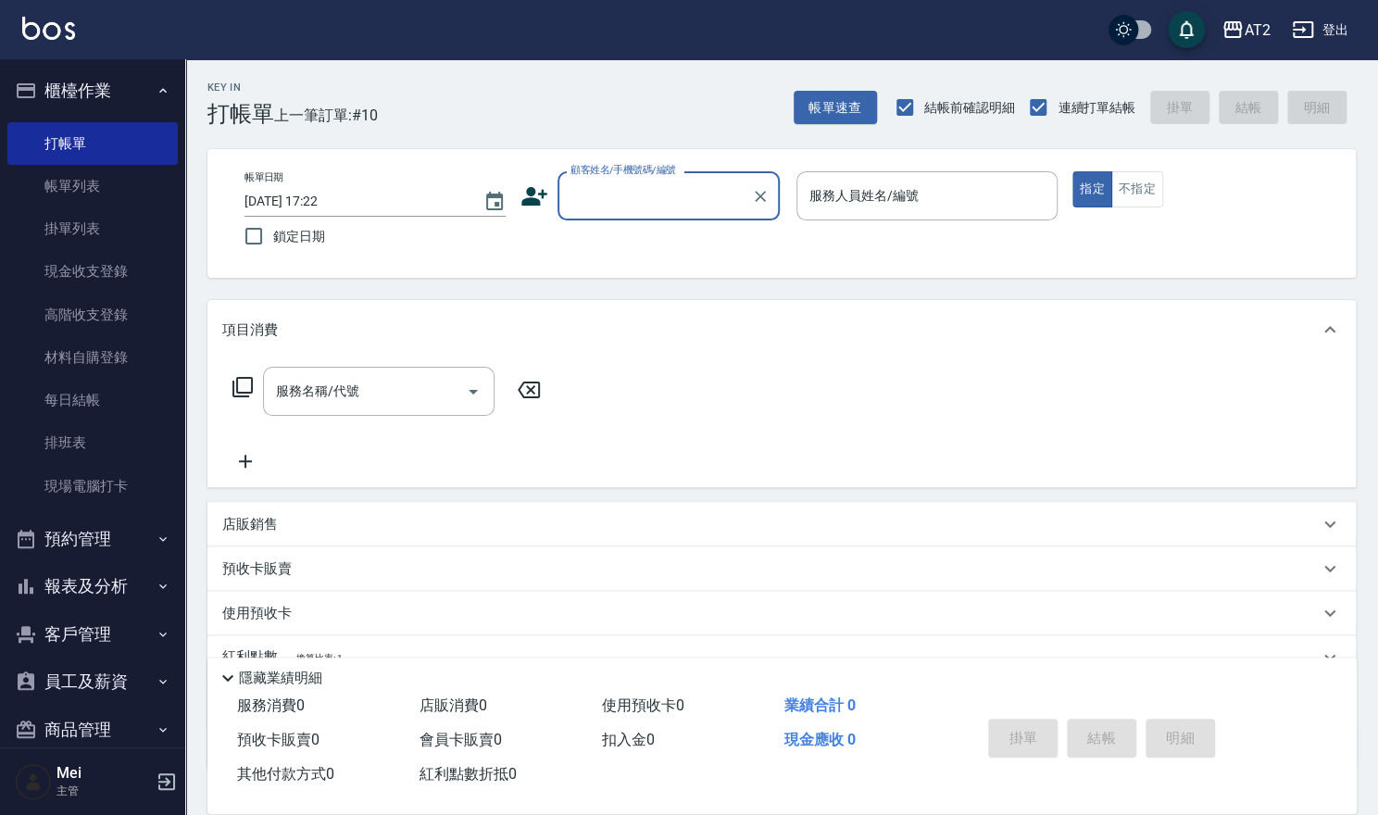
click at [625, 207] on input "顧客姓名/手機號碼/編號" at bounding box center [655, 196] width 178 height 32
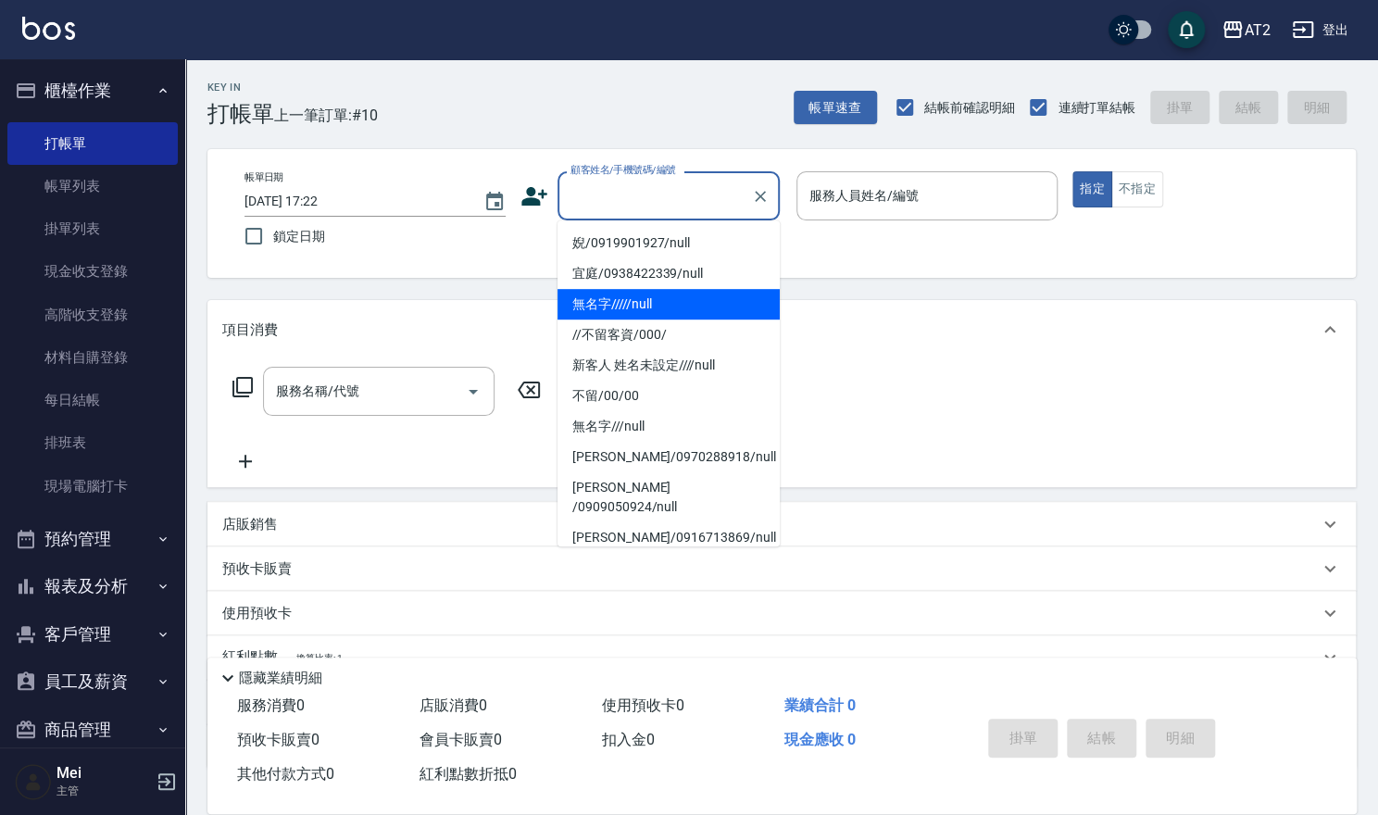
click at [649, 311] on li "無名字/////null" at bounding box center [669, 304] width 222 height 31
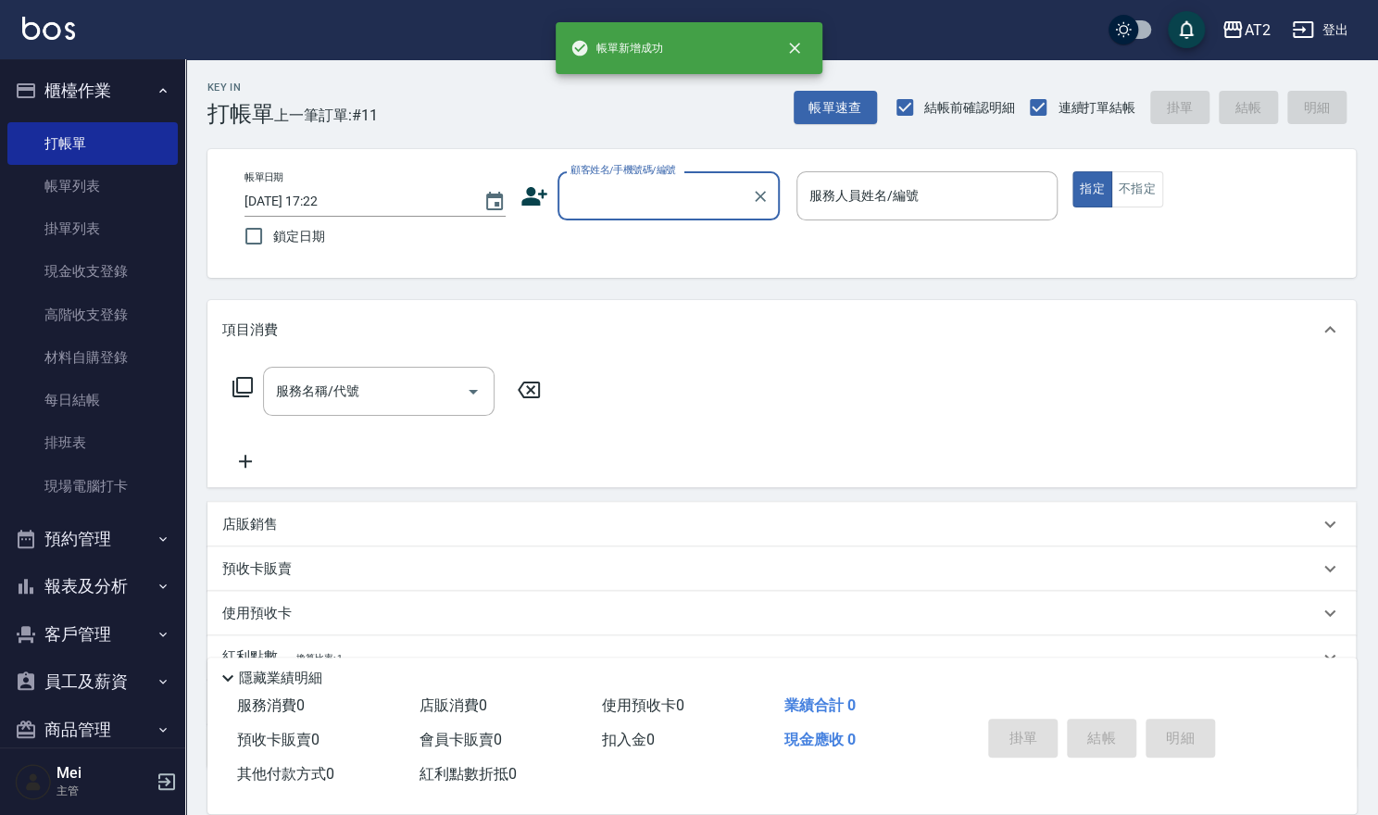
click at [647, 204] on input "顧客姓名/手機號碼/編號" at bounding box center [655, 196] width 178 height 32
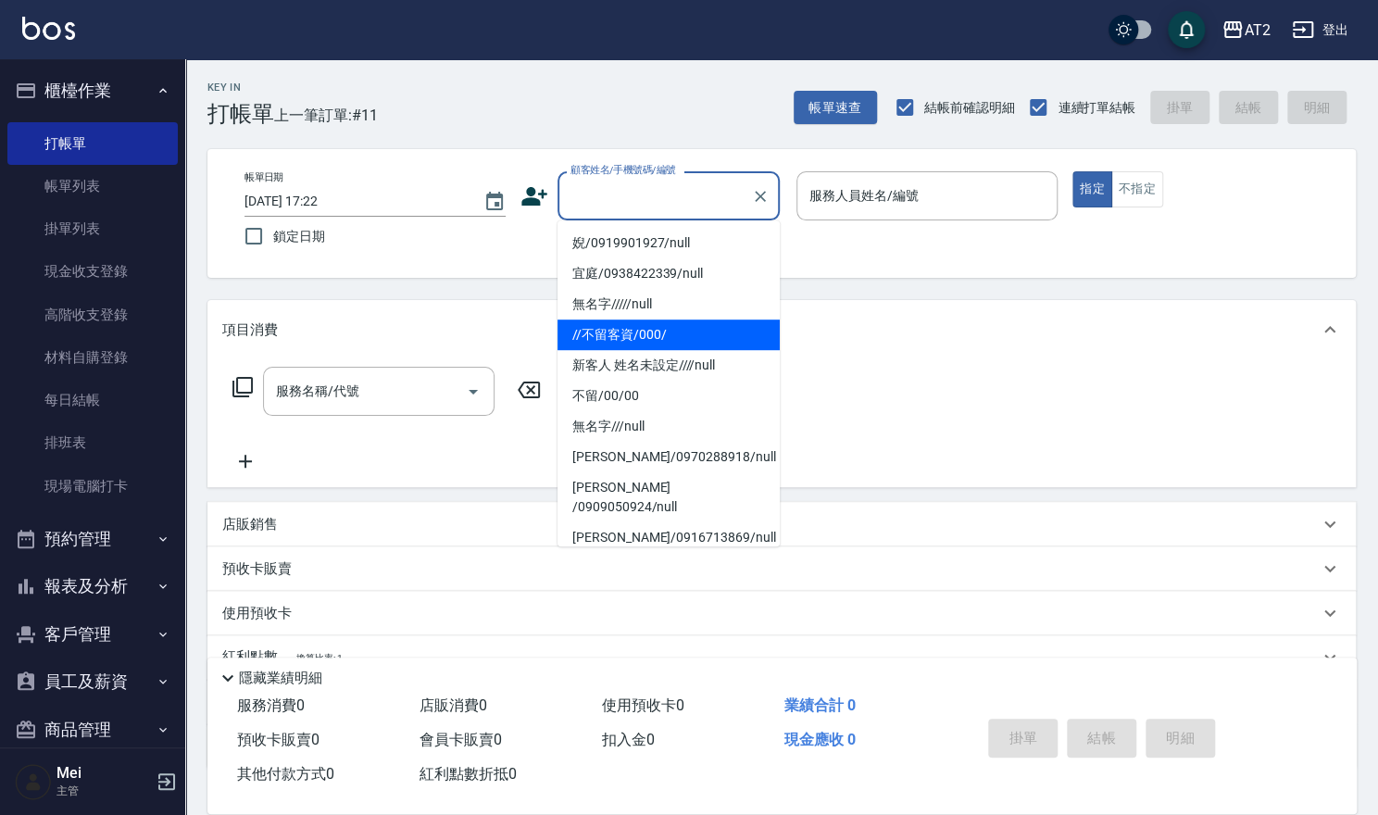
click at [633, 335] on li "//不留客資/000/" at bounding box center [669, 335] width 222 height 31
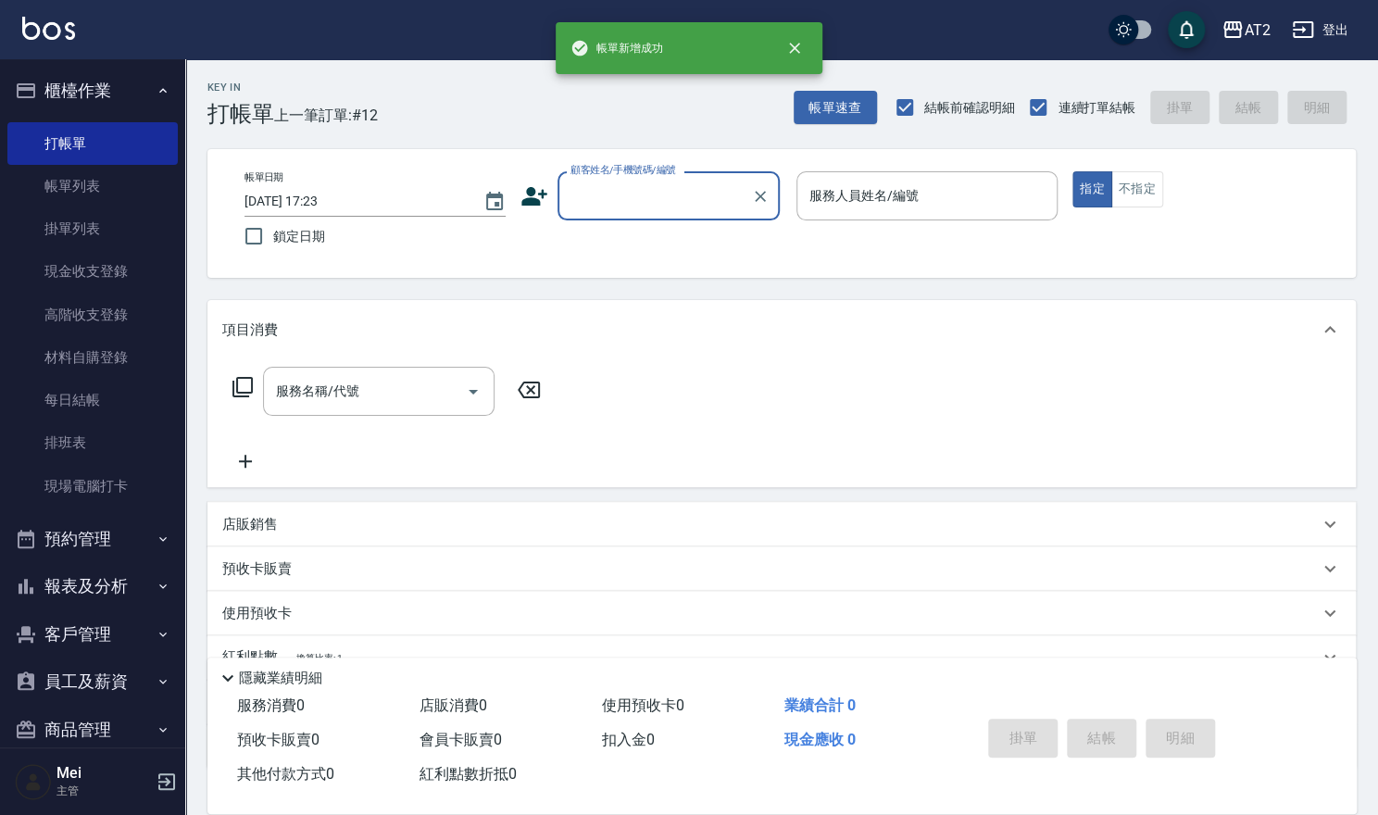
click at [661, 194] on input "顧客姓名/手機號碼/編號" at bounding box center [655, 196] width 178 height 32
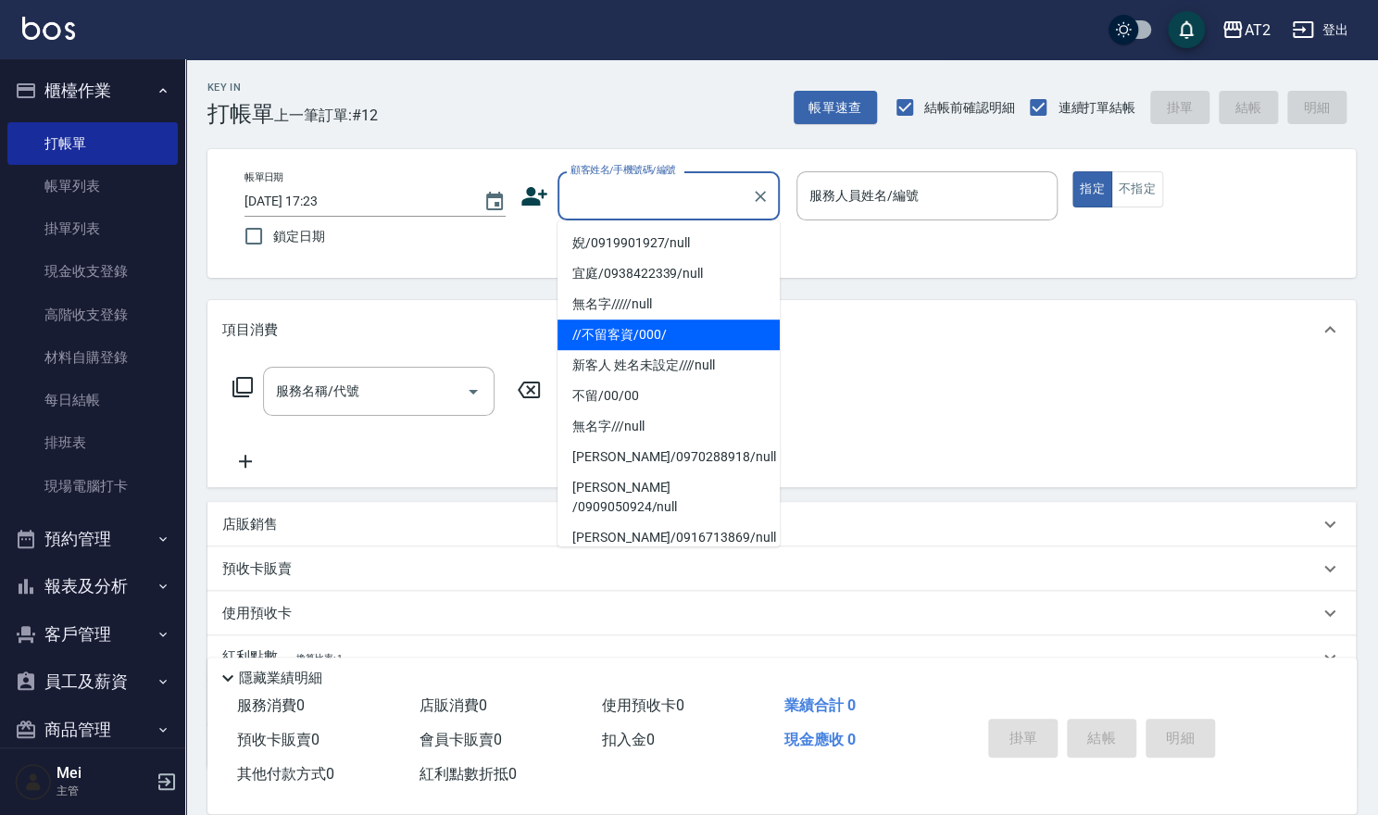
click at [641, 320] on li "//不留客資/000/" at bounding box center [669, 335] width 222 height 31
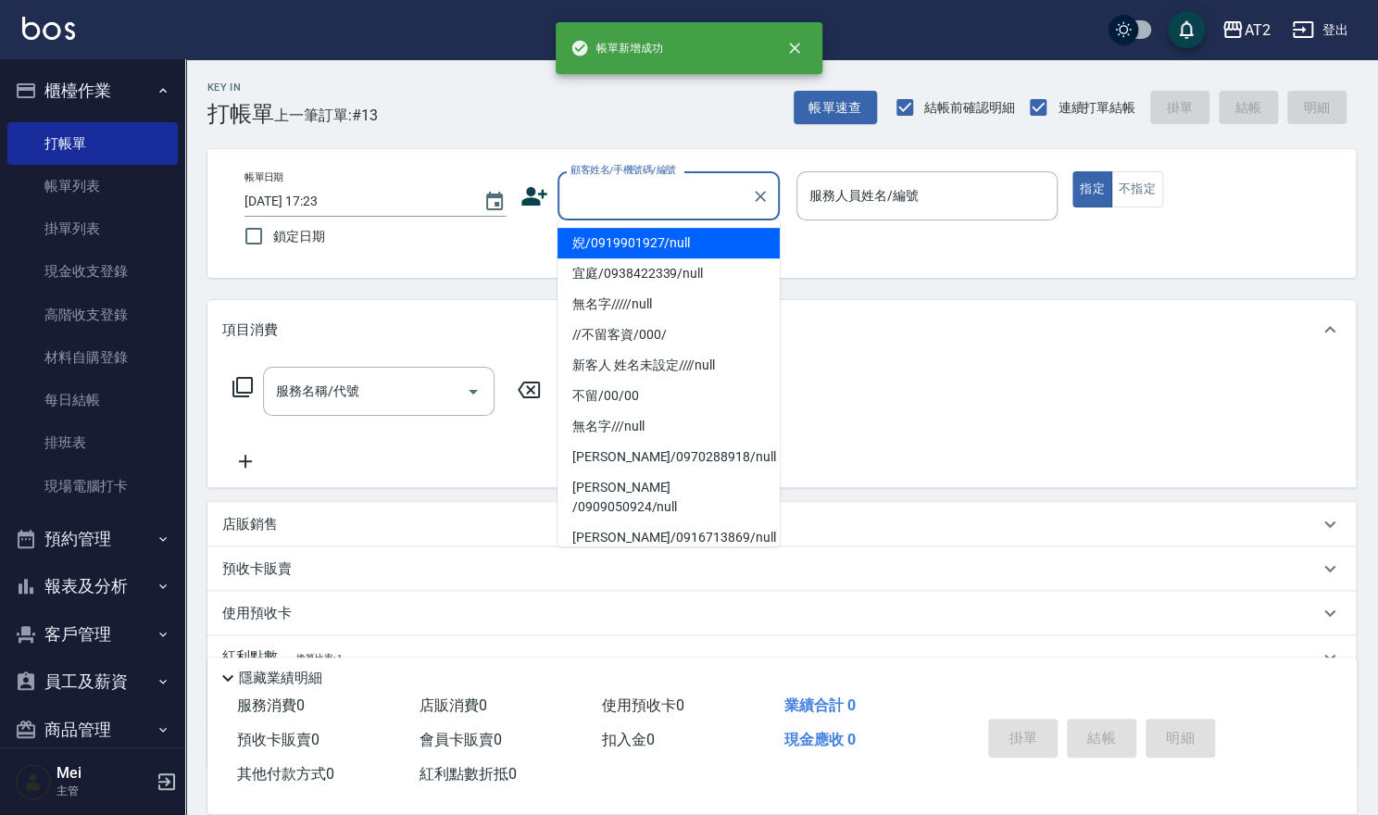
click at [651, 203] on input "顧客姓名/手機號碼/編號" at bounding box center [655, 196] width 178 height 32
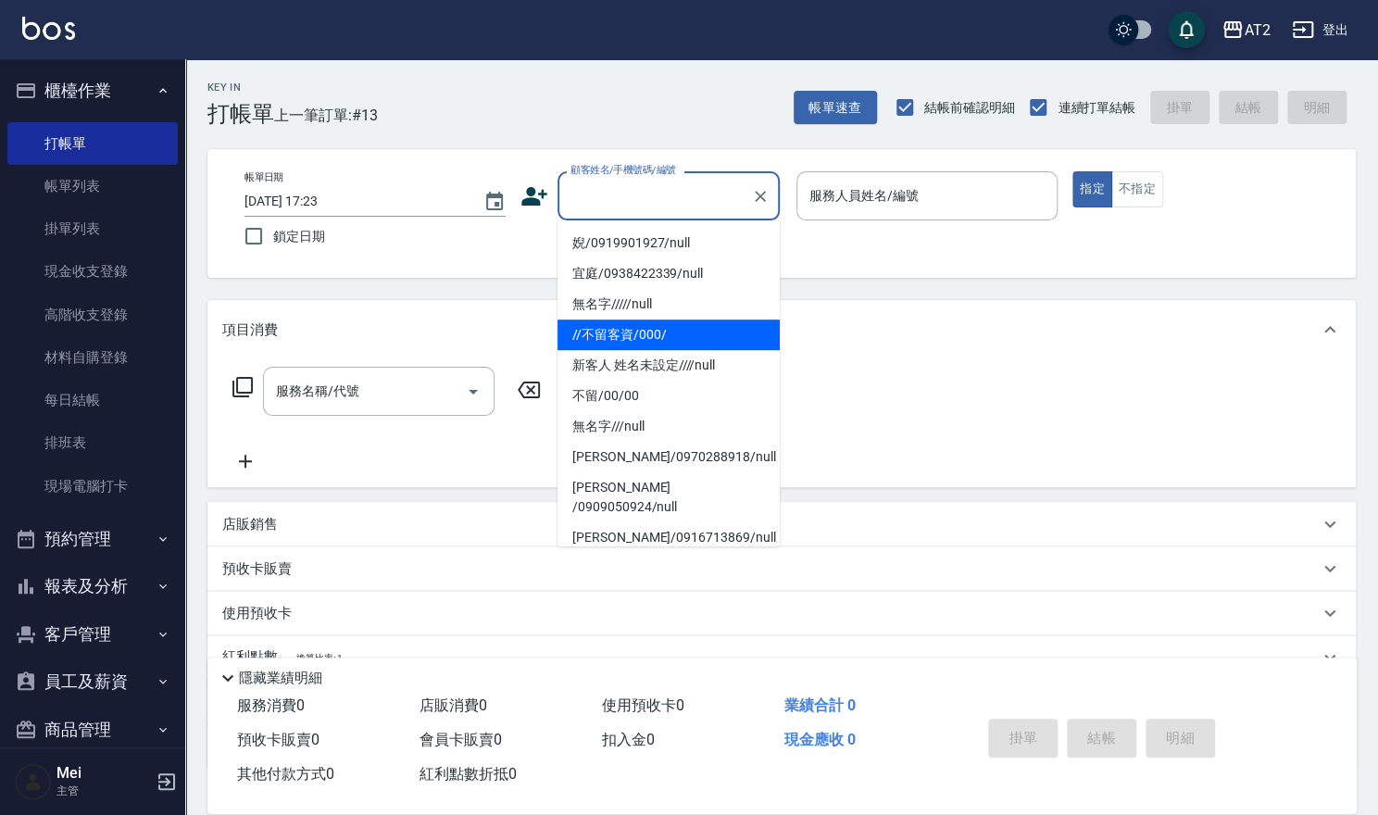
click at [619, 335] on li "//不留客資/000/" at bounding box center [669, 335] width 222 height 31
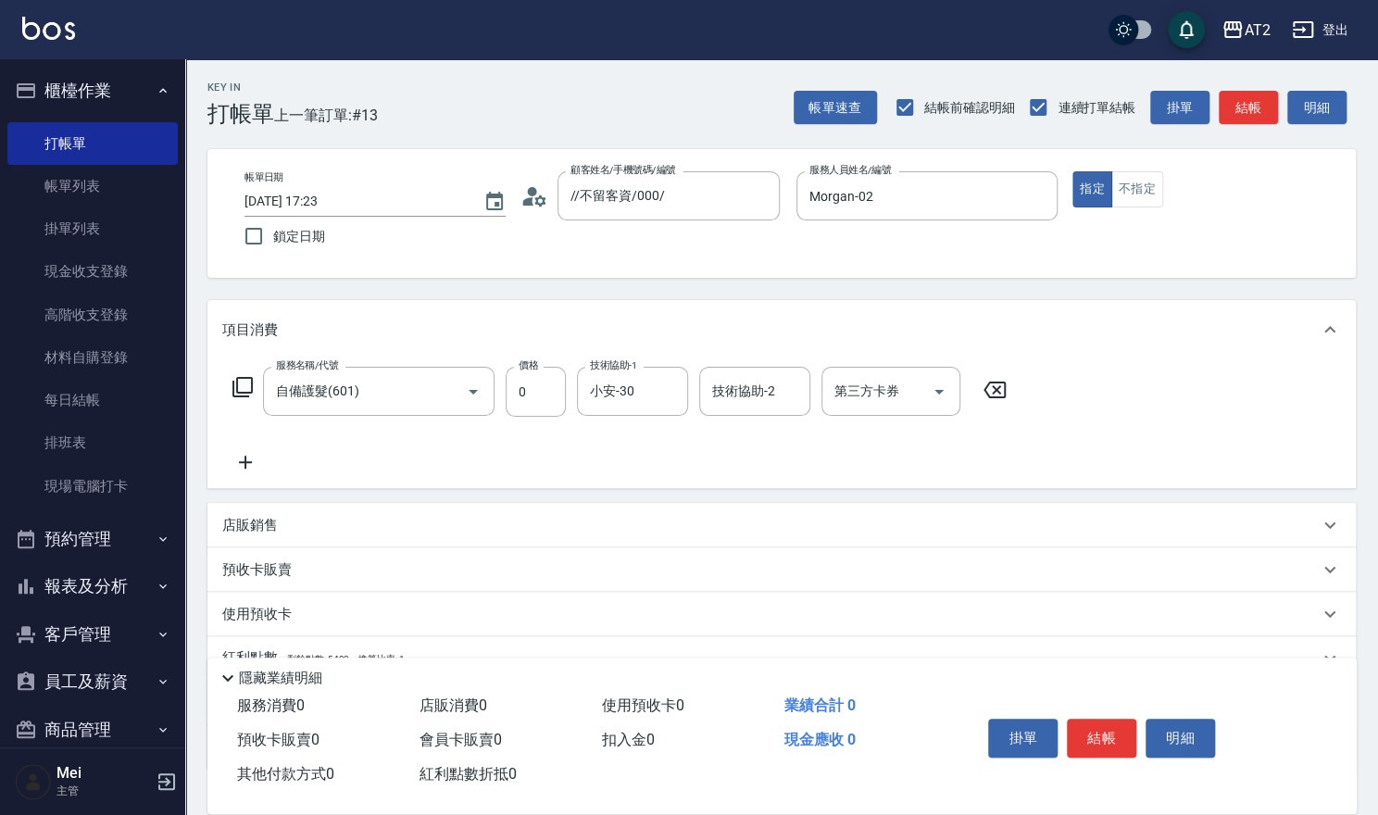
click at [253, 452] on icon at bounding box center [245, 462] width 46 height 22
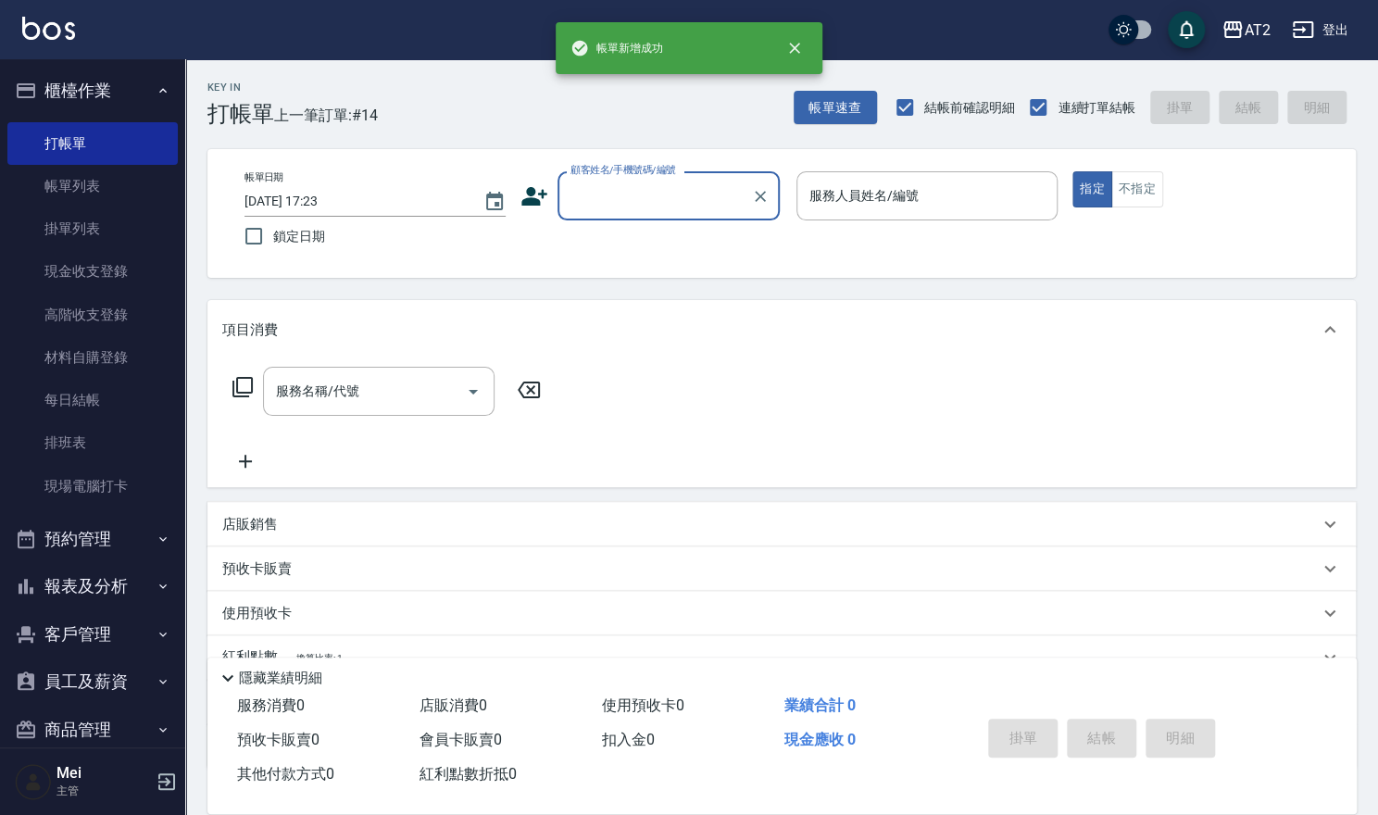
click at [691, 185] on input "顧客姓名/手機號碼/編號" at bounding box center [655, 196] width 178 height 32
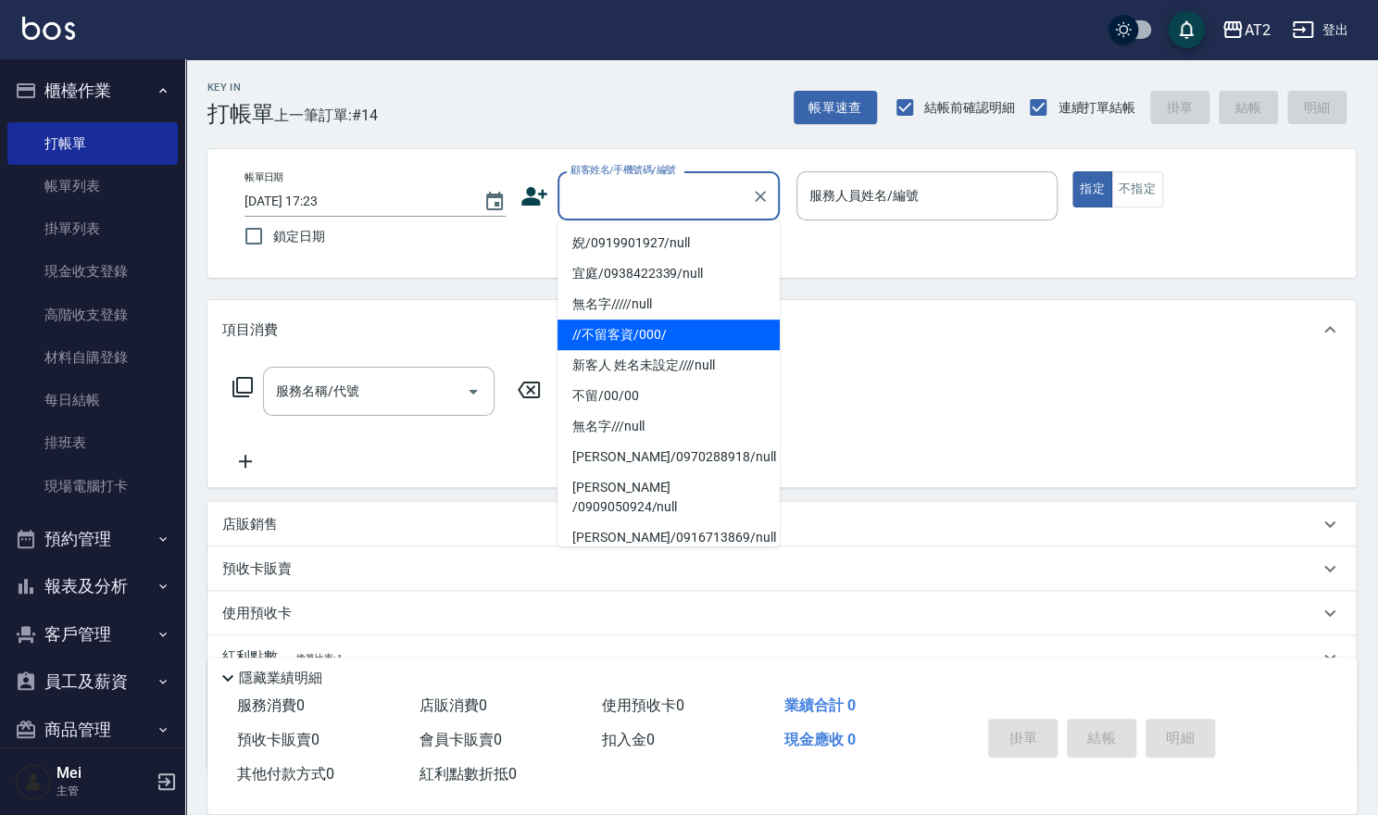
click at [647, 344] on li "//不留客資/000/" at bounding box center [669, 335] width 222 height 31
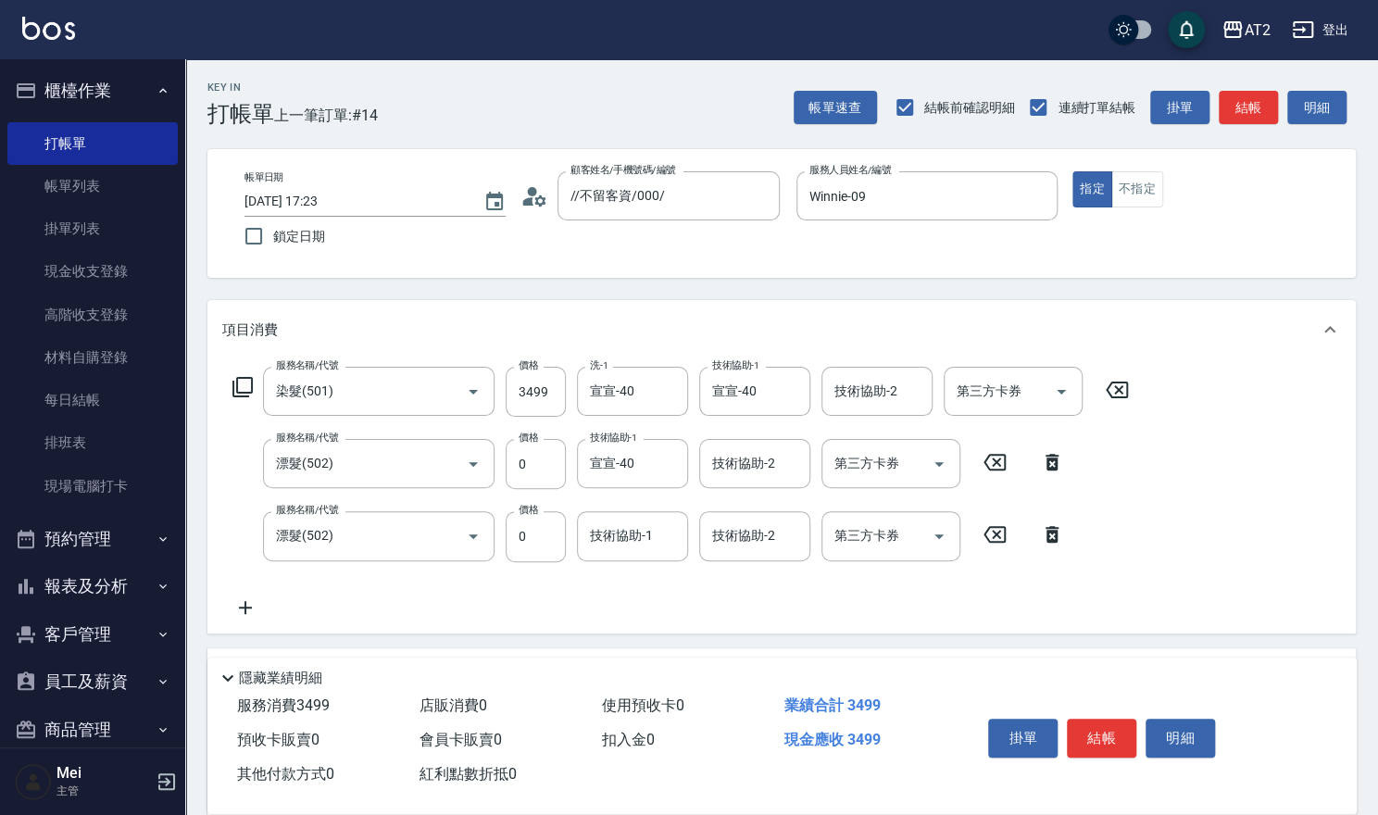
click at [1047, 542] on icon at bounding box center [1052, 534] width 13 height 17
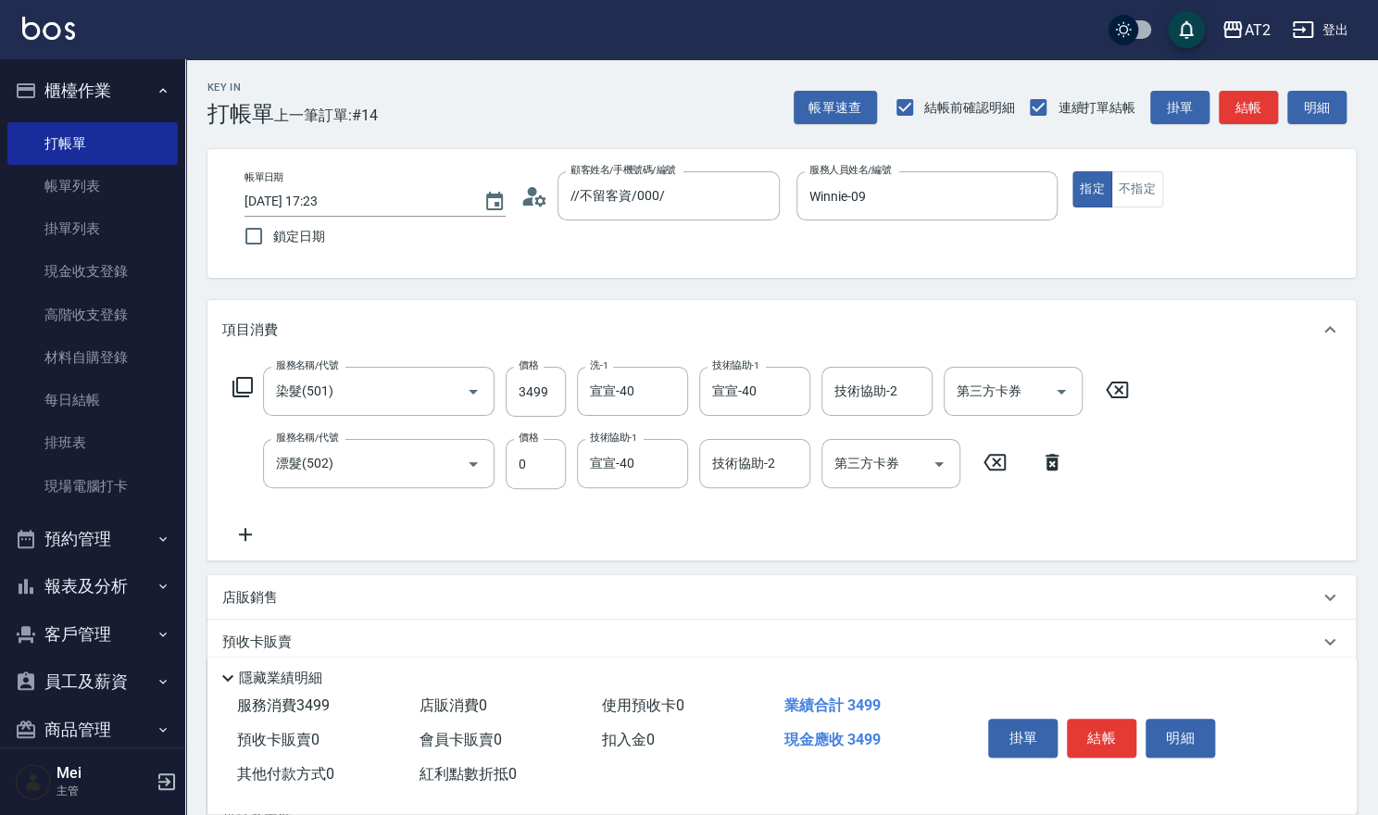
click at [241, 536] on icon at bounding box center [245, 534] width 46 height 22
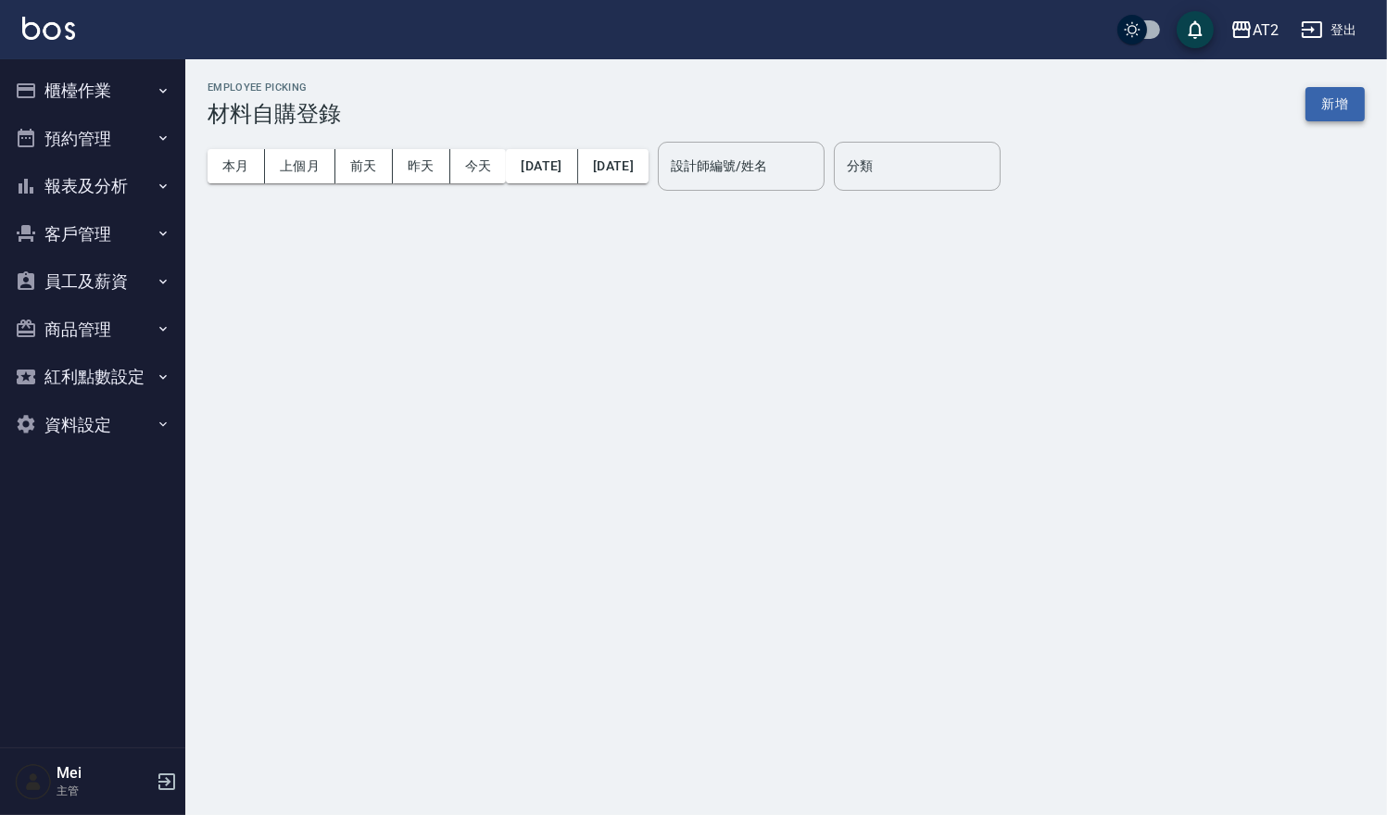
click at [1328, 102] on button "新增" at bounding box center [1334, 104] width 59 height 34
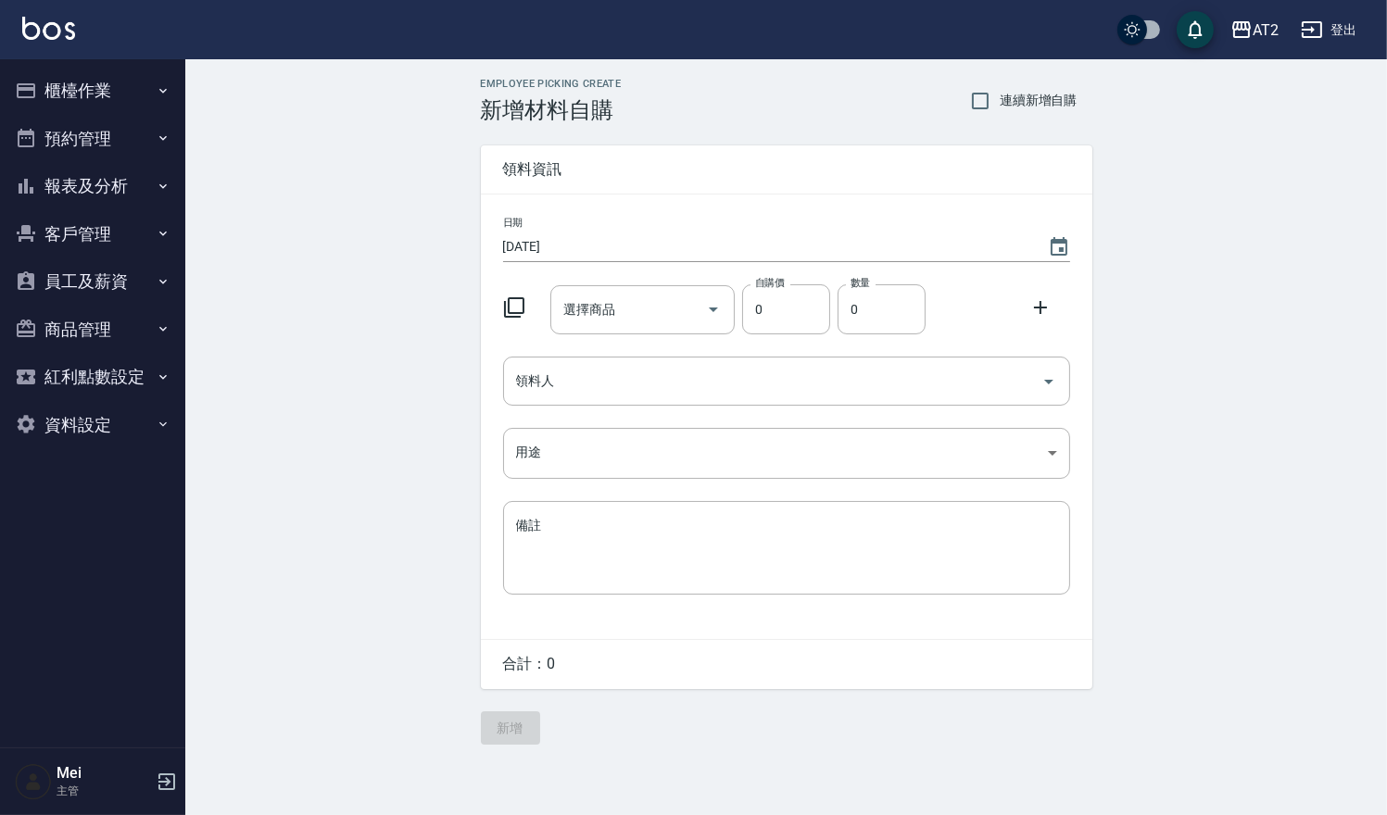
click at [1056, 102] on span "連續新增自購" at bounding box center [1038, 100] width 78 height 19
click at [999, 102] on input "連續新增自購" at bounding box center [980, 101] width 39 height 39
checkbox input "true"
click at [688, 306] on input "選擇商品" at bounding box center [629, 310] width 140 height 32
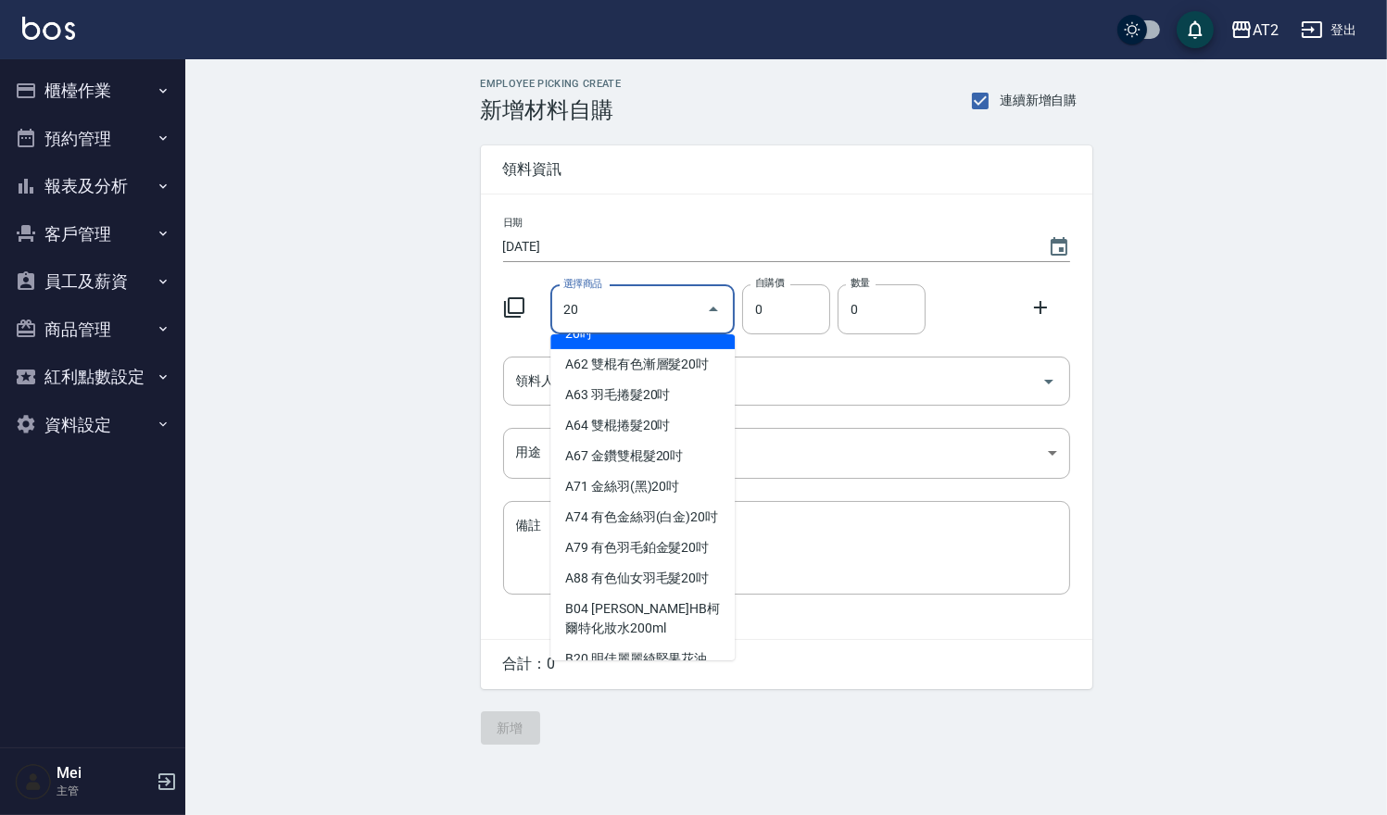
scroll to position [411, 0]
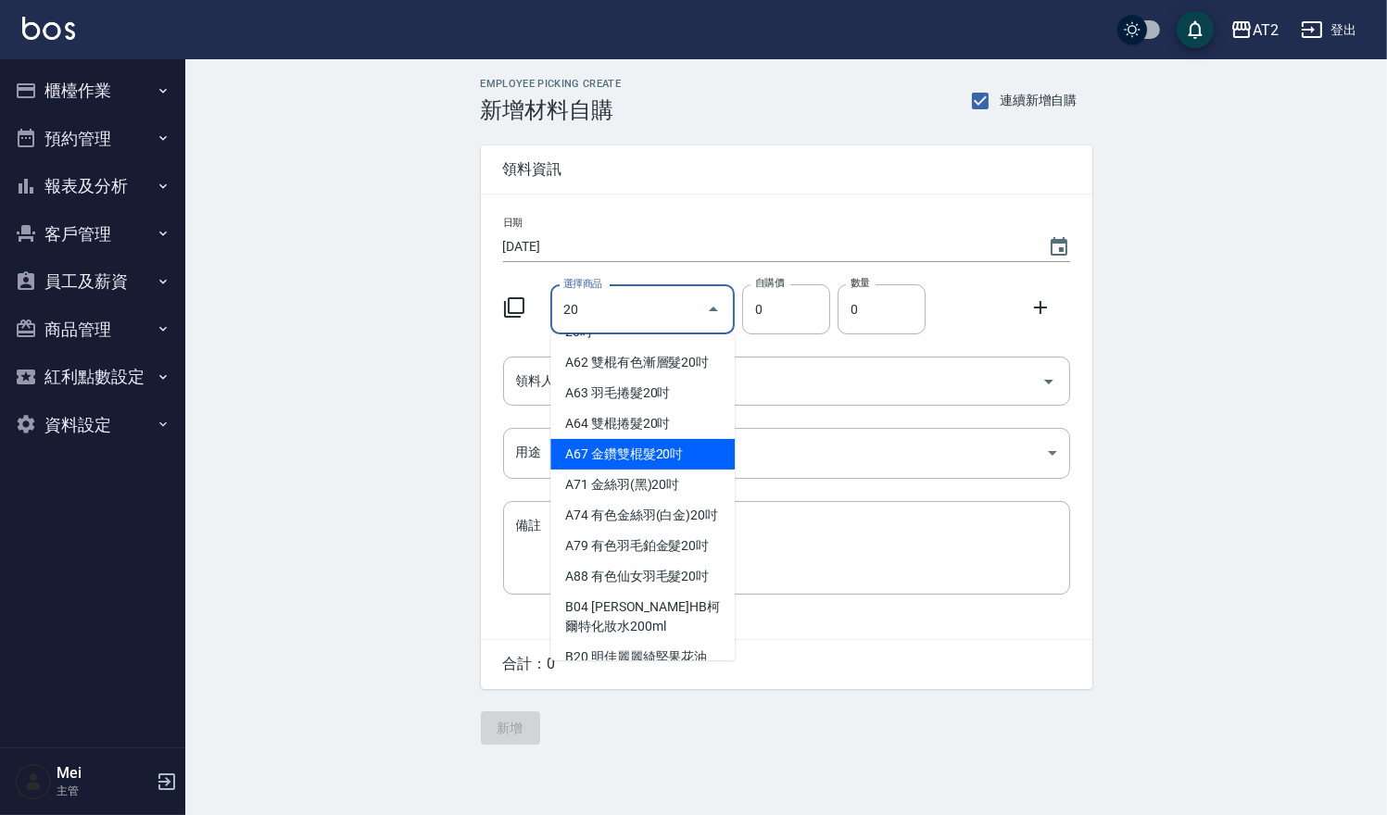
click at [605, 470] on li "A67 金鑽雙棍髮20吋" at bounding box center [642, 454] width 184 height 31
type input "金鑽雙棍髮20吋"
type input "830"
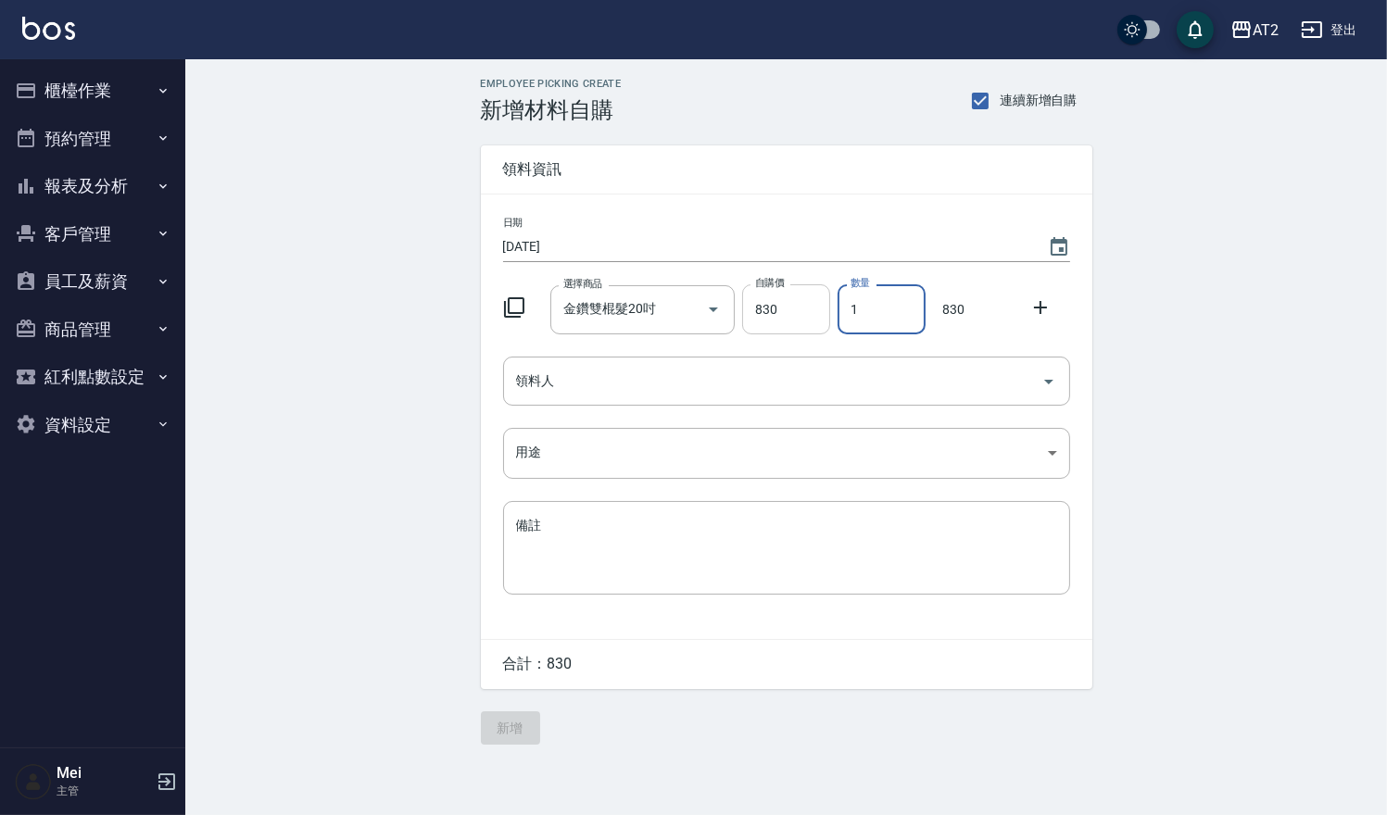
drag, startPoint x: 877, startPoint y: 310, endPoint x: 764, endPoint y: 314, distance: 113.1
click at [768, 314] on div "選擇商品 金鑽雙棍髮20吋 選擇商品 自購價 830 自購價 數量 1 數量 830" at bounding box center [783, 305] width 574 height 57
type input "3"
click at [871, 394] on input "領料人" at bounding box center [772, 381] width 522 height 32
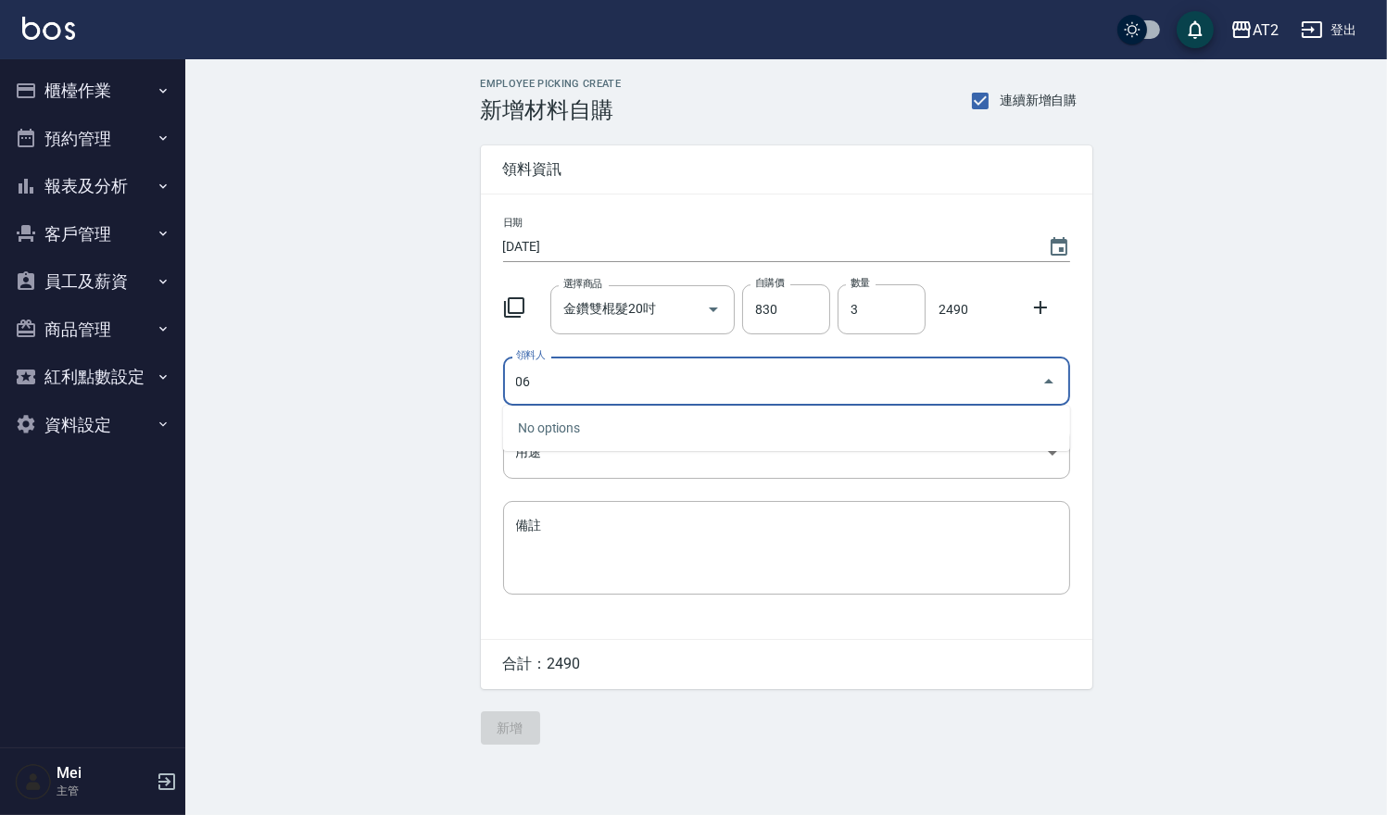
type input "06 Nimo"
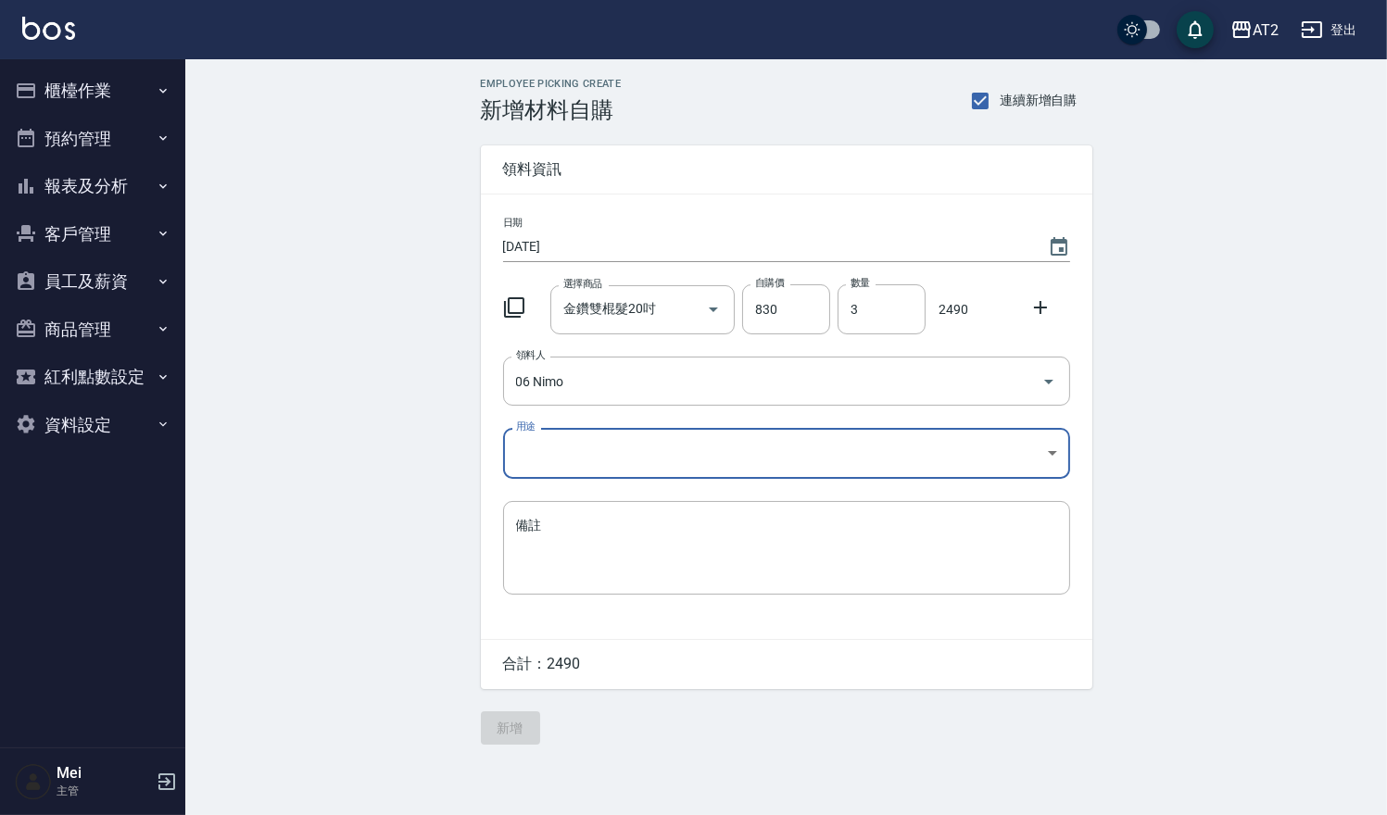
click at [655, 446] on body "AT2 登出 櫃檯作業 打帳單 帳單列表 掛單列表 現金收支登錄 高階收支登錄 材料自購登錄 每日結帳 排班表 現場電腦打卡 預約管理 預約管理 單日預約紀錄…" at bounding box center [693, 407] width 1387 height 815
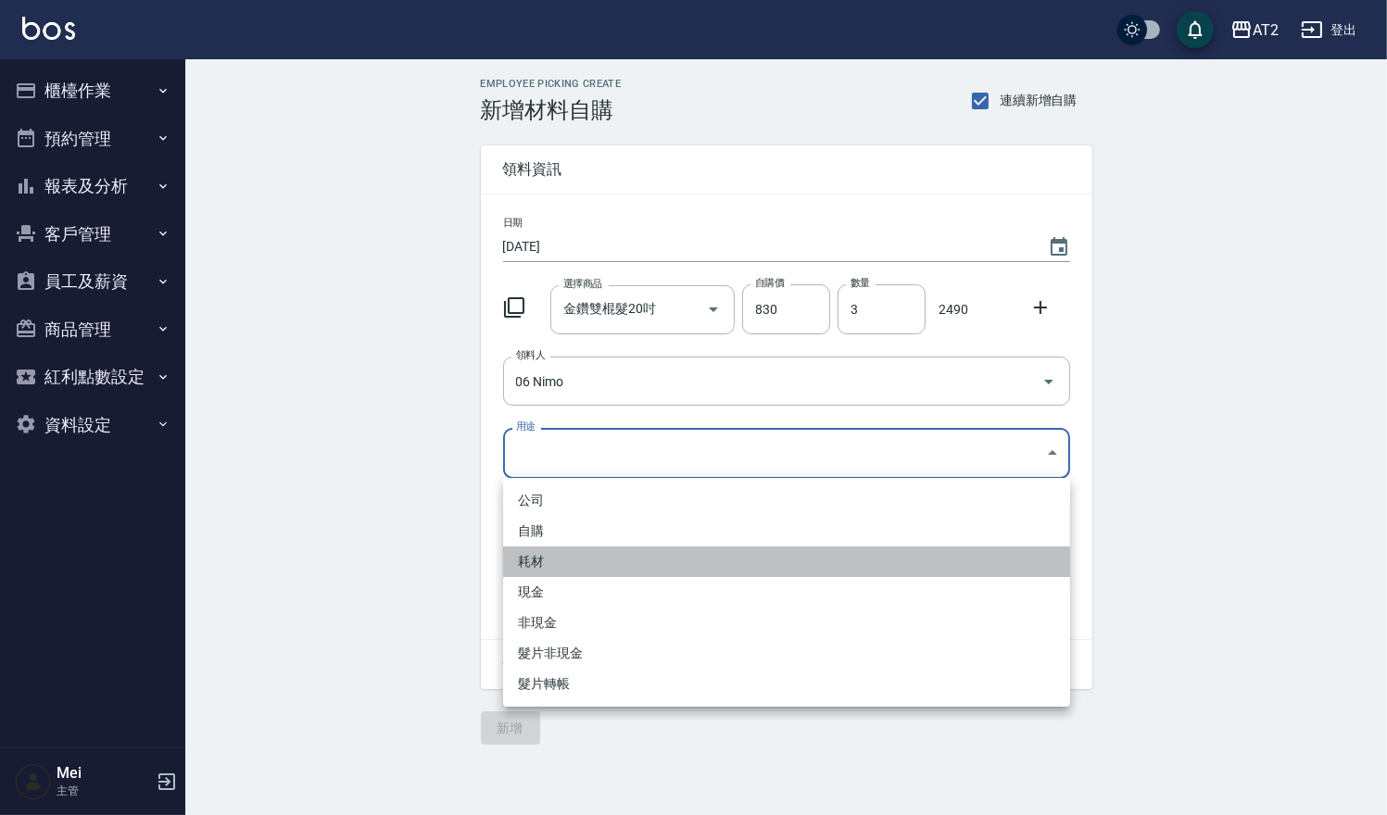
click at [574, 565] on li "耗材" at bounding box center [786, 561] width 567 height 31
type input "耗材"
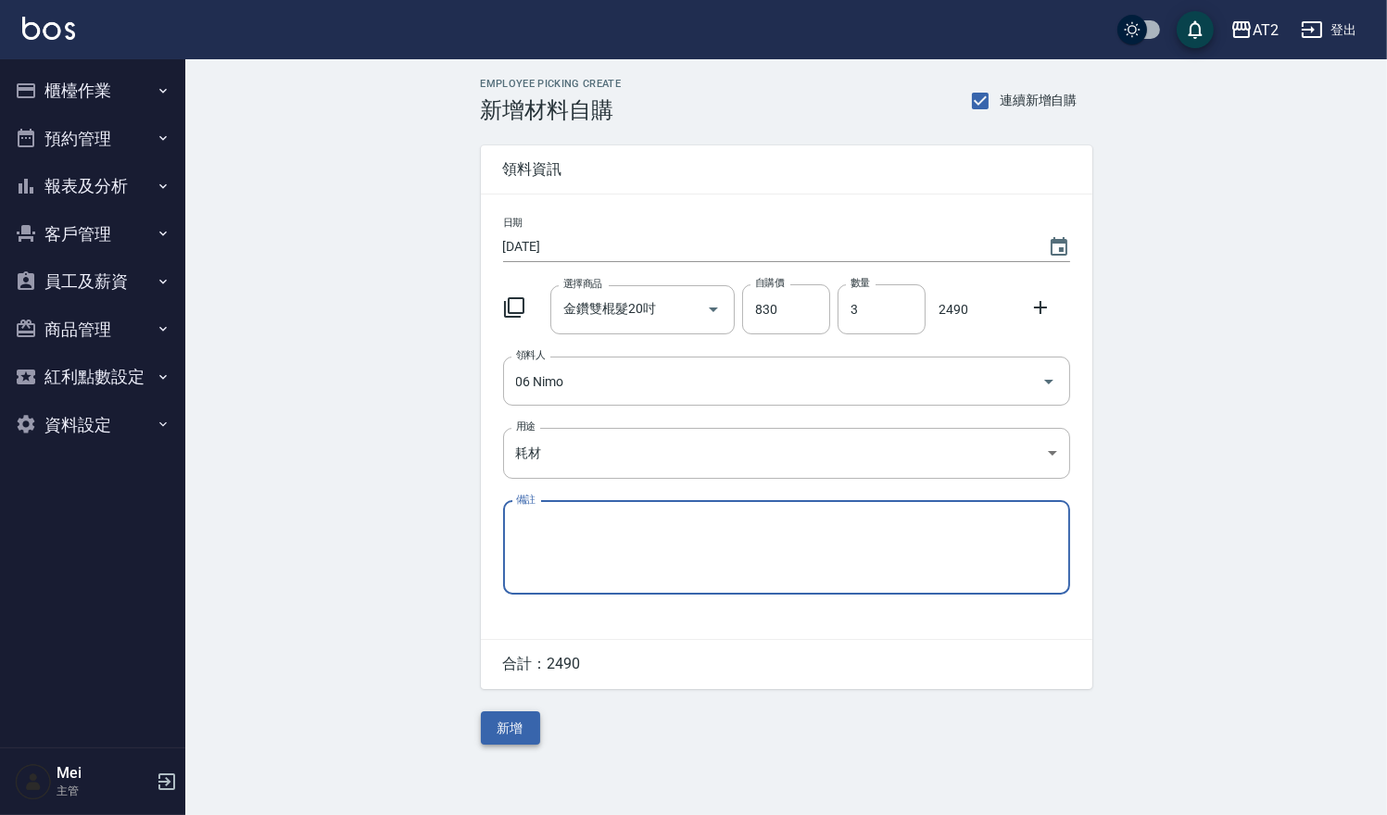
click at [516, 745] on button "新增" at bounding box center [510, 728] width 59 height 34
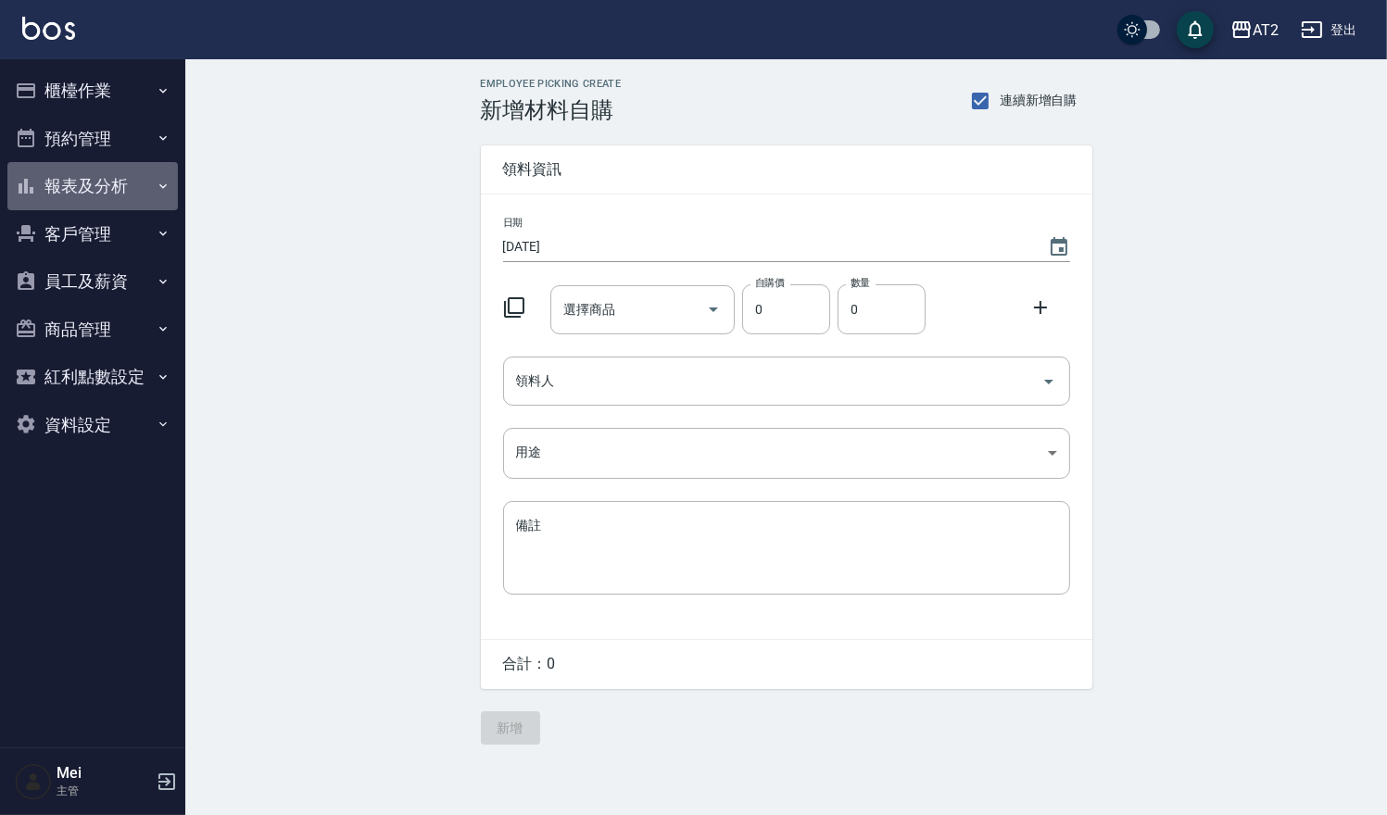
click at [122, 190] on button "報表及分析" at bounding box center [92, 186] width 170 height 48
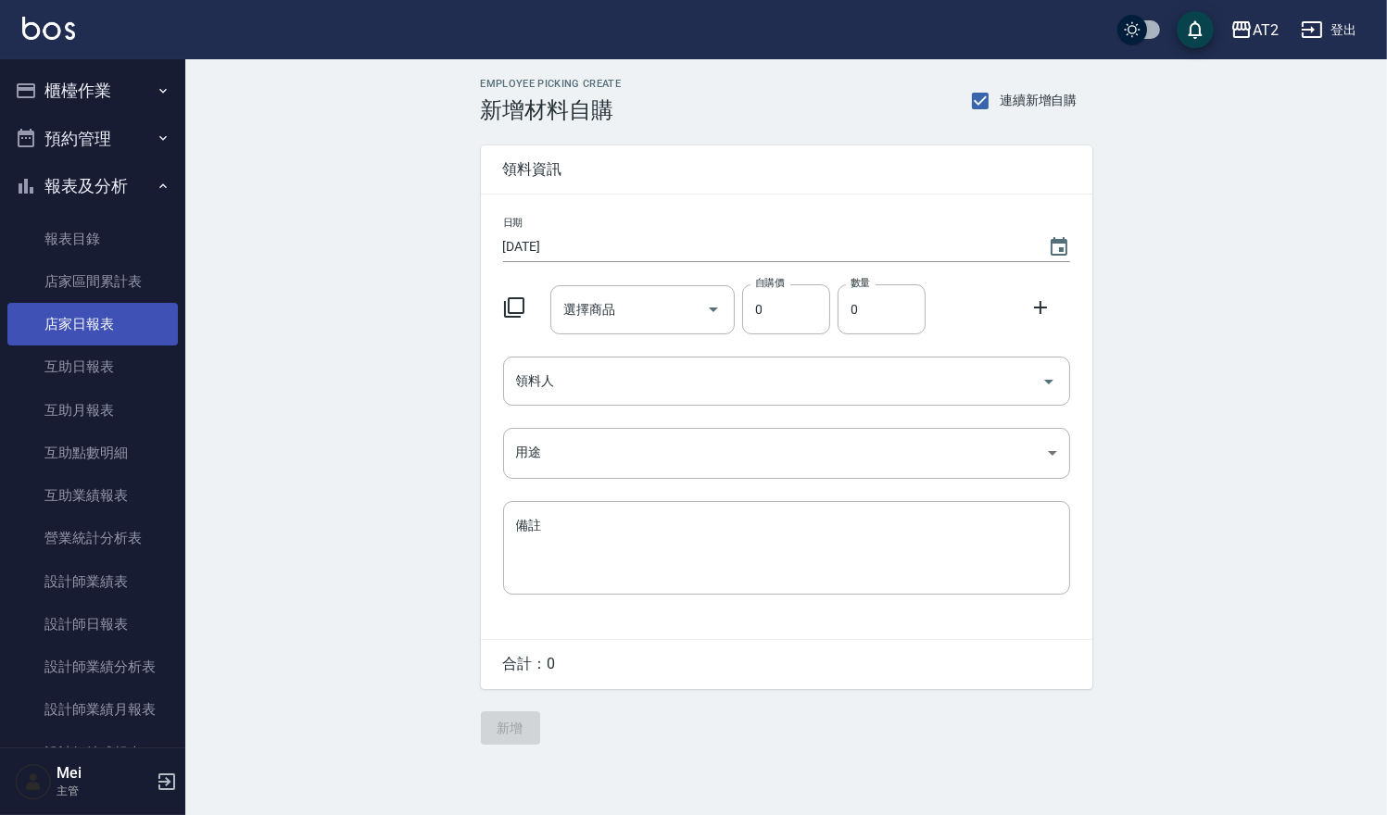
click at [119, 336] on link "店家日報表" at bounding box center [92, 324] width 170 height 43
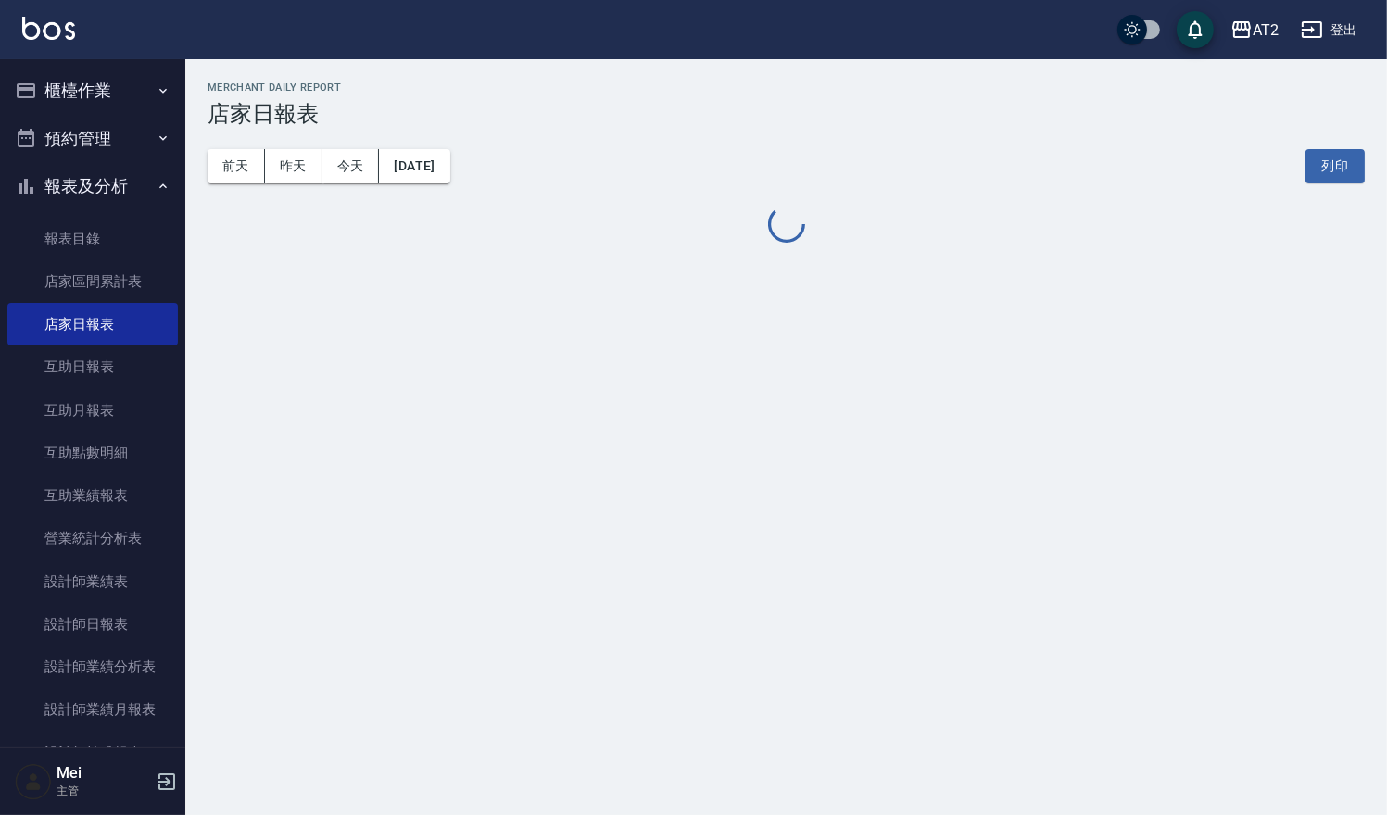
click at [685, 508] on div "AT2 2025-08-23 店家日報表 列印時間： 2025-08-23-17:22 Merchant Daily Report 店家日報表 前天 昨天 今…" at bounding box center [693, 407] width 1387 height 815
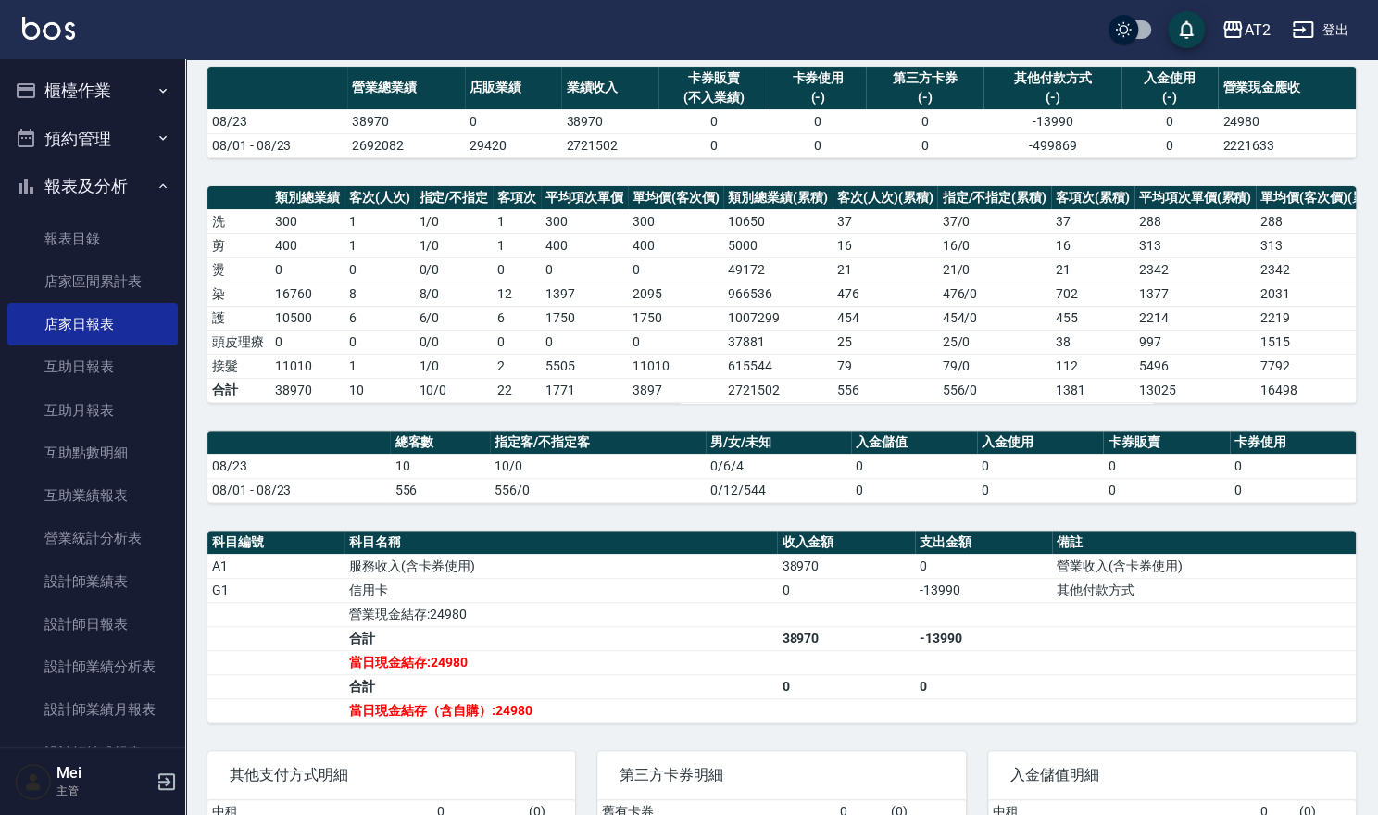
scroll to position [326, 0]
